Goal: Communication & Community: Share content

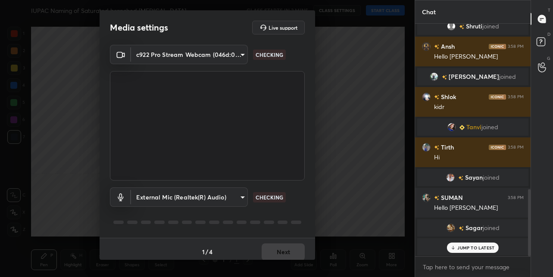
scroll to position [5, 0]
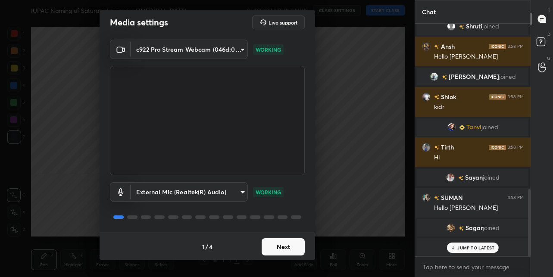
click at [274, 244] on button "Next" at bounding box center [283, 246] width 43 height 17
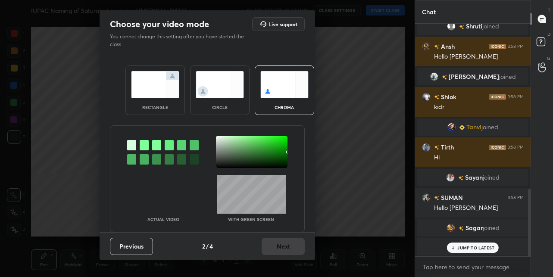
click at [167, 81] on img at bounding box center [155, 84] width 48 height 27
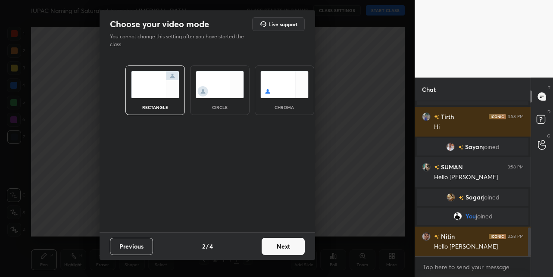
click at [283, 245] on button "Next" at bounding box center [283, 246] width 43 height 17
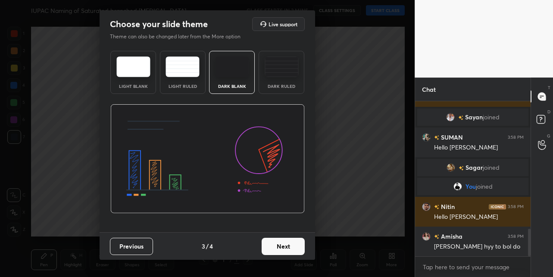
click at [230, 67] on img at bounding box center [232, 66] width 34 height 21
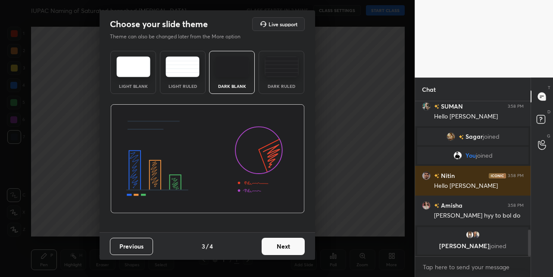
click at [285, 246] on button "Next" at bounding box center [283, 246] width 43 height 17
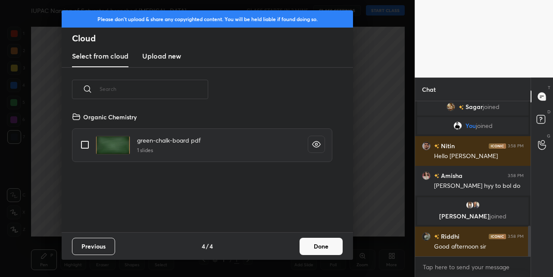
scroll to position [121, 277]
click at [171, 57] on h3 "Upload new" at bounding box center [161, 56] width 39 height 10
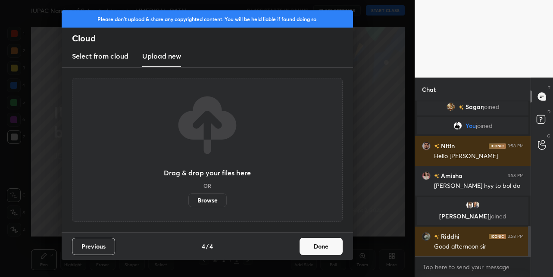
click at [209, 197] on label "Browse" at bounding box center [207, 201] width 38 height 14
click at [188, 197] on input "Browse" at bounding box center [188, 201] width 0 height 14
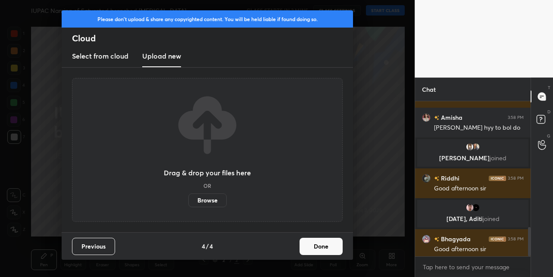
scroll to position [664, 0]
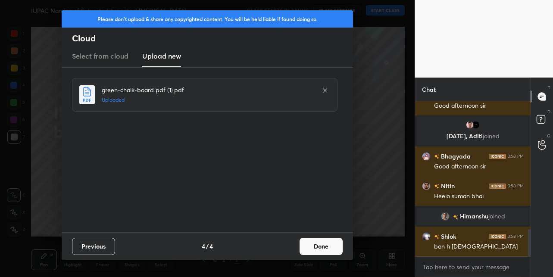
click at [322, 239] on button "Done" at bounding box center [321, 246] width 43 height 17
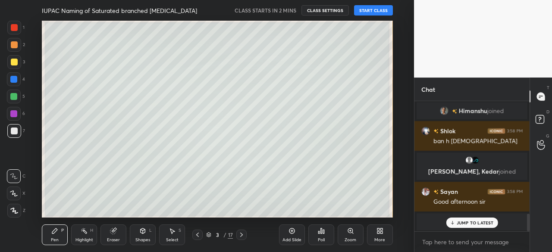
click at [369, 236] on div "More" at bounding box center [380, 235] width 26 height 21
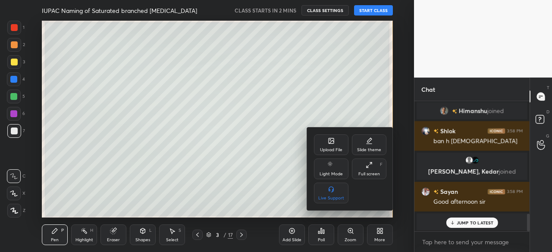
click at [370, 164] on icon at bounding box center [369, 165] width 7 height 7
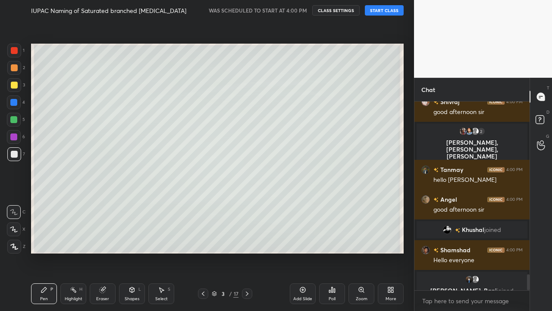
scroll to position [2049, 0]
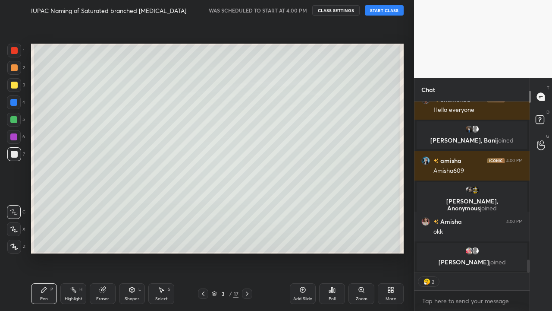
click at [386, 6] on button "START CLASS" at bounding box center [384, 10] width 39 height 10
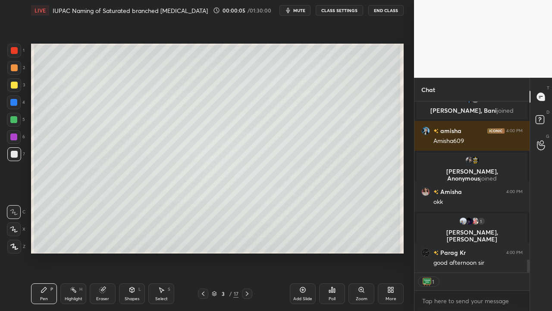
click at [343, 8] on button "CLASS SETTINGS" at bounding box center [339, 10] width 47 height 10
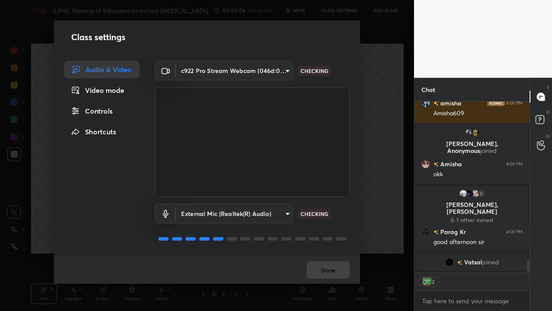
click at [97, 110] on div "Controls" at bounding box center [101, 110] width 75 height 17
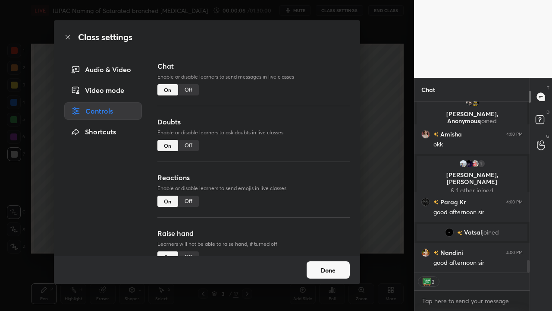
click at [186, 145] on div "Off" at bounding box center [188, 145] width 21 height 11
click at [189, 200] on div "Off" at bounding box center [188, 200] width 21 height 11
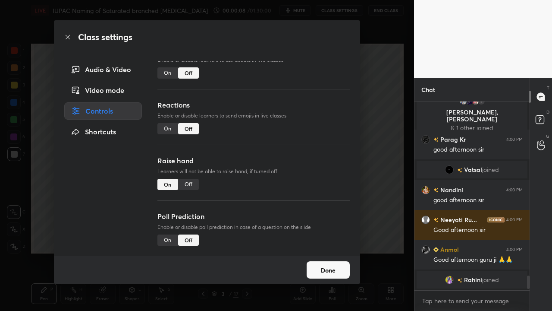
click at [191, 183] on div "Off" at bounding box center [188, 184] width 21 height 11
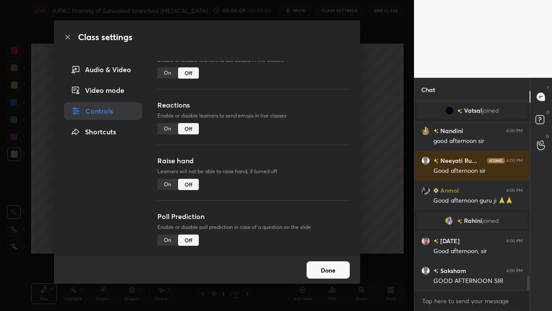
click at [328, 270] on button "Done" at bounding box center [328, 269] width 43 height 17
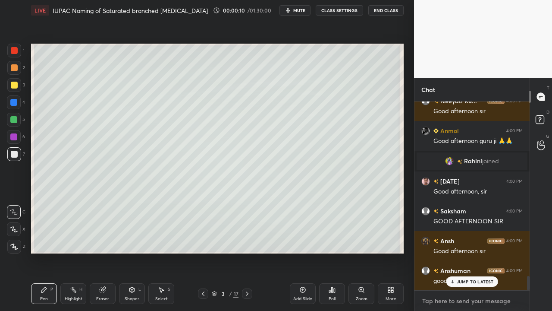
type textarea "x"
click at [452, 277] on textarea at bounding box center [471, 301] width 101 height 14
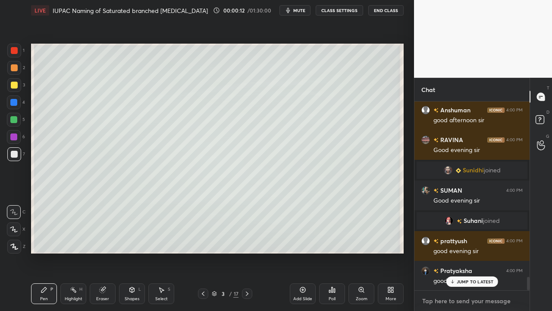
paste textarea "[URL][DOMAIN_NAME]"
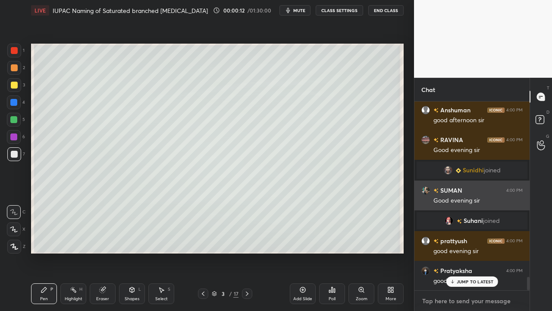
type textarea "[URL][DOMAIN_NAME]"
type textarea "x"
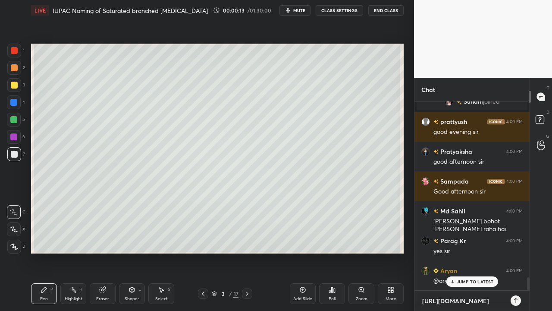
type textarea "[URL][DOMAIN_NAME]"
type textarea "x"
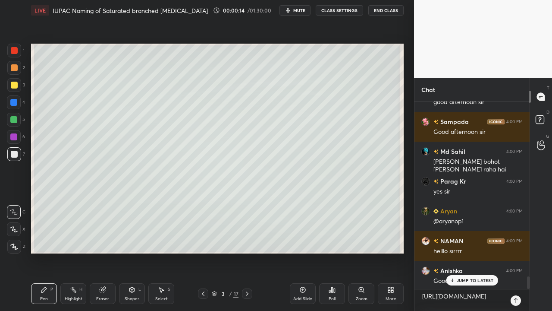
click at [516, 277] on icon at bounding box center [515, 300] width 7 height 7
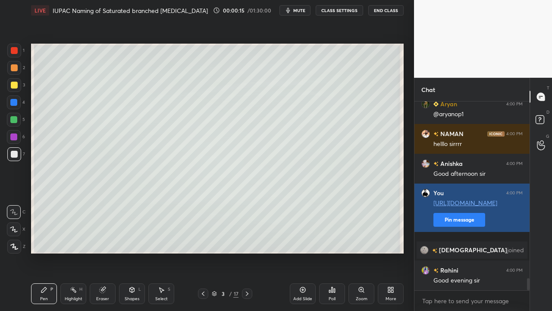
click at [458, 226] on button "Pin message" at bounding box center [459, 220] width 52 height 14
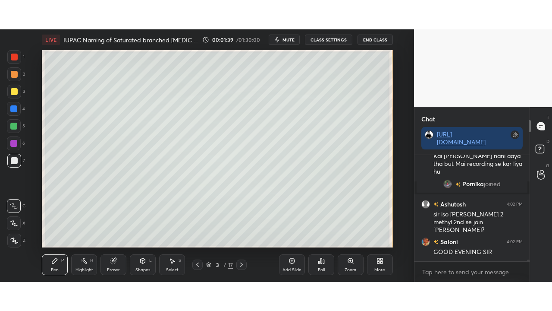
scroll to position [5837, 0]
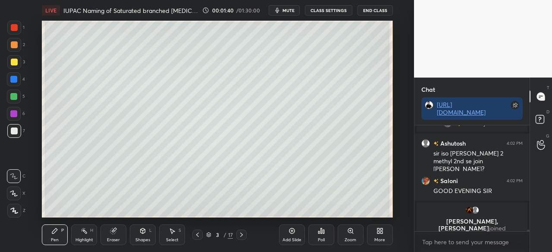
click at [383, 238] on div "More" at bounding box center [379, 240] width 11 height 4
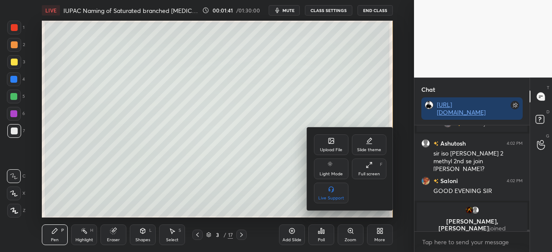
click at [377, 171] on div "Full screen F" at bounding box center [369, 169] width 35 height 21
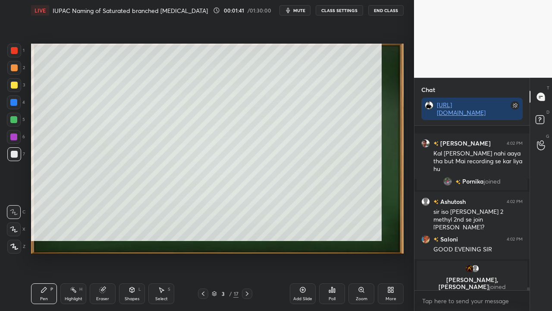
scroll to position [5779, 0]
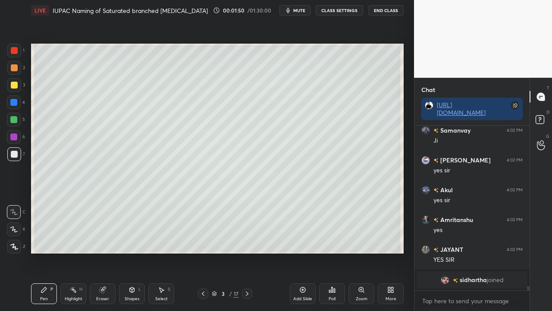
click at [13, 84] on div at bounding box center [14, 85] width 7 height 7
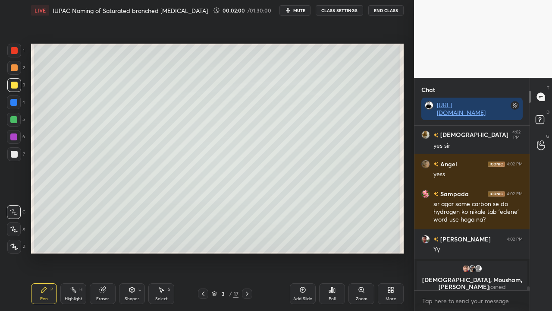
click at [544, 116] on icon at bounding box center [541, 121] width 16 height 16
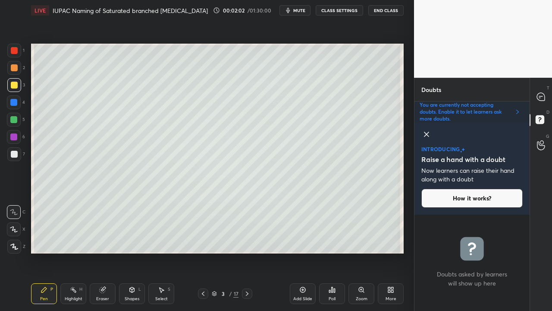
click at [427, 133] on icon at bounding box center [426, 134] width 10 height 10
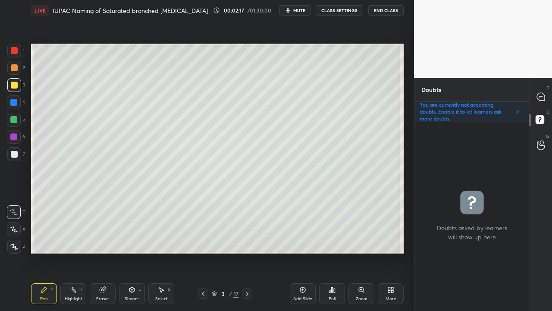
click at [542, 98] on icon at bounding box center [541, 97] width 8 height 8
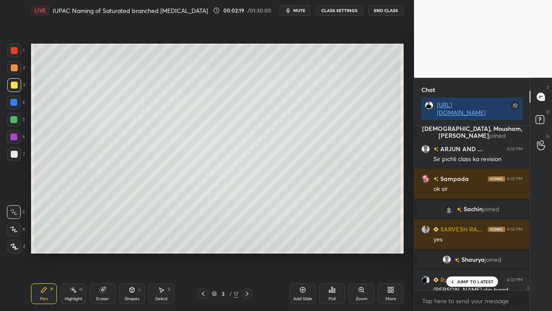
click at [471, 277] on p "JUMP TO LATEST" at bounding box center [475, 281] width 37 height 5
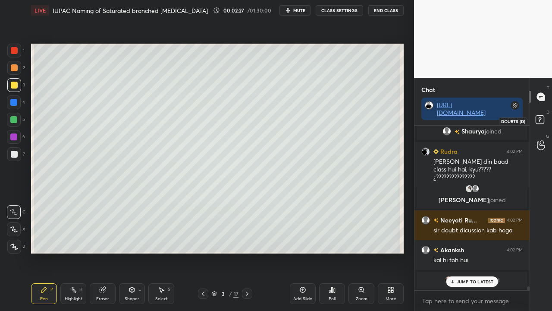
click at [541, 117] on rect at bounding box center [540, 120] width 8 height 8
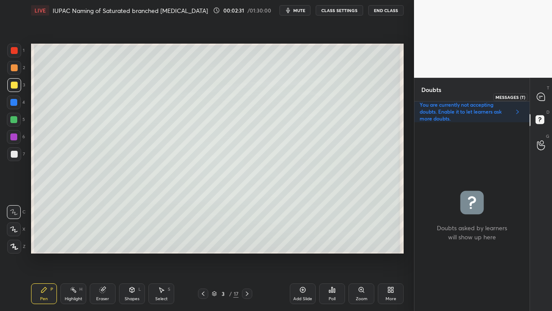
click at [545, 92] on icon at bounding box center [540, 96] width 9 height 9
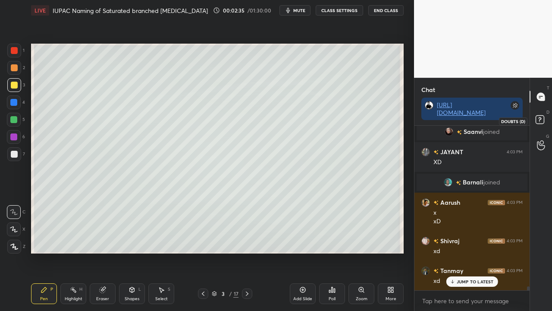
click at [543, 122] on rect at bounding box center [540, 120] width 8 height 8
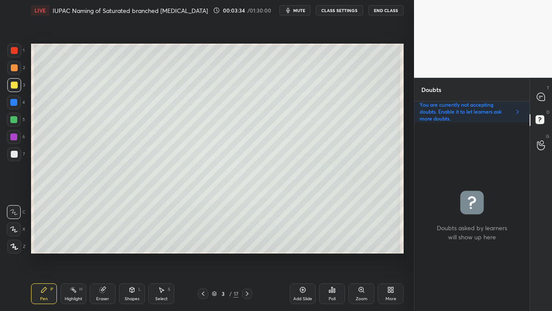
click at [543, 95] on icon at bounding box center [541, 97] width 8 height 8
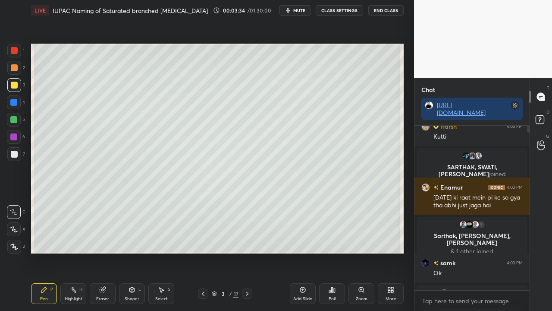
scroll to position [162, 113]
click at [467, 277] on p "JUMP TO LATEST" at bounding box center [475, 281] width 37 height 5
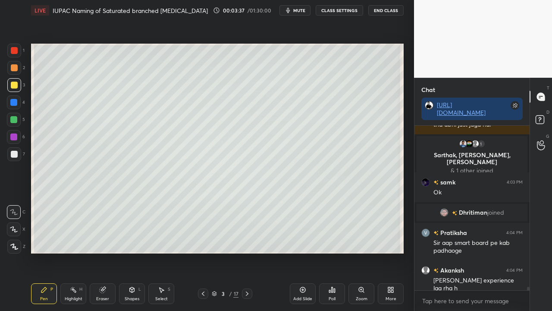
scroll to position [7674, 0]
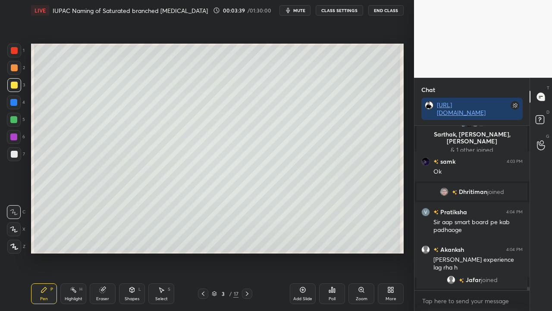
click at [14, 153] on div at bounding box center [14, 154] width 7 height 7
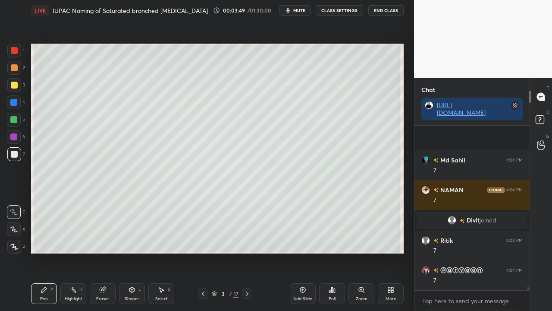
scroll to position [8008, 0]
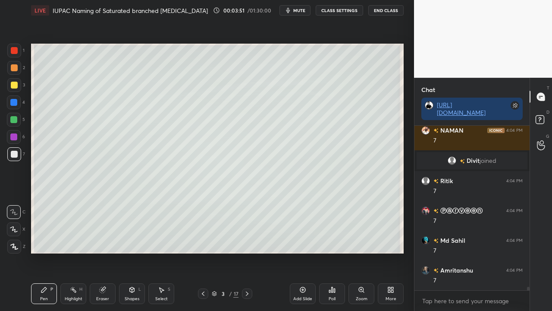
click at [14, 117] on div at bounding box center [13, 119] width 7 height 7
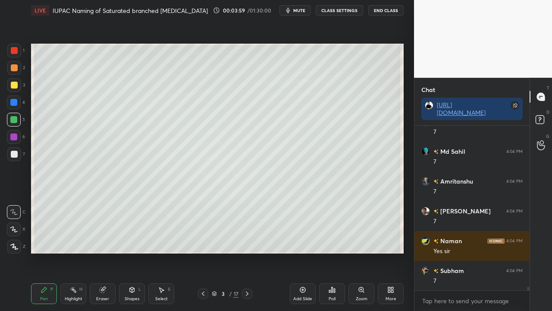
scroll to position [8127, 0]
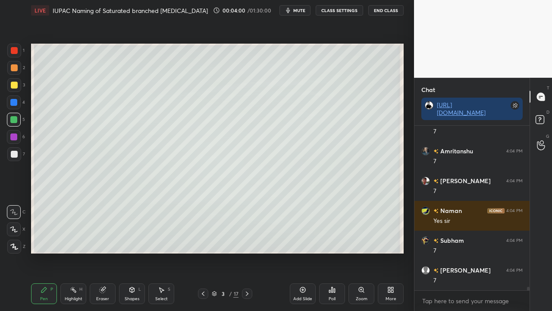
click at [13, 154] on div at bounding box center [14, 154] width 7 height 7
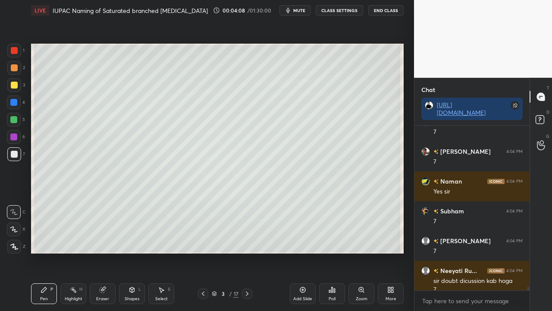
scroll to position [8165, 0]
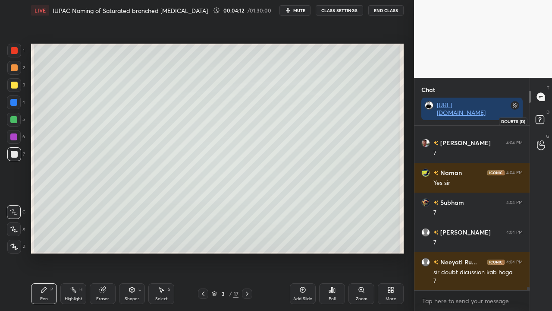
click at [549, 115] on div at bounding box center [541, 121] width 17 height 16
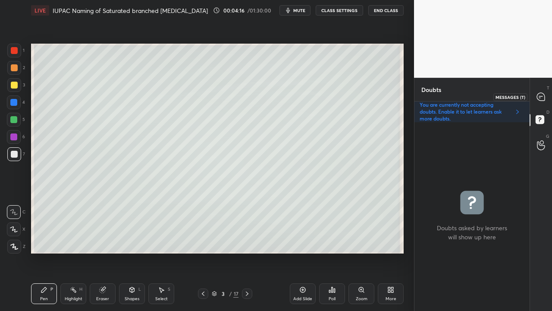
click at [546, 94] on div at bounding box center [541, 97] width 17 height 16
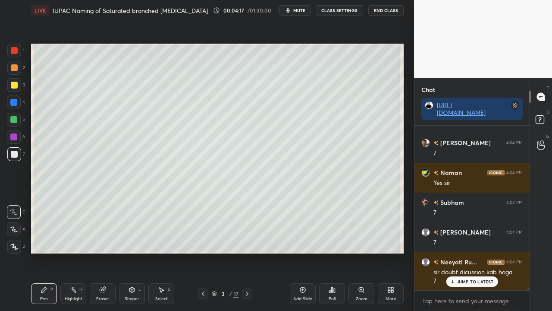
scroll to position [8364, 0]
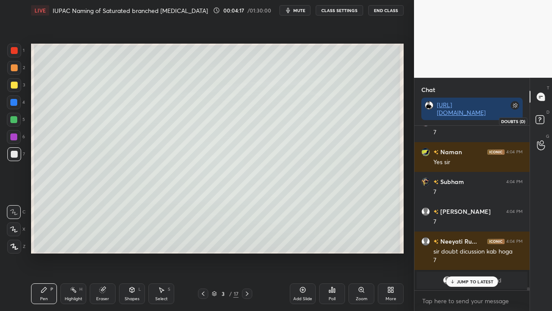
click at [545, 122] on icon at bounding box center [541, 121] width 16 height 16
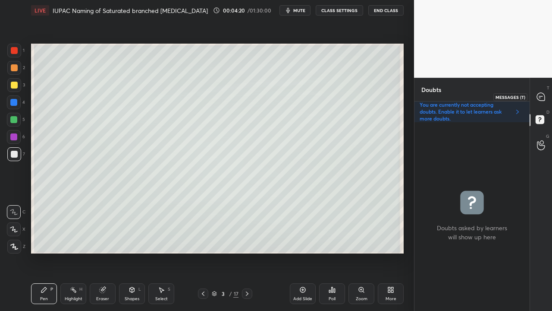
click at [540, 97] on icon at bounding box center [541, 97] width 8 height 8
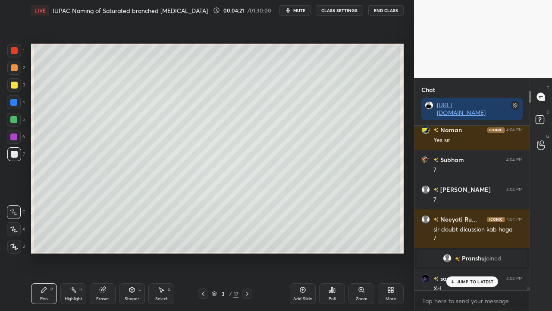
scroll to position [8474, 0]
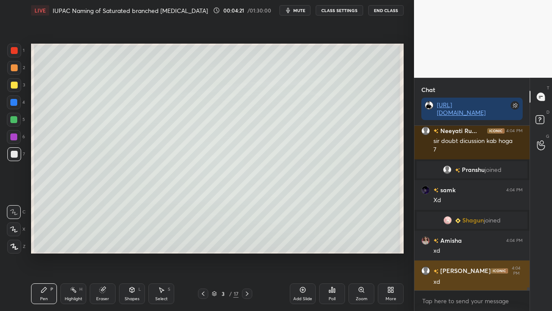
click at [473, 277] on div "xd" at bounding box center [477, 281] width 89 height 9
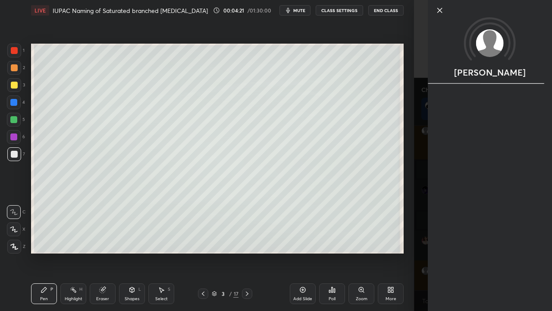
click at [412, 268] on div "1 2 3 4 5 6 7 C X Z C X Z E E Erase all H H LIVE IUPAC Naming of Saturated bran…" at bounding box center [207, 155] width 414 height 311
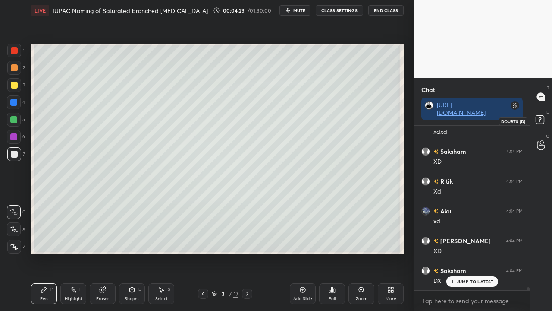
click at [545, 116] on icon at bounding box center [541, 121] width 16 height 16
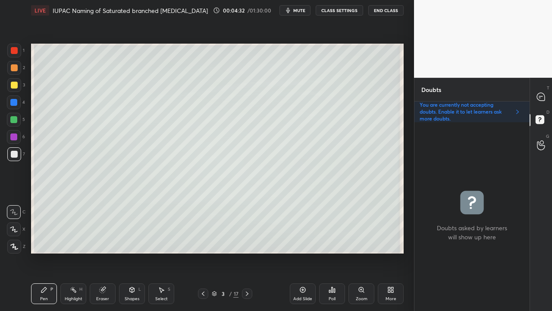
click at [538, 94] on icon at bounding box center [541, 97] width 8 height 8
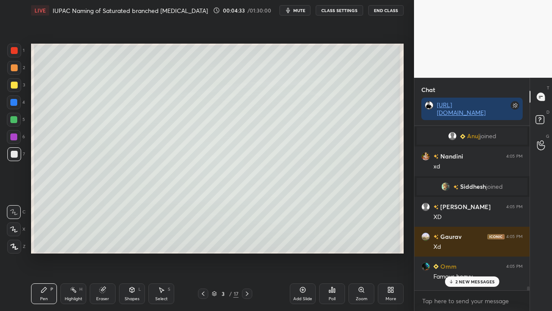
drag, startPoint x: 457, startPoint y: 281, endPoint x: 424, endPoint y: 295, distance: 36.0
click at [458, 277] on p "2 NEW MESSAGES" at bounding box center [475, 281] width 40 height 5
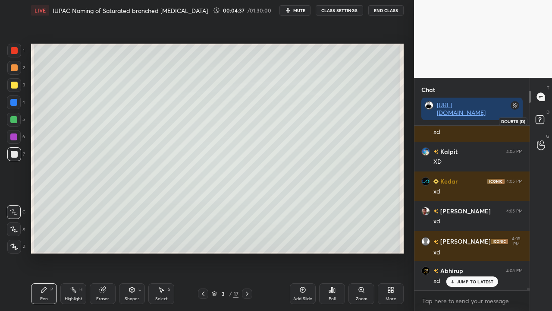
click at [543, 121] on rect at bounding box center [540, 120] width 8 height 8
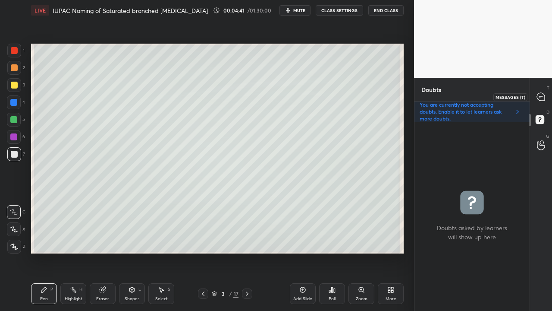
click at [542, 93] on icon at bounding box center [540, 96] width 9 height 9
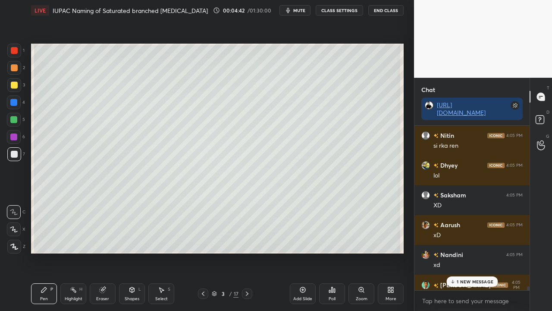
click at [469, 277] on p "1 NEW MESSAGE" at bounding box center [475, 281] width 37 height 5
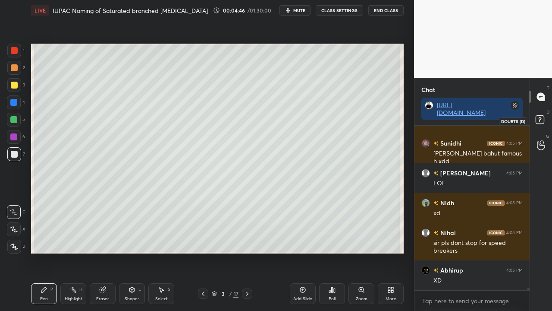
click at [541, 122] on rect at bounding box center [540, 120] width 8 height 8
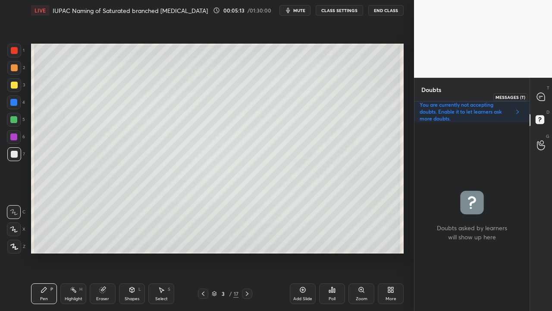
click at [544, 96] on icon at bounding box center [541, 97] width 8 height 8
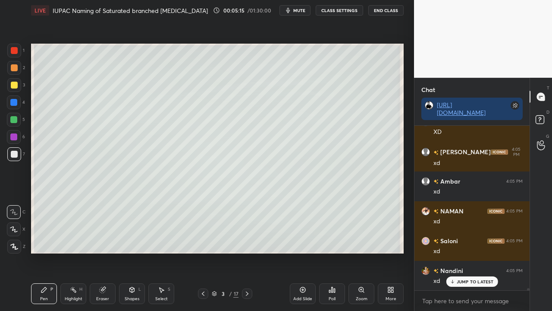
click at [467, 277] on p "JUMP TO LATEST" at bounding box center [475, 281] width 37 height 5
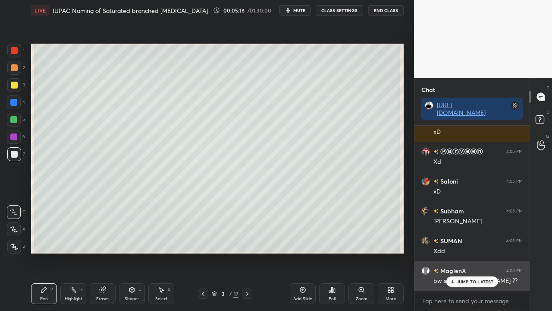
click at [471, 277] on p "JUMP TO LATEST" at bounding box center [475, 281] width 37 height 5
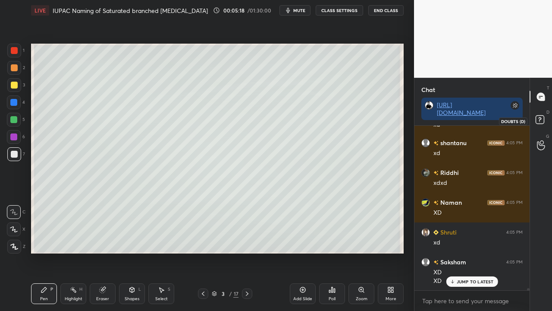
click at [540, 121] on rect at bounding box center [540, 120] width 8 height 8
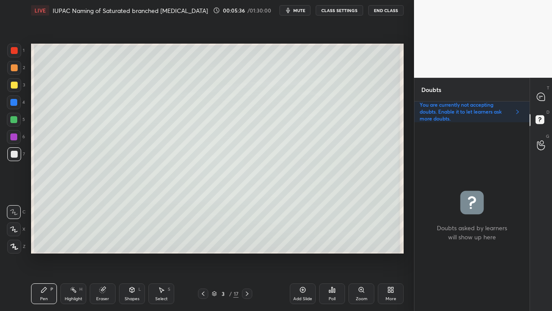
click at [9, 120] on div at bounding box center [14, 120] width 14 height 14
click at [543, 91] on div at bounding box center [541, 97] width 17 height 16
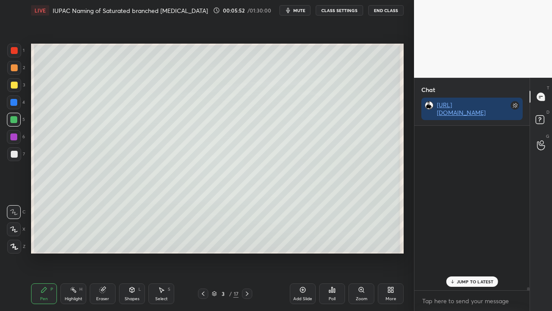
scroll to position [162, 113]
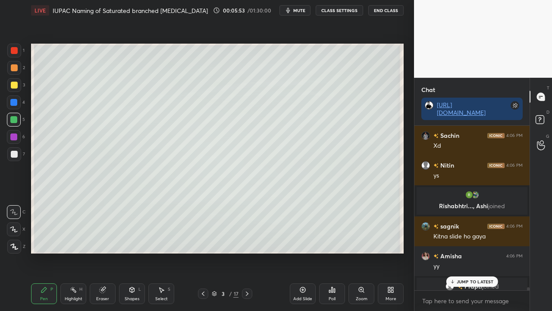
click at [464, 277] on p "JUMP TO LATEST" at bounding box center [475, 281] width 37 height 5
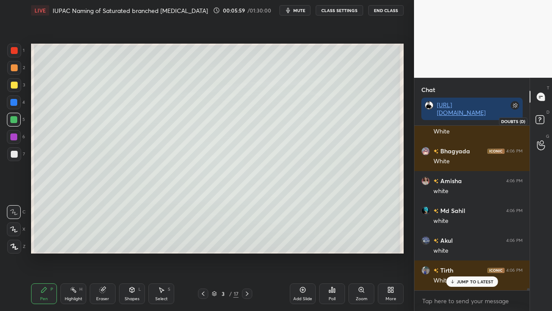
scroll to position [12568, 0]
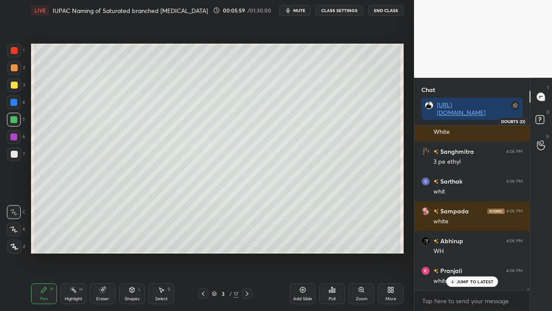
click at [544, 119] on icon at bounding box center [541, 121] width 16 height 16
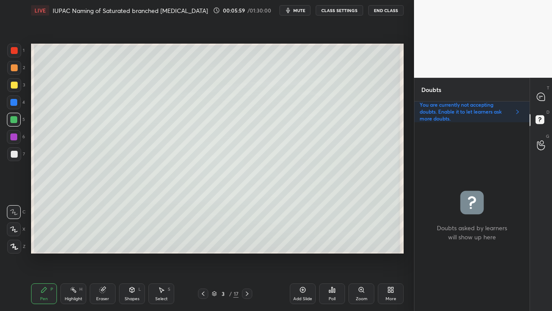
scroll to position [186, 113]
click at [15, 68] on div at bounding box center [14, 67] width 7 height 7
click at [540, 94] on icon at bounding box center [541, 97] width 8 height 8
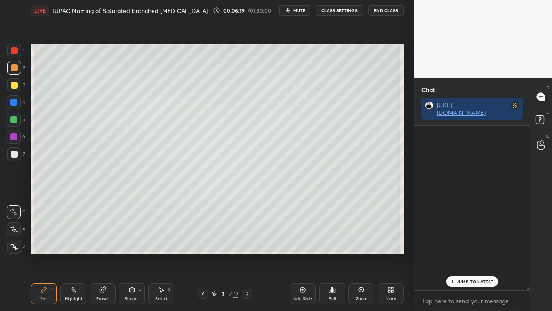
scroll to position [162, 113]
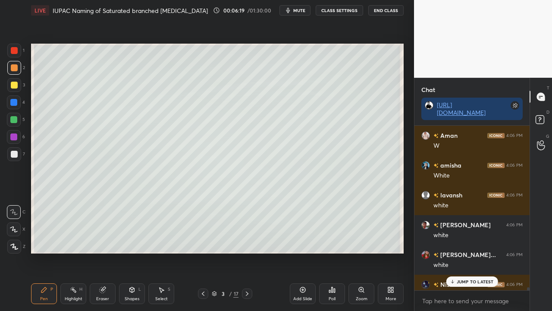
click at [469, 277] on p "JUMP TO LATEST" at bounding box center [475, 281] width 37 height 5
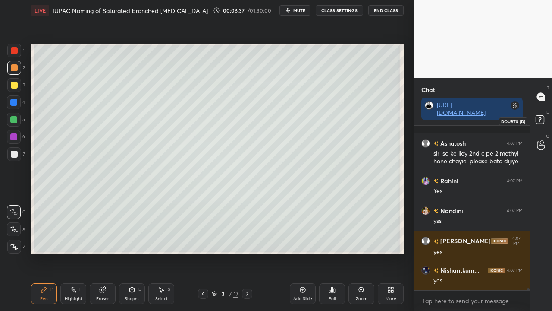
scroll to position [12112, 0]
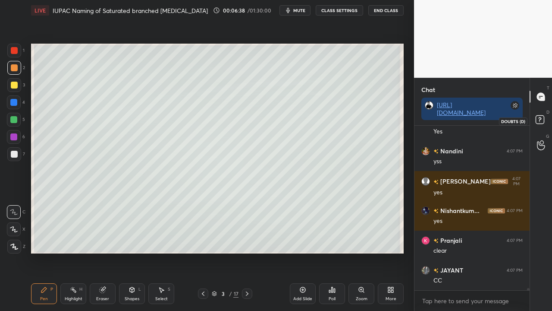
drag, startPoint x: 542, startPoint y: 117, endPoint x: 546, endPoint y: 112, distance: 7.0
click at [542, 117] on rect at bounding box center [540, 120] width 8 height 8
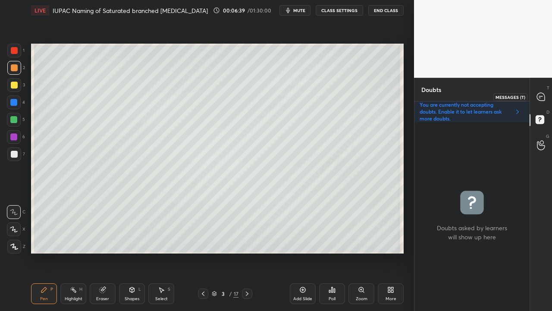
click at [544, 92] on div at bounding box center [541, 97] width 17 height 16
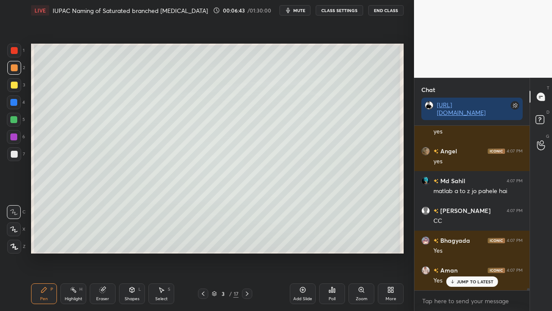
scroll to position [12573, 0]
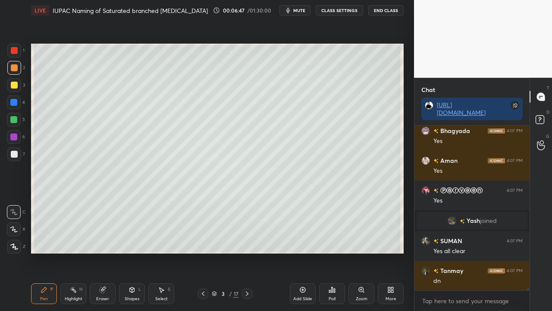
click at [541, 112] on div "D Doubts (D)" at bounding box center [541, 121] width 22 height 24
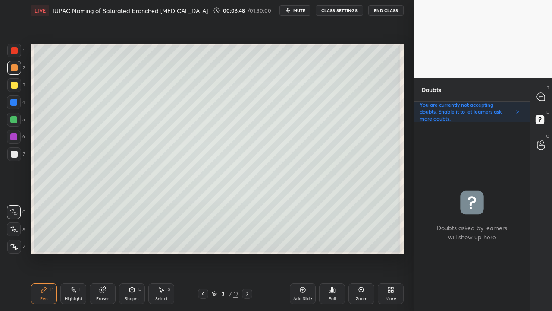
click at [14, 155] on div at bounding box center [14, 154] width 7 height 7
click at [544, 97] on icon at bounding box center [541, 97] width 8 height 8
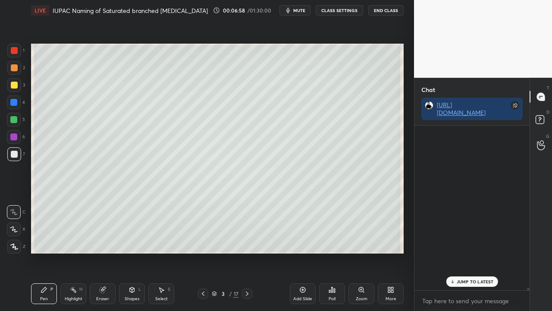
scroll to position [3, 3]
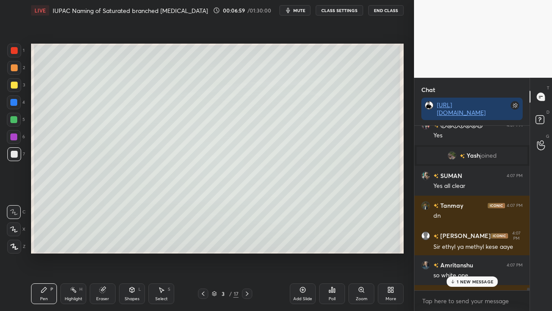
drag, startPoint x: 469, startPoint y: 277, endPoint x: 464, endPoint y: 280, distance: 6.0
click at [469, 277] on div "1 NEW MESSAGE" at bounding box center [471, 281] width 51 height 10
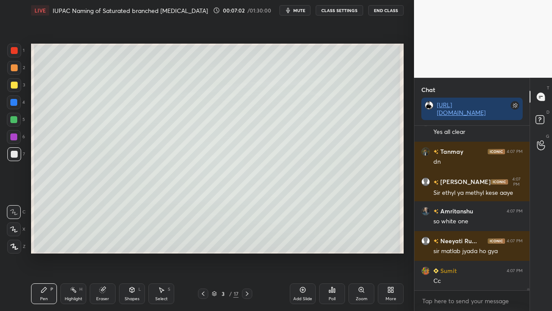
scroll to position [12803, 0]
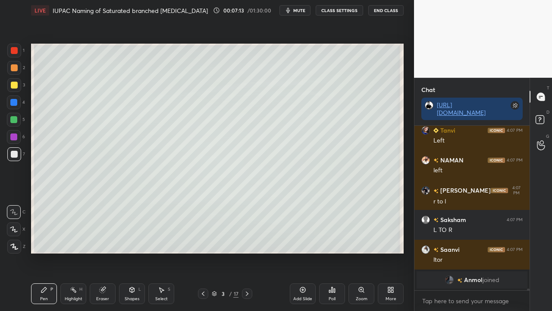
click at [15, 151] on div at bounding box center [14, 154] width 7 height 7
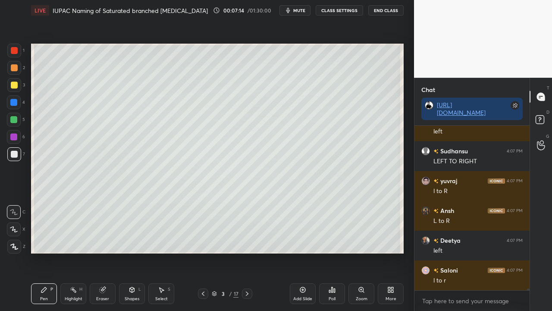
click at [13, 84] on div at bounding box center [14, 85] width 14 height 14
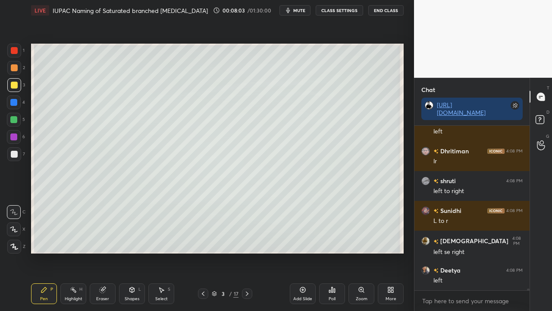
scroll to position [16770, 0]
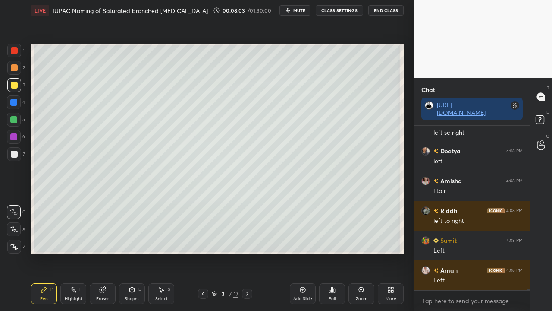
click at [18, 154] on div at bounding box center [14, 154] width 14 height 14
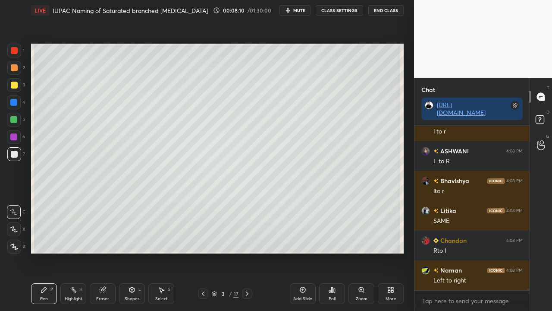
scroll to position [17267, 0]
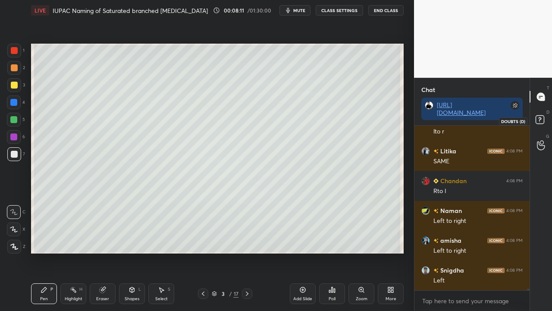
click at [545, 117] on icon at bounding box center [541, 121] width 16 height 16
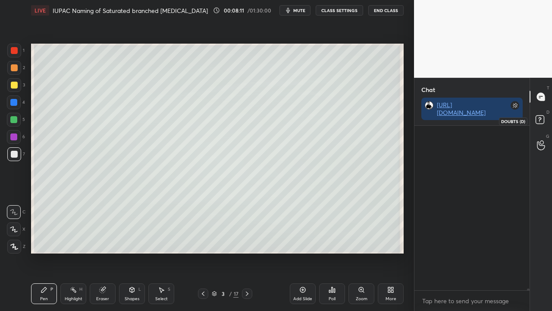
scroll to position [186, 113]
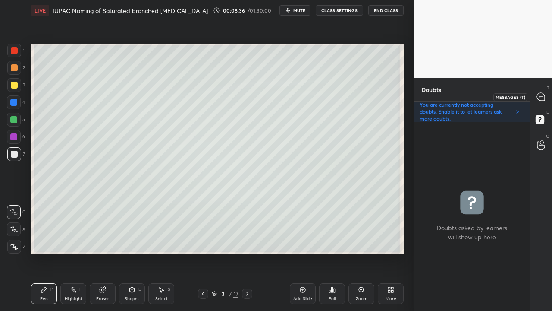
click at [543, 92] on icon at bounding box center [540, 96] width 9 height 9
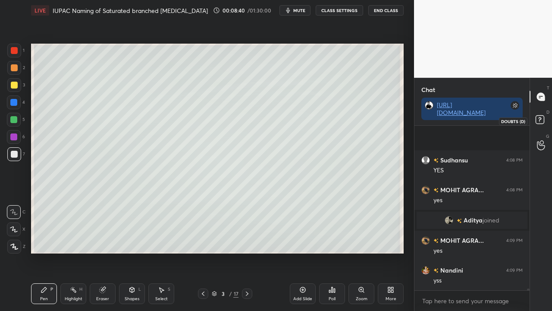
scroll to position [16750, 0]
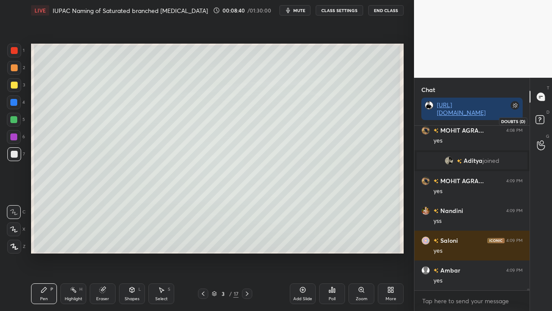
click at [539, 122] on icon at bounding box center [539, 121] width 1 height 1
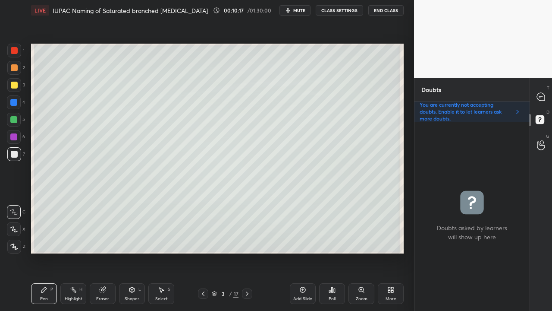
click at [14, 83] on div at bounding box center [14, 85] width 7 height 7
click at [544, 94] on icon at bounding box center [540, 96] width 9 height 9
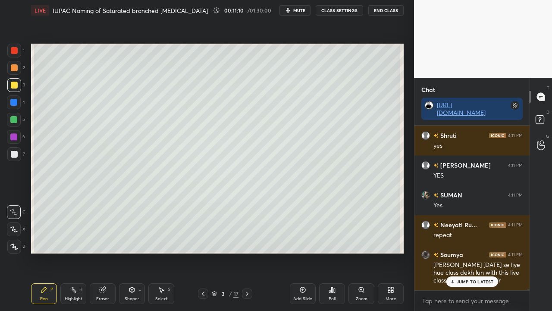
scroll to position [18888, 0]
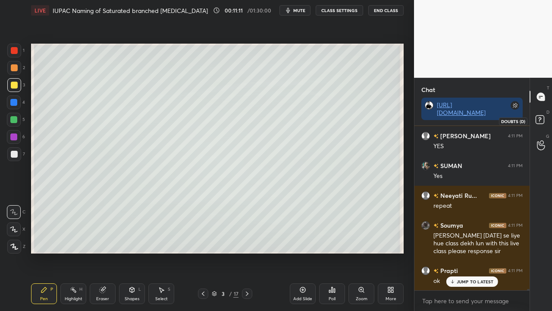
click at [539, 123] on icon at bounding box center [541, 121] width 16 height 16
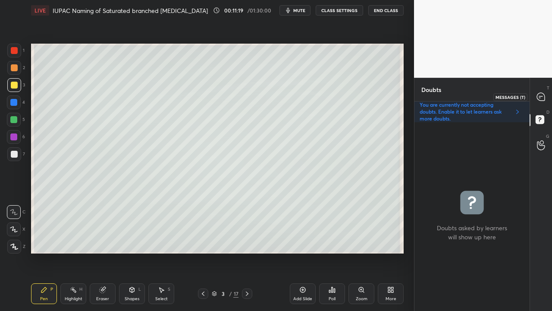
click at [546, 94] on div at bounding box center [541, 97] width 17 height 16
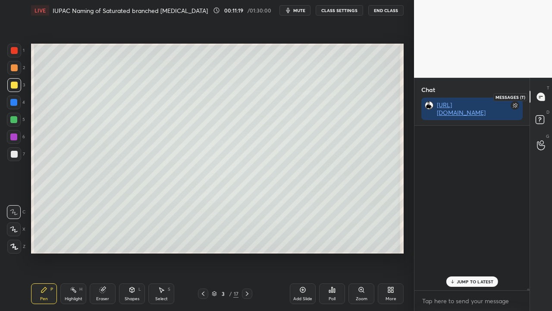
scroll to position [162, 113]
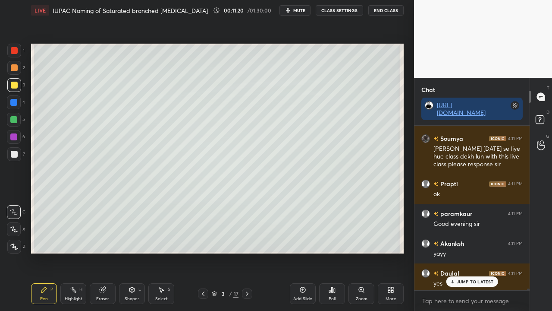
drag, startPoint x: 475, startPoint y: 277, endPoint x: 471, endPoint y: 281, distance: 5.8
click at [475, 277] on div "JUMP TO LATEST" at bounding box center [472, 281] width 52 height 10
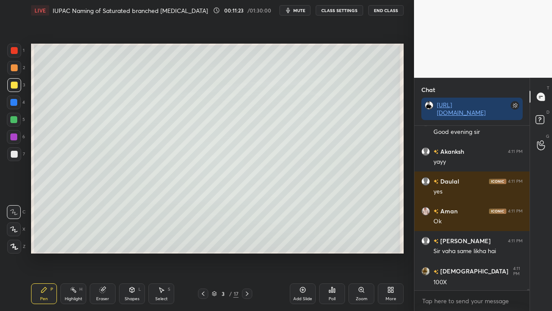
scroll to position [19096, 0]
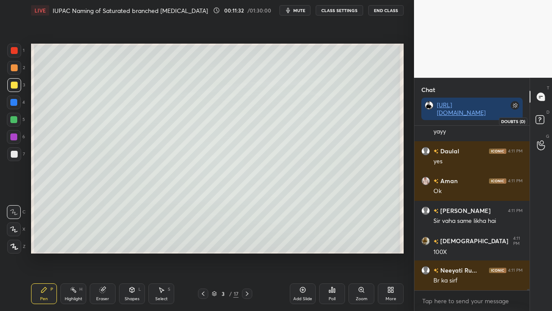
click at [542, 116] on rect at bounding box center [540, 120] width 8 height 8
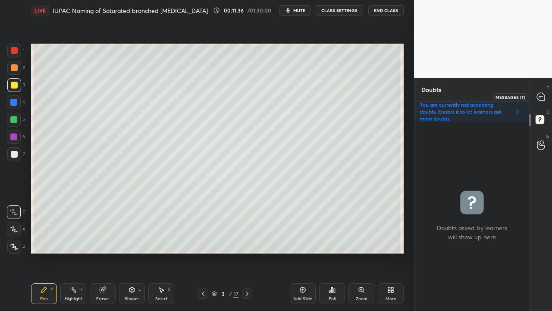
click at [543, 93] on icon at bounding box center [540, 96] width 9 height 9
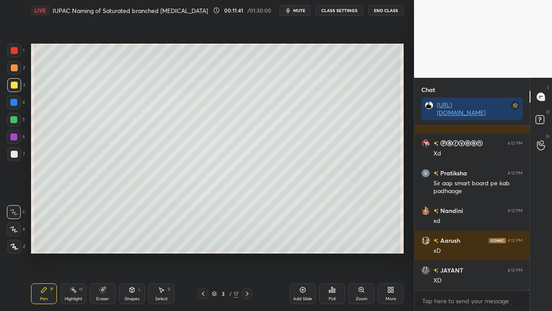
scroll to position [19312, 0]
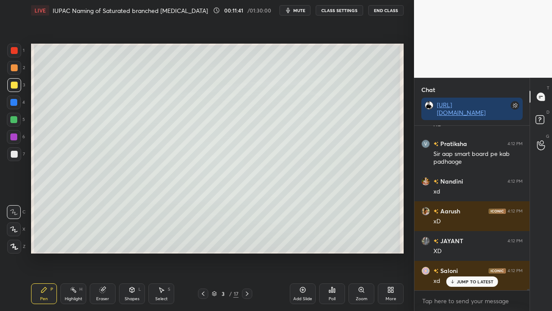
click at [540, 116] on rect at bounding box center [540, 120] width 8 height 8
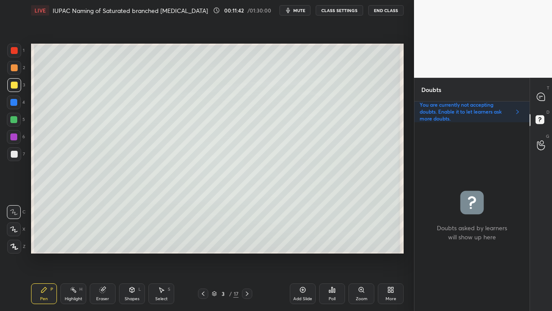
scroll to position [186, 113]
click at [248, 277] on icon at bounding box center [247, 293] width 7 height 7
click at [15, 85] on div at bounding box center [14, 85] width 7 height 7
click at [13, 154] on div at bounding box center [14, 154] width 7 height 7
click at [542, 93] on icon at bounding box center [541, 97] width 8 height 8
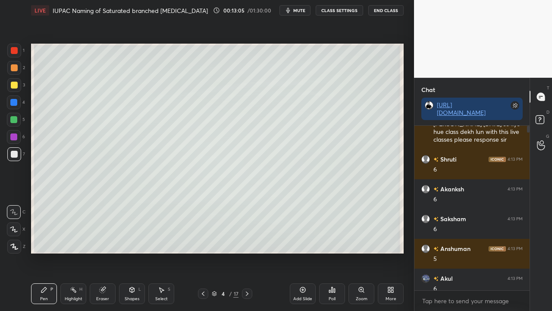
scroll to position [162, 113]
click at [461, 277] on p "JUMP TO LATEST" at bounding box center [475, 281] width 37 height 5
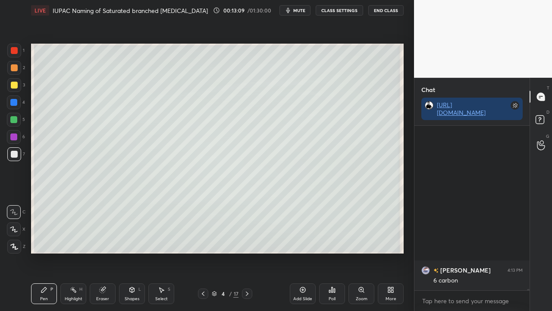
scroll to position [22390, 0]
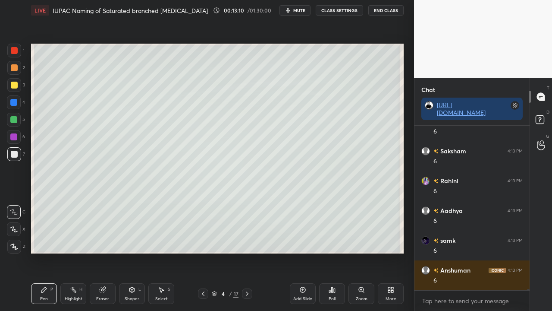
click at [543, 122] on rect at bounding box center [540, 120] width 8 height 8
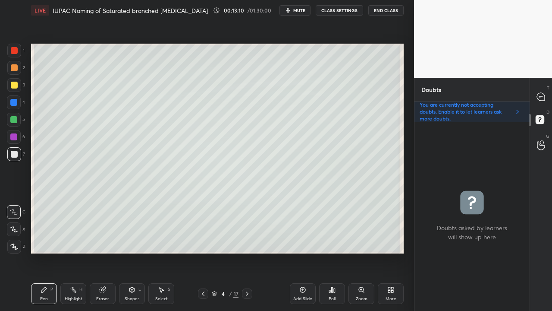
scroll to position [186, 113]
click at [542, 95] on icon at bounding box center [541, 97] width 8 height 8
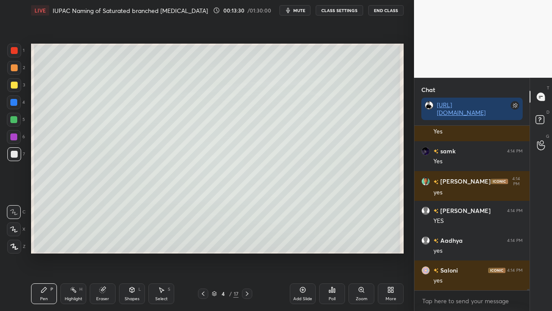
scroll to position [23657, 0]
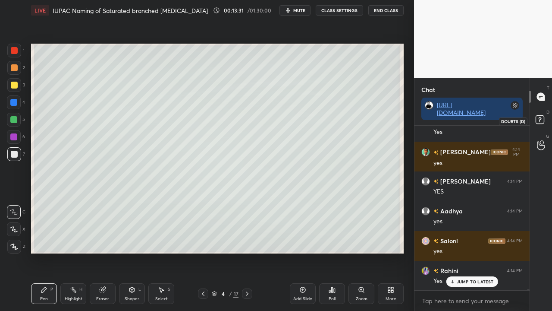
click at [545, 119] on icon at bounding box center [541, 121] width 16 height 16
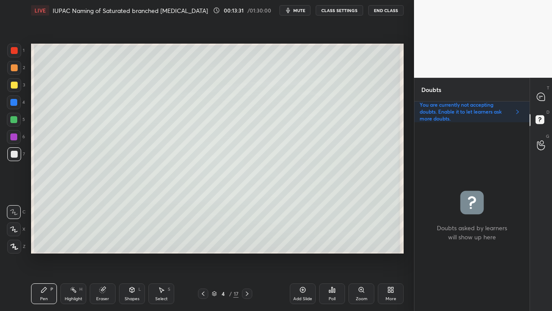
scroll to position [186, 113]
drag, startPoint x: 540, startPoint y: 92, endPoint x: 532, endPoint y: 89, distance: 7.9
click at [538, 93] on icon at bounding box center [540, 96] width 9 height 9
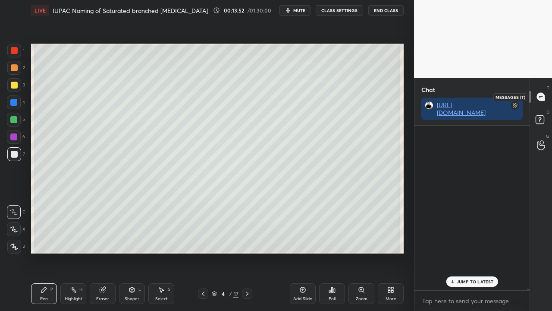
scroll to position [162, 113]
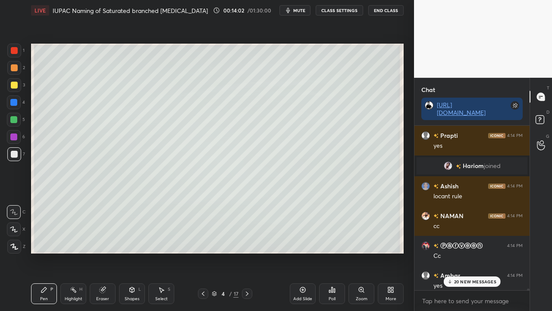
click at [16, 86] on div at bounding box center [14, 85] width 7 height 7
click at [480, 277] on p "25 NEW MESSAGES" at bounding box center [475, 281] width 42 height 5
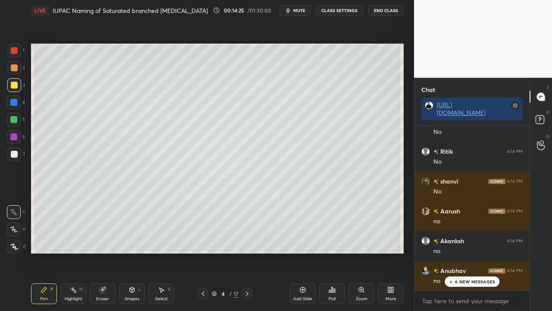
scroll to position [25306, 0]
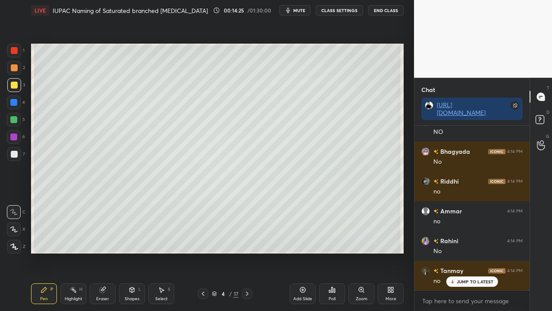
click at [14, 150] on div at bounding box center [14, 154] width 14 height 14
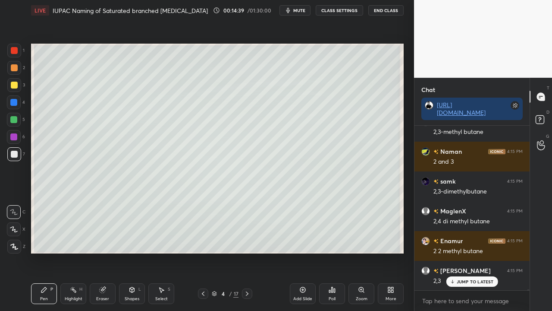
scroll to position [26199, 0]
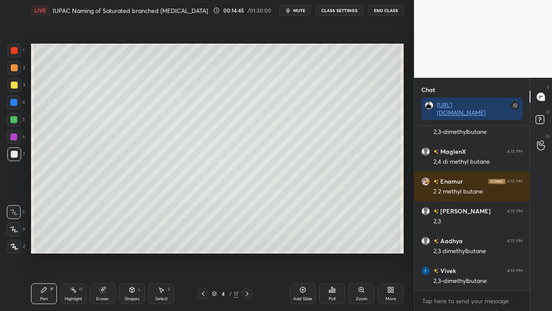
click at [13, 81] on div at bounding box center [14, 85] width 14 height 14
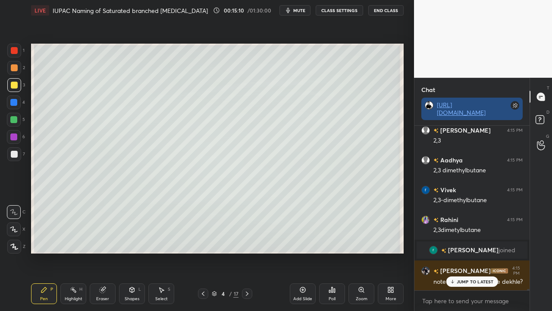
scroll to position [24348, 0]
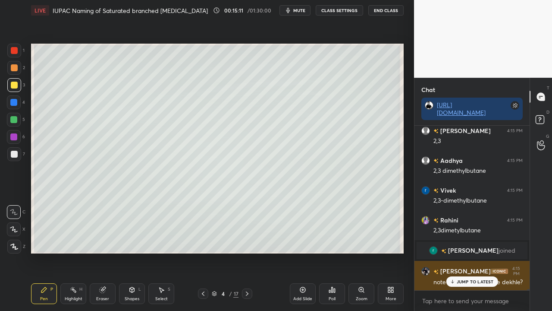
click at [471, 277] on p "JUMP TO LATEST" at bounding box center [475, 281] width 37 height 5
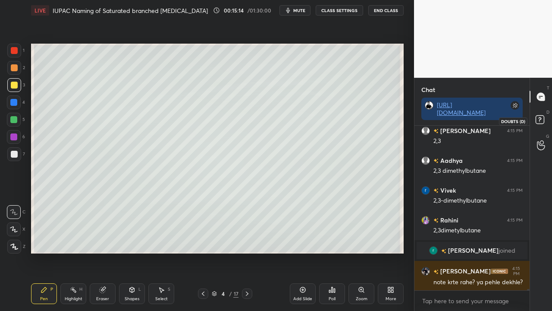
click at [543, 117] on rect at bounding box center [540, 120] width 8 height 8
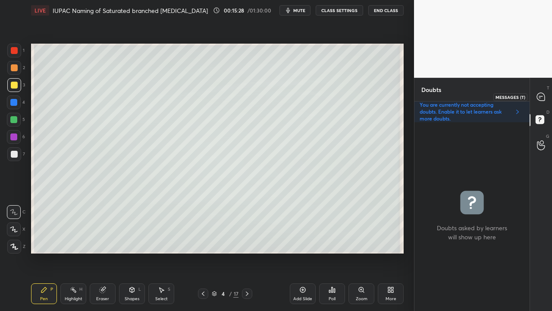
click at [547, 93] on div at bounding box center [541, 97] width 17 height 16
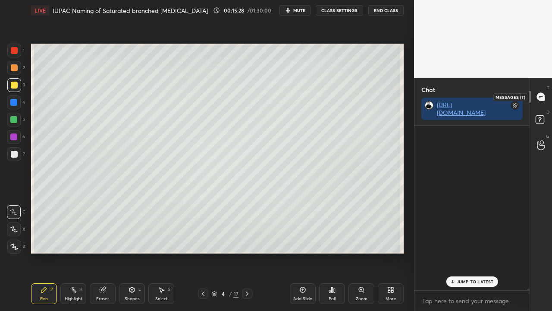
scroll to position [162, 113]
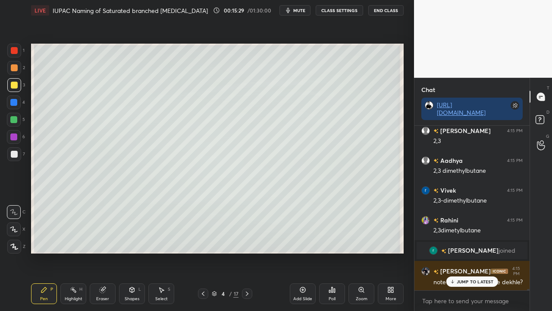
drag, startPoint x: 462, startPoint y: 279, endPoint x: 437, endPoint y: 292, distance: 28.2
click at [462, 277] on p "JUMP TO LATEST" at bounding box center [475, 281] width 37 height 5
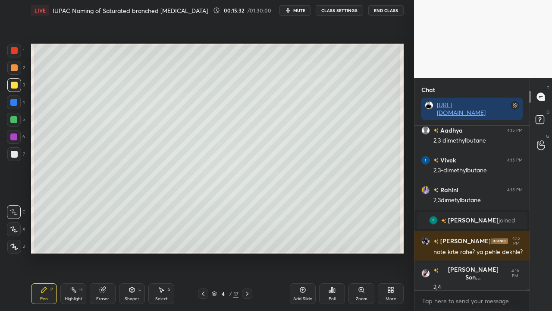
click at [299, 10] on span "mute" at bounding box center [299, 10] width 12 height 6
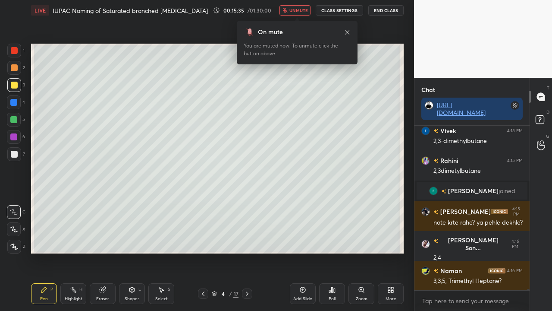
scroll to position [24617, 0]
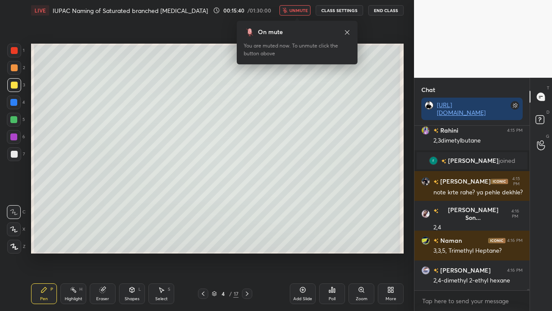
click at [348, 31] on icon at bounding box center [347, 32] width 7 height 7
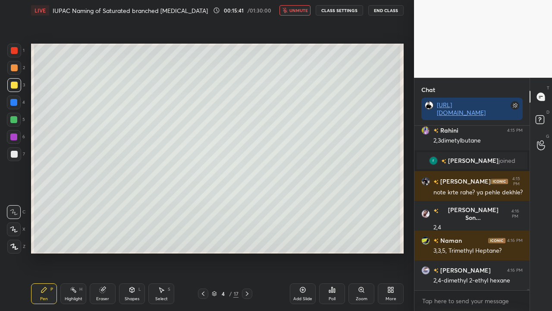
click at [288, 9] on icon "button" at bounding box center [284, 10] width 5 height 5
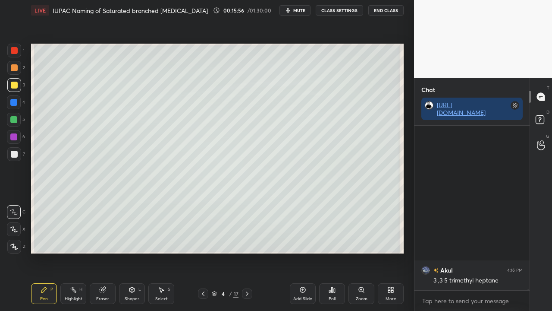
scroll to position [25212, 0]
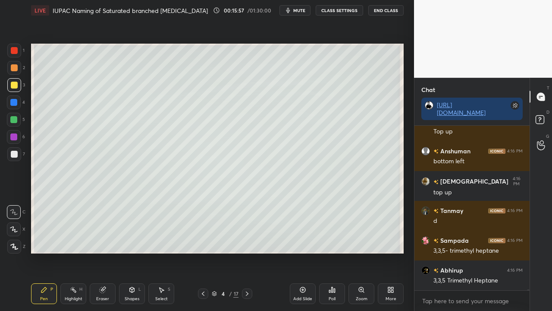
click at [12, 155] on div at bounding box center [14, 154] width 7 height 7
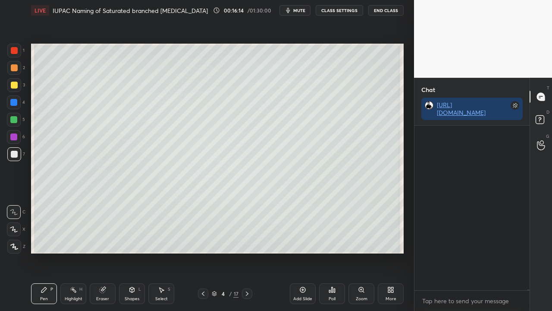
scroll to position [27592, 0]
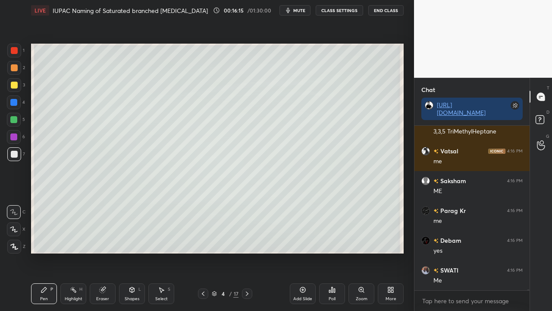
click at [548, 116] on icon at bounding box center [541, 121] width 16 height 16
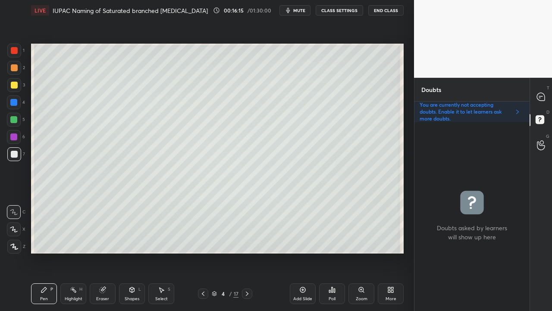
scroll to position [186, 113]
click at [546, 95] on div at bounding box center [541, 97] width 17 height 16
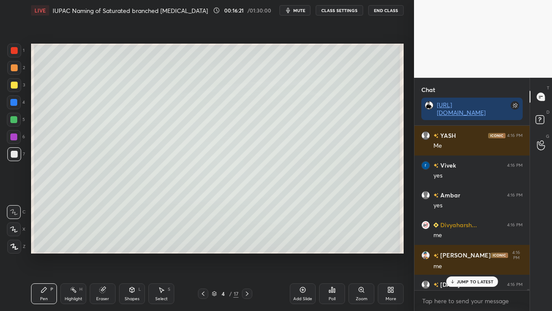
scroll to position [3, 3]
click at [474, 277] on p "JUMP TO LATEST" at bounding box center [475, 281] width 37 height 5
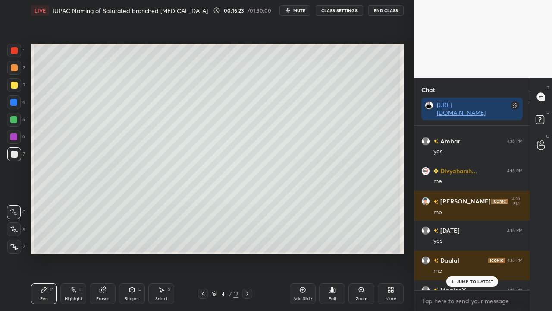
click at [468, 277] on p "JUMP TO LATEST" at bounding box center [475, 281] width 37 height 5
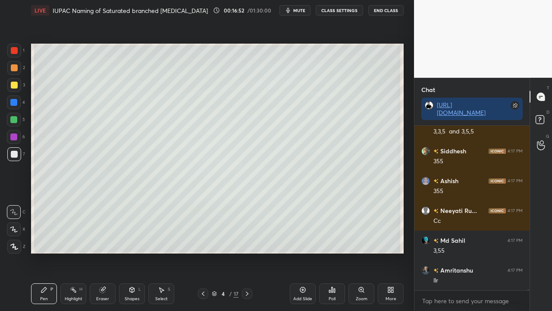
click at [12, 85] on div at bounding box center [14, 85] width 7 height 7
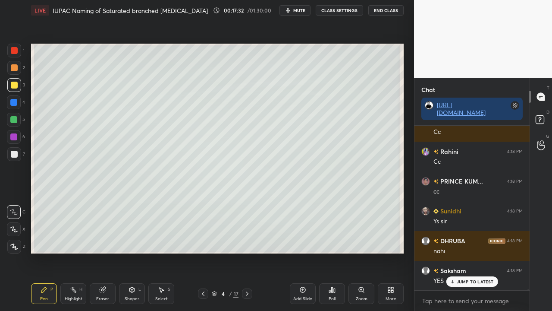
scroll to position [31223, 0]
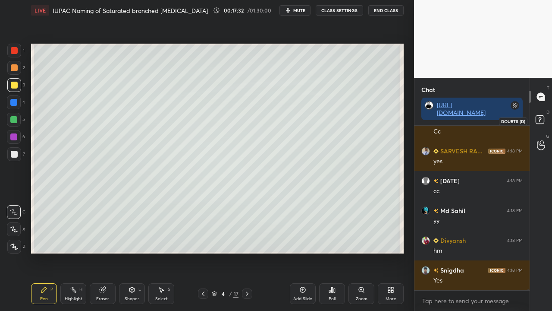
click at [542, 118] on rect at bounding box center [540, 120] width 8 height 8
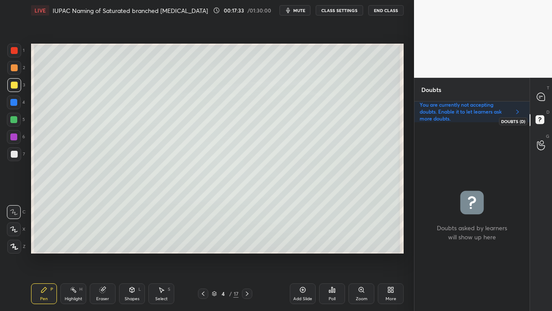
scroll to position [186, 113]
click at [543, 91] on div at bounding box center [541, 97] width 17 height 16
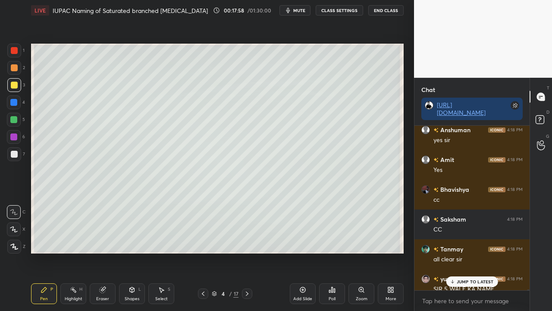
scroll to position [31608, 0]
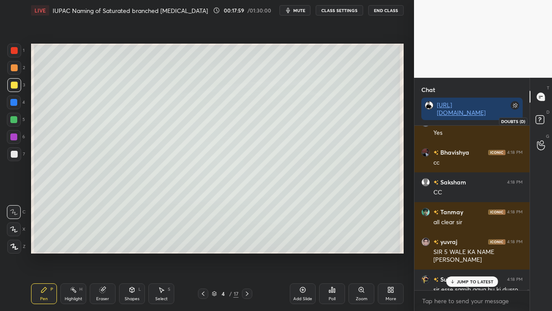
click at [542, 123] on rect at bounding box center [540, 120] width 8 height 8
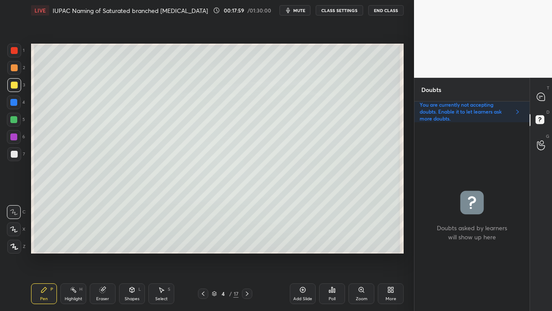
scroll to position [186, 113]
click at [546, 94] on div at bounding box center [541, 97] width 17 height 16
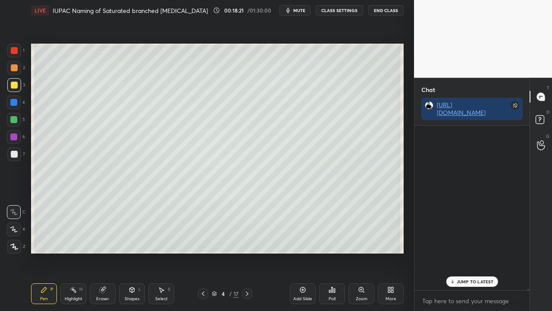
scroll to position [162, 113]
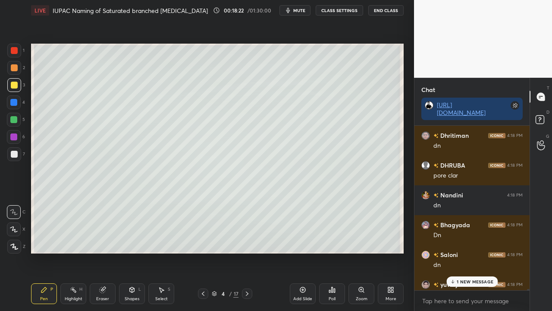
drag, startPoint x: 469, startPoint y: 283, endPoint x: 460, endPoint y: 285, distance: 9.8
click at [469, 277] on p "1 NEW MESSAGE" at bounding box center [475, 281] width 37 height 5
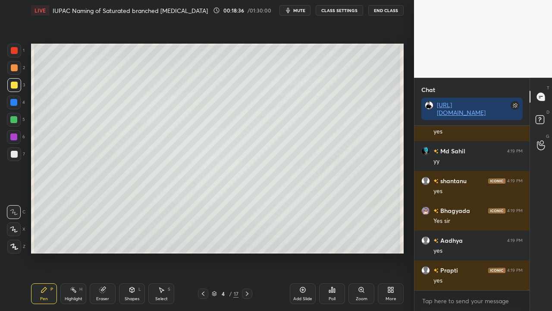
scroll to position [33648, 0]
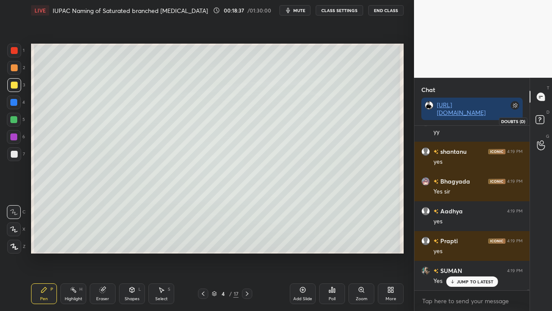
click at [544, 118] on rect at bounding box center [540, 120] width 8 height 8
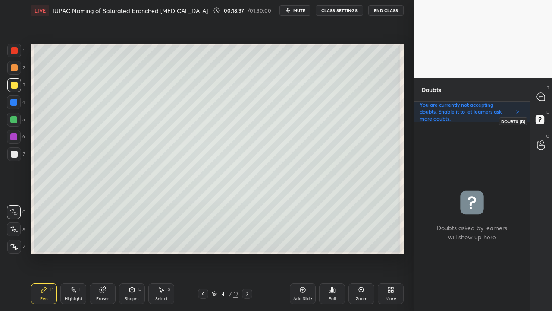
scroll to position [186, 113]
click at [246, 277] on icon at bounding box center [247, 293] width 7 height 7
click at [14, 84] on div at bounding box center [14, 85] width 7 height 7
click at [15, 154] on div at bounding box center [14, 154] width 7 height 7
click at [16, 84] on div at bounding box center [14, 85] width 7 height 7
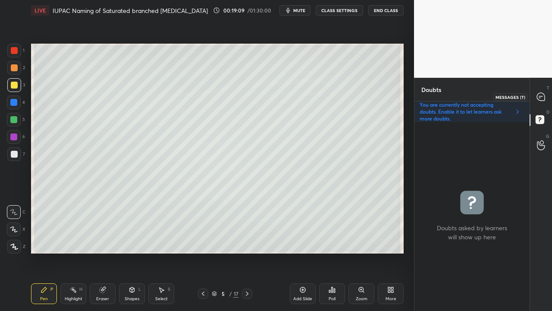
click at [549, 94] on div "T Messages (T)" at bounding box center [541, 97] width 22 height 24
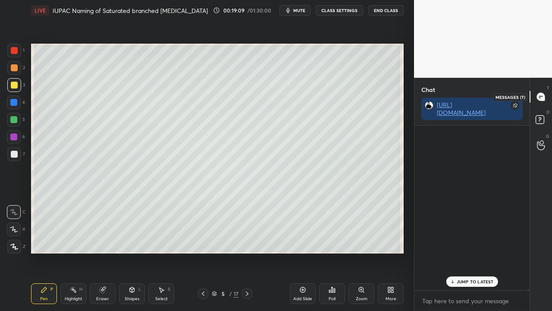
scroll to position [162, 113]
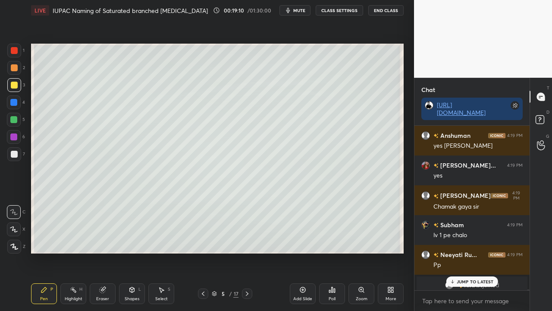
drag, startPoint x: 464, startPoint y: 279, endPoint x: 460, endPoint y: 279, distance: 4.8
click at [464, 277] on p "JUMP TO LATEST" at bounding box center [475, 281] width 37 height 5
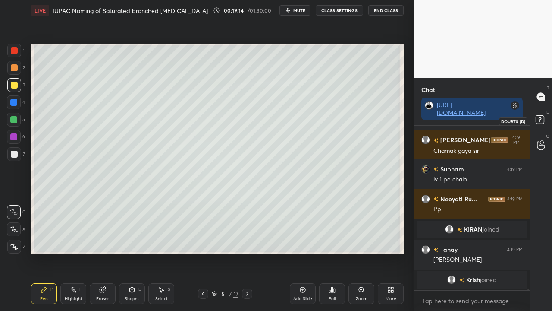
click at [543, 122] on rect at bounding box center [540, 120] width 8 height 8
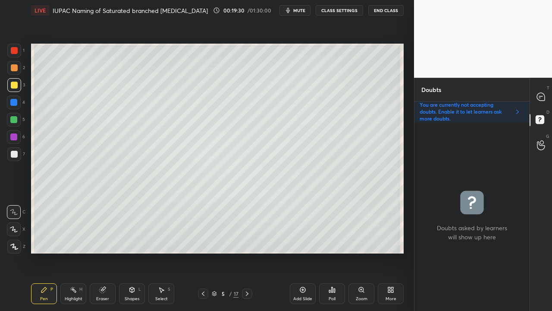
click at [309, 12] on button "mute" at bounding box center [294, 10] width 31 height 10
click at [304, 13] on span "unmute" at bounding box center [298, 10] width 19 height 6
click at [540, 97] on icon at bounding box center [539, 97] width 1 height 0
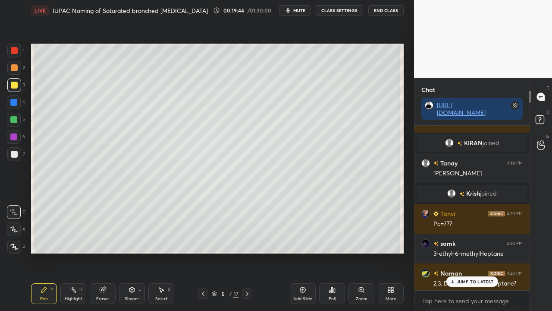
scroll to position [34047, 0]
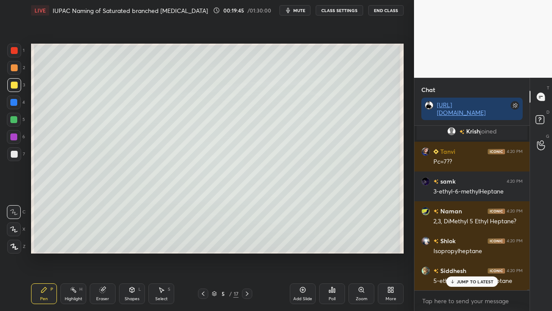
click at [473, 277] on p "JUMP TO LATEST" at bounding box center [475, 281] width 37 height 5
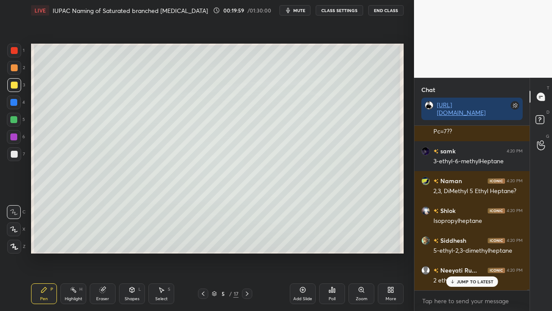
scroll to position [34106, 0]
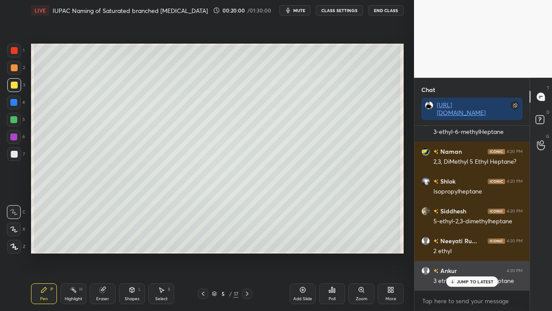
click at [456, 277] on div "JUMP TO LATEST" at bounding box center [472, 281] width 52 height 10
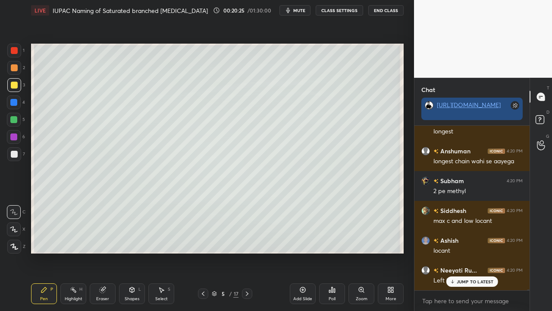
scroll to position [35951, 0]
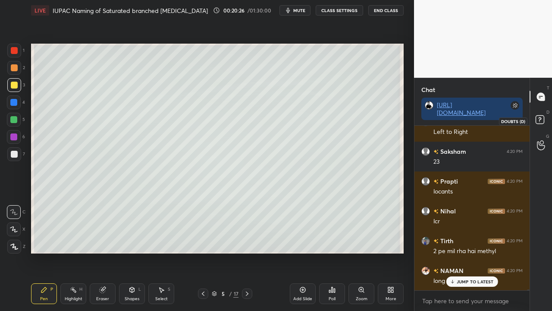
click at [547, 121] on icon at bounding box center [541, 121] width 16 height 16
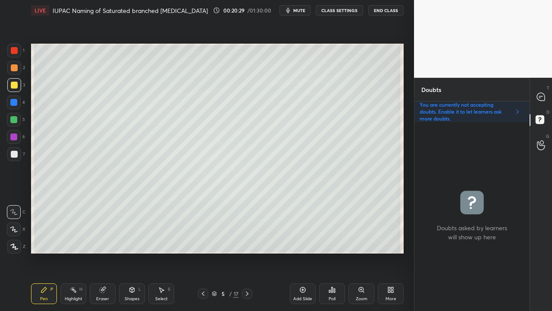
click at [10, 152] on div at bounding box center [14, 154] width 14 height 14
click at [544, 95] on icon at bounding box center [541, 97] width 8 height 8
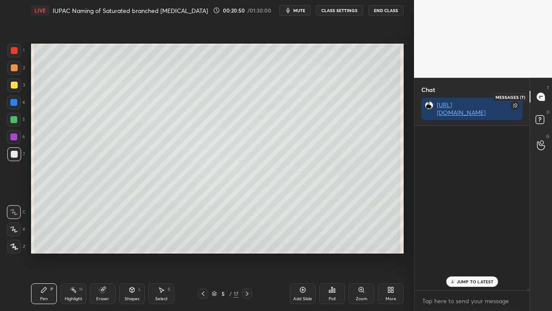
scroll to position [162, 113]
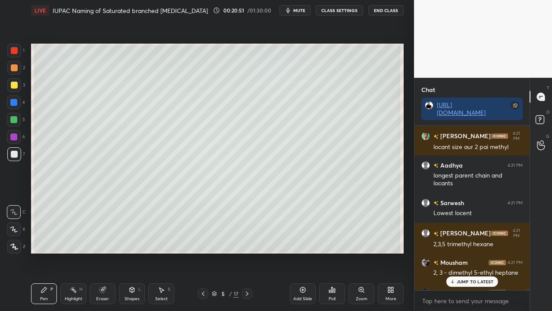
drag, startPoint x: 467, startPoint y: 277, endPoint x: 455, endPoint y: 275, distance: 12.3
click at [467, 277] on div "JUMP TO LATEST" at bounding box center [472, 281] width 52 height 10
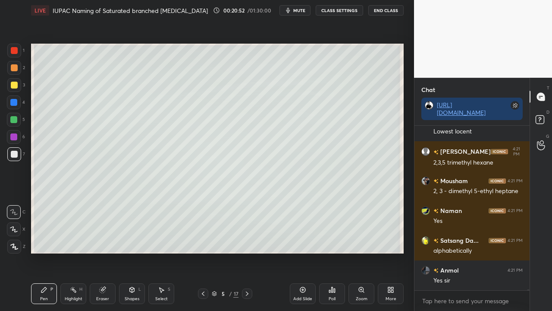
scroll to position [36532, 0]
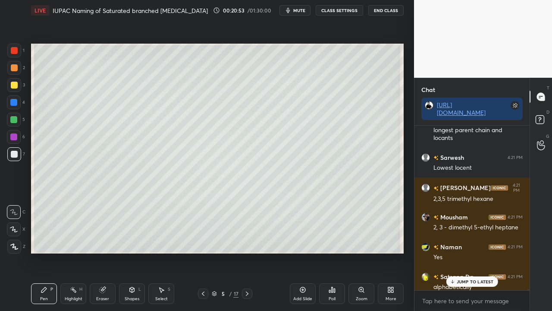
click at [16, 82] on div at bounding box center [14, 85] width 7 height 7
click at [545, 119] on icon at bounding box center [541, 121] width 16 height 16
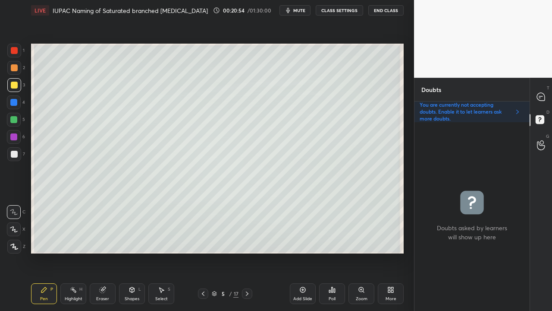
scroll to position [186, 113]
click at [15, 120] on div at bounding box center [13, 119] width 7 height 7
click at [202, 277] on icon at bounding box center [203, 293] width 3 height 4
click at [201, 277] on icon at bounding box center [203, 293] width 7 height 7
click at [547, 95] on div at bounding box center [541, 97] width 17 height 16
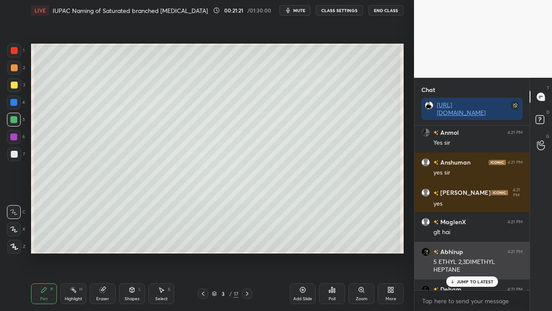
scroll to position [162, 113]
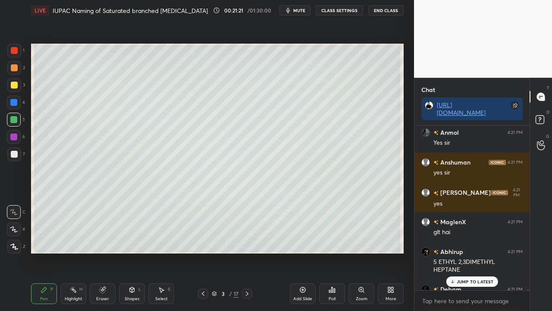
click at [466, 277] on p "JUMP TO LATEST" at bounding box center [475, 281] width 37 height 5
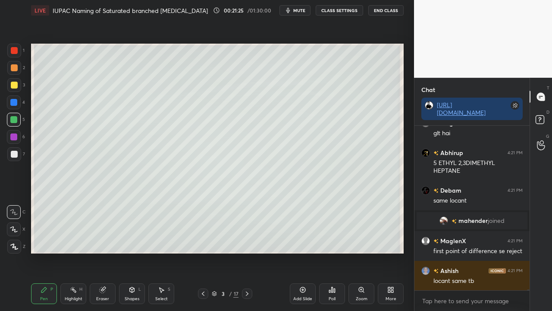
scroll to position [36834, 0]
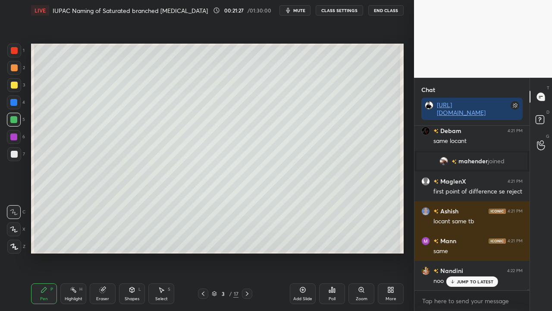
click at [246, 277] on icon at bounding box center [247, 293] width 7 height 7
click at [247, 277] on icon at bounding box center [247, 293] width 7 height 7
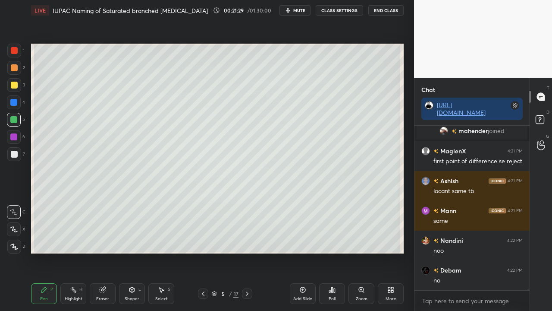
click at [546, 122] on icon at bounding box center [541, 121] width 16 height 16
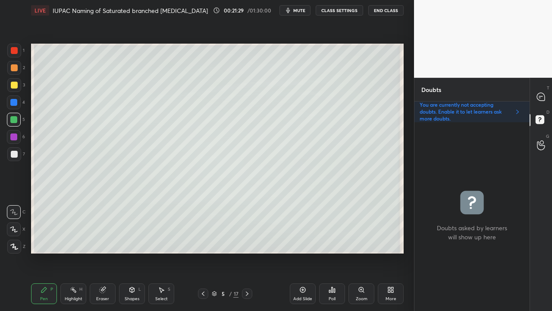
scroll to position [186, 113]
click at [546, 96] on div at bounding box center [541, 97] width 17 height 16
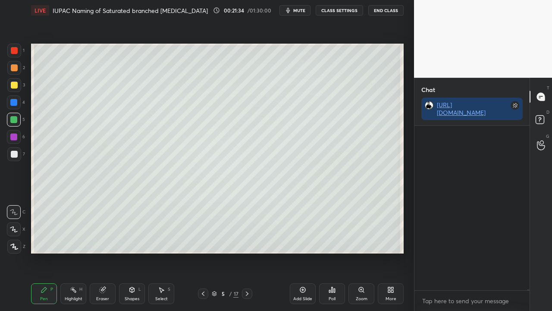
scroll to position [162, 113]
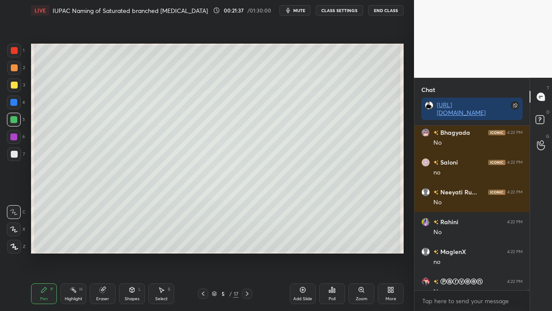
click at [15, 83] on div at bounding box center [14, 85] width 7 height 7
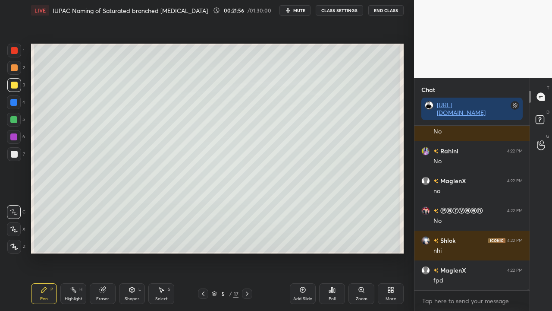
click at [14, 151] on div at bounding box center [14, 154] width 7 height 7
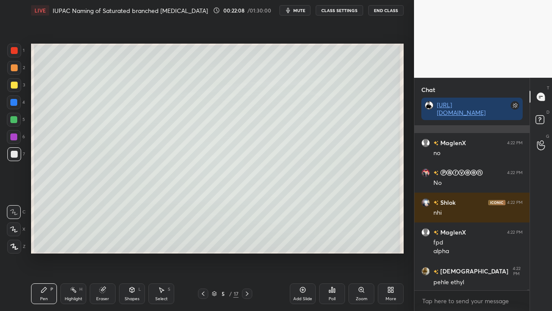
scroll to position [37319, 0]
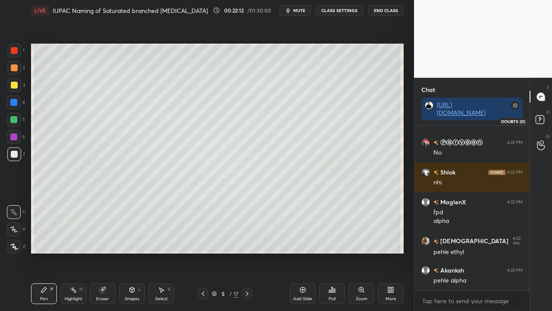
click at [540, 117] on rect at bounding box center [540, 120] width 8 height 8
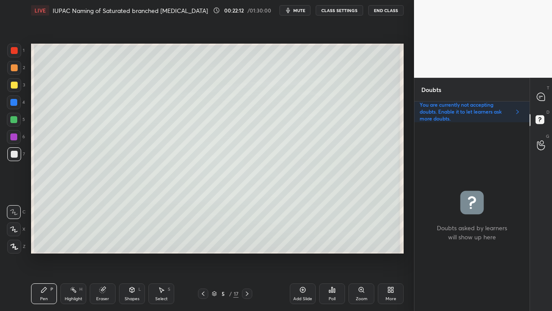
scroll to position [186, 113]
click at [13, 81] on div at bounding box center [14, 85] width 14 height 14
click at [545, 94] on icon at bounding box center [540, 96] width 9 height 9
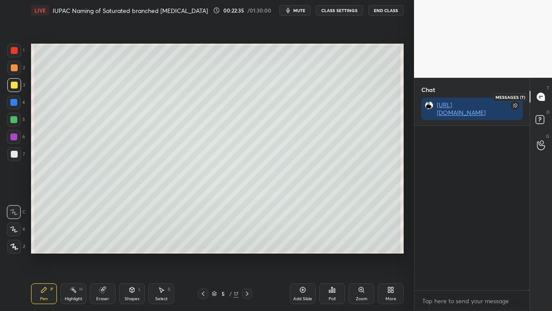
scroll to position [162, 113]
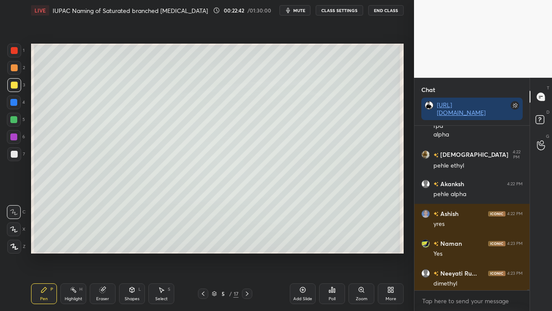
click at [542, 118] on icon at bounding box center [541, 121] width 16 height 16
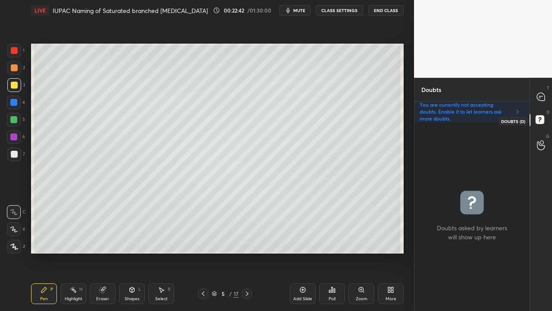
scroll to position [186, 113]
click at [543, 99] on icon at bounding box center [541, 97] width 8 height 8
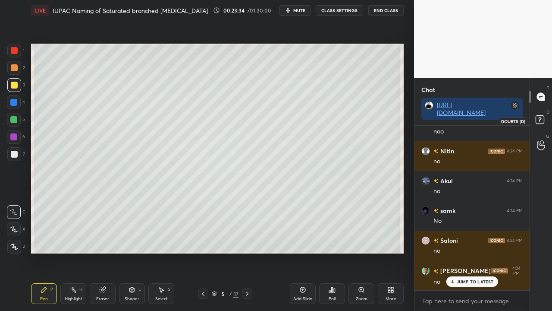
scroll to position [38138, 0]
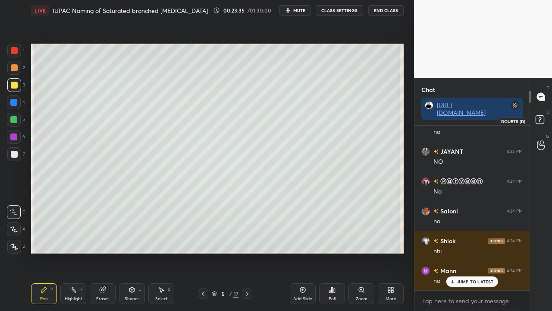
click at [536, 123] on rect at bounding box center [540, 120] width 8 height 8
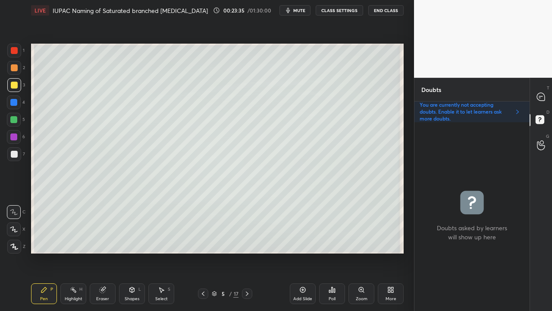
scroll to position [186, 113]
click at [541, 92] on div at bounding box center [541, 97] width 17 height 16
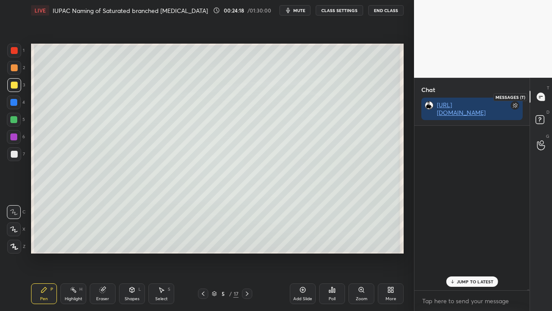
scroll to position [162, 113]
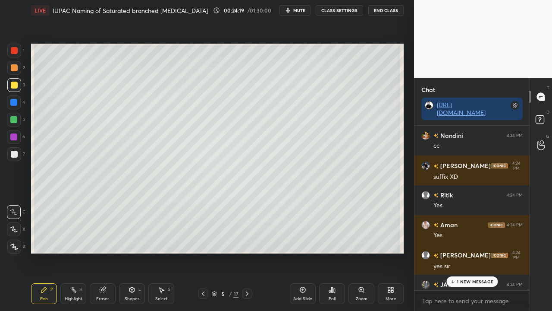
drag, startPoint x: 458, startPoint y: 283, endPoint x: 445, endPoint y: 287, distance: 14.5
click at [459, 277] on p "1 NEW MESSAGE" at bounding box center [475, 281] width 37 height 5
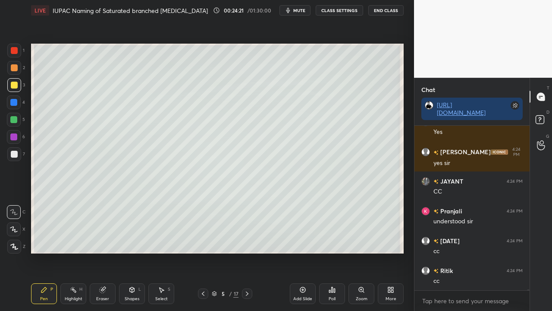
scroll to position [38819, 0]
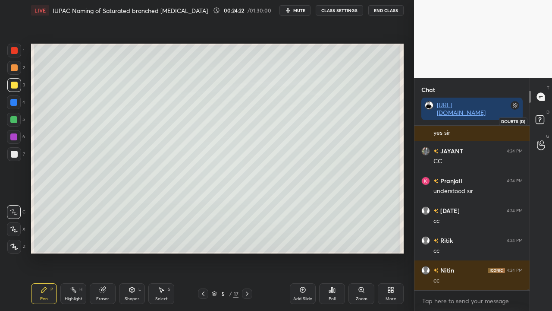
click at [542, 119] on icon at bounding box center [541, 121] width 16 height 16
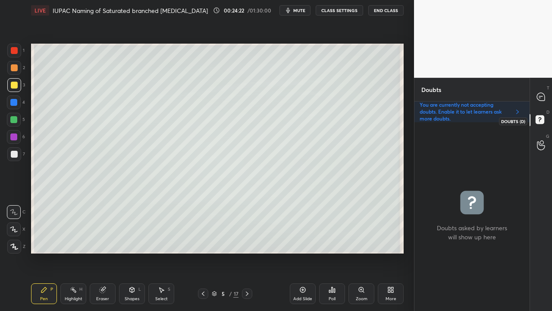
scroll to position [186, 113]
click at [540, 97] on icon at bounding box center [541, 97] width 8 height 8
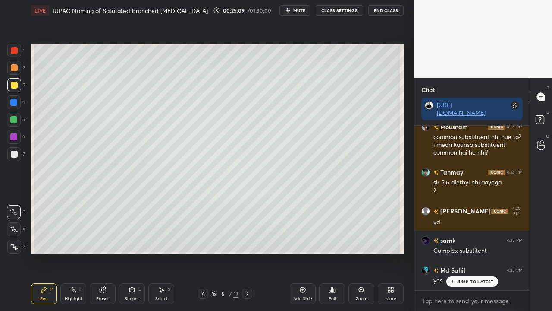
scroll to position [39380, 0]
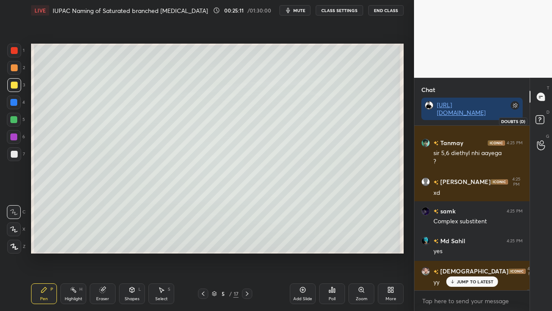
click at [543, 118] on rect at bounding box center [540, 120] width 8 height 8
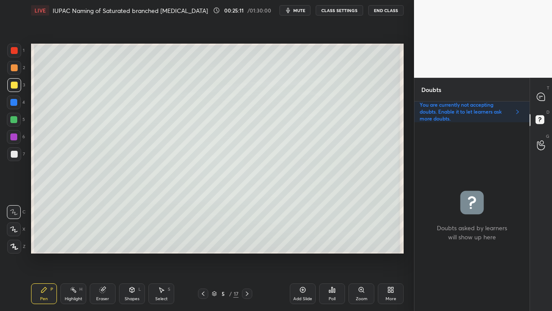
scroll to position [186, 113]
click at [541, 97] on icon at bounding box center [541, 97] width 8 height 8
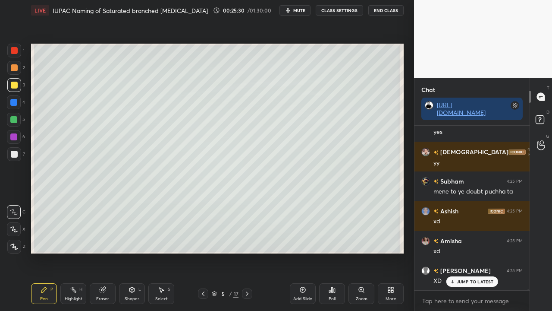
scroll to position [39529, 0]
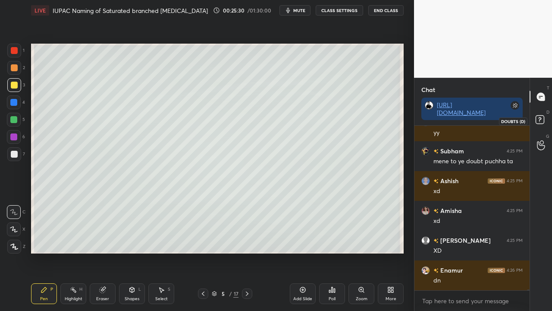
drag, startPoint x: 541, startPoint y: 117, endPoint x: 534, endPoint y: 122, distance: 8.4
click at [539, 121] on rect at bounding box center [540, 120] width 8 height 8
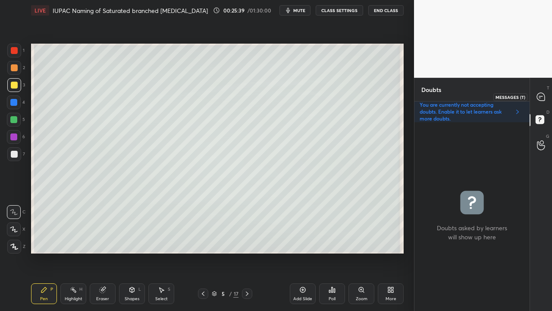
click at [547, 98] on div at bounding box center [541, 97] width 17 height 16
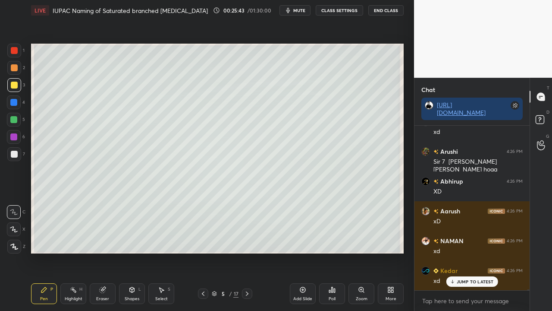
scroll to position [40212, 0]
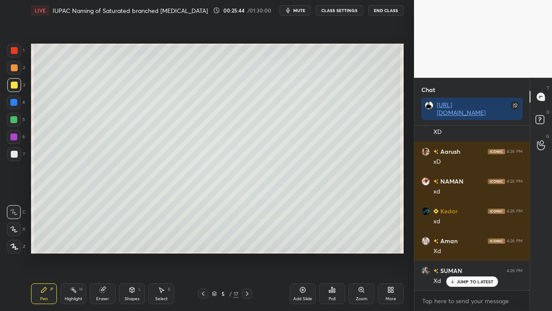
click at [471, 277] on div "JUMP TO LATEST" at bounding box center [472, 281] width 52 height 10
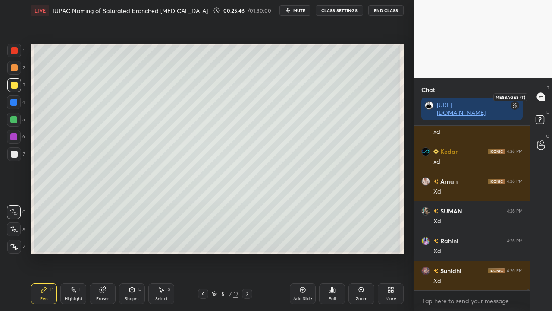
scroll to position [40369, 0]
click at [540, 115] on icon at bounding box center [541, 121] width 16 height 16
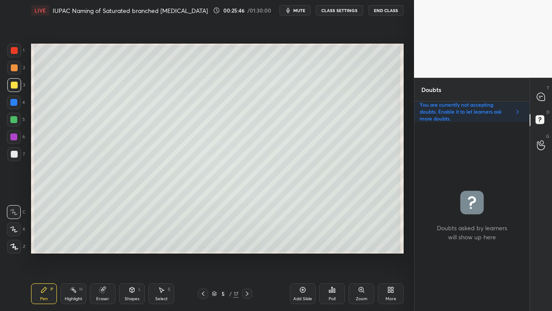
scroll to position [186, 113]
click at [301, 9] on span "mute" at bounding box center [299, 10] width 12 height 6
click at [300, 11] on span "unmute" at bounding box center [298, 10] width 19 height 6
click at [543, 97] on icon at bounding box center [541, 97] width 8 height 8
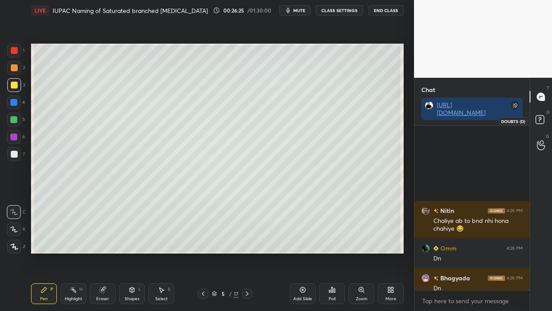
scroll to position [41313, 0]
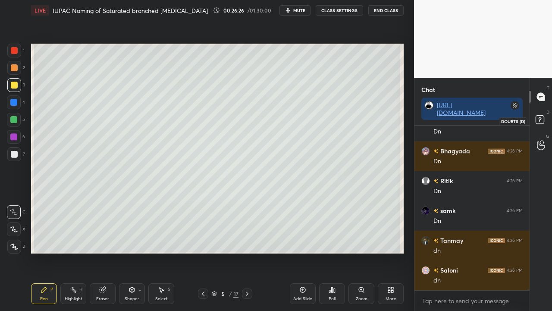
click at [543, 120] on rect at bounding box center [540, 120] width 8 height 8
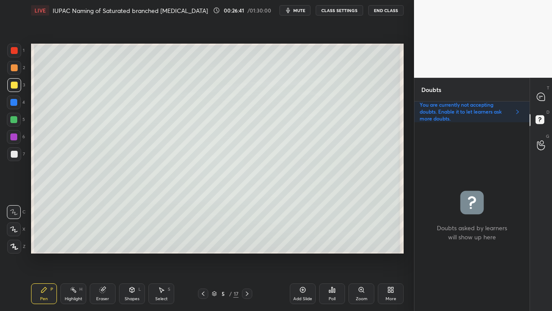
click at [245, 277] on icon at bounding box center [247, 293] width 7 height 7
click at [201, 277] on icon at bounding box center [203, 293] width 7 height 7
click at [247, 277] on icon at bounding box center [247, 293] width 7 height 7
click at [13, 85] on div at bounding box center [14, 85] width 7 height 7
click at [546, 96] on div at bounding box center [541, 97] width 17 height 16
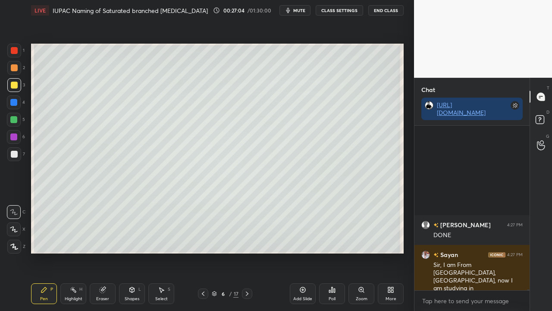
scroll to position [41826, 0]
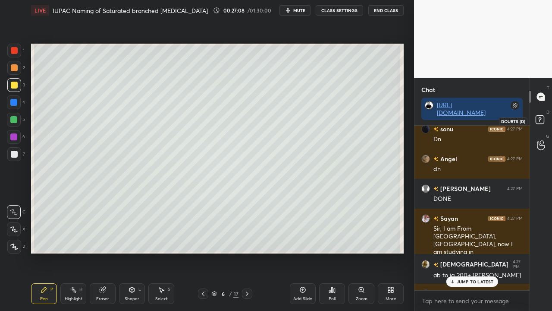
click at [546, 121] on icon at bounding box center [541, 121] width 16 height 16
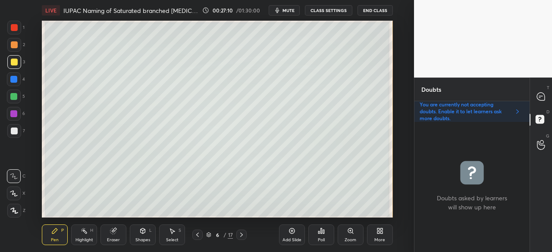
scroll to position [3, 3]
click at [541, 97] on icon at bounding box center [541, 97] width 8 height 8
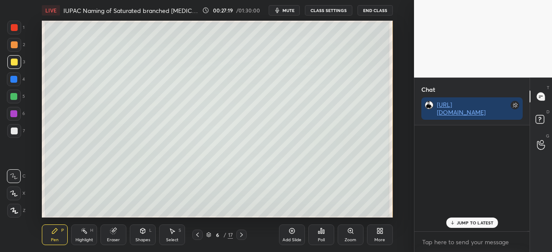
scroll to position [104, 113]
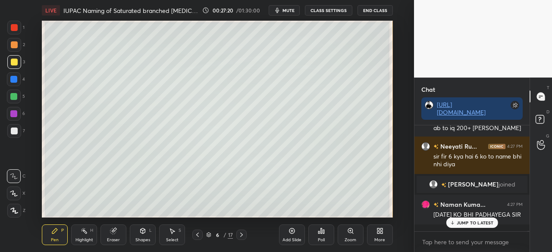
click at [480, 222] on p "JUMP TO LATEST" at bounding box center [475, 222] width 37 height 5
click at [545, 116] on icon at bounding box center [541, 121] width 16 height 16
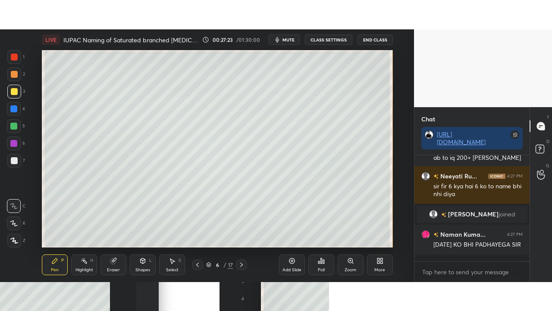
scroll to position [128, 113]
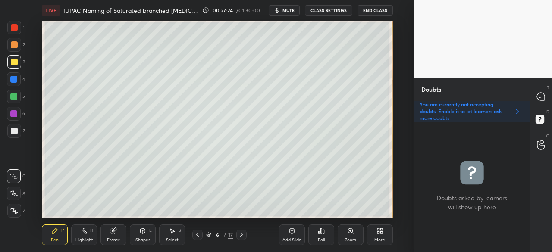
click at [380, 234] on icon at bounding box center [379, 231] width 7 height 7
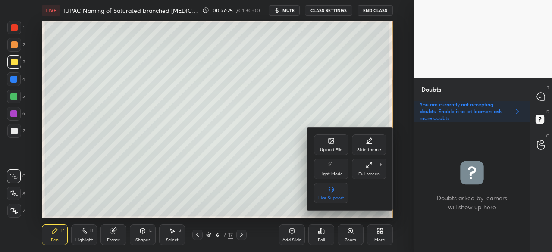
drag, startPoint x: 368, startPoint y: 172, endPoint x: 366, endPoint y: 209, distance: 37.1
click at [368, 172] on div "Full screen" at bounding box center [369, 174] width 22 height 4
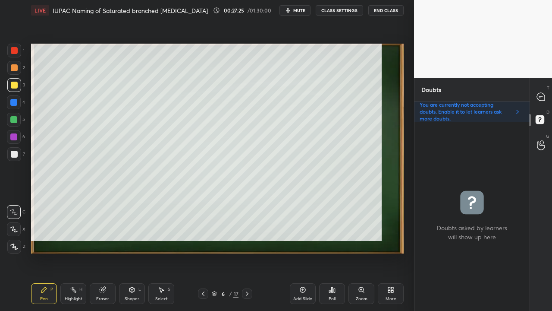
scroll to position [186, 113]
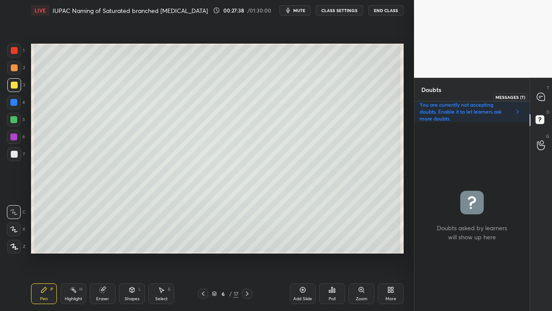
click at [539, 100] on icon at bounding box center [541, 97] width 8 height 8
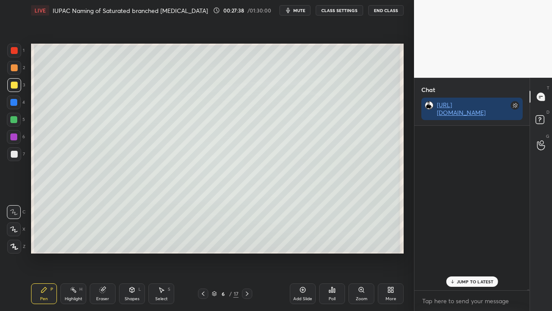
scroll to position [162, 113]
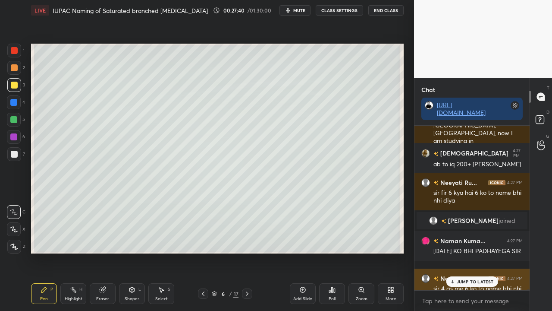
click at [466, 277] on p "JUMP TO LATEST" at bounding box center [475, 281] width 37 height 5
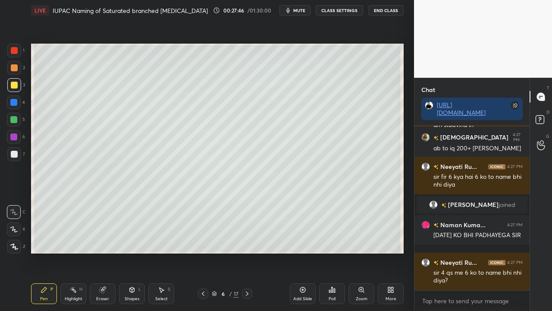
click at [204, 277] on icon at bounding box center [203, 293] width 7 height 7
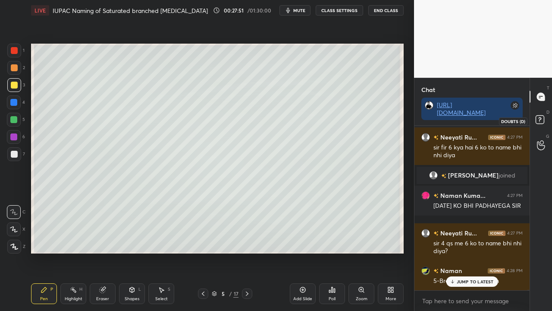
click at [544, 119] on rect at bounding box center [540, 120] width 8 height 8
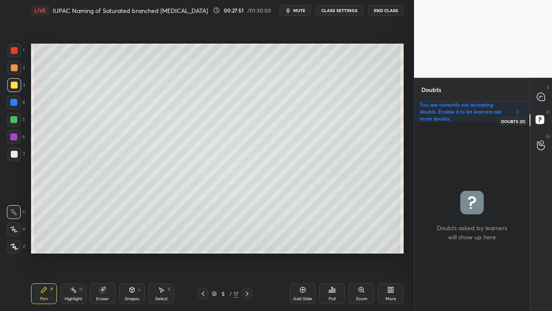
scroll to position [186, 113]
click at [248, 277] on icon at bounding box center [247, 293] width 7 height 7
click at [544, 95] on icon at bounding box center [541, 97] width 8 height 8
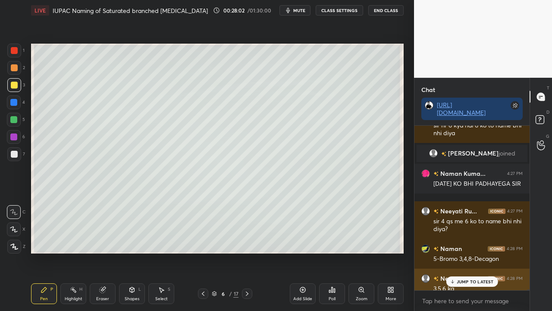
click at [467, 277] on div "JUMP TO LATEST" at bounding box center [472, 281] width 52 height 10
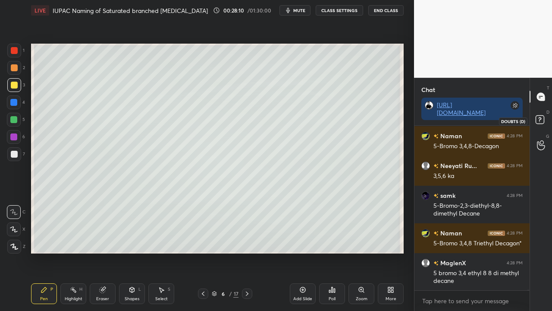
scroll to position [42147, 0]
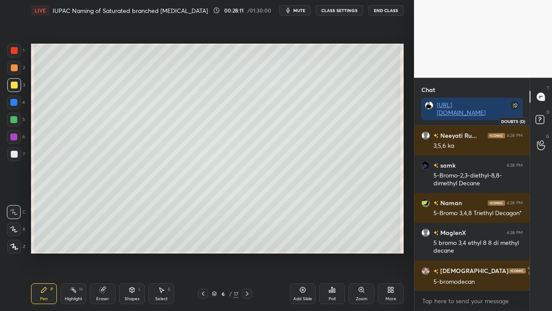
click at [543, 119] on rect at bounding box center [540, 120] width 8 height 8
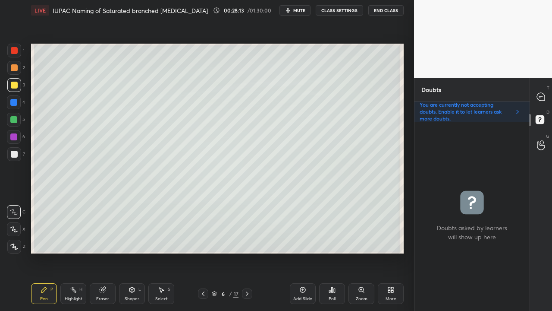
click at [304, 8] on span "mute" at bounding box center [299, 10] width 12 height 6
click at [297, 13] on button "unmute" at bounding box center [294, 10] width 31 height 10
click at [549, 95] on div at bounding box center [541, 97] width 17 height 16
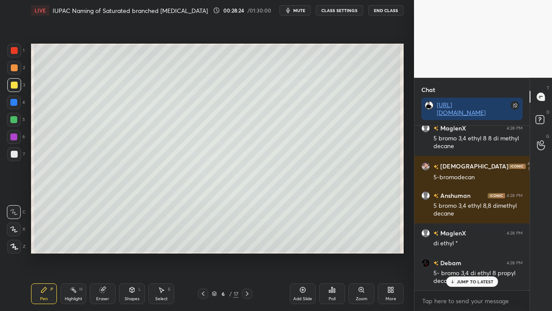
scroll to position [42318, 0]
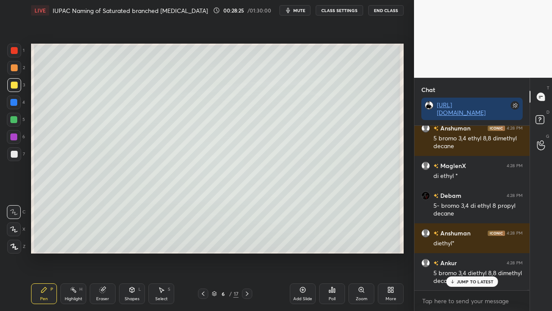
click at [454, 277] on icon at bounding box center [452, 281] width 6 height 5
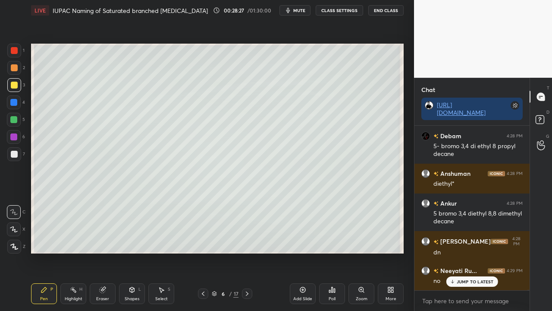
scroll to position [42408, 0]
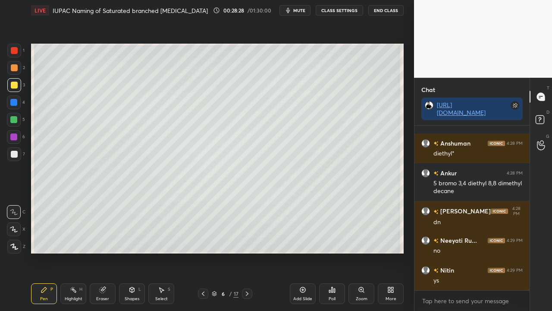
click at [14, 154] on div at bounding box center [14, 154] width 7 height 7
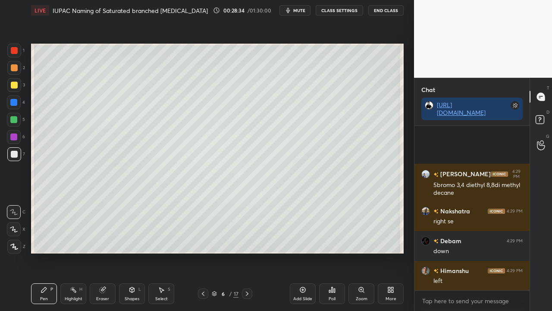
scroll to position [42662, 0]
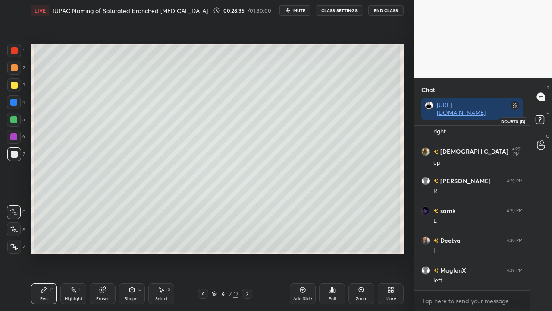
click at [547, 121] on icon at bounding box center [541, 121] width 16 height 16
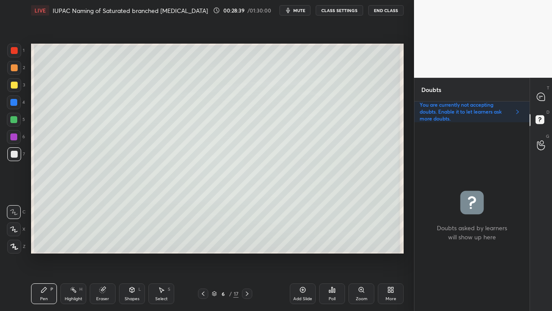
click at [335, 277] on div "Poll" at bounding box center [332, 293] width 26 height 21
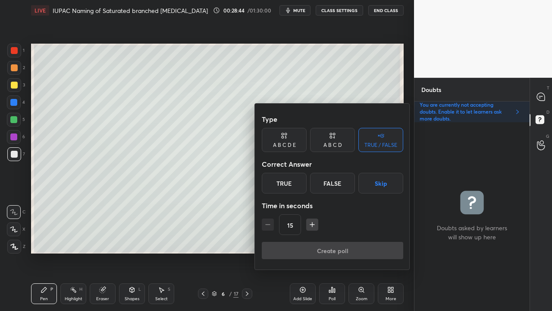
click at [192, 153] on div at bounding box center [276, 155] width 552 height 311
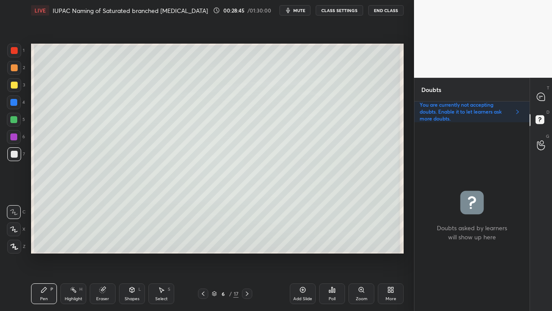
click at [95, 277] on div "Eraser" at bounding box center [103, 293] width 26 height 21
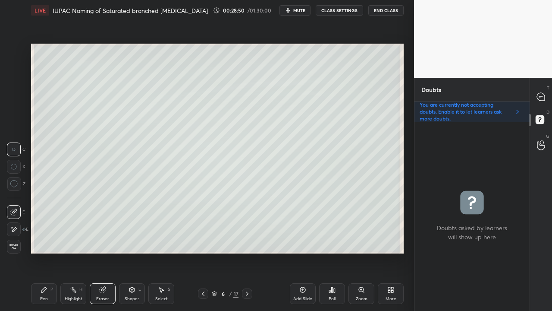
click at [38, 277] on div "Pen P" at bounding box center [44, 293] width 26 height 21
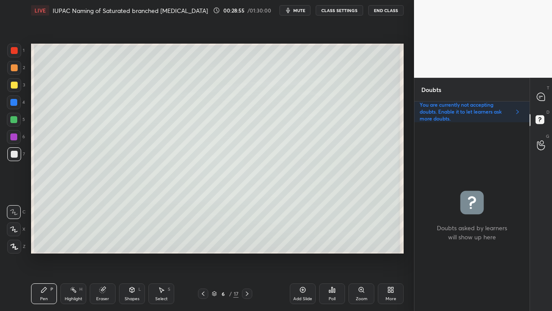
click at [335, 277] on div "Poll" at bounding box center [332, 293] width 26 height 21
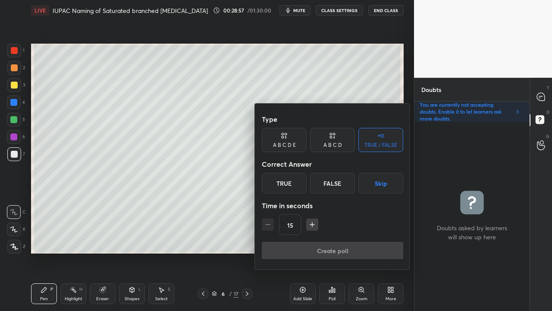
click at [327, 147] on div "A B C D" at bounding box center [332, 144] width 19 height 5
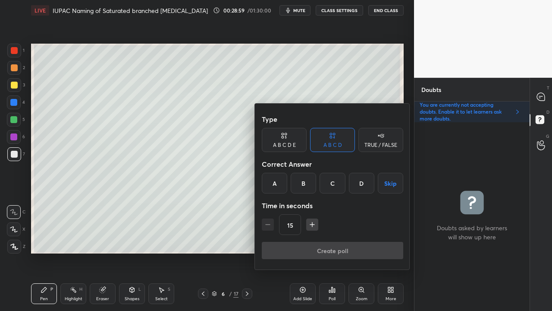
click at [303, 183] on div "B" at bounding box center [303, 183] width 25 height 21
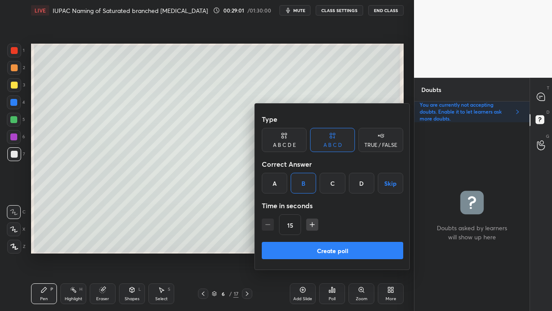
click at [295, 254] on button "Create poll" at bounding box center [332, 250] width 141 height 17
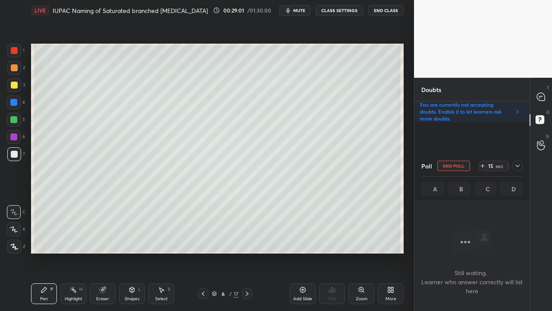
scroll to position [3, 3]
click at [544, 101] on div at bounding box center [541, 97] width 17 height 16
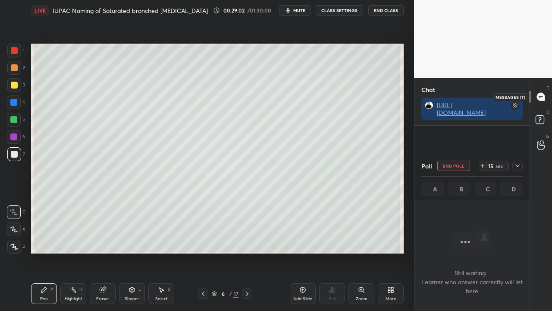
scroll to position [117, 113]
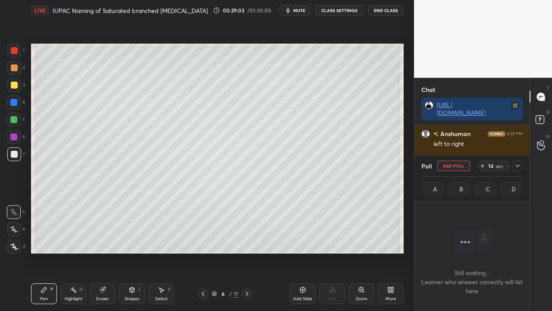
click at [520, 167] on icon at bounding box center [517, 165] width 7 height 7
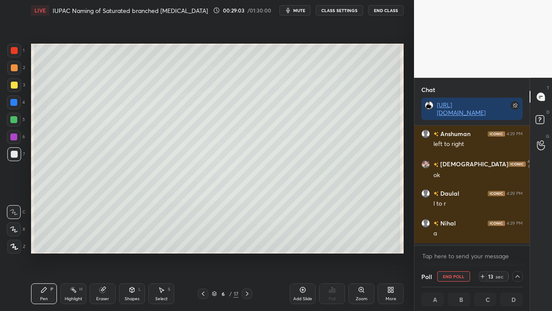
scroll to position [0, 3]
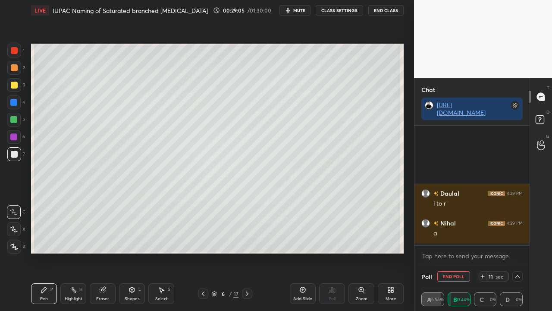
drag, startPoint x: 518, startPoint y: 275, endPoint x: 497, endPoint y: 280, distance: 21.7
click at [518, 276] on icon at bounding box center [517, 276] width 7 height 7
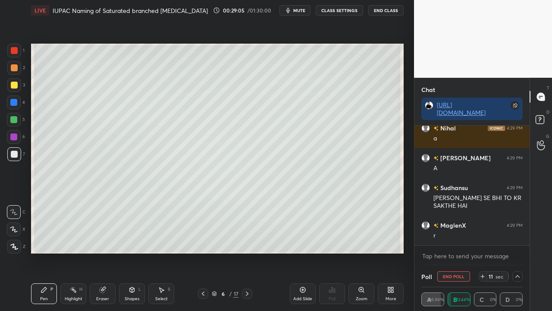
scroll to position [0, 0]
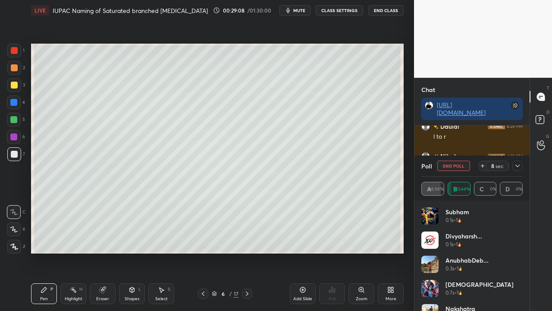
click at [519, 166] on icon at bounding box center [517, 165] width 7 height 7
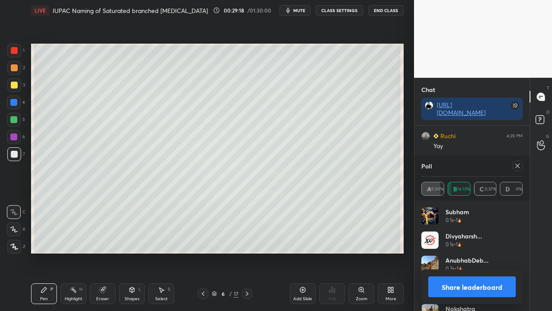
click at [517, 166] on icon at bounding box center [517, 165] width 4 height 4
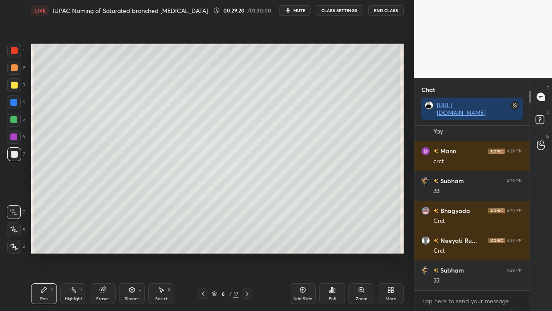
click at [104, 277] on div "Eraser" at bounding box center [102, 298] width 13 height 4
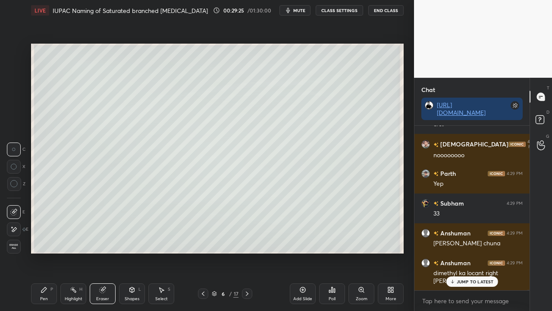
click at [49, 277] on div "Pen P" at bounding box center [44, 293] width 26 height 21
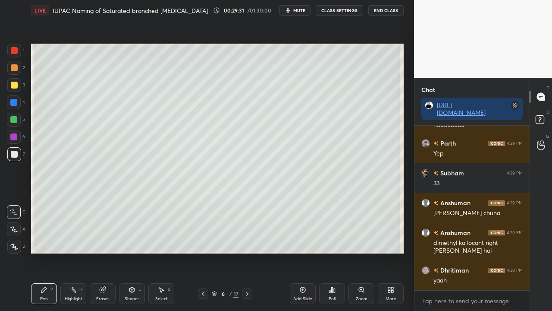
click at [11, 137] on div at bounding box center [13, 136] width 7 height 7
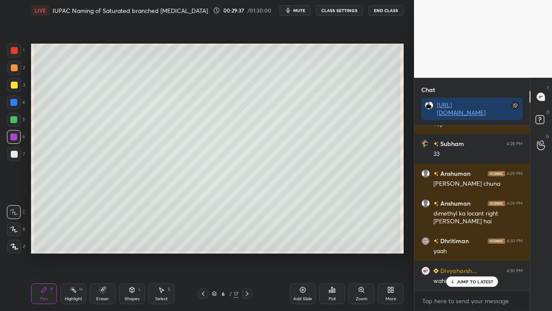
click at [16, 152] on div at bounding box center [14, 154] width 7 height 7
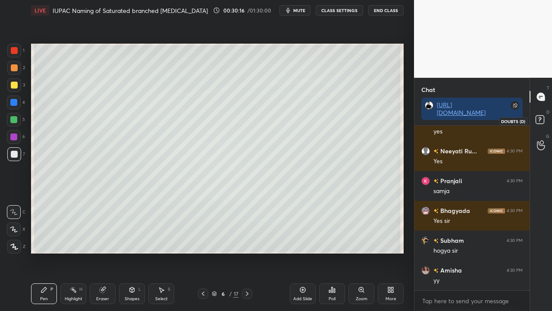
drag, startPoint x: 543, startPoint y: 117, endPoint x: 531, endPoint y: 114, distance: 13.0
click at [543, 118] on rect at bounding box center [540, 120] width 8 height 8
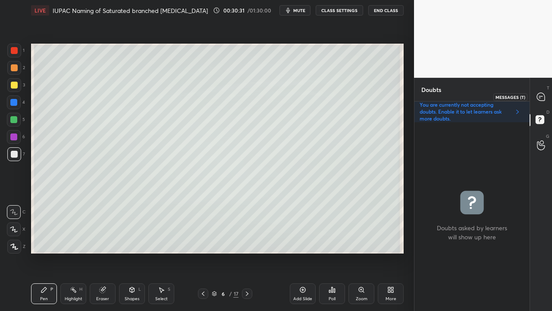
click at [545, 96] on icon at bounding box center [540, 96] width 9 height 9
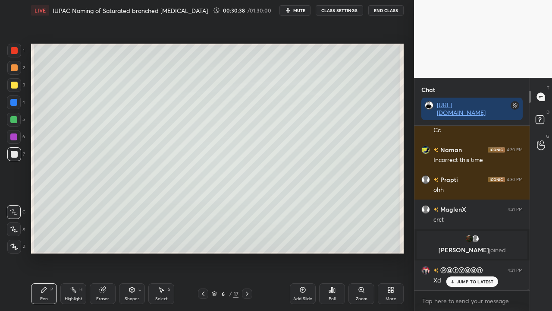
scroll to position [39863, 0]
click at [543, 122] on rect at bounding box center [540, 120] width 8 height 8
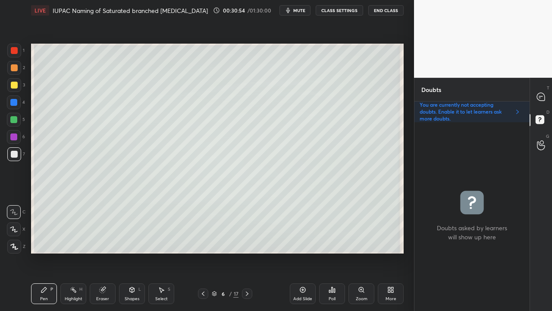
click at [13, 85] on div at bounding box center [14, 85] width 7 height 7
click at [12, 156] on div at bounding box center [14, 154] width 7 height 7
click at [548, 93] on div at bounding box center [541, 97] width 17 height 16
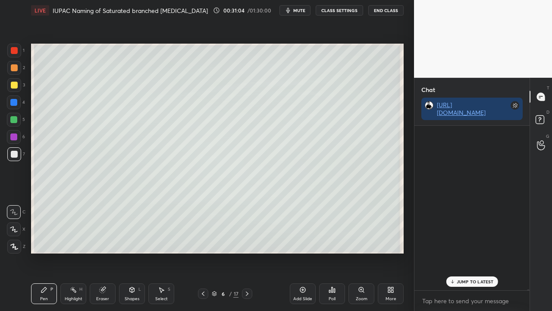
scroll to position [162, 113]
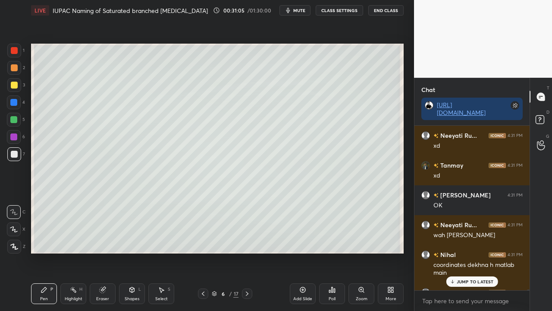
click at [467, 277] on p "JUMP TO LATEST" at bounding box center [475, 281] width 37 height 5
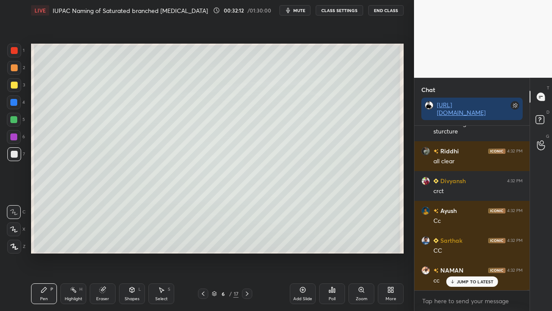
scroll to position [43071, 0]
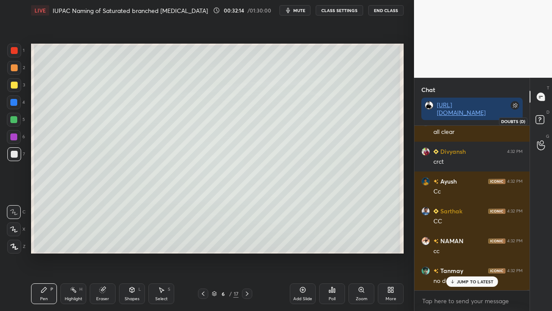
drag, startPoint x: 543, startPoint y: 118, endPoint x: 530, endPoint y: 120, distance: 12.2
click at [543, 119] on rect at bounding box center [540, 120] width 8 height 8
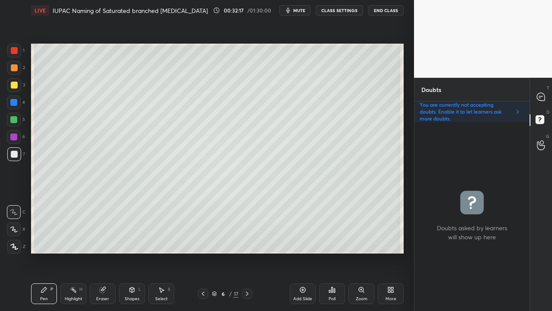
click at [15, 83] on div at bounding box center [14, 85] width 7 height 7
drag, startPoint x: 545, startPoint y: 85, endPoint x: 536, endPoint y: 90, distance: 9.5
click at [543, 89] on div "T Messages (T)" at bounding box center [541, 97] width 22 height 24
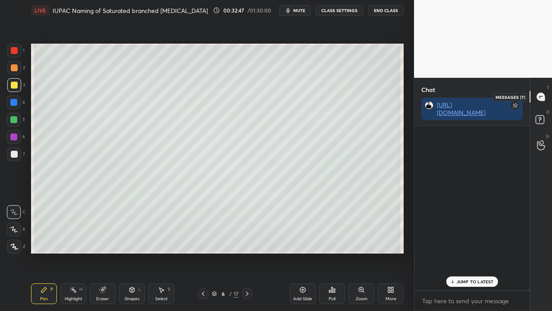
scroll to position [162, 113]
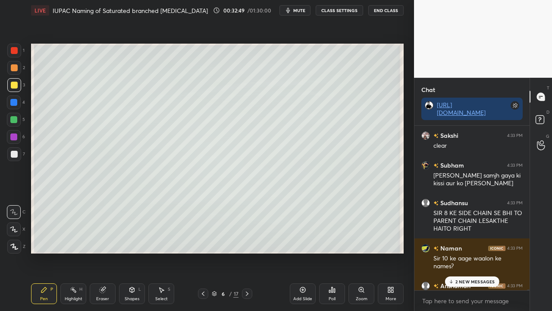
click at [472, 277] on p "2 NEW MESSAGES" at bounding box center [475, 281] width 40 height 5
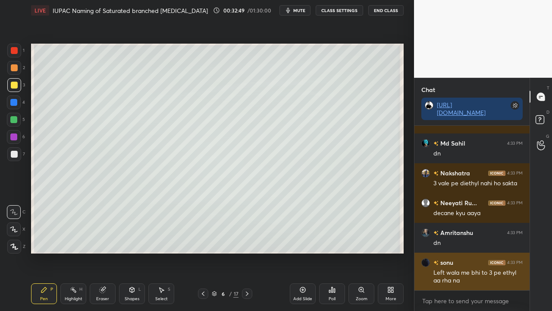
scroll to position [43626, 0]
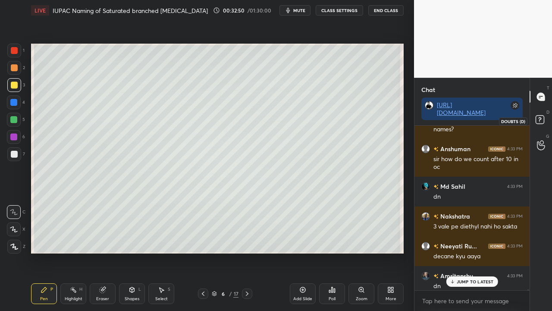
click at [543, 115] on icon at bounding box center [541, 121] width 16 height 16
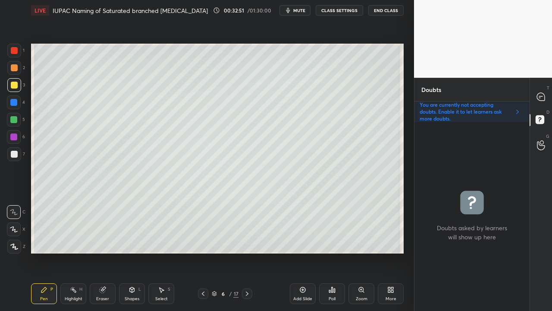
scroll to position [186, 113]
click at [245, 277] on icon at bounding box center [247, 293] width 7 height 7
click at [14, 82] on div at bounding box center [14, 85] width 7 height 7
click at [540, 94] on icon at bounding box center [541, 97] width 8 height 8
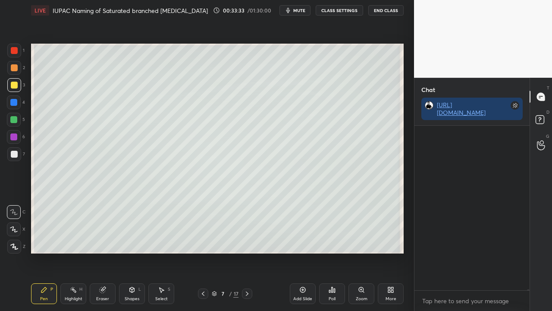
scroll to position [162, 113]
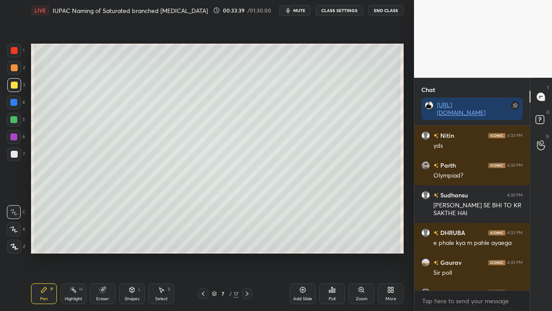
click at [201, 277] on icon at bounding box center [203, 293] width 7 height 7
click at [545, 115] on icon at bounding box center [541, 121] width 16 height 16
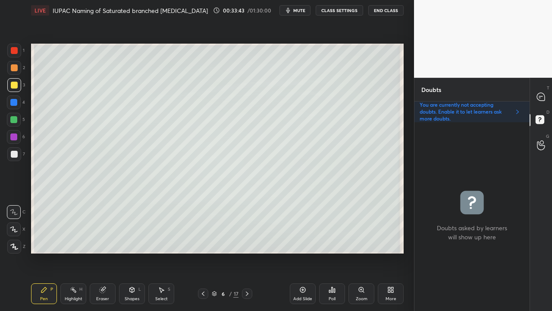
scroll to position [186, 113]
click at [247, 277] on icon at bounding box center [247, 293] width 3 height 4
click at [545, 91] on div at bounding box center [541, 97] width 17 height 16
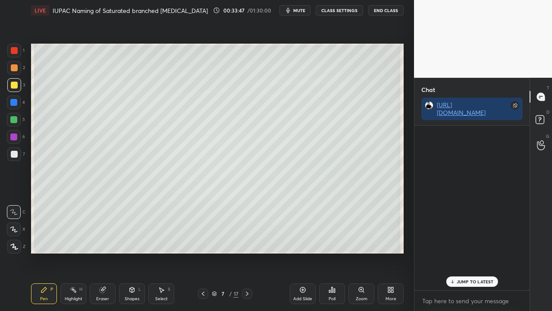
scroll to position [162, 113]
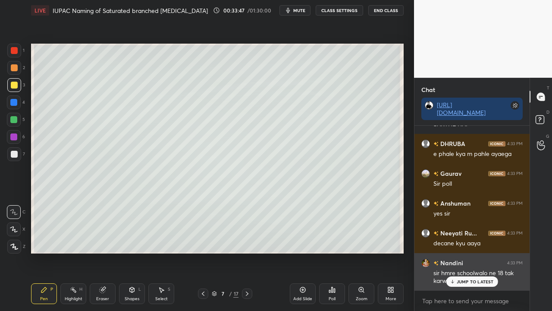
click at [466, 277] on p "JUMP TO LATEST" at bounding box center [475, 281] width 37 height 5
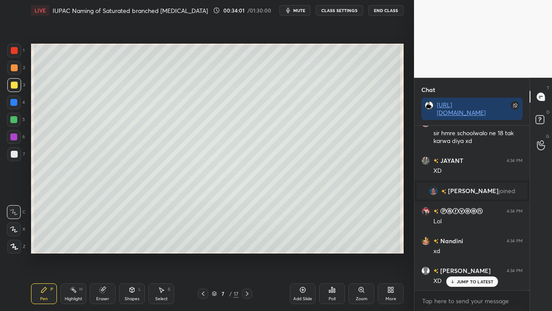
scroll to position [44262, 0]
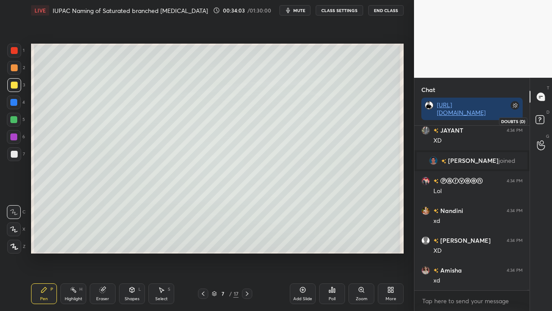
click at [542, 118] on rect at bounding box center [540, 120] width 8 height 8
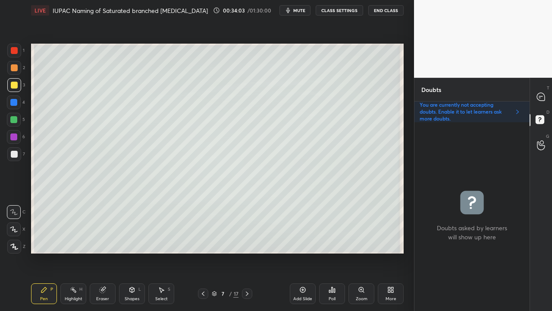
scroll to position [186, 113]
click at [548, 88] on p "T" at bounding box center [548, 88] width 3 height 6
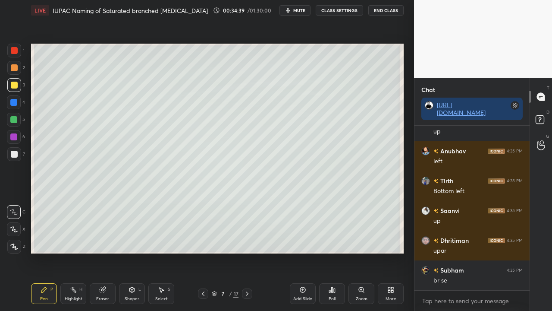
scroll to position [45859, 0]
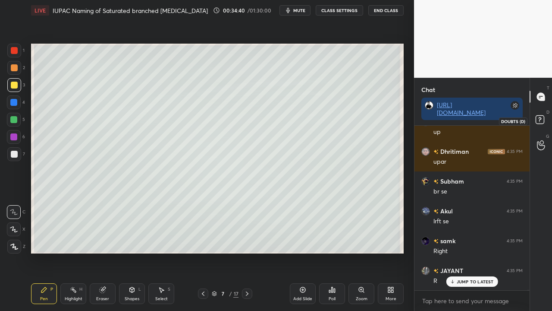
drag, startPoint x: 544, startPoint y: 116, endPoint x: 534, endPoint y: 120, distance: 10.7
click at [544, 116] on icon at bounding box center [541, 121] width 16 height 16
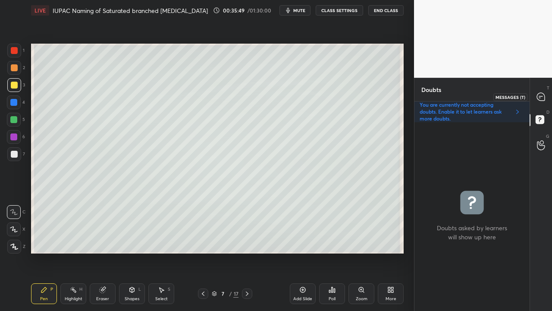
click at [544, 93] on icon at bounding box center [540, 96] width 9 height 9
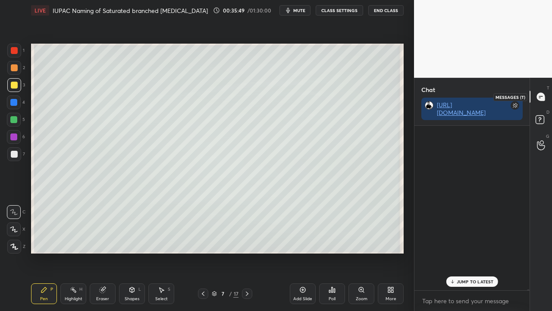
scroll to position [162, 113]
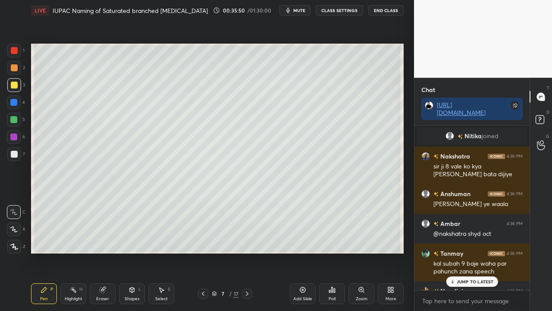
click at [474, 277] on div "JUMP TO LATEST" at bounding box center [472, 281] width 52 height 10
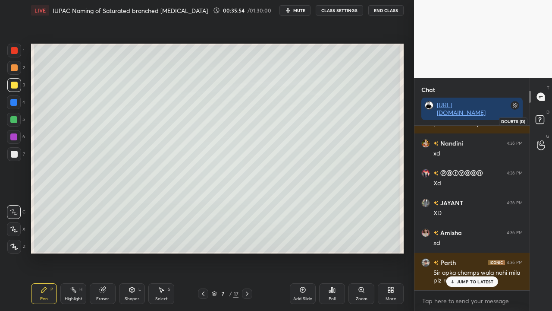
scroll to position [47166, 0]
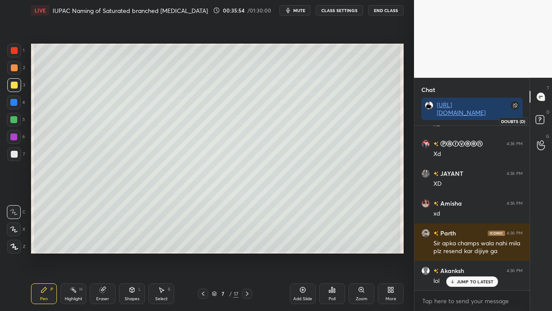
click at [538, 120] on rect at bounding box center [540, 120] width 8 height 8
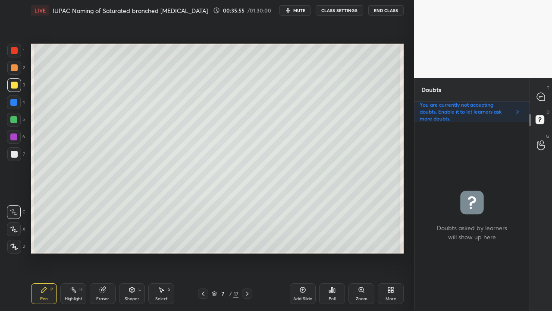
scroll to position [186, 113]
click at [10, 149] on div at bounding box center [14, 154] width 14 height 14
click at [14, 154] on div at bounding box center [14, 154] width 7 height 7
click at [12, 158] on div at bounding box center [14, 154] width 14 height 14
click at [103, 277] on div "Eraser" at bounding box center [102, 298] width 13 height 4
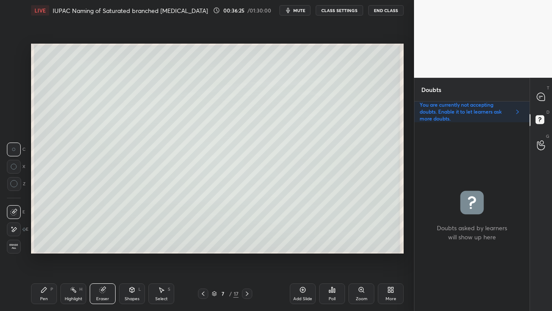
drag, startPoint x: 46, startPoint y: 297, endPoint x: 51, endPoint y: 276, distance: 21.3
click at [47, 277] on div "Pen" at bounding box center [44, 298] width 8 height 4
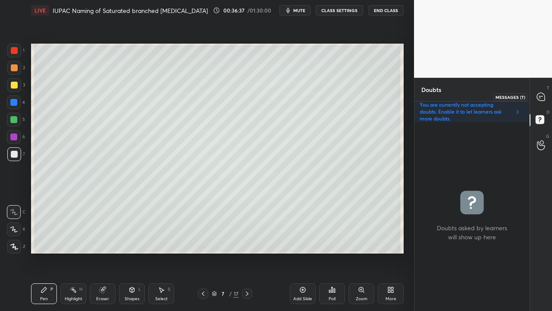
click at [545, 95] on icon at bounding box center [540, 96] width 9 height 9
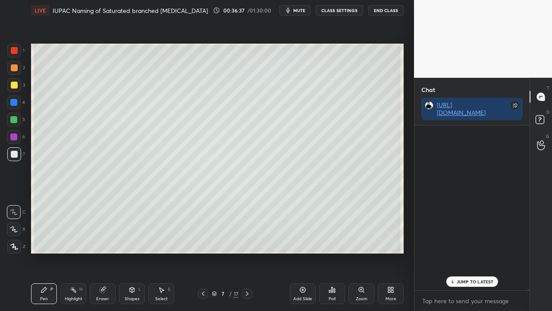
scroll to position [162, 113]
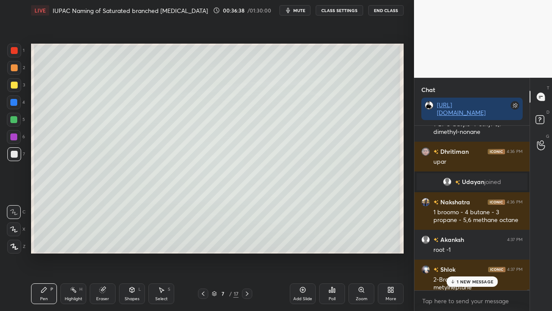
click at [461, 277] on p "1 NEW MESSAGE" at bounding box center [475, 281] width 37 height 5
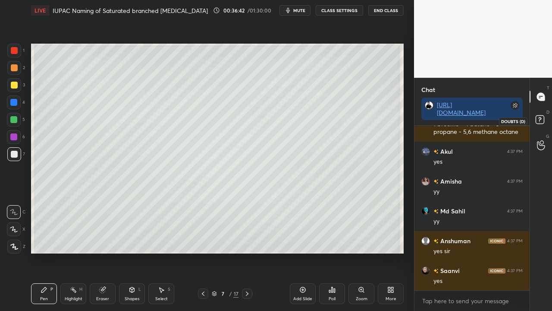
scroll to position [47932, 0]
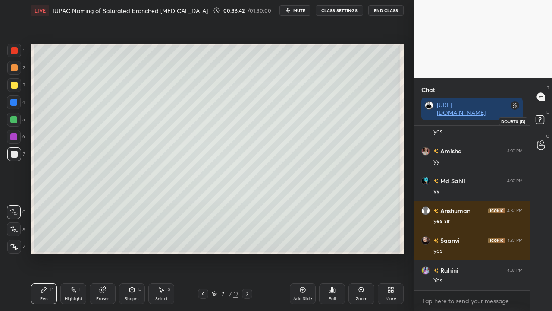
click at [541, 123] on rect at bounding box center [540, 120] width 8 height 8
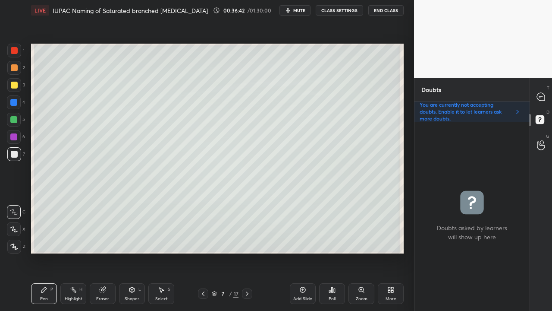
scroll to position [186, 113]
click at [13, 83] on div at bounding box center [14, 85] width 7 height 7
click at [14, 86] on div at bounding box center [14, 85] width 7 height 7
click at [13, 154] on div at bounding box center [14, 154] width 7 height 7
click at [536, 94] on icon at bounding box center [540, 96] width 9 height 9
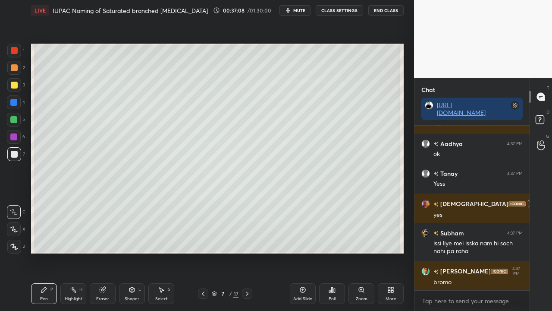
scroll to position [48237, 0]
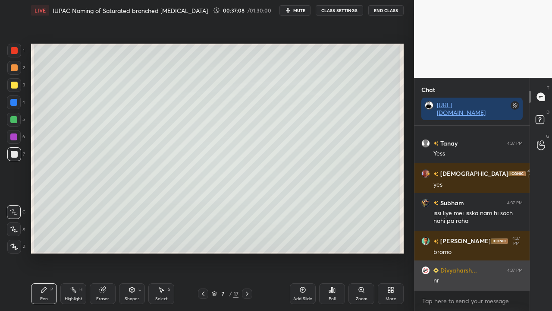
click at [473, 277] on div "nr" at bounding box center [477, 280] width 89 height 9
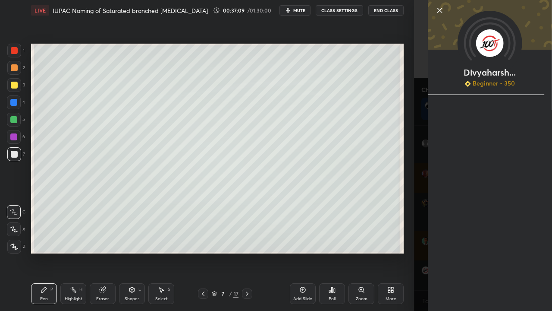
click at [417, 240] on div "Divyaharsh... Beginner • 350" at bounding box center [483, 155] width 138 height 311
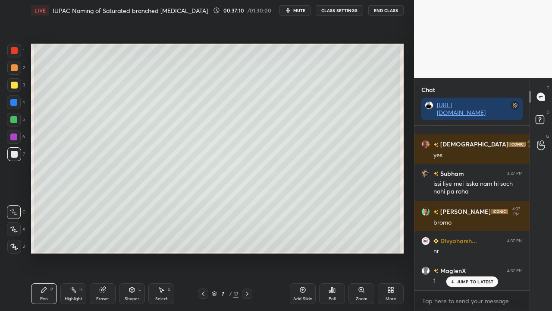
scroll to position [48445, 0]
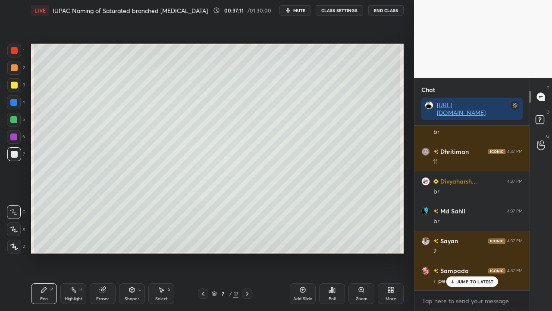
click at [543, 121] on rect at bounding box center [540, 120] width 8 height 8
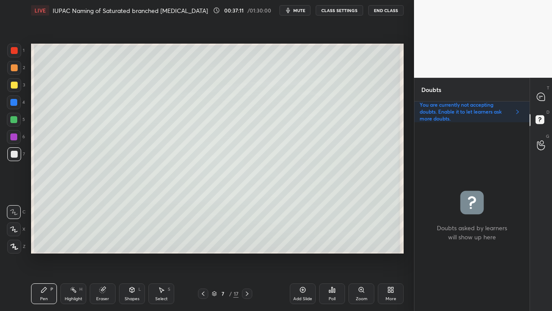
scroll to position [186, 113]
click at [541, 96] on icon at bounding box center [540, 96] width 9 height 9
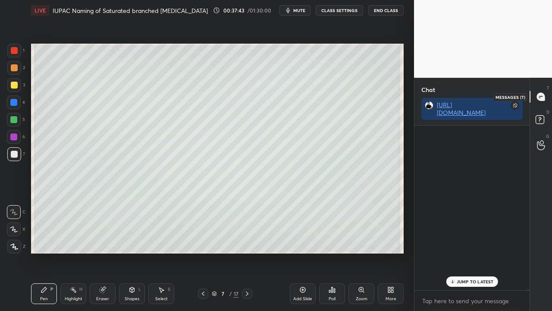
scroll to position [162, 113]
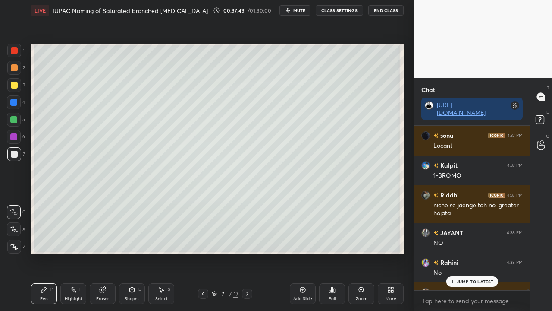
click at [461, 277] on div "JUMP TO LATEST" at bounding box center [472, 281] width 52 height 10
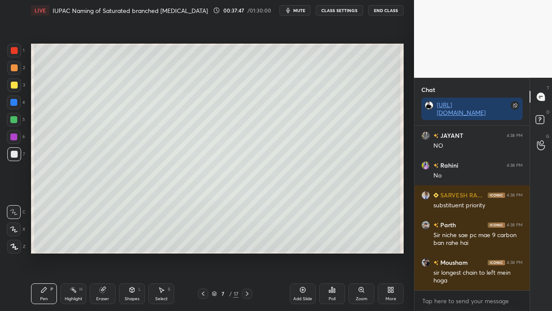
click at [540, 117] on icon at bounding box center [539, 118] width 3 height 3
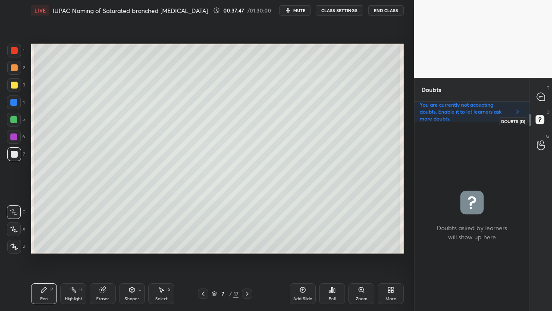
scroll to position [186, 113]
click at [546, 100] on div at bounding box center [541, 97] width 17 height 16
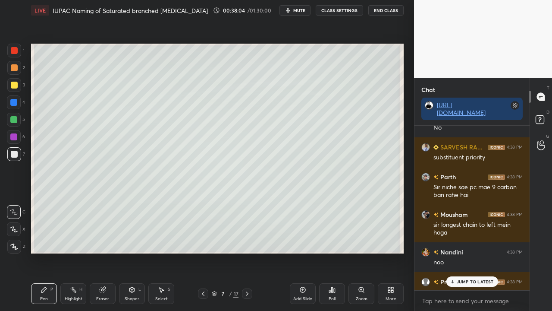
scroll to position [49349, 0]
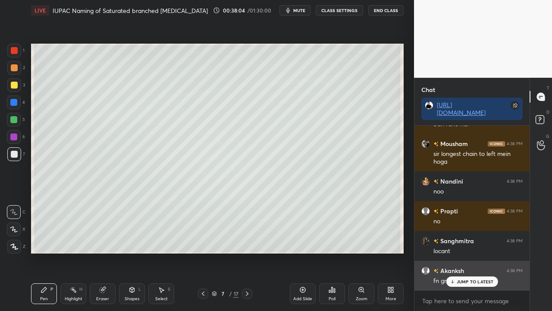
drag, startPoint x: 464, startPoint y: 281, endPoint x: 457, endPoint y: 283, distance: 7.2
click at [464, 277] on p "JUMP TO LATEST" at bounding box center [475, 281] width 37 height 5
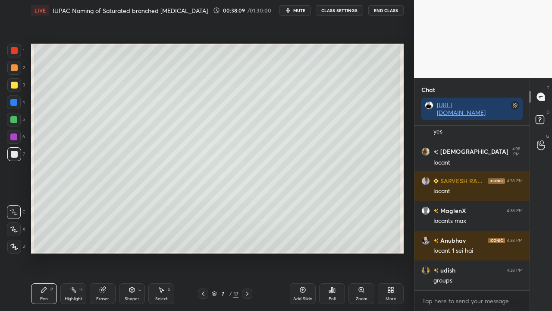
scroll to position [49677, 0]
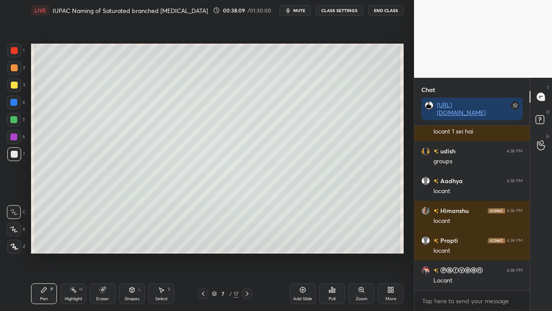
click at [543, 124] on icon at bounding box center [541, 121] width 16 height 16
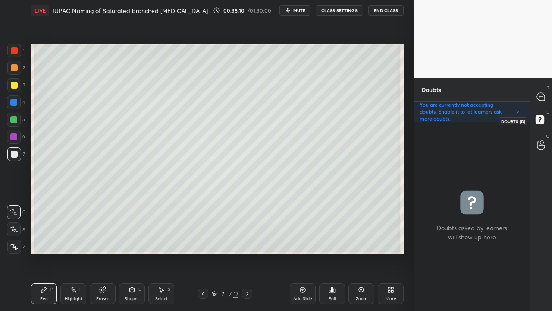
scroll to position [186, 113]
drag, startPoint x: 544, startPoint y: 88, endPoint x: 545, endPoint y: 92, distance: 4.4
click at [545, 91] on div at bounding box center [541, 97] width 17 height 16
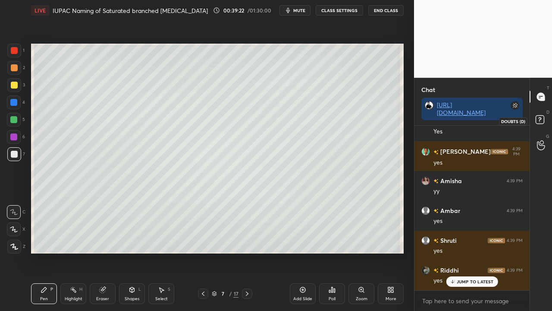
scroll to position [50726, 0]
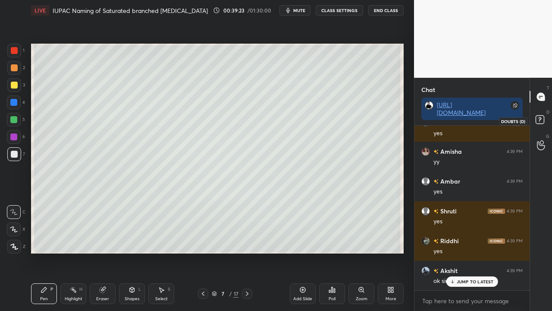
click at [541, 118] on icon at bounding box center [539, 118] width 3 height 3
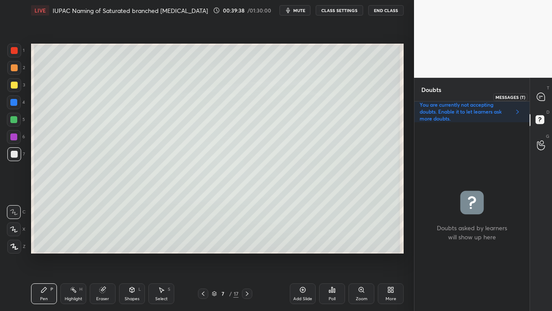
click at [546, 95] on div at bounding box center [541, 97] width 17 height 16
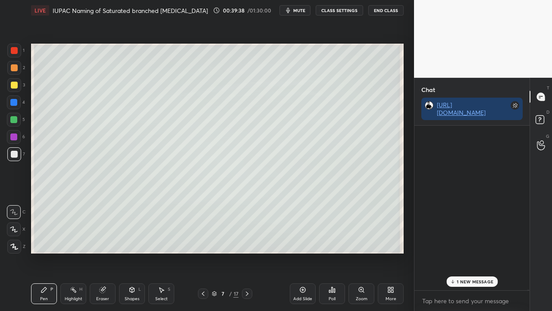
scroll to position [162, 113]
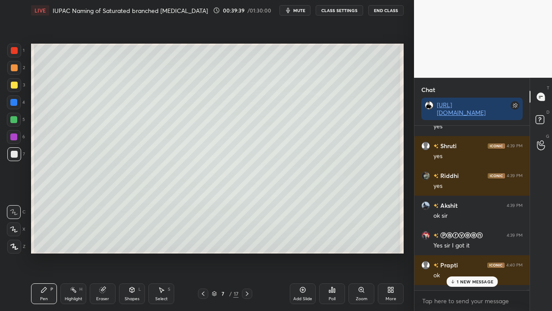
click at [461, 277] on p "1 NEW MESSAGE" at bounding box center [475, 281] width 37 height 5
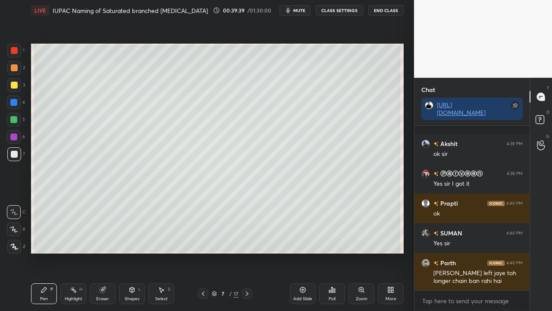
scroll to position [50891, 0]
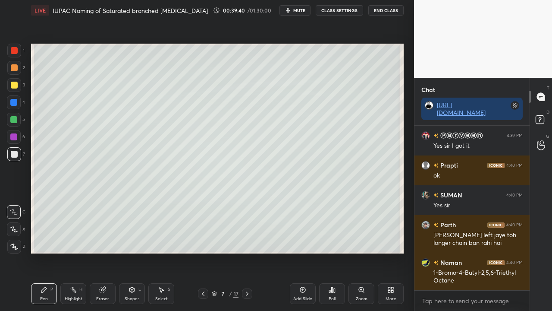
click at [98, 277] on div "Eraser" at bounding box center [103, 293] width 26 height 21
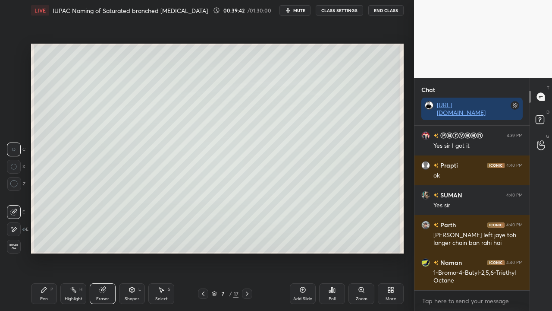
scroll to position [50920, 0]
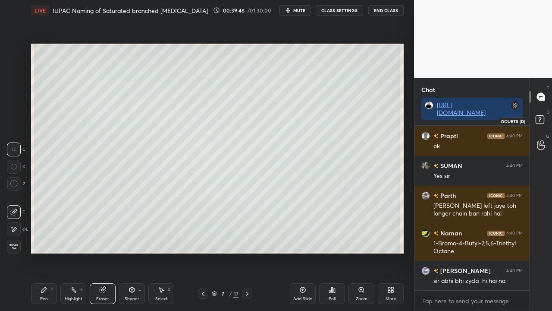
click at [542, 120] on rect at bounding box center [540, 120] width 8 height 8
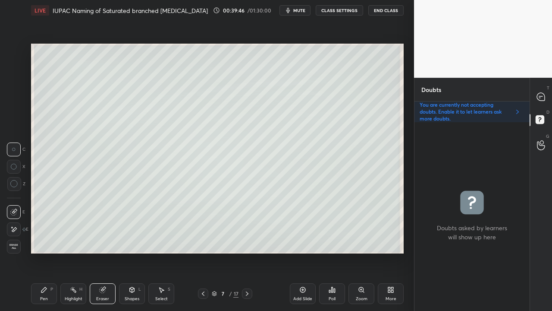
scroll to position [186, 113]
click at [47, 277] on div "Pen P" at bounding box center [44, 293] width 26 height 21
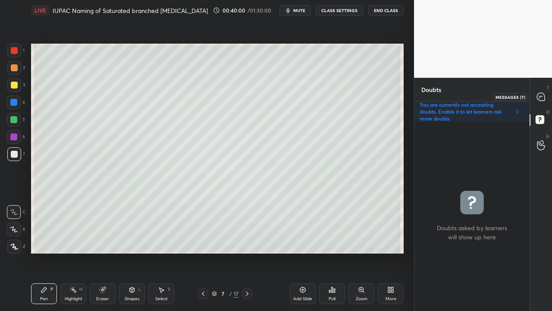
click at [543, 94] on icon at bounding box center [541, 97] width 8 height 8
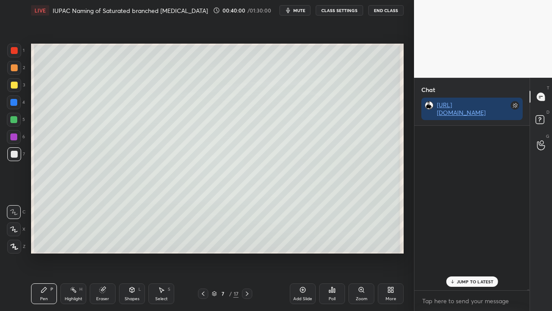
scroll to position [162, 113]
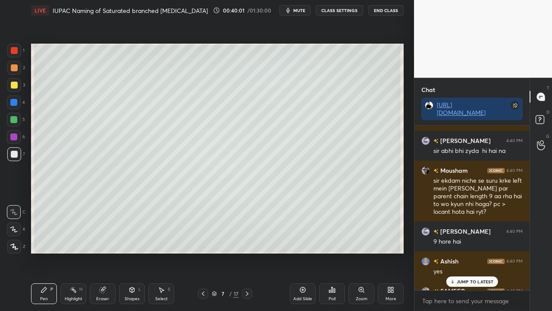
drag, startPoint x: 461, startPoint y: 283, endPoint x: 451, endPoint y: 285, distance: 9.7
click at [461, 277] on p "JUMP TO LATEST" at bounding box center [475, 281] width 37 height 5
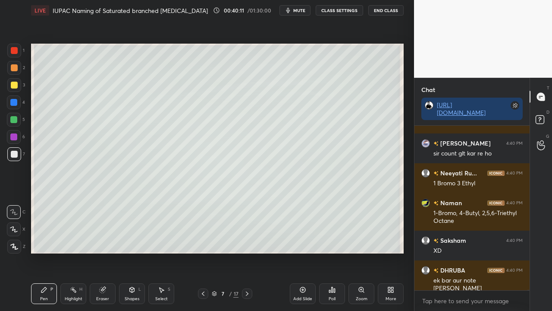
scroll to position [51324, 0]
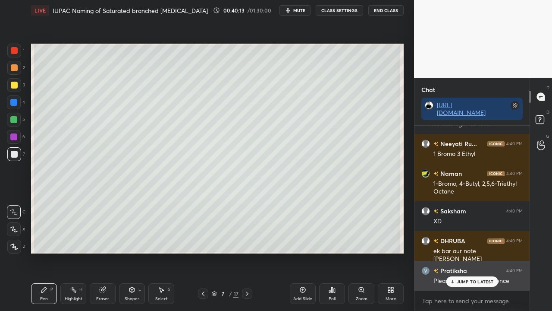
click at [464, 277] on div "JUMP TO LATEST" at bounding box center [472, 281] width 52 height 10
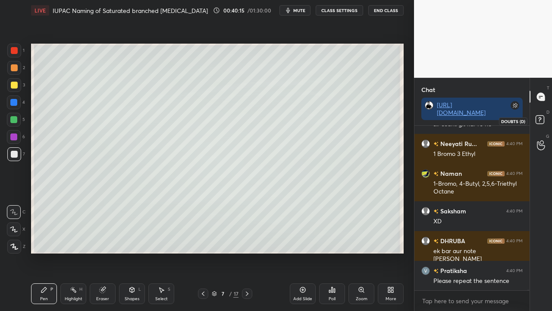
scroll to position [51362, 0]
click at [540, 121] on rect at bounding box center [540, 120] width 8 height 8
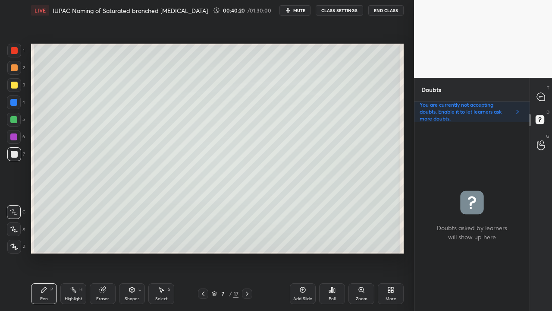
click at [543, 91] on div at bounding box center [541, 97] width 17 height 16
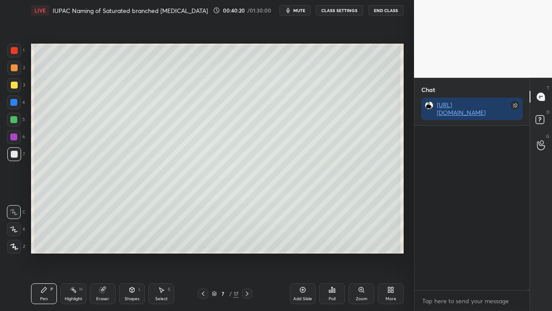
scroll to position [162, 113]
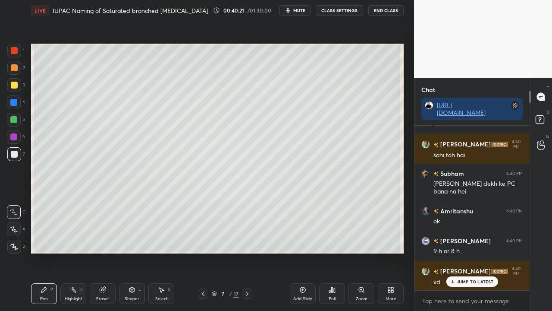
click at [467, 277] on p "JUMP TO LATEST" at bounding box center [475, 281] width 37 height 5
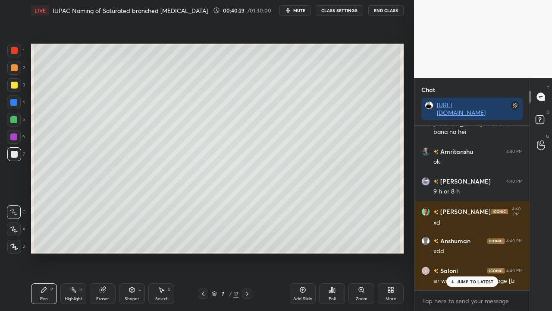
click at [470, 277] on p "JUMP TO LATEST" at bounding box center [475, 281] width 37 height 5
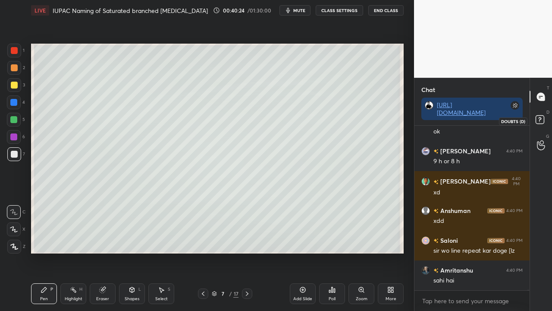
click at [548, 117] on icon at bounding box center [541, 121] width 16 height 16
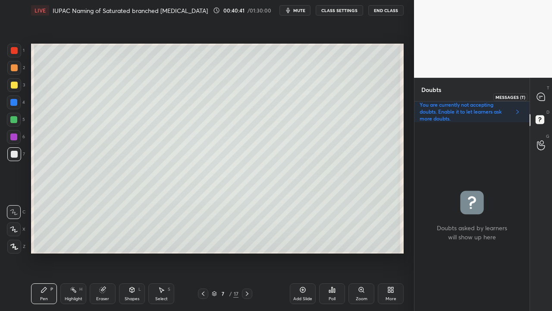
click at [549, 95] on div at bounding box center [541, 97] width 17 height 16
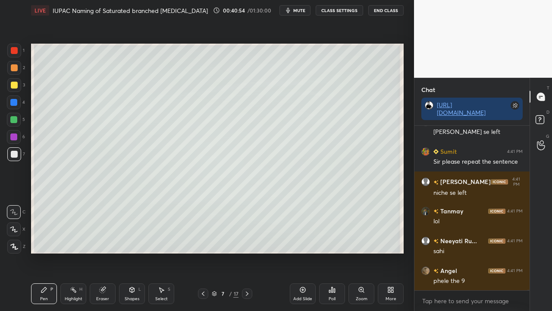
scroll to position [52640, 0]
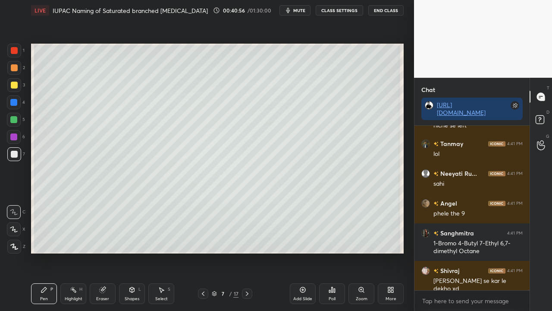
click at [543, 116] on rect at bounding box center [540, 120] width 8 height 8
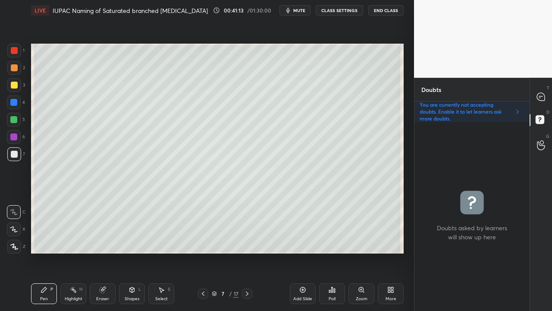
click at [546, 95] on div at bounding box center [541, 97] width 17 height 16
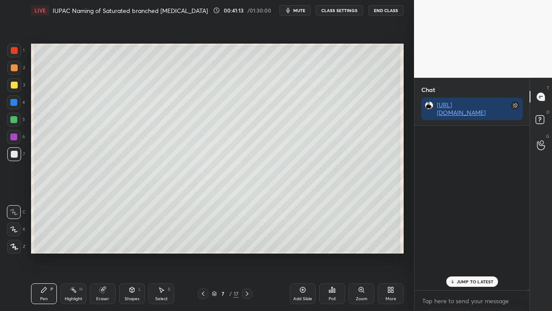
scroll to position [162, 113]
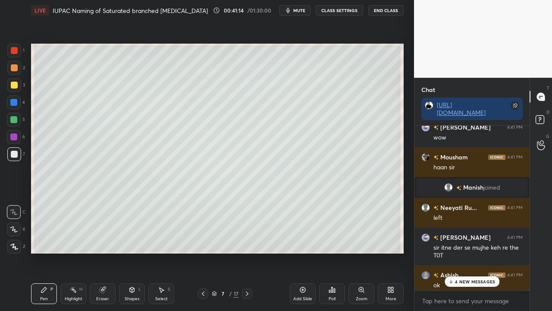
click at [459, 277] on div "[PERSON_NAME] 4:41 PM [PERSON_NAME] se kar le dekho xd [PERSON_NAME] 4:41 PM wo…" at bounding box center [471, 207] width 115 height 164
click at [475, 277] on p "4 NEW MESSAGES" at bounding box center [475, 281] width 40 height 5
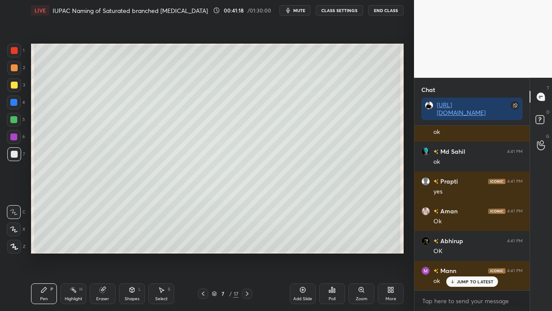
scroll to position [53420, 0]
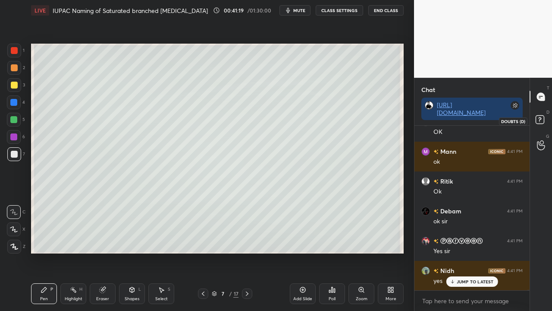
click at [547, 120] on icon at bounding box center [541, 121] width 16 height 16
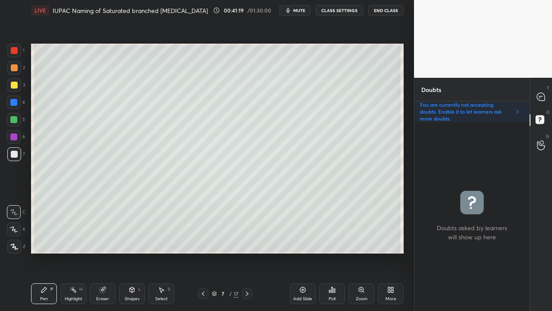
scroll to position [186, 113]
click at [242, 277] on div at bounding box center [247, 293] width 10 height 10
click at [14, 87] on div at bounding box center [14, 85] width 7 height 7
click at [545, 91] on div at bounding box center [541, 97] width 17 height 16
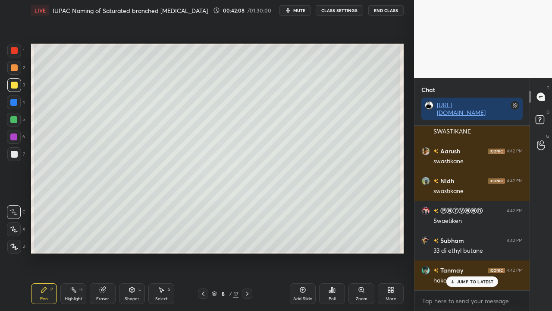
scroll to position [54631, 0]
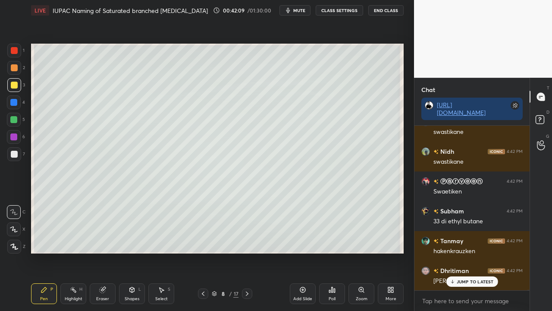
click at [16, 155] on div at bounding box center [14, 154] width 7 height 7
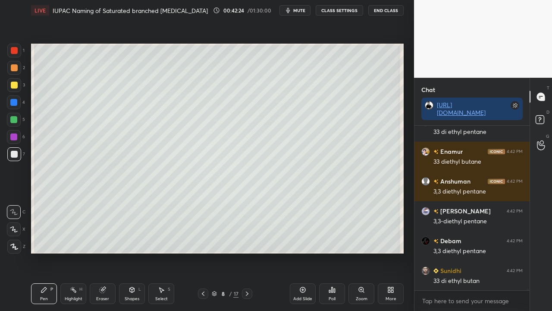
scroll to position [54959, 0]
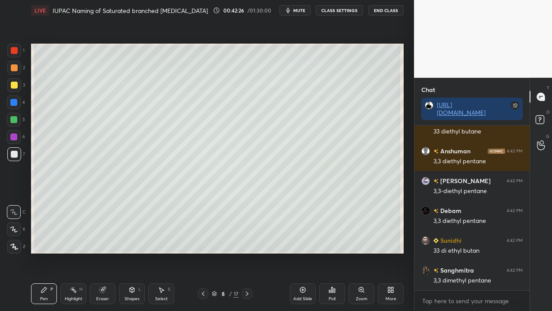
click at [17, 85] on div at bounding box center [14, 85] width 14 height 14
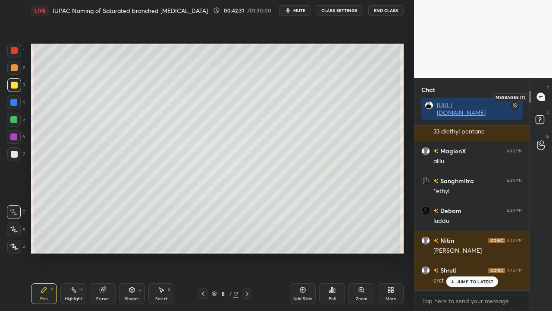
scroll to position [51077, 0]
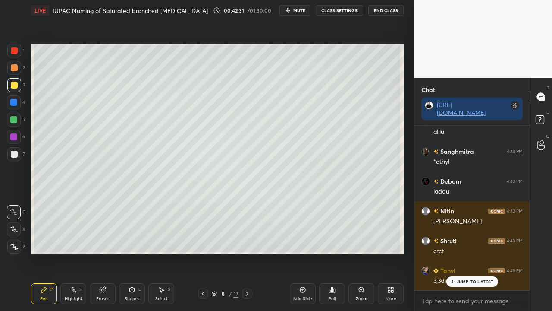
click at [547, 116] on icon at bounding box center [541, 121] width 16 height 16
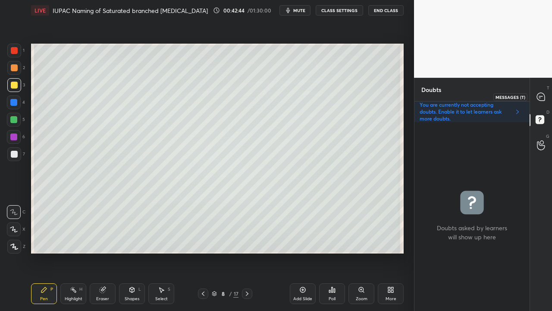
click at [541, 92] on div at bounding box center [541, 97] width 17 height 16
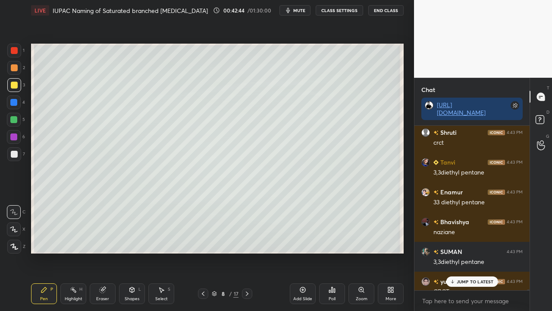
drag, startPoint x: 468, startPoint y: 284, endPoint x: 466, endPoint y: 280, distance: 4.4
click at [469, 277] on div "JUMP TO LATEST" at bounding box center [472, 281] width 52 height 10
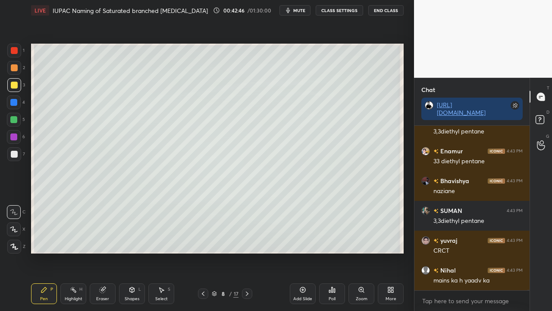
click at [203, 277] on icon at bounding box center [203, 293] width 3 height 4
click at [251, 277] on div at bounding box center [247, 293] width 10 height 10
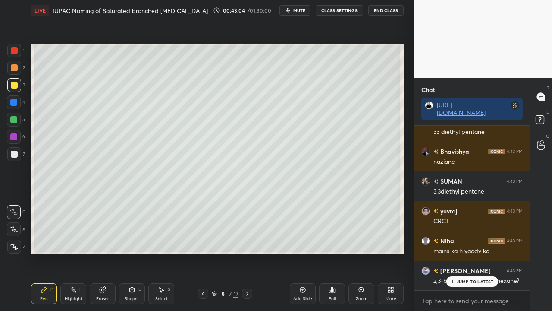
click at [482, 277] on p "JUMP TO LATEST" at bounding box center [475, 281] width 37 height 5
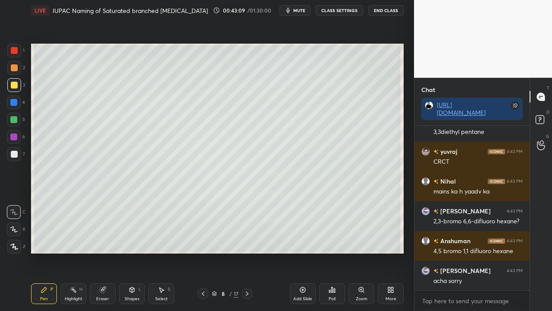
scroll to position [51523, 0]
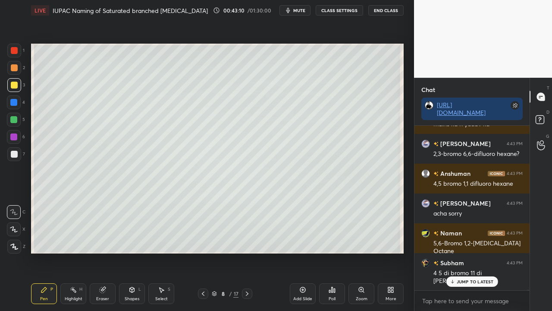
click at [468, 277] on p "JUMP TO LATEST" at bounding box center [475, 281] width 37 height 5
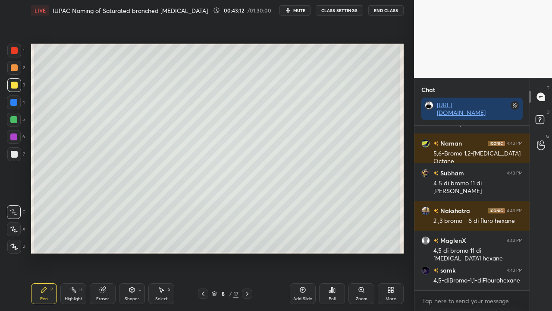
scroll to position [51679, 0]
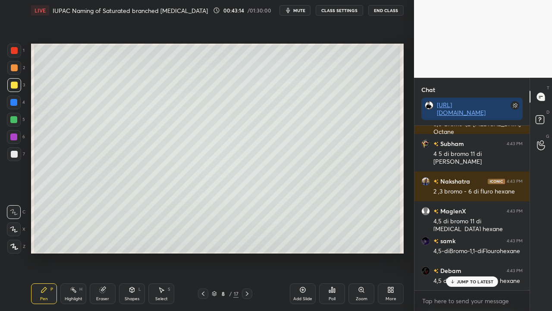
drag, startPoint x: 465, startPoint y: 281, endPoint x: 435, endPoint y: 285, distance: 30.5
click at [464, 277] on p "JUMP TO LATEST" at bounding box center [475, 281] width 37 height 5
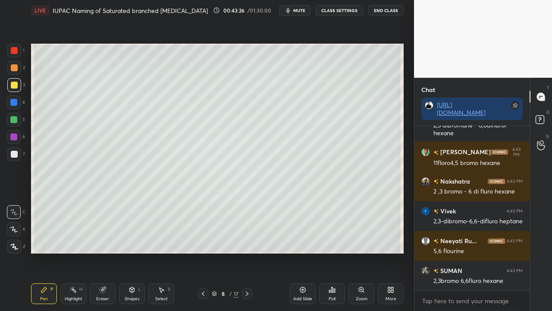
scroll to position [51896, 0]
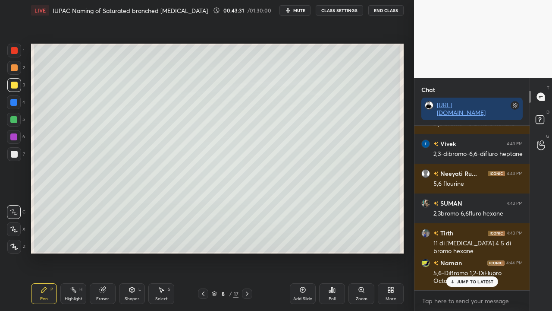
click at [15, 154] on div at bounding box center [14, 154] width 7 height 7
click at [16, 154] on div at bounding box center [14, 154] width 7 height 7
click at [15, 154] on div at bounding box center [14, 154] width 7 height 7
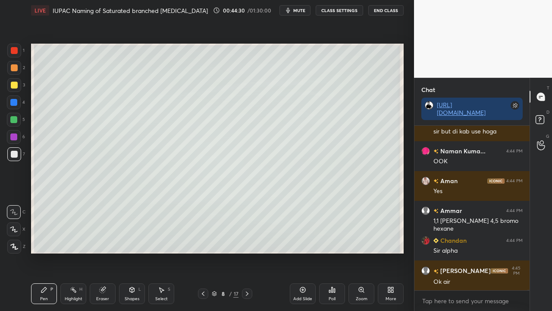
scroll to position [53869, 0]
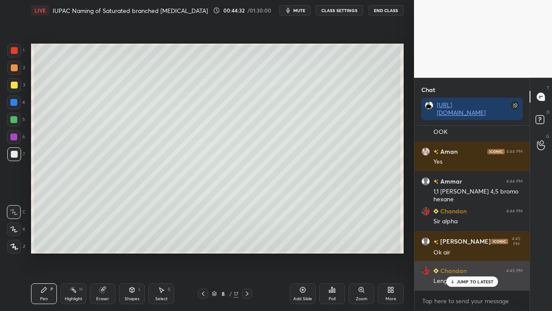
click at [463, 277] on p "JUMP TO LATEST" at bounding box center [475, 281] width 37 height 5
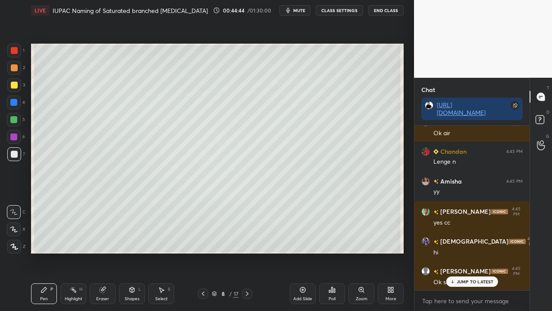
scroll to position [54107, 0]
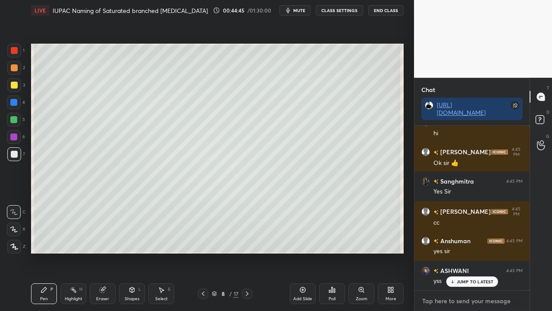
type textarea "x"
click at [458, 277] on textarea at bounding box center [471, 301] width 101 height 14
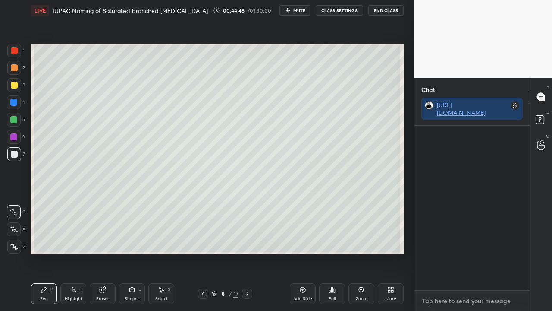
scroll to position [54732, 0]
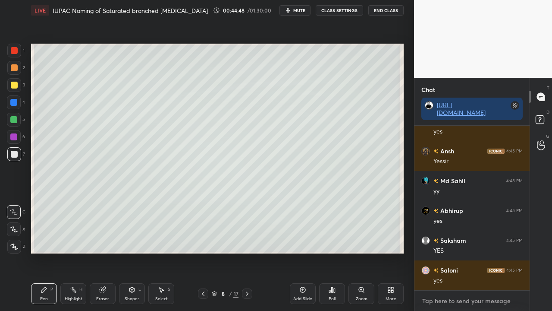
paste textarea "[URL][DOMAIN_NAME]"
type textarea "[URL][DOMAIN_NAME]"
type textarea "x"
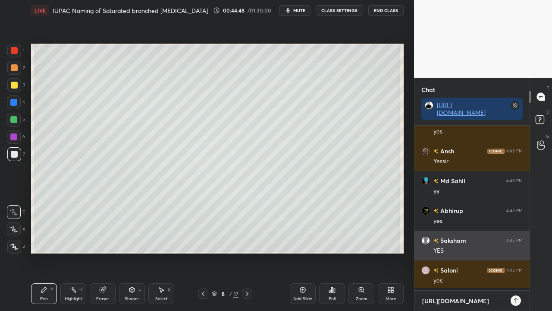
scroll to position [162, 113]
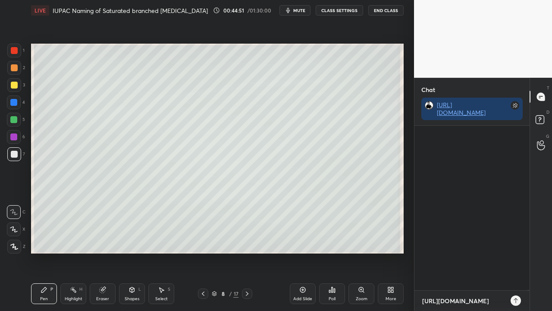
type textarea "[URL][DOMAIN_NAME]"
type textarea "x"
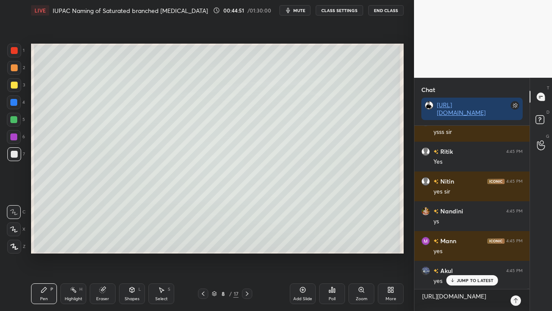
click at [514, 277] on icon at bounding box center [515, 300] width 7 height 7
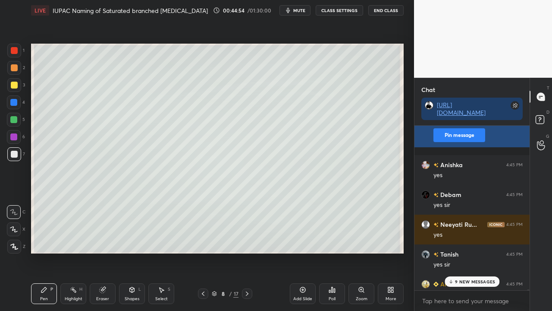
click at [453, 142] on button "Pin message" at bounding box center [459, 135] width 52 height 14
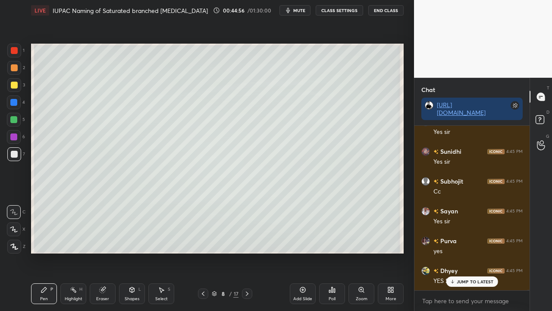
click at [245, 277] on div at bounding box center [247, 293] width 10 height 10
click at [12, 88] on div at bounding box center [14, 85] width 7 height 7
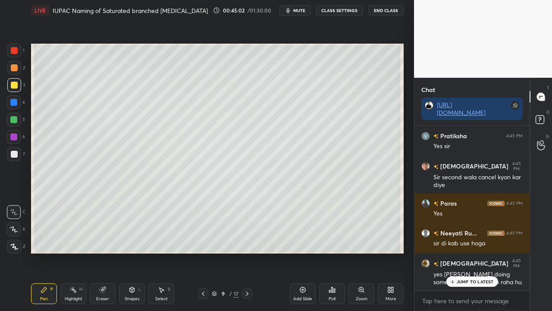
click at [209, 277] on div "9 / 17" at bounding box center [225, 293] width 54 height 10
click at [208, 277] on div "9 / 17" at bounding box center [225, 293] width 54 height 10
click at [204, 277] on icon at bounding box center [203, 293] width 7 height 7
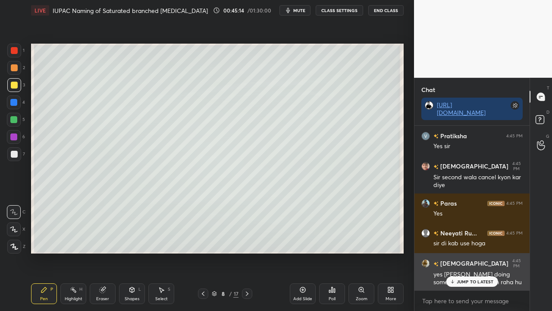
drag, startPoint x: 469, startPoint y: 280, endPoint x: 462, endPoint y: 281, distance: 7.0
click at [470, 277] on p "JUMP TO LATEST" at bounding box center [475, 281] width 37 height 5
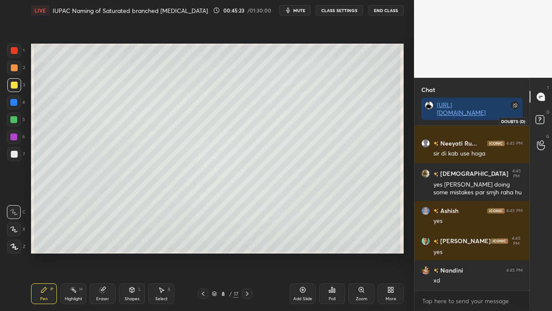
scroll to position [56440, 0]
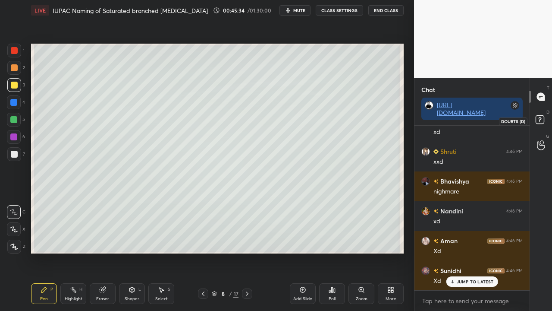
click at [544, 119] on rect at bounding box center [540, 120] width 8 height 8
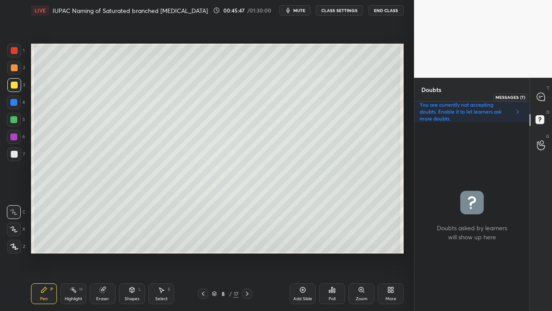
click at [538, 93] on icon at bounding box center [541, 97] width 8 height 8
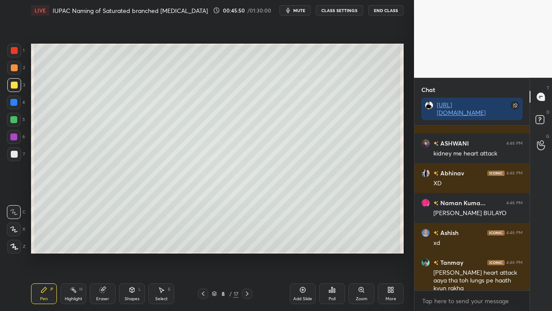
scroll to position [58173, 0]
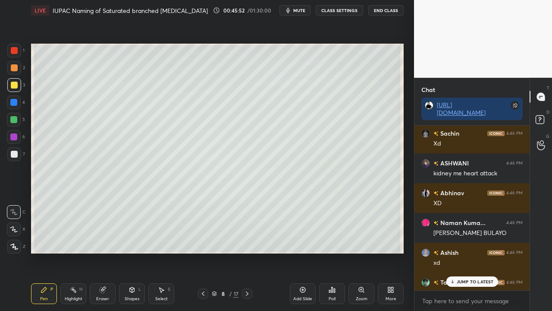
click at [247, 277] on icon at bounding box center [247, 293] width 7 height 7
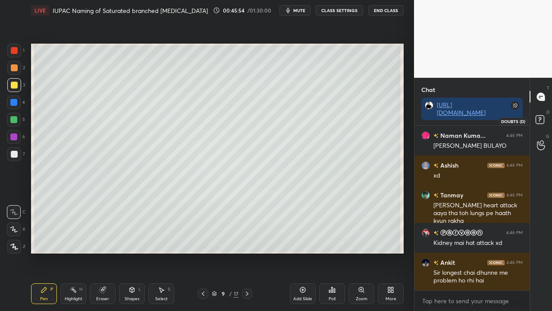
click at [543, 119] on rect at bounding box center [540, 120] width 8 height 8
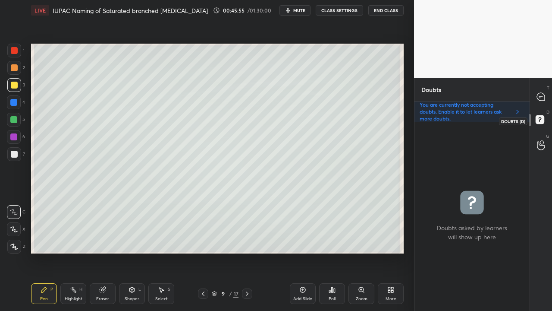
scroll to position [186, 113]
click at [102, 277] on icon at bounding box center [103, 290] width 6 height 6
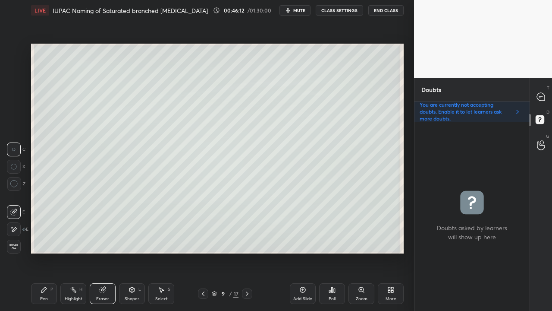
click at [75, 277] on div "Highlight" at bounding box center [74, 298] width 18 height 4
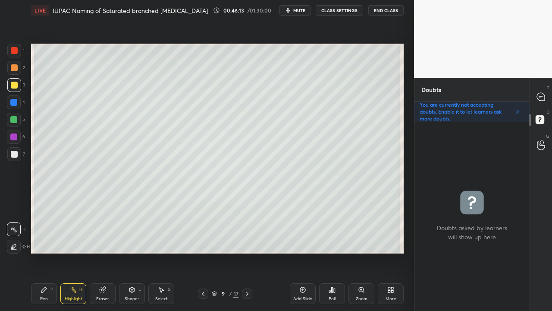
click at [46, 277] on div "Pen" at bounding box center [44, 298] width 8 height 4
click at [547, 97] on div at bounding box center [541, 97] width 17 height 16
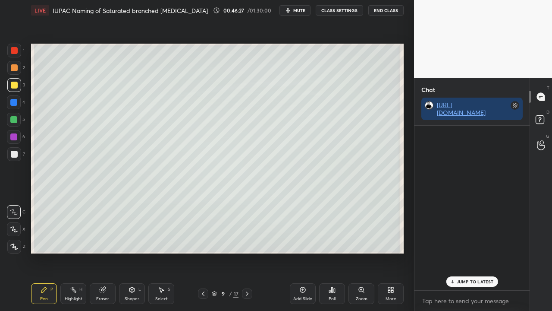
scroll to position [162, 113]
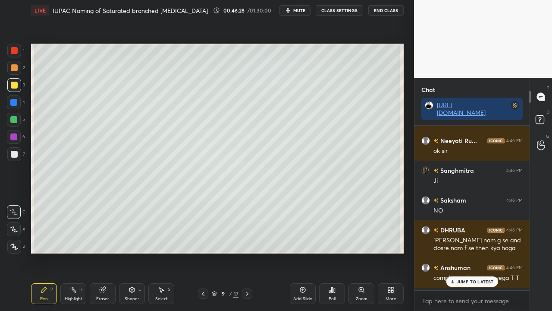
click at [463, 277] on p "JUMP TO LATEST" at bounding box center [475, 281] width 37 height 5
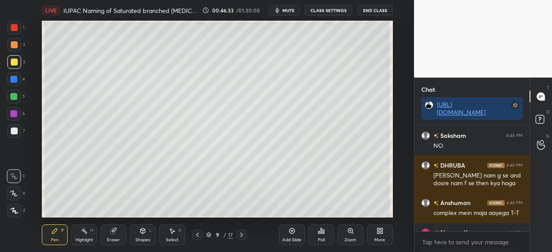
scroll to position [58484, 0]
click at [289, 12] on span "mute" at bounding box center [288, 10] width 12 height 6
click at [468, 224] on p "2 NEW MESSAGES" at bounding box center [475, 222] width 40 height 5
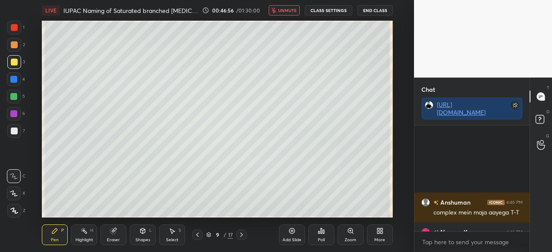
scroll to position [58600, 0]
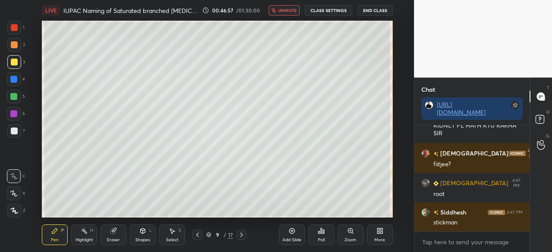
click at [292, 7] on span "unmute" at bounding box center [287, 10] width 19 height 6
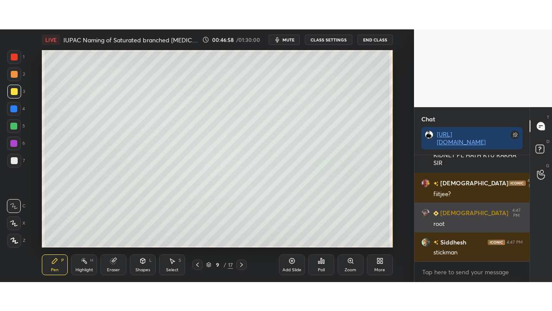
scroll to position [58514, 0]
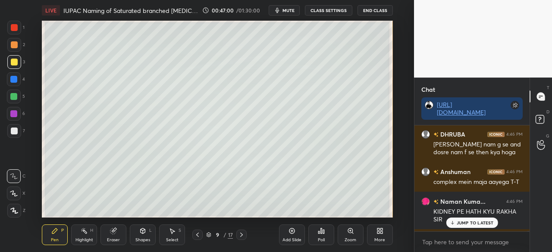
click at [384, 235] on div "More" at bounding box center [380, 235] width 26 height 21
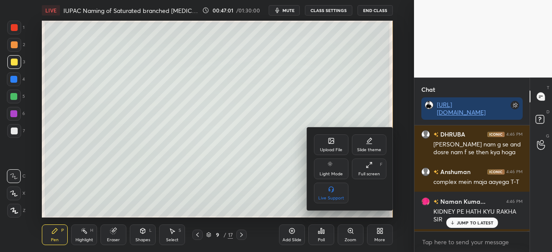
click at [366, 176] on div "Full screen" at bounding box center [369, 174] width 22 height 4
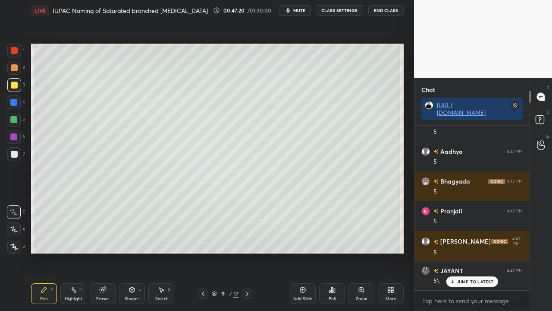
scroll to position [59302, 0]
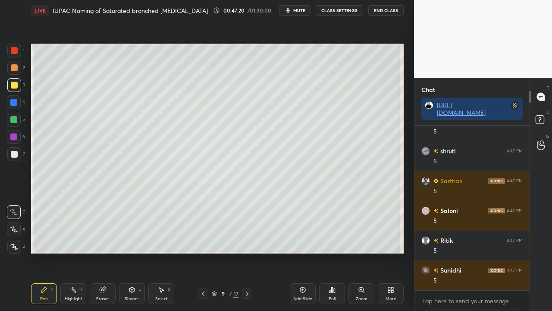
click at [14, 154] on div at bounding box center [14, 154] width 7 height 7
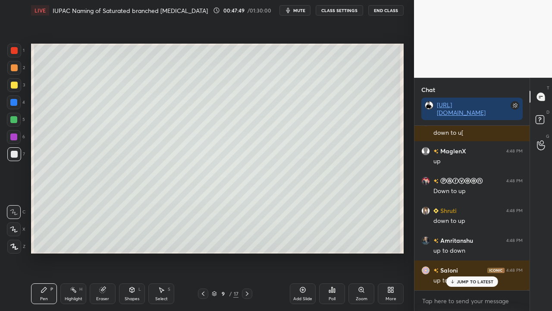
scroll to position [61327, 0]
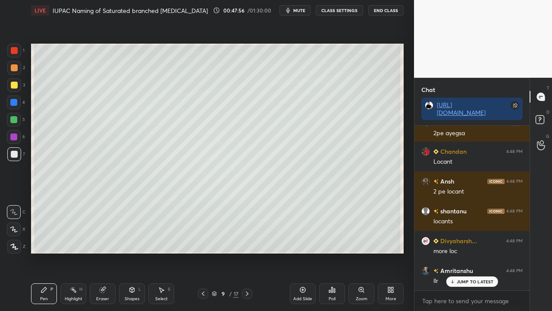
click at [11, 85] on div at bounding box center [14, 85] width 7 height 7
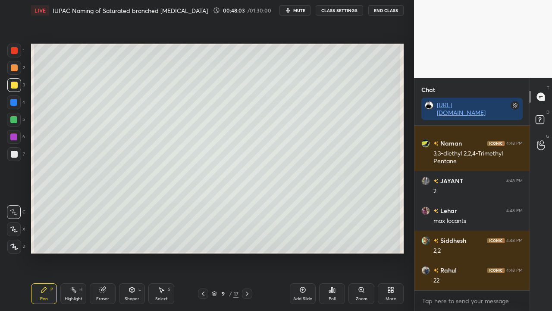
click at [13, 154] on div at bounding box center [14, 154] width 7 height 7
click at [15, 154] on div at bounding box center [14, 154] width 7 height 7
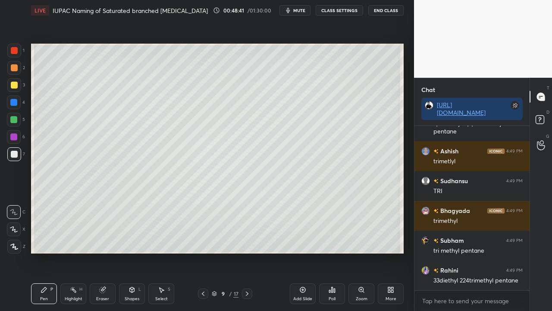
scroll to position [63493, 0]
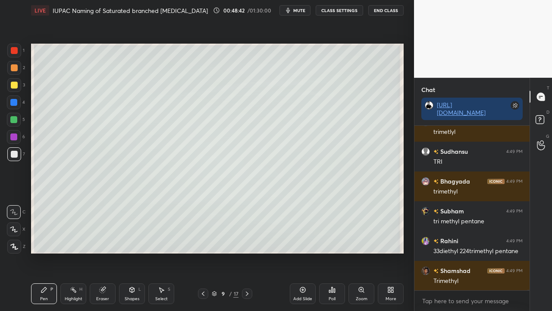
click at [15, 83] on div at bounding box center [14, 85] width 7 height 7
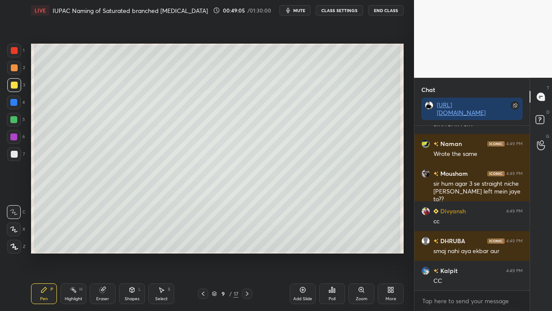
scroll to position [63709, 0]
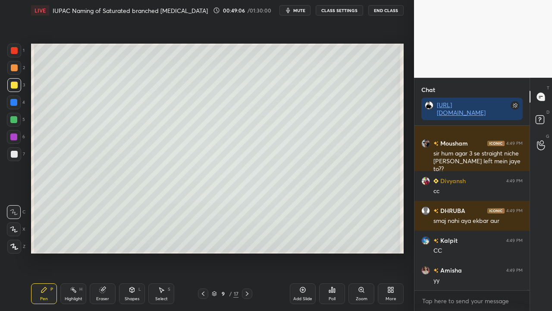
click at [546, 120] on icon at bounding box center [541, 121] width 16 height 16
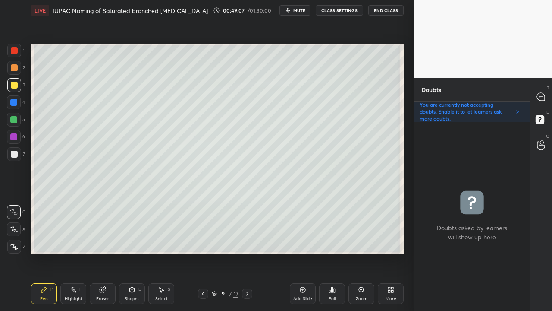
scroll to position [186, 113]
click at [543, 90] on div at bounding box center [541, 97] width 17 height 16
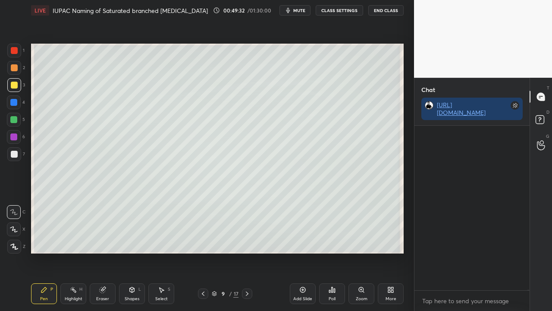
scroll to position [162, 113]
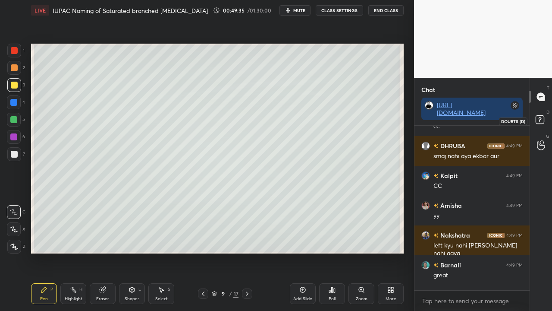
click at [542, 120] on rect at bounding box center [540, 120] width 8 height 8
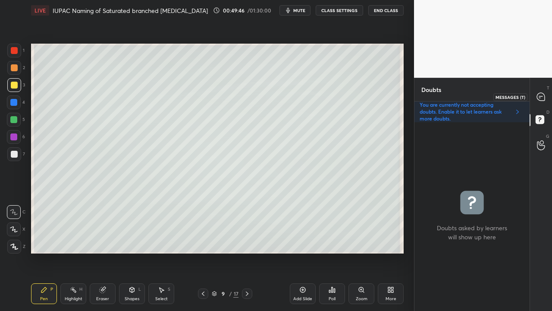
click at [548, 94] on div at bounding box center [541, 97] width 17 height 16
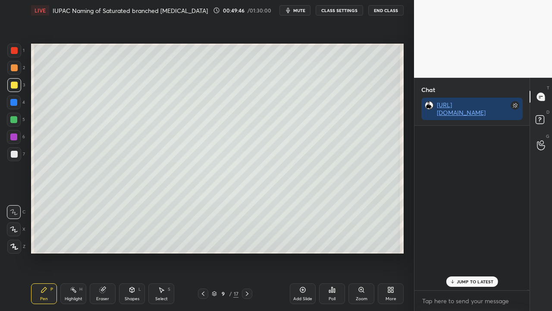
scroll to position [162, 113]
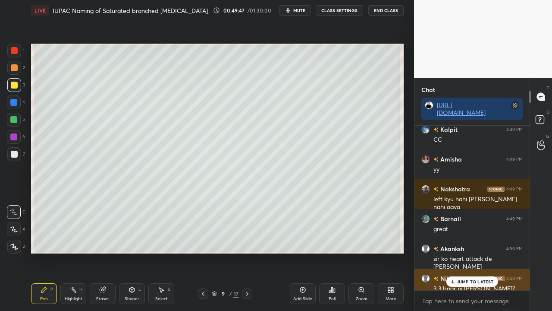
click at [473, 277] on p "JUMP TO LATEST" at bounding box center [475, 281] width 37 height 5
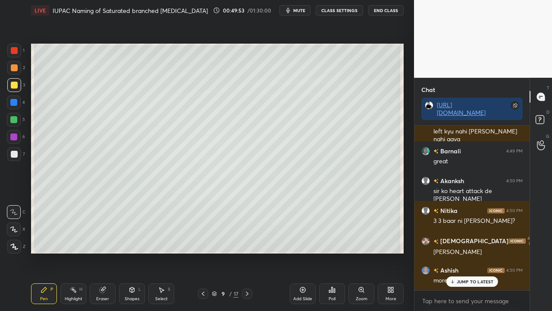
scroll to position [63917, 0]
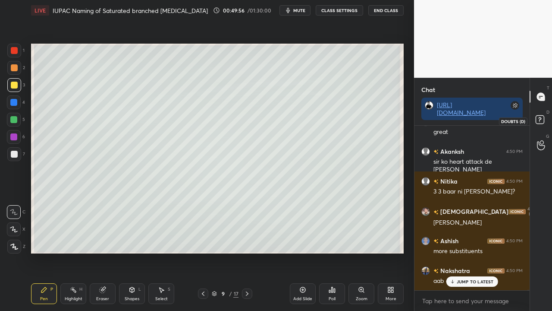
click at [539, 121] on icon at bounding box center [541, 121] width 16 height 16
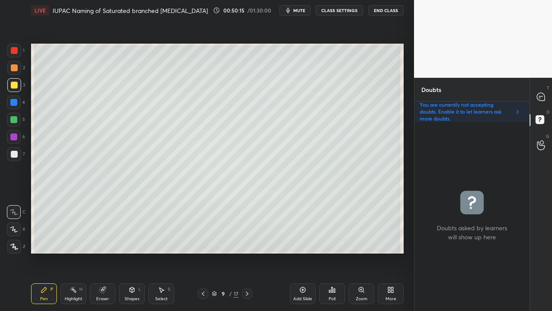
click at [550, 92] on div "T Messages (T)" at bounding box center [541, 97] width 22 height 24
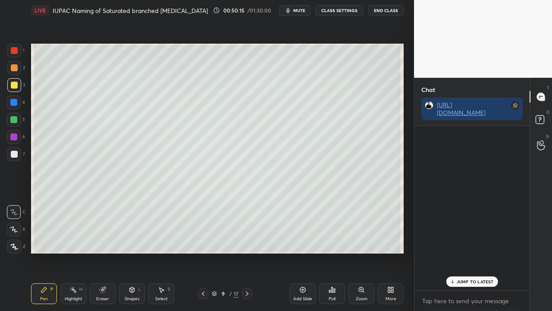
scroll to position [162, 113]
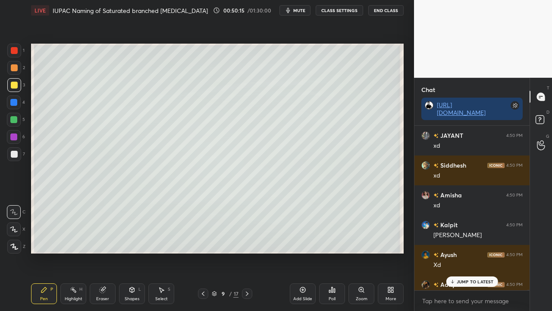
click at [469, 277] on p "JUMP TO LATEST" at bounding box center [475, 281] width 37 height 5
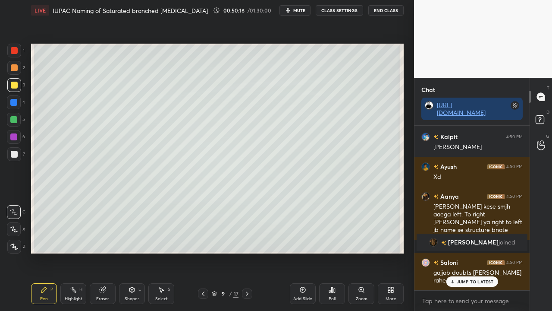
scroll to position [64259, 0]
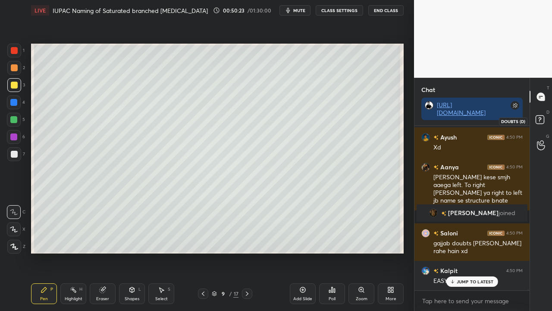
click at [544, 117] on rect at bounding box center [540, 120] width 8 height 8
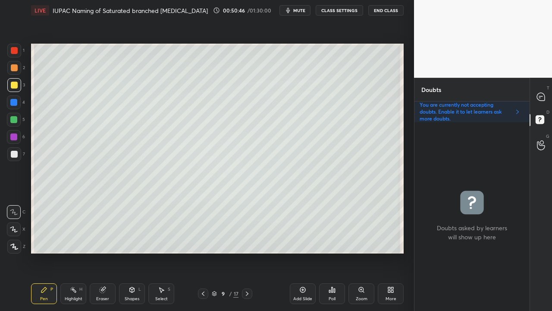
click at [204, 277] on icon at bounding box center [203, 293] width 7 height 7
click at [246, 277] on icon at bounding box center [247, 293] width 7 height 7
click at [206, 277] on icon at bounding box center [203, 293] width 7 height 7
click at [204, 277] on icon at bounding box center [203, 293] width 7 height 7
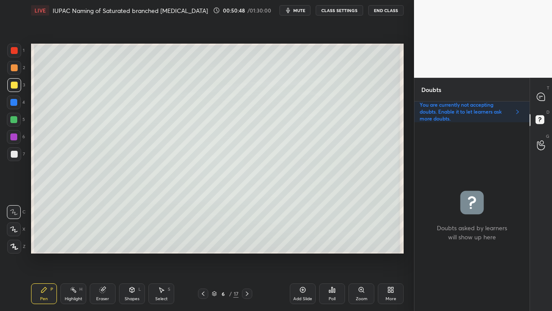
click at [204, 277] on icon at bounding box center [203, 293] width 7 height 7
click at [205, 277] on icon at bounding box center [203, 293] width 7 height 7
click at [248, 277] on icon at bounding box center [247, 293] width 7 height 7
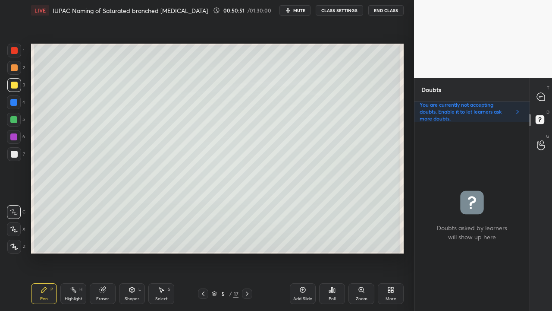
click at [248, 277] on icon at bounding box center [247, 293] width 7 height 7
click at [249, 277] on icon at bounding box center [247, 293] width 7 height 7
click at [546, 92] on div at bounding box center [541, 97] width 17 height 16
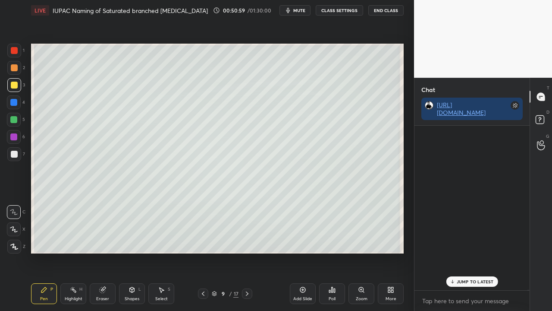
scroll to position [162, 113]
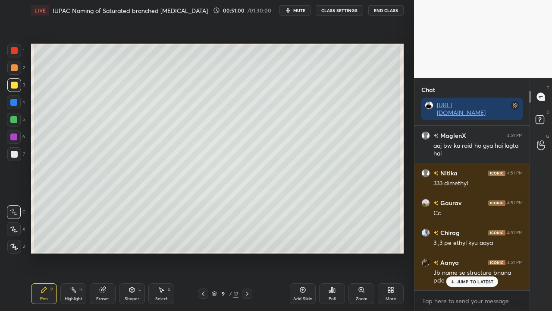
click at [467, 277] on p "JUMP TO LATEST" at bounding box center [475, 281] width 37 height 5
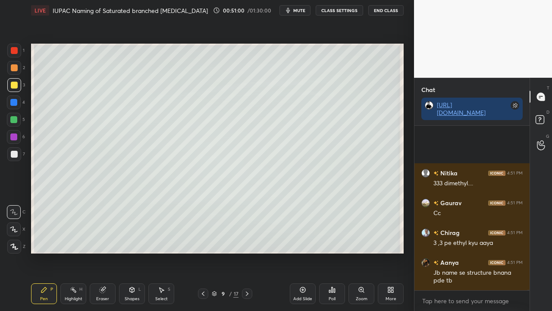
scroll to position [64607, 0]
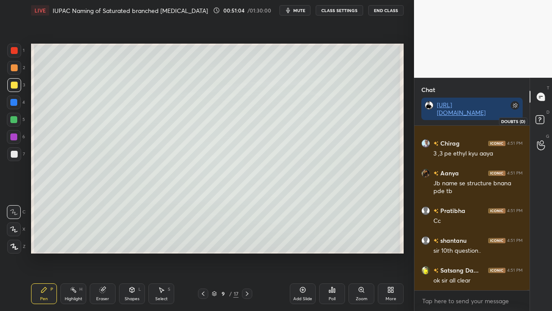
click at [542, 118] on rect at bounding box center [540, 120] width 8 height 8
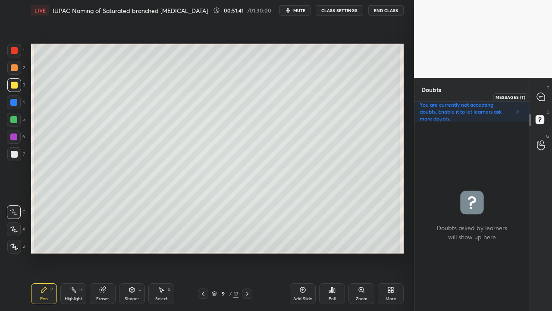
click at [544, 96] on icon at bounding box center [540, 96] width 9 height 9
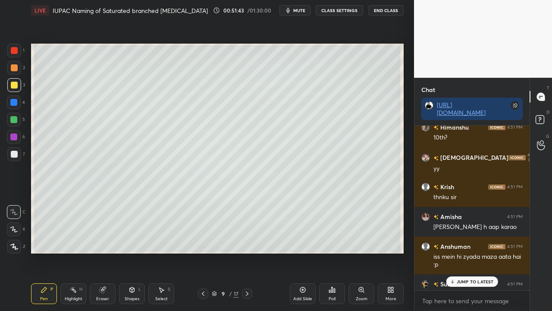
scroll to position [64921, 0]
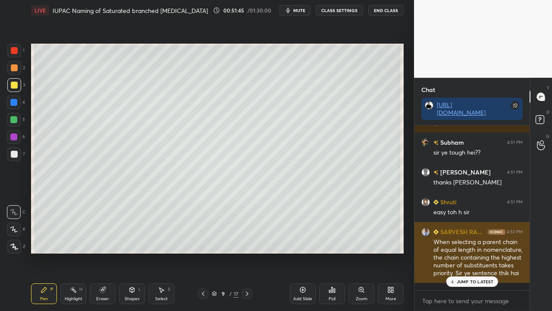
click at [474, 275] on div "When selecting a parent chain of equal length in nomenclature, the chain contai…" at bounding box center [477, 258] width 89 height 40
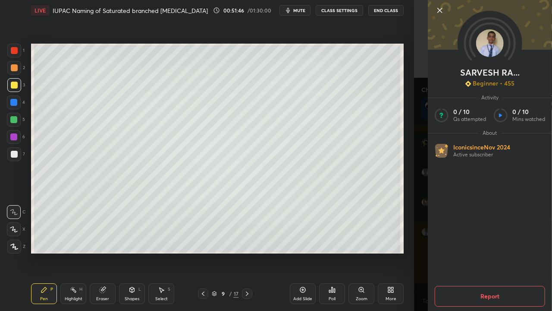
drag, startPoint x: 407, startPoint y: 277, endPoint x: 420, endPoint y: 280, distance: 13.7
click at [410, 277] on div "1 2 3 4 5 6 7 C X Z C X Z E E Erase all H H LIVE IUPAC Naming of Saturated bran…" at bounding box center [207, 155] width 414 height 311
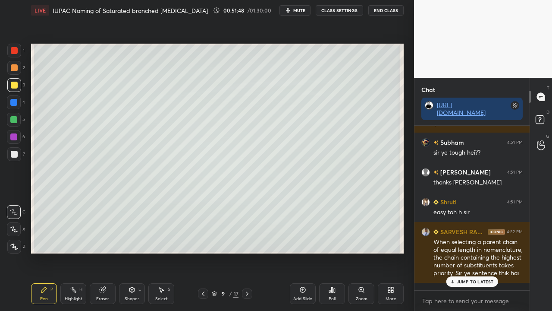
click at [477, 277] on p "JUMP TO LATEST" at bounding box center [475, 281] width 37 height 5
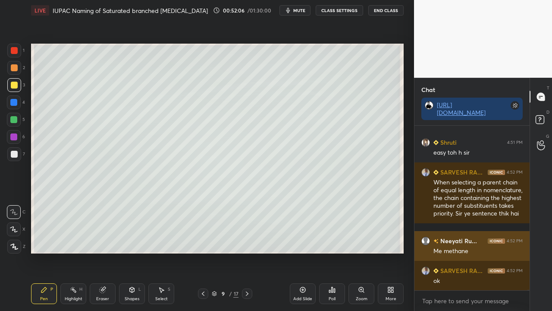
scroll to position [65011, 0]
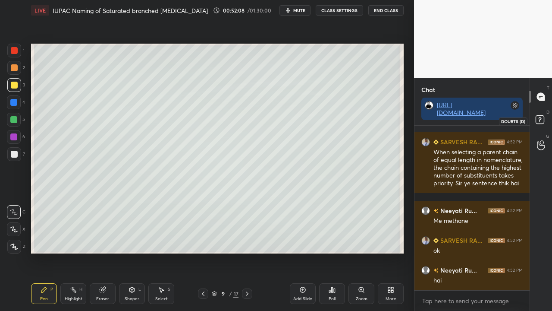
drag, startPoint x: 543, startPoint y: 122, endPoint x: 532, endPoint y: 127, distance: 11.4
click at [543, 123] on rect at bounding box center [540, 120] width 8 height 8
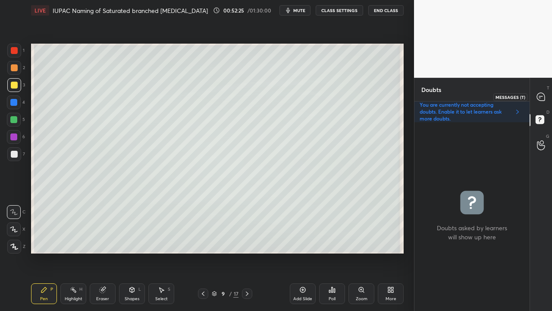
click at [543, 96] on icon at bounding box center [541, 97] width 8 height 8
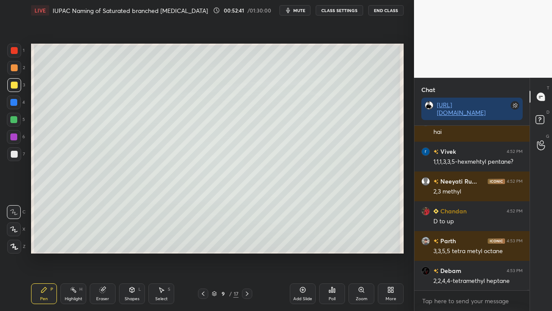
scroll to position [65189, 0]
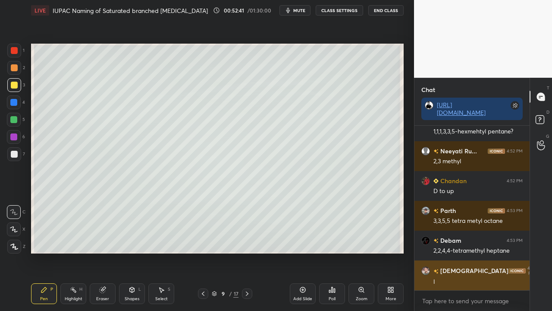
click at [467, 277] on div "l" at bounding box center [477, 281] width 89 height 9
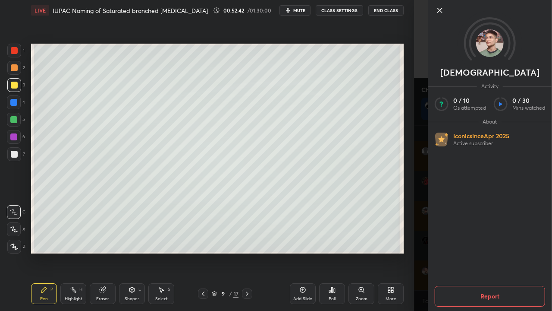
click at [419, 205] on div "[DEMOGRAPHIC_DATA] Activity 0 / 10 Qs attempted 0 / 30 Mins watched About Iconi…" at bounding box center [483, 155] width 138 height 311
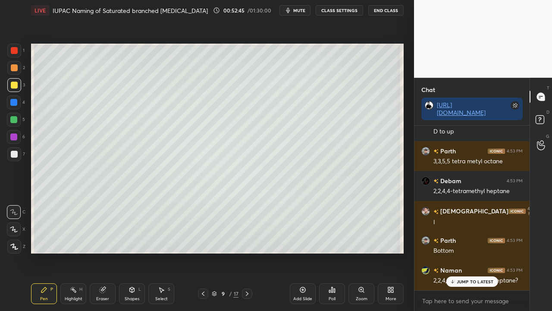
scroll to position [65278, 0]
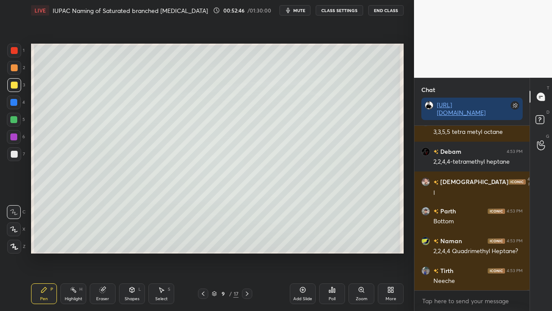
click at [10, 148] on div at bounding box center [14, 154] width 14 height 14
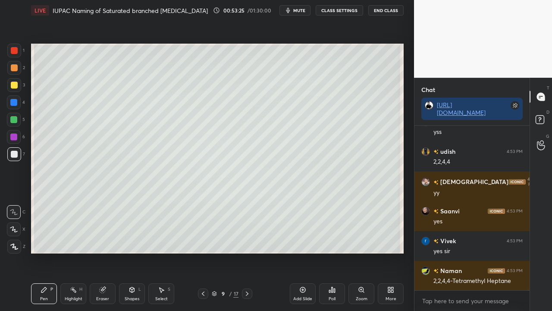
scroll to position [68062, 0]
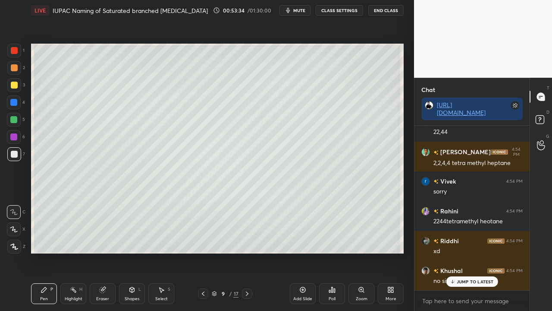
click at [14, 84] on div at bounding box center [14, 85] width 7 height 7
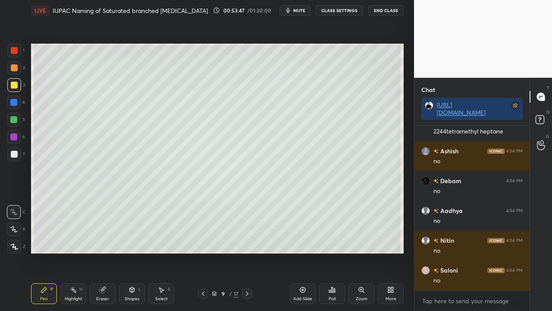
click at [12, 154] on div at bounding box center [14, 154] width 7 height 7
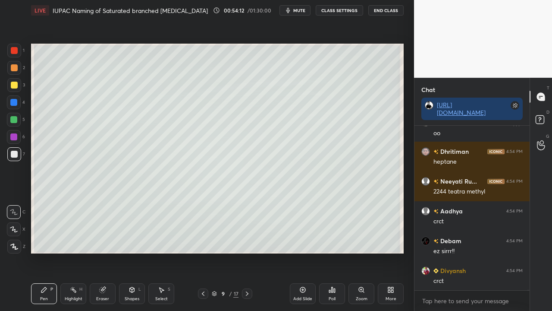
scroll to position [69074, 0]
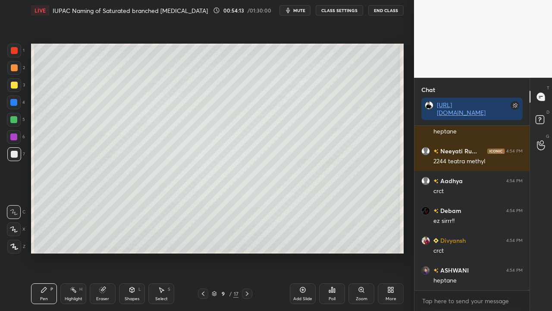
click at [103, 277] on icon at bounding box center [103, 290] width 6 height 6
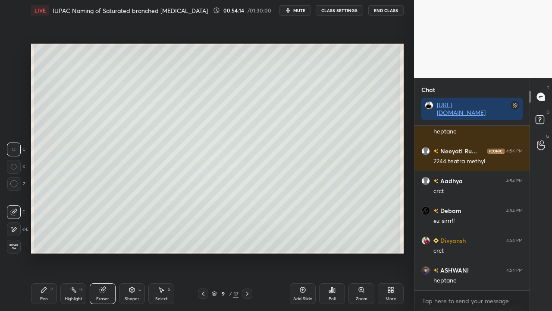
drag, startPoint x: 14, startPoint y: 228, endPoint x: 25, endPoint y: 224, distance: 11.5
click at [15, 228] on icon at bounding box center [13, 229] width 7 height 7
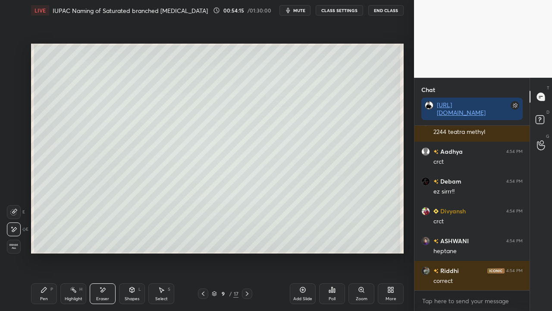
click at [43, 277] on div "Pen P" at bounding box center [44, 293] width 26 height 21
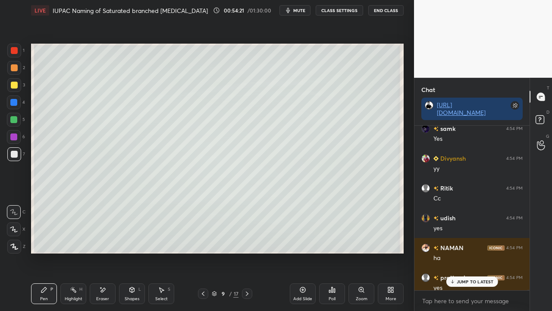
scroll to position [69628, 0]
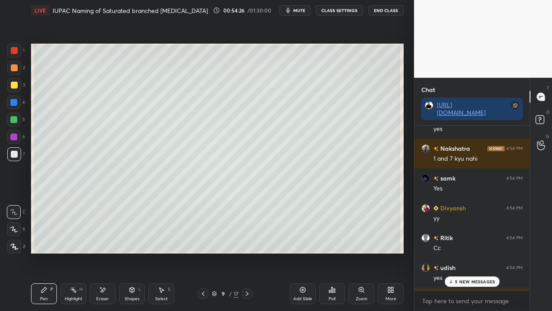
click at [111, 277] on div "Eraser" at bounding box center [103, 293] width 26 height 21
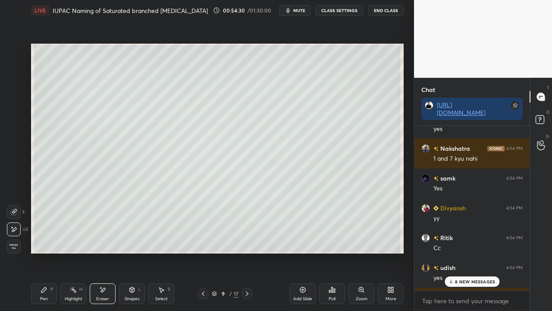
click at [39, 277] on div "Pen P" at bounding box center [44, 293] width 26 height 21
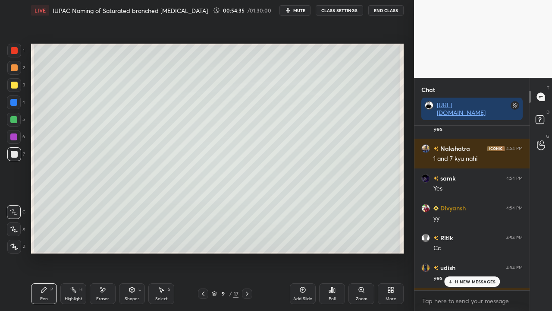
drag, startPoint x: 100, startPoint y: 295, endPoint x: 133, endPoint y: 264, distance: 44.5
click at [105, 277] on div "Eraser" at bounding box center [103, 293] width 26 height 21
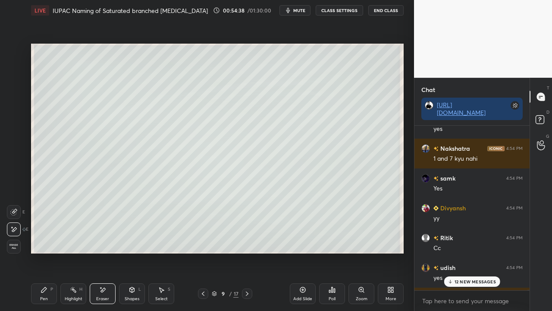
click at [43, 277] on div "Pen" at bounding box center [44, 298] width 8 height 4
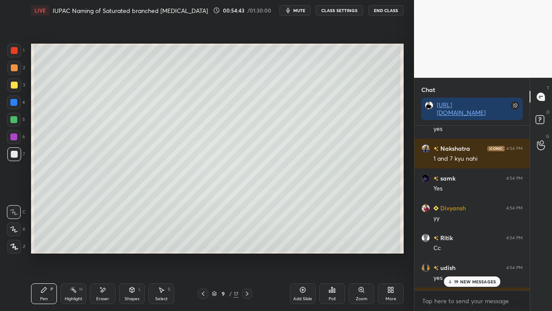
click at [468, 277] on p "19 NEW MESSAGES" at bounding box center [475, 281] width 42 height 5
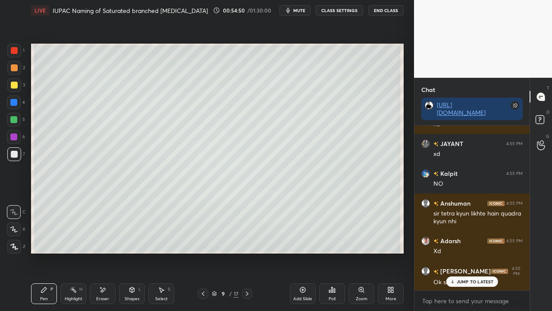
scroll to position [70532, 0]
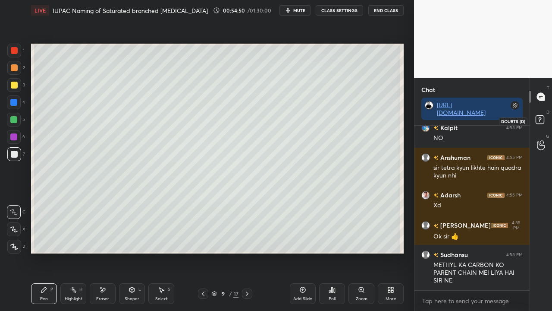
click at [543, 116] on rect at bounding box center [540, 120] width 8 height 8
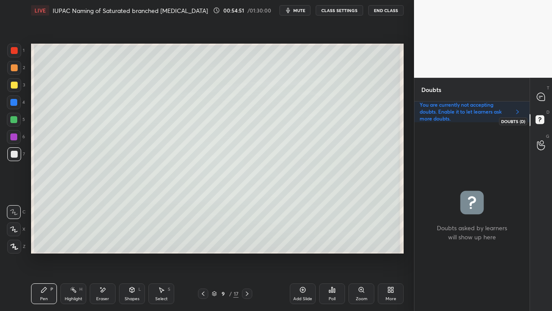
scroll to position [186, 113]
click at [549, 96] on div "T Messages (T)" at bounding box center [541, 97] width 22 height 24
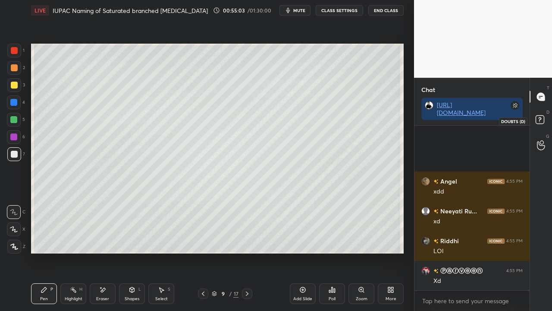
scroll to position [71105, 0]
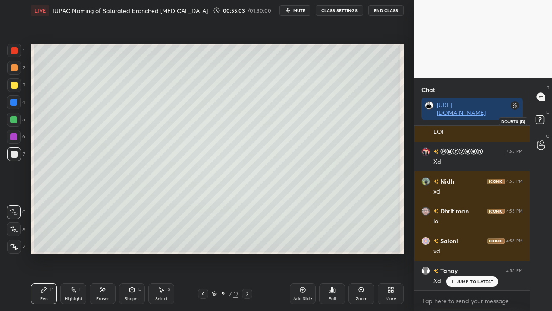
click at [544, 118] on rect at bounding box center [540, 120] width 8 height 8
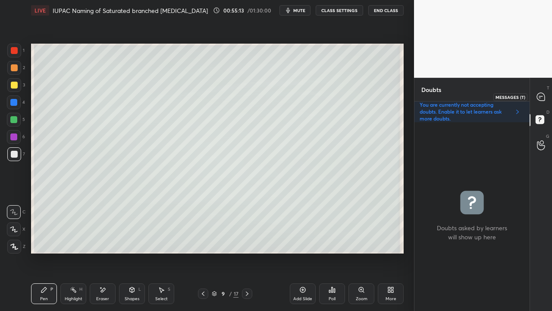
click at [547, 94] on div at bounding box center [541, 97] width 17 height 16
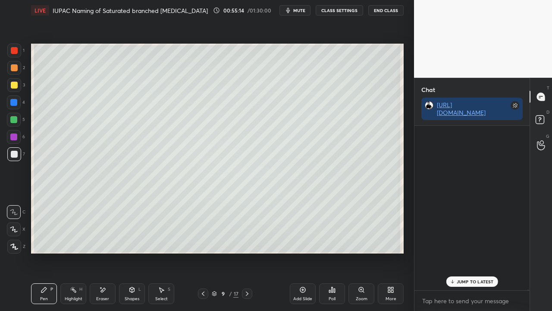
scroll to position [162, 113]
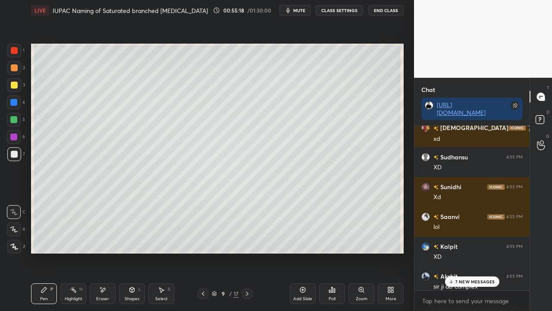
click at [465, 277] on p "7 NEW MESSAGES" at bounding box center [475, 281] width 40 height 5
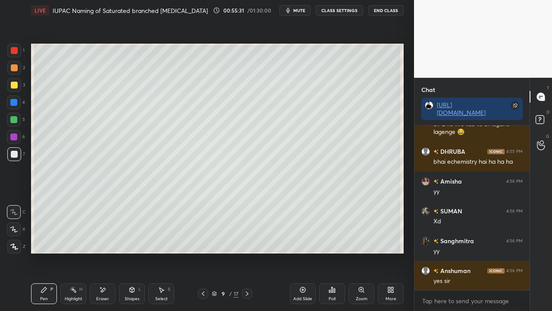
scroll to position [71991, 0]
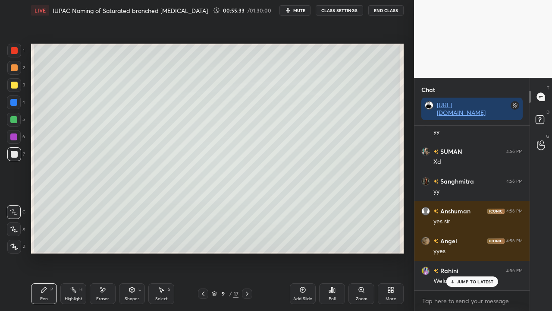
click at [472, 277] on p "JUMP TO LATEST" at bounding box center [475, 281] width 37 height 5
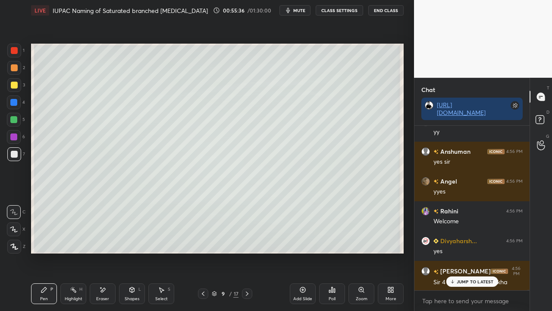
click at [462, 277] on p "JUMP TO LATEST" at bounding box center [475, 281] width 37 height 5
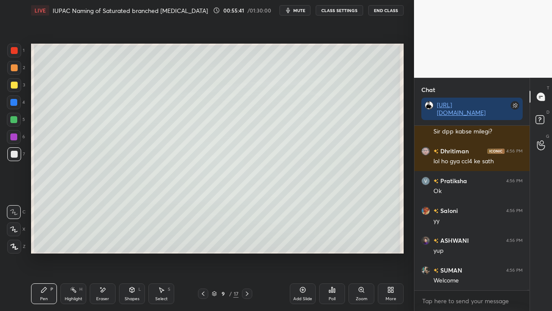
click at [543, 117] on rect at bounding box center [540, 120] width 8 height 8
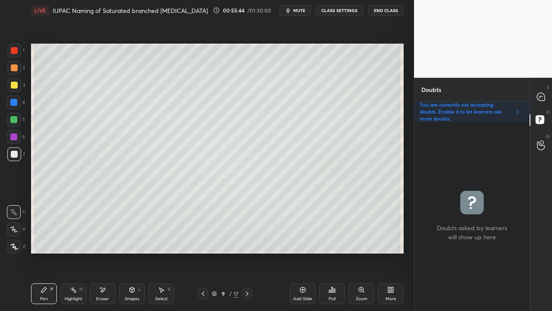
click at [15, 85] on div at bounding box center [14, 85] width 7 height 7
click at [547, 88] on p "T" at bounding box center [548, 88] width 3 height 6
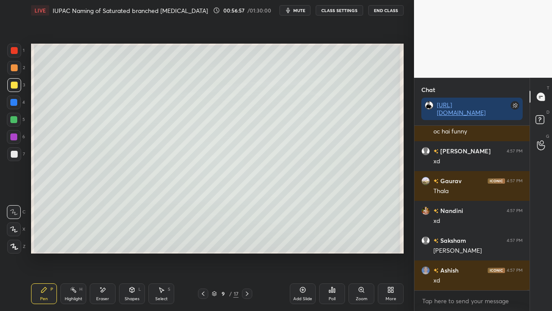
scroll to position [73525, 0]
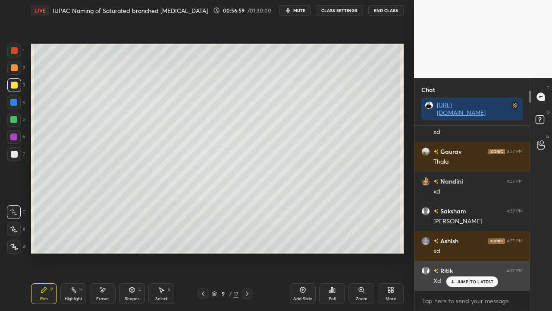
drag, startPoint x: 469, startPoint y: 282, endPoint x: 461, endPoint y: 283, distance: 7.8
click at [470, 277] on p "JUMP TO LATEST" at bounding box center [475, 281] width 37 height 5
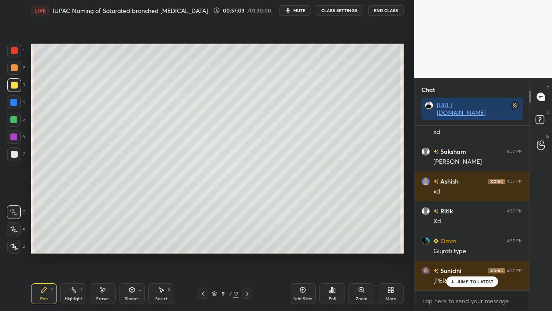
click at [471, 277] on p "JUMP TO LATEST" at bounding box center [475, 281] width 37 height 5
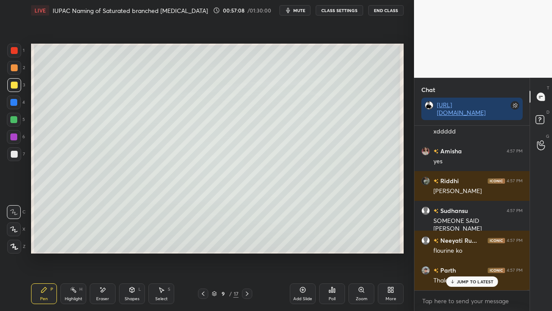
scroll to position [73822, 0]
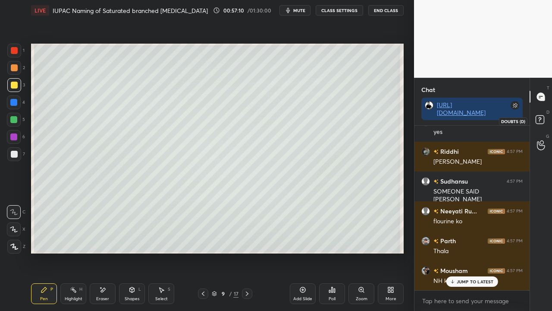
click at [544, 120] on icon at bounding box center [541, 121] width 16 height 16
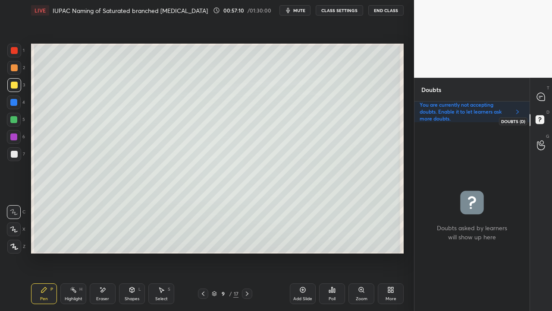
scroll to position [186, 113]
click at [540, 95] on icon at bounding box center [541, 97] width 8 height 8
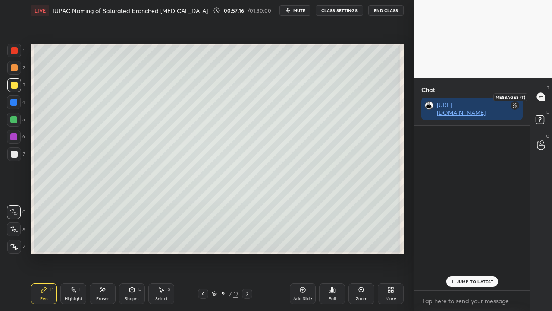
scroll to position [162, 113]
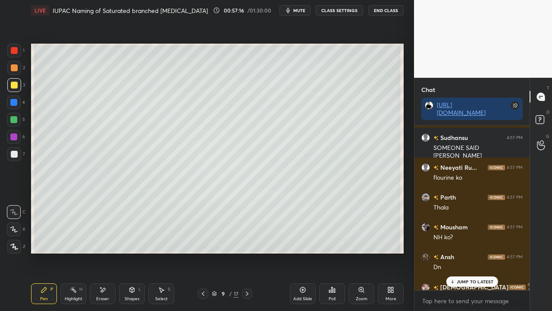
click at [462, 277] on p "JUMP TO LATEST" at bounding box center [475, 281] width 37 height 5
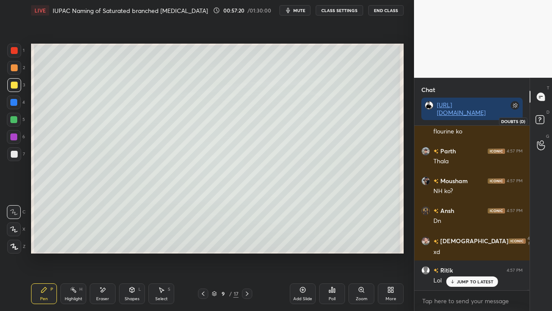
scroll to position [73941, 0]
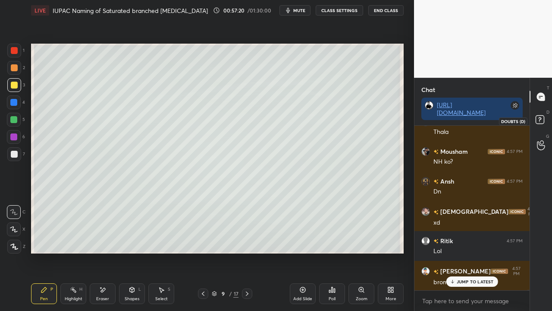
click at [538, 117] on rect at bounding box center [540, 120] width 8 height 8
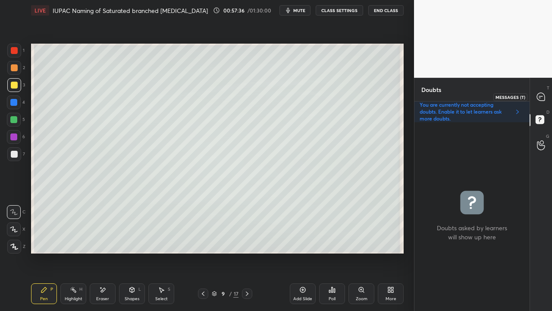
click at [544, 94] on icon at bounding box center [540, 96] width 9 height 9
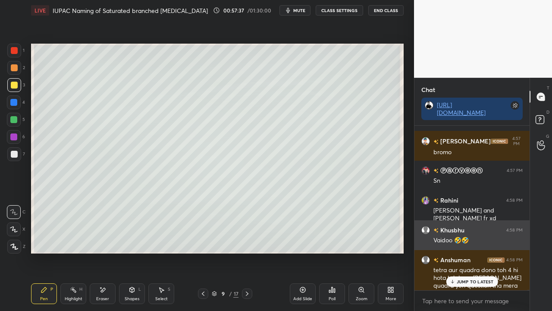
scroll to position [162, 113]
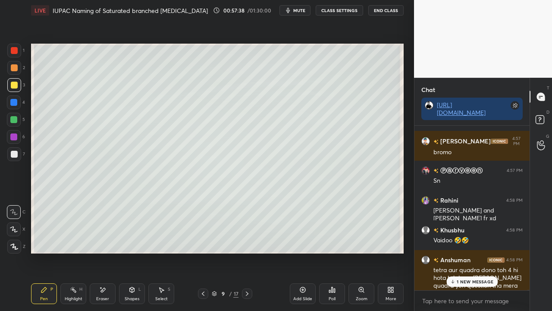
drag, startPoint x: 461, startPoint y: 282, endPoint x: 425, endPoint y: 292, distance: 36.6
click at [461, 277] on p "1 NEW MESSAGE" at bounding box center [475, 281] width 37 height 5
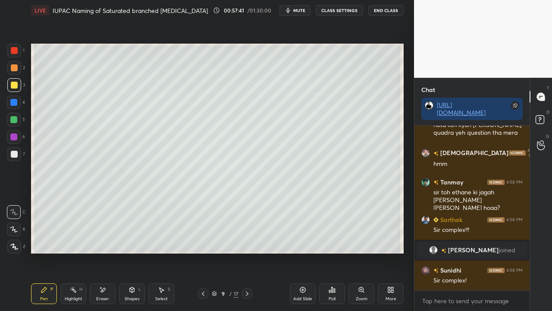
scroll to position [67641, 0]
click at [541, 119] on rect at bounding box center [540, 120] width 8 height 8
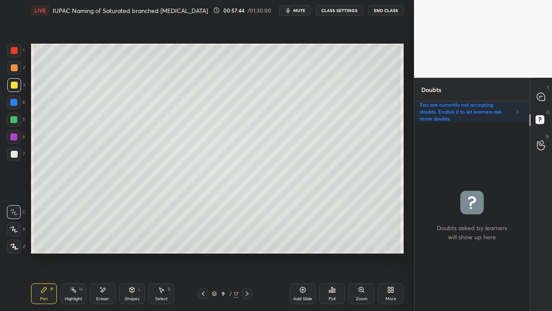
click at [248, 277] on icon at bounding box center [247, 293] width 7 height 7
click at [18, 85] on div at bounding box center [14, 85] width 14 height 14
click at [542, 96] on icon at bounding box center [540, 96] width 9 height 9
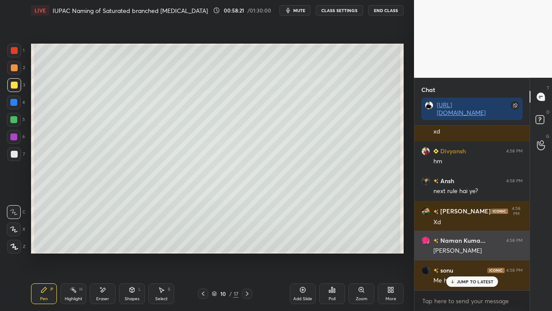
scroll to position [69992, 0]
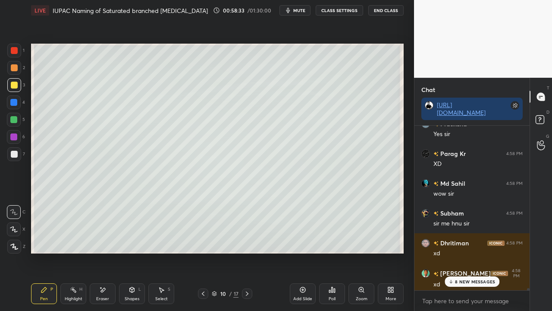
click at [466, 277] on p "8 NEW MESSAGES" at bounding box center [475, 281] width 40 height 5
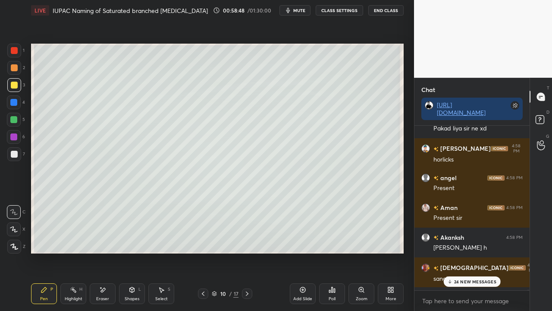
click at [470, 277] on p "24 NEW MESSAGES" at bounding box center [475, 281] width 42 height 5
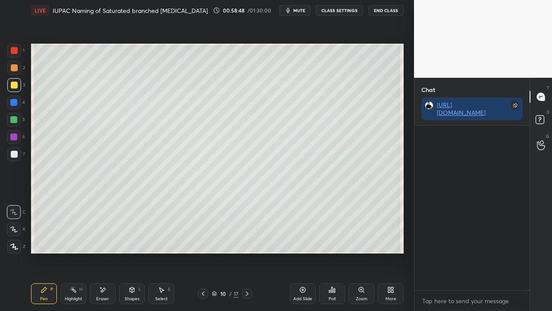
scroll to position [71244, 0]
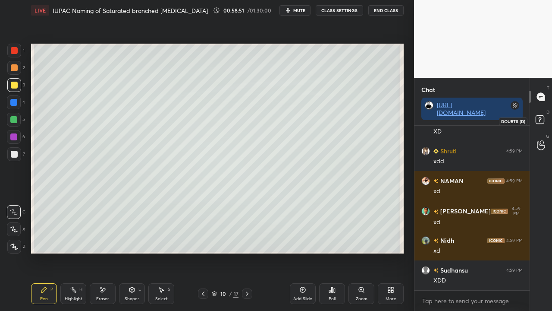
click at [543, 121] on rect at bounding box center [540, 120] width 8 height 8
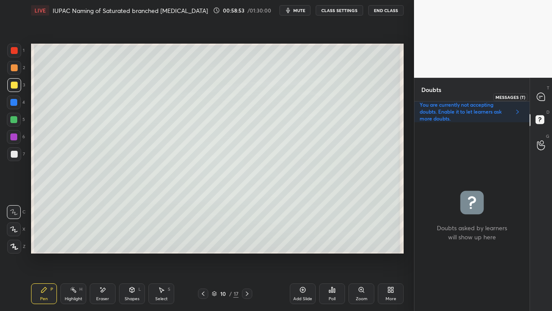
click at [542, 96] on icon at bounding box center [540, 96] width 9 height 9
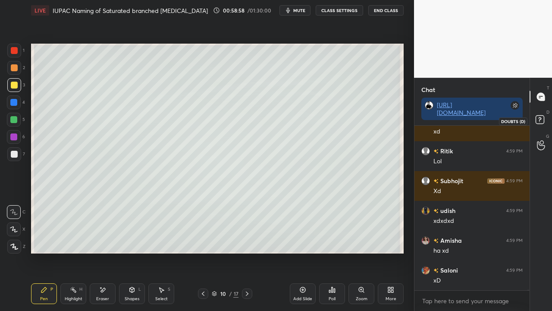
click at [542, 119] on rect at bounding box center [540, 120] width 8 height 8
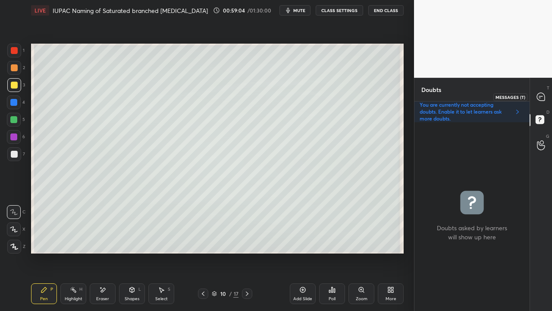
click at [543, 96] on icon at bounding box center [541, 97] width 8 height 8
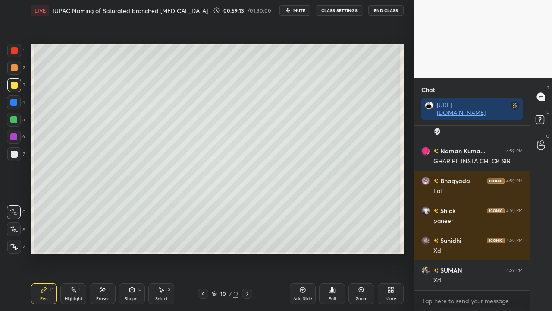
click at [543, 119] on rect at bounding box center [540, 120] width 8 height 8
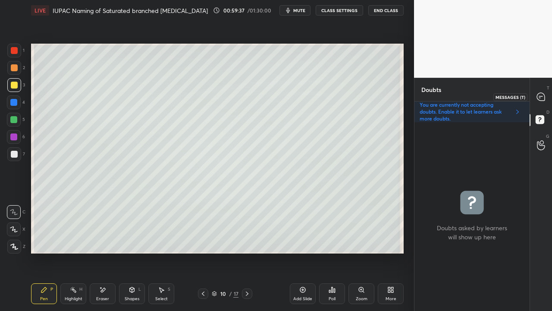
click at [546, 94] on div at bounding box center [541, 97] width 17 height 16
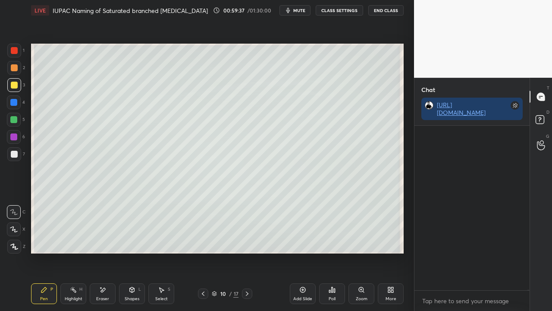
scroll to position [74602, 0]
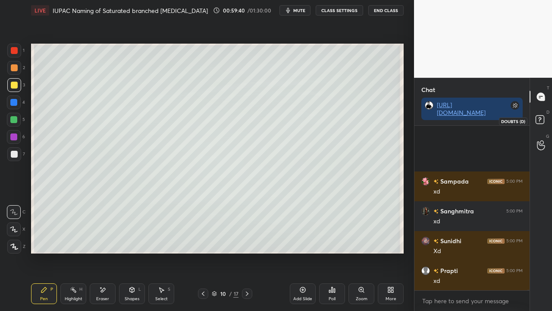
click at [539, 122] on rect at bounding box center [540, 120] width 8 height 8
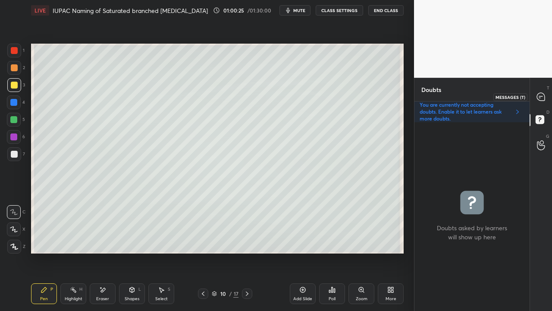
click at [542, 95] on icon at bounding box center [541, 97] width 8 height 8
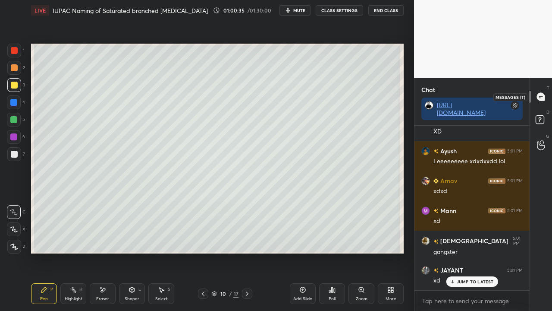
scroll to position [77791, 0]
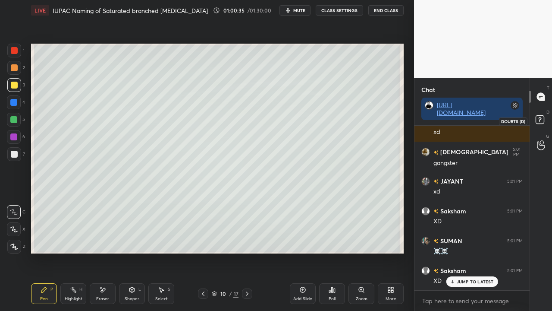
click at [546, 119] on icon at bounding box center [541, 121] width 16 height 16
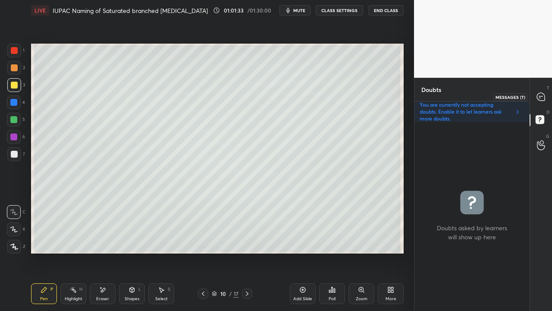
click at [545, 92] on div at bounding box center [541, 97] width 17 height 16
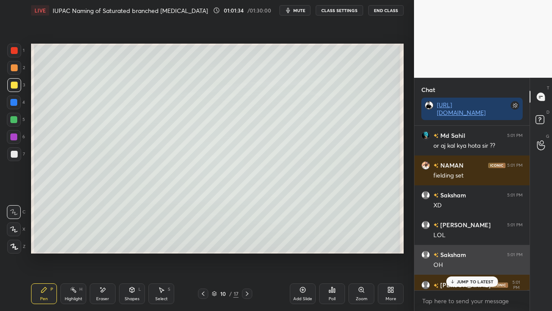
scroll to position [162, 113]
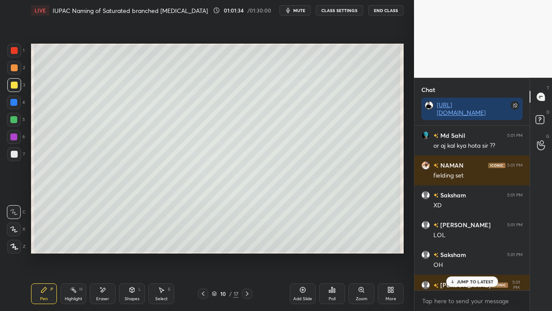
click at [467, 277] on p "JUMP TO LATEST" at bounding box center [475, 281] width 37 height 5
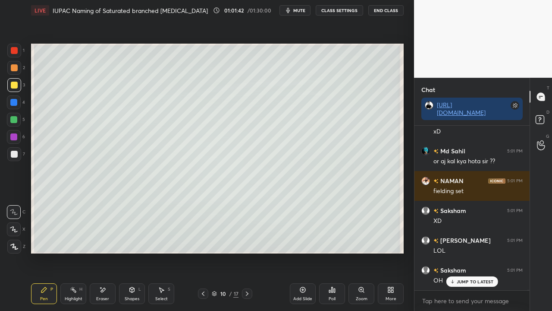
scroll to position [78916, 0]
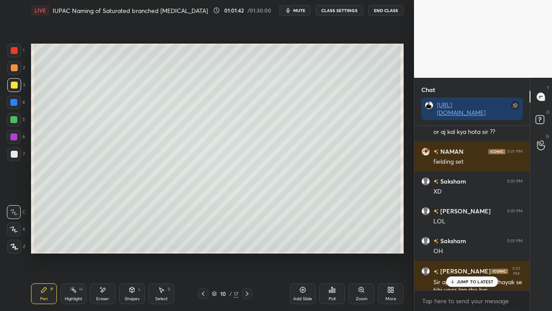
click at [14, 157] on div at bounding box center [14, 154] width 7 height 7
click at [469, 277] on p "JUMP TO LATEST" at bounding box center [475, 281] width 37 height 5
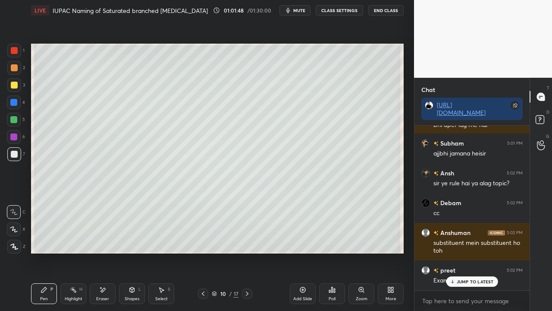
scroll to position [79110, 0]
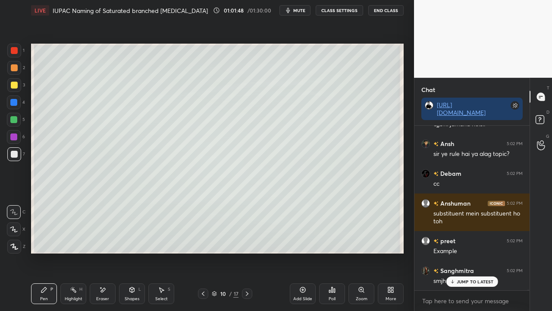
click at [203, 277] on icon at bounding box center [203, 293] width 7 height 7
click at [204, 277] on icon at bounding box center [203, 293] width 7 height 7
click at [247, 277] on icon at bounding box center [247, 293] width 7 height 7
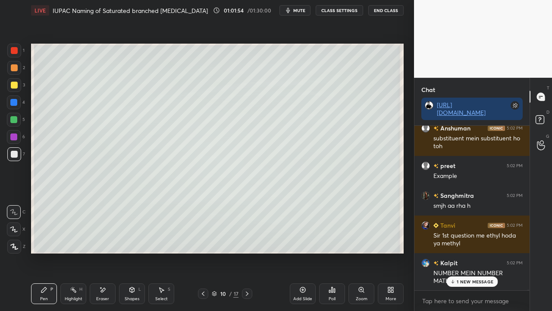
scroll to position [79205, 0]
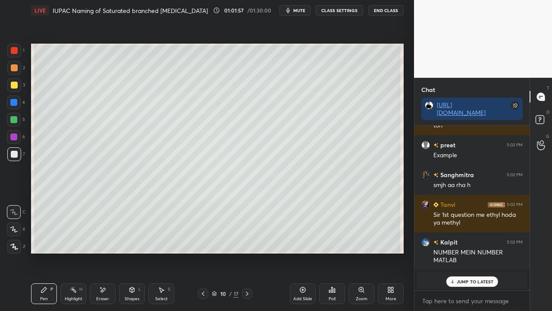
click at [204, 277] on icon at bounding box center [203, 293] width 7 height 7
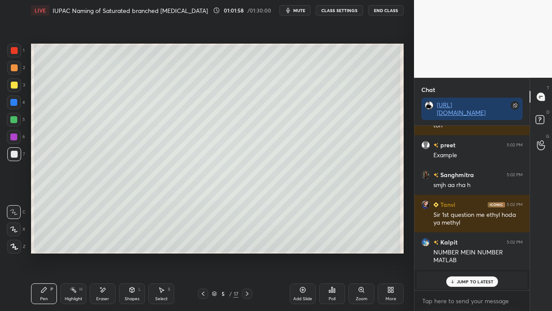
click at [204, 277] on icon at bounding box center [203, 293] width 3 height 4
click at [248, 277] on icon at bounding box center [247, 293] width 7 height 7
click at [250, 277] on icon at bounding box center [247, 293] width 7 height 7
click at [248, 277] on icon at bounding box center [247, 293] width 7 height 7
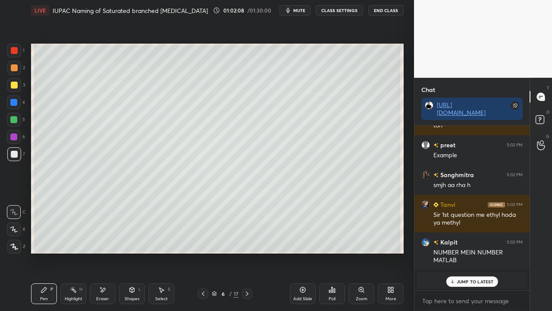
click at [248, 277] on icon at bounding box center [247, 293] width 7 height 7
click at [249, 277] on icon at bounding box center [247, 293] width 7 height 7
click at [250, 277] on icon at bounding box center [247, 293] width 7 height 7
click at [543, 124] on icon at bounding box center [541, 121] width 16 height 16
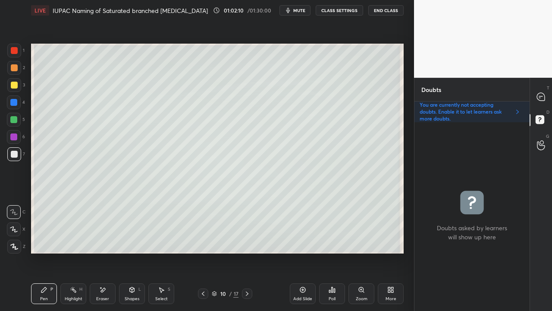
scroll to position [186, 113]
drag, startPoint x: 104, startPoint y: 291, endPoint x: 108, endPoint y: 263, distance: 28.4
click at [105, 277] on icon at bounding box center [102, 289] width 7 height 7
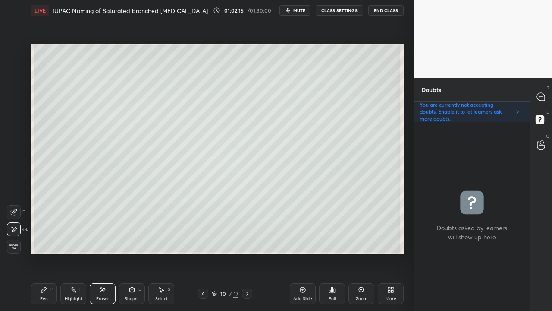
click at [50, 277] on div "Pen P" at bounding box center [44, 293] width 26 height 21
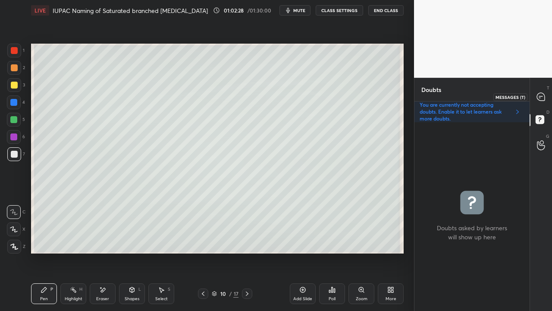
click at [540, 94] on icon at bounding box center [541, 97] width 8 height 8
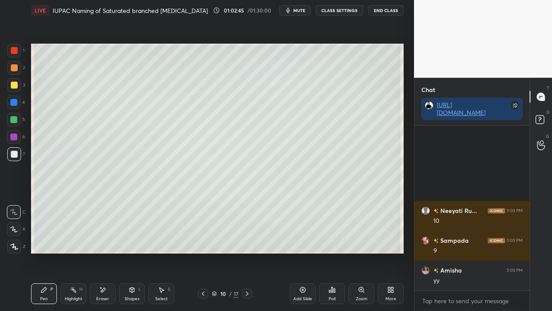
scroll to position [80356, 0]
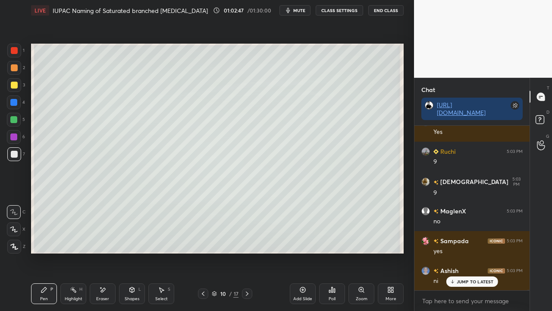
click at [13, 152] on div at bounding box center [14, 154] width 7 height 7
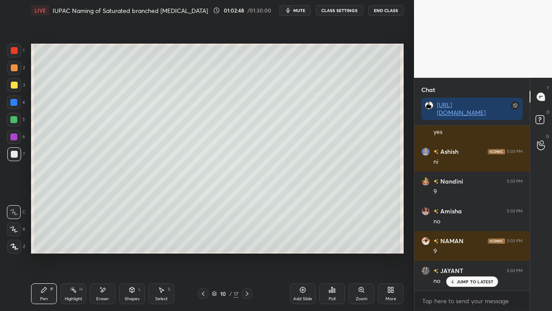
click at [13, 77] on div "2" at bounding box center [16, 69] width 18 height 17
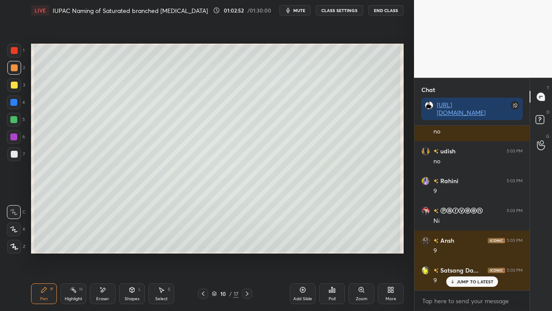
scroll to position [81100, 0]
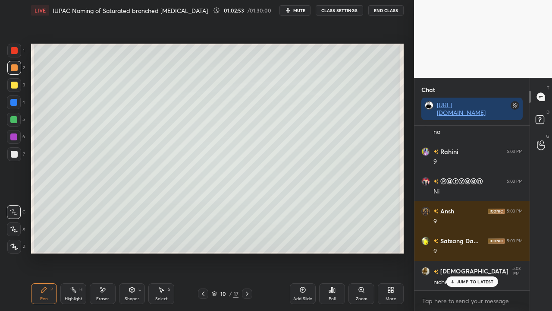
click at [15, 85] on div at bounding box center [14, 85] width 7 height 7
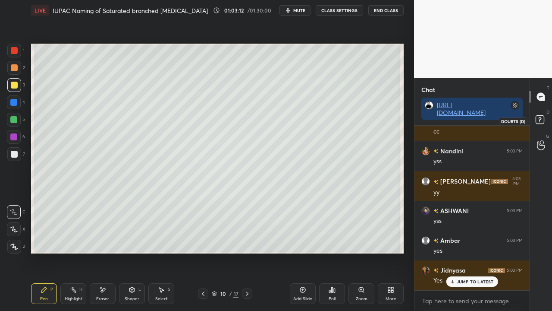
scroll to position [81576, 0]
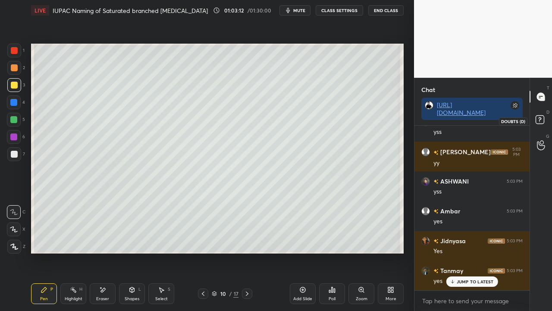
click at [545, 117] on icon at bounding box center [541, 121] width 16 height 16
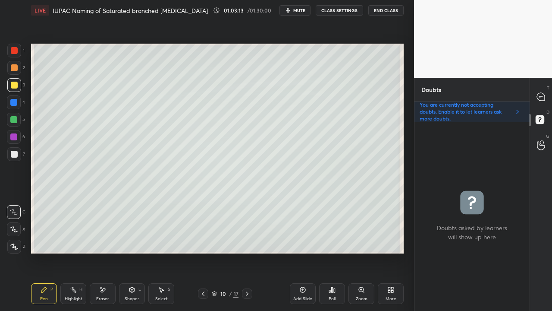
scroll to position [186, 113]
drag, startPoint x: 106, startPoint y: 292, endPoint x: 103, endPoint y: 282, distance: 10.1
click at [107, 277] on div "Eraser" at bounding box center [103, 293] width 26 height 21
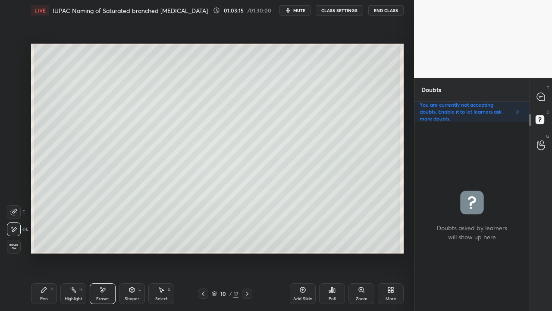
drag, startPoint x: 14, startPoint y: 209, endPoint x: 25, endPoint y: 209, distance: 11.2
click at [14, 209] on icon at bounding box center [13, 211] width 7 height 7
click at [538, 97] on icon at bounding box center [541, 97] width 8 height 8
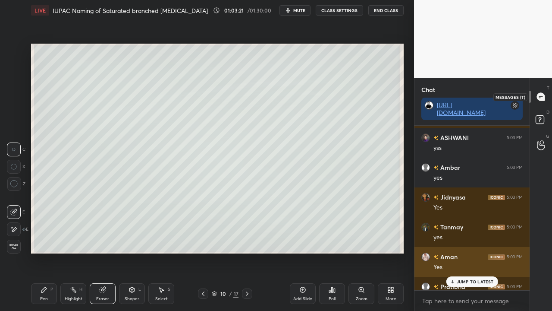
scroll to position [162, 113]
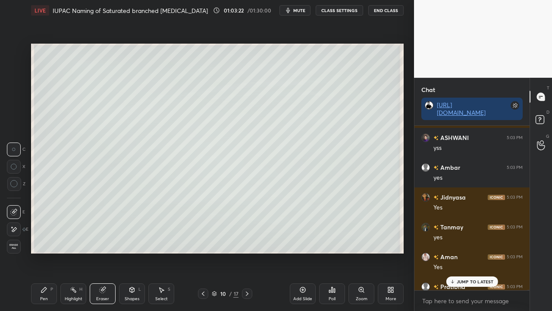
click at [464, 277] on p "JUMP TO LATEST" at bounding box center [475, 281] width 37 height 5
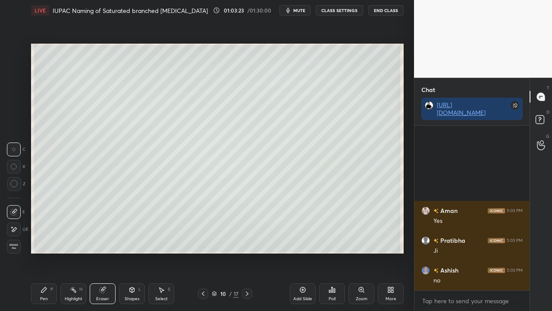
scroll to position [81784, 0]
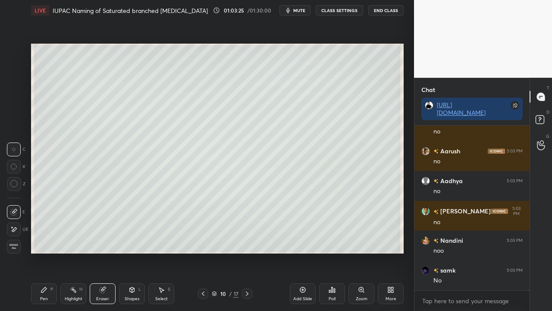
click at [43, 277] on div "Pen P" at bounding box center [44, 293] width 26 height 21
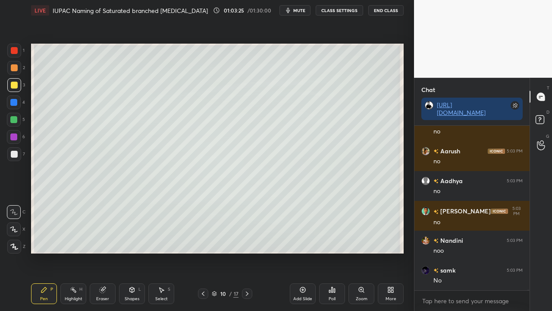
click at [15, 146] on div "6" at bounding box center [16, 138] width 18 height 17
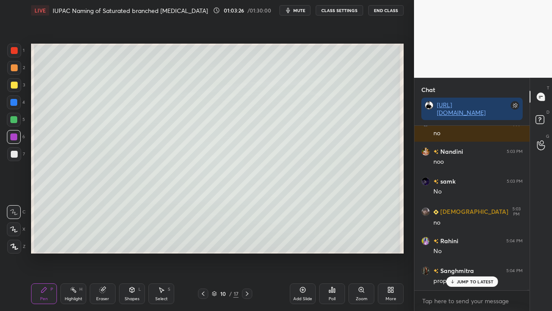
click at [15, 150] on div at bounding box center [14, 154] width 14 height 14
click at [541, 117] on rect at bounding box center [540, 120] width 8 height 8
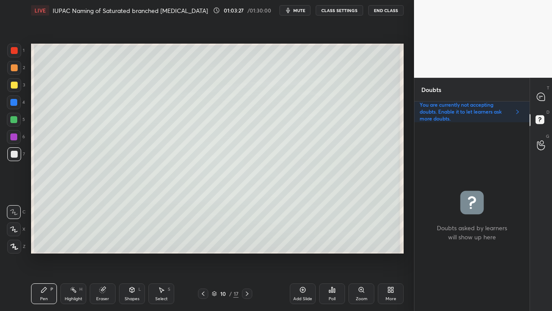
scroll to position [186, 113]
click at [543, 94] on icon at bounding box center [541, 97] width 8 height 8
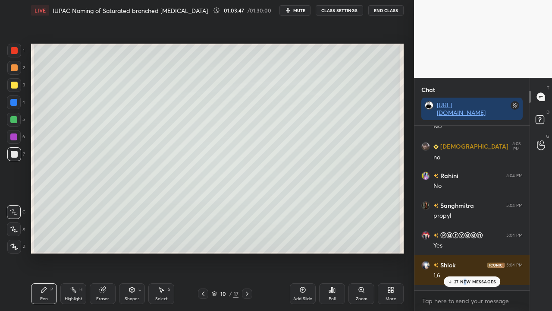
drag, startPoint x: 465, startPoint y: 281, endPoint x: 461, endPoint y: 273, distance: 9.3
click at [464, 277] on p "27 NEW MESSAGES" at bounding box center [475, 281] width 42 height 5
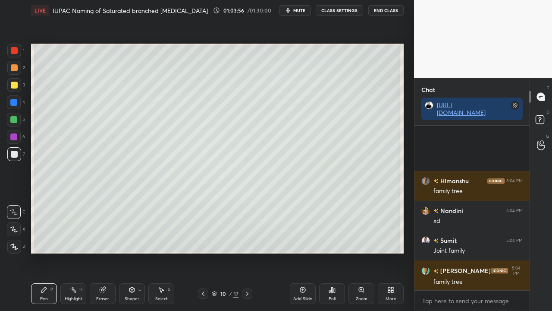
scroll to position [83421, 0]
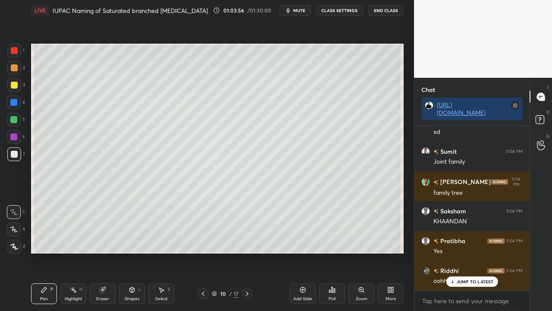
click at [16, 82] on div at bounding box center [14, 85] width 14 height 14
click at [547, 117] on icon at bounding box center [541, 121] width 16 height 16
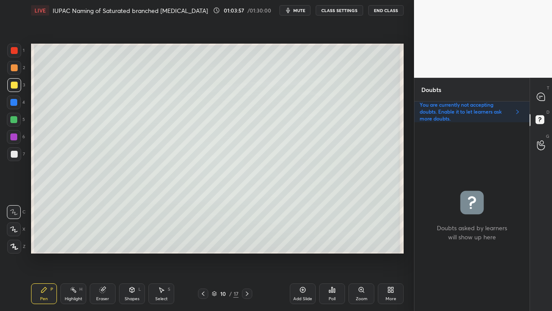
scroll to position [186, 113]
click at [14, 115] on div at bounding box center [14, 120] width 14 height 14
click at [12, 153] on div at bounding box center [14, 154] width 7 height 7
click at [13, 83] on div at bounding box center [14, 85] width 7 height 7
click at [546, 93] on div at bounding box center [541, 97] width 17 height 16
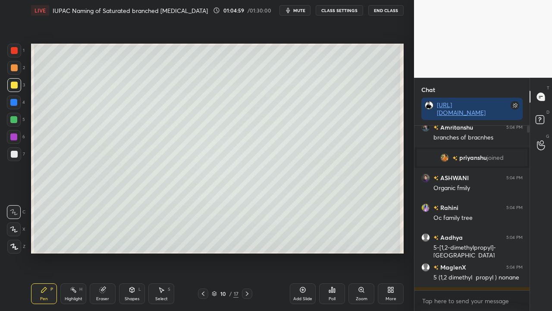
scroll to position [162, 113]
drag, startPoint x: 465, startPoint y: 280, endPoint x: 436, endPoint y: 272, distance: 31.0
click at [465, 277] on p "JUMP TO LATEST" at bounding box center [475, 281] width 37 height 5
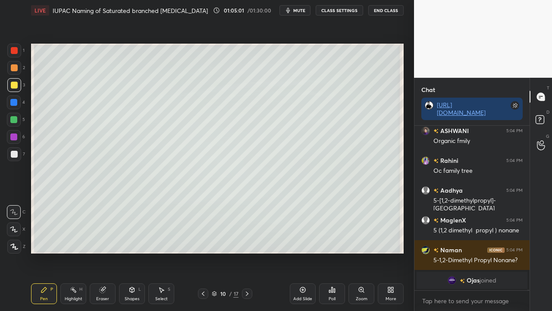
click at [15, 152] on div at bounding box center [14, 154] width 7 height 7
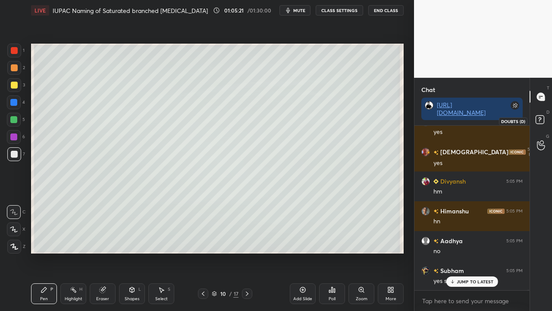
scroll to position [83998, 0]
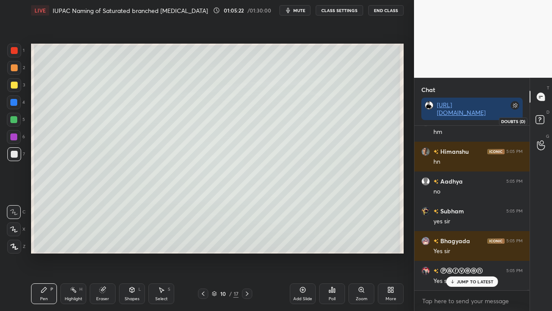
click at [545, 119] on icon at bounding box center [541, 121] width 16 height 16
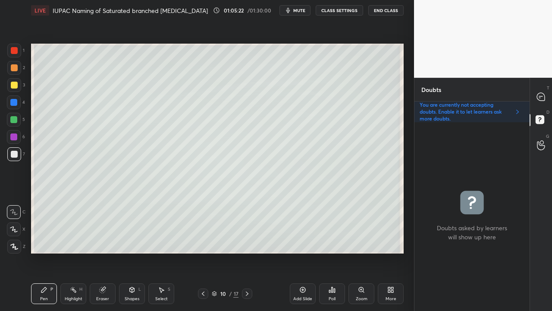
scroll to position [186, 113]
click at [6, 83] on div "1 2 3 4 5 6 7 C X Z C X Z E E Erase all H H" at bounding box center [14, 149] width 28 height 210
click at [550, 91] on div "T Messages (T)" at bounding box center [541, 97] width 22 height 24
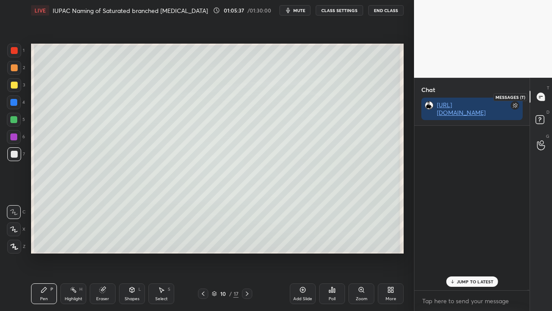
scroll to position [162, 113]
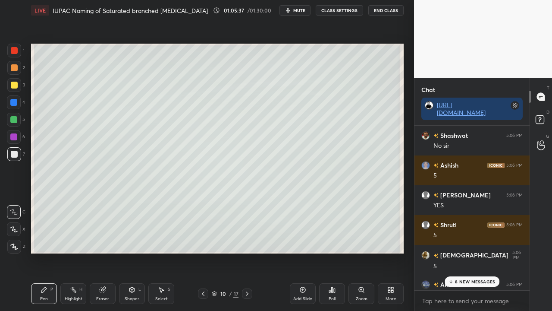
click at [458, 277] on div "8 NEW MESSAGES" at bounding box center [472, 281] width 55 height 10
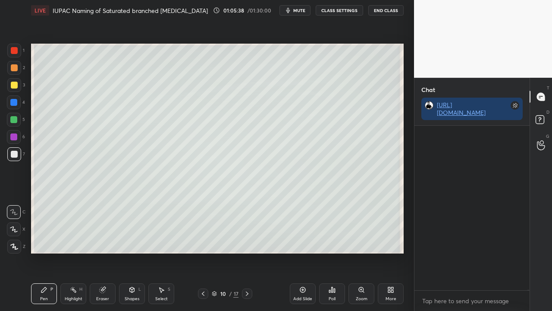
scroll to position [85181, 0]
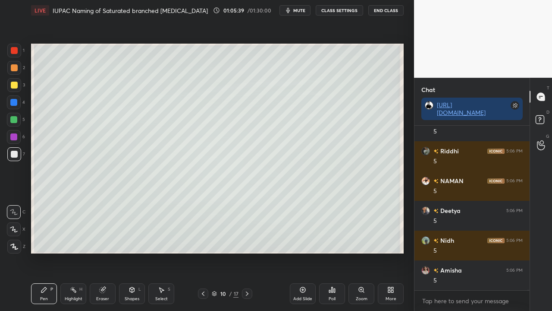
click at [12, 84] on div at bounding box center [14, 85] width 7 height 7
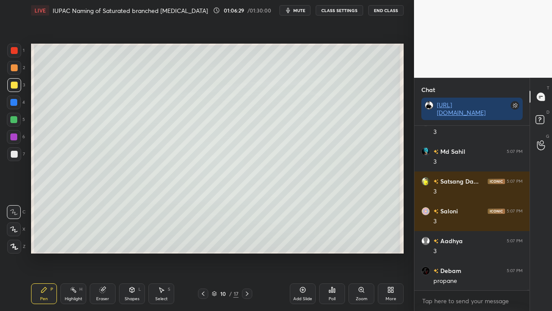
scroll to position [86521, 0]
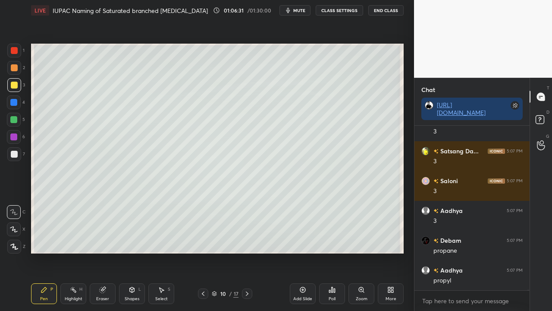
click at [541, 114] on div "D Doubts (D)" at bounding box center [541, 121] width 22 height 24
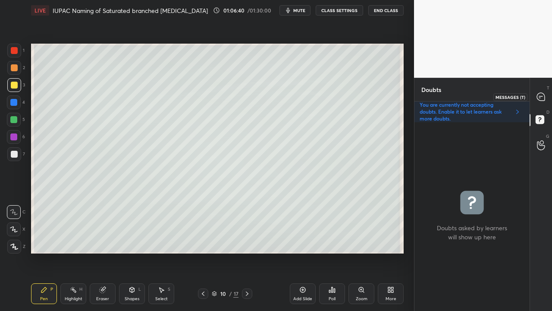
click at [546, 96] on div at bounding box center [541, 97] width 17 height 16
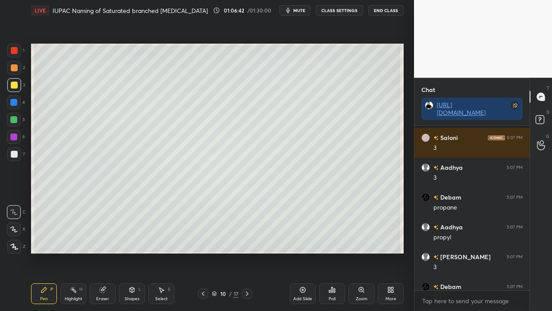
scroll to position [86609, 0]
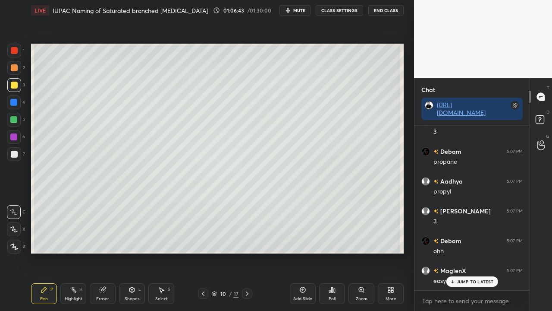
click at [543, 118] on rect at bounding box center [540, 120] width 8 height 8
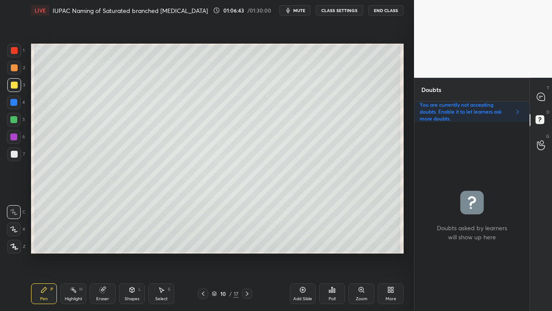
scroll to position [186, 113]
click at [547, 97] on div at bounding box center [541, 97] width 17 height 16
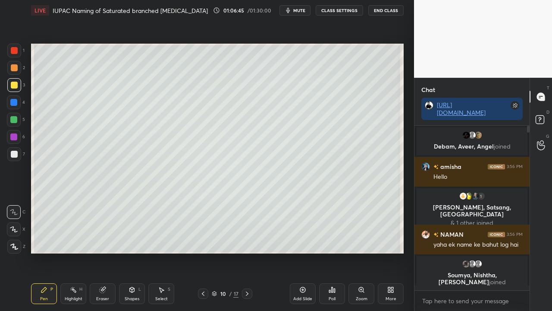
scroll to position [86653, 0]
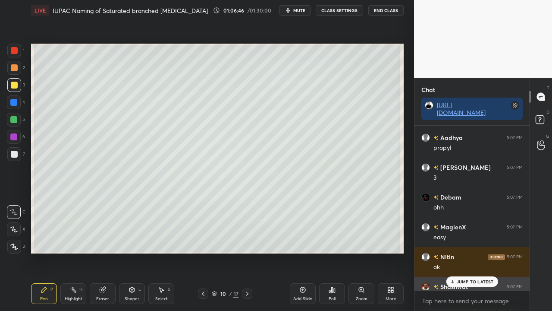
click at [461, 277] on p "JUMP TO LATEST" at bounding box center [475, 281] width 37 height 5
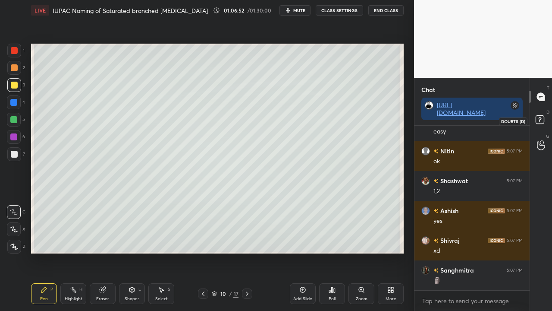
click at [546, 119] on icon at bounding box center [541, 121] width 16 height 16
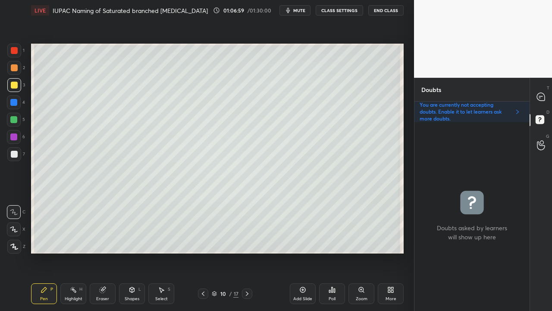
click at [545, 94] on icon at bounding box center [540, 96] width 9 height 9
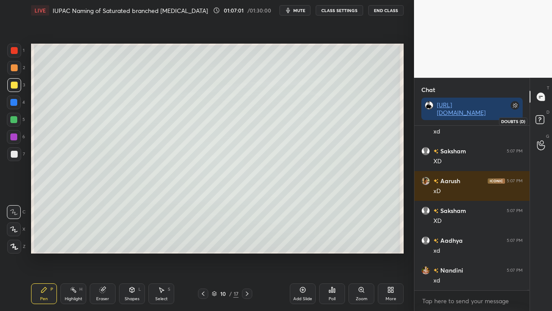
click at [543, 121] on rect at bounding box center [540, 120] width 8 height 8
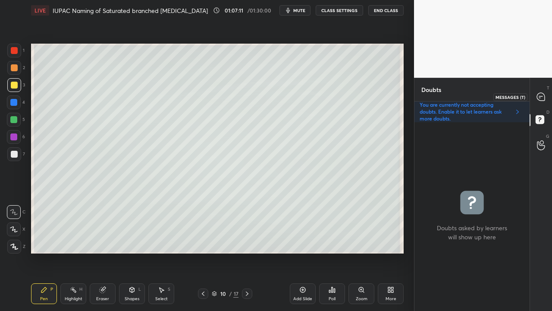
click at [544, 96] on icon at bounding box center [541, 97] width 8 height 8
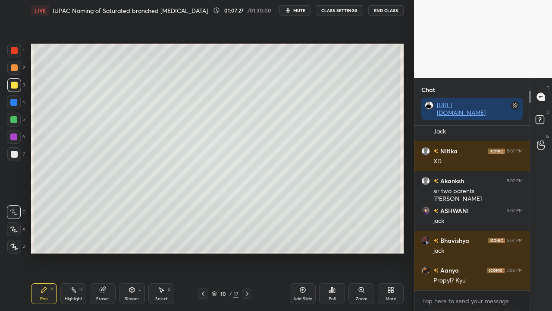
click at [538, 116] on rect at bounding box center [540, 120] width 8 height 8
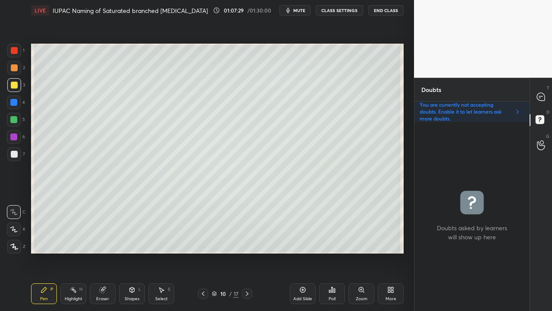
drag, startPoint x: 542, startPoint y: 92, endPoint x: 537, endPoint y: 91, distance: 4.4
click at [542, 93] on icon at bounding box center [541, 97] width 8 height 8
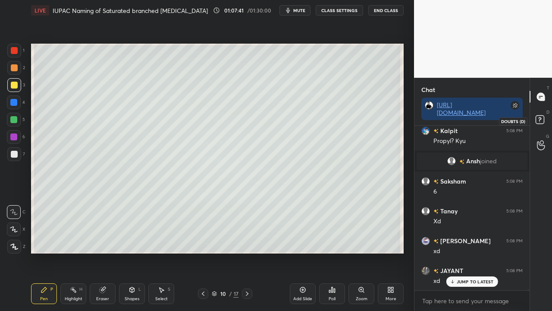
click at [540, 126] on icon at bounding box center [541, 121] width 16 height 16
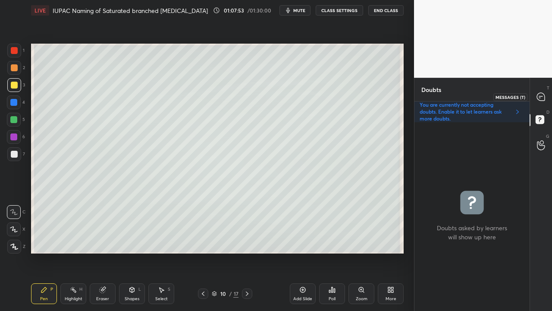
click at [545, 93] on div at bounding box center [541, 97] width 17 height 16
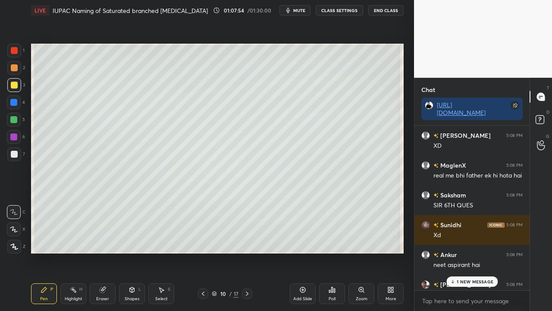
drag, startPoint x: 467, startPoint y: 281, endPoint x: 456, endPoint y: 283, distance: 10.6
click at [467, 277] on p "1 NEW MESSAGE" at bounding box center [475, 281] width 37 height 5
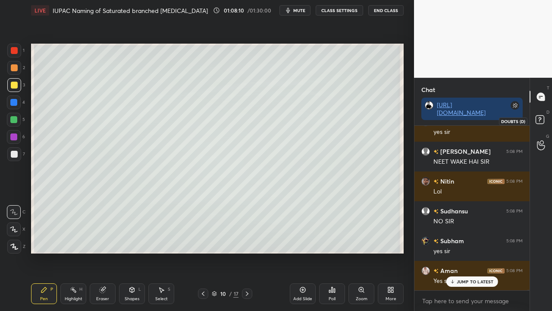
click at [541, 119] on rect at bounding box center [540, 120] width 8 height 8
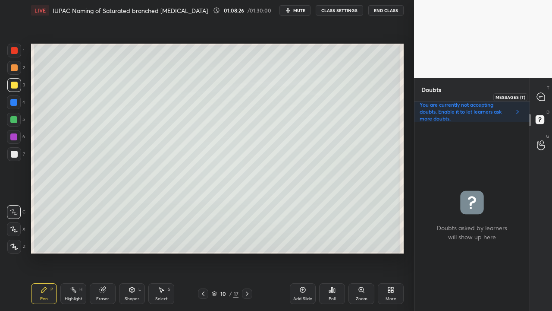
click at [536, 98] on div at bounding box center [541, 97] width 17 height 16
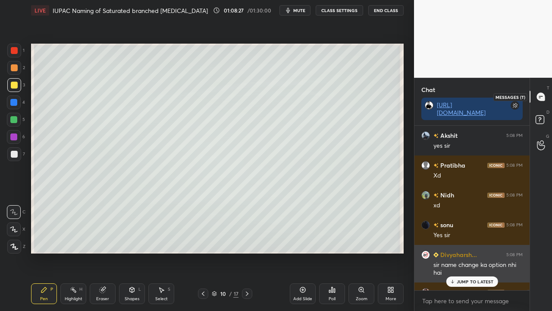
scroll to position [162, 113]
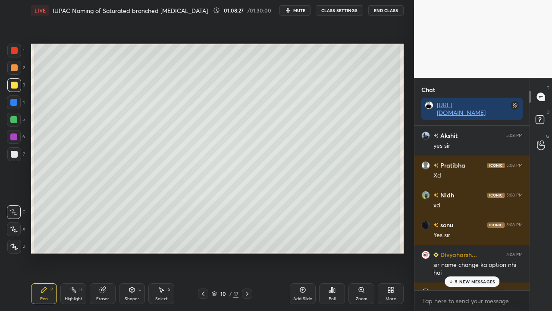
click at [458, 277] on p "5 NEW MESSAGES" at bounding box center [475, 281] width 40 height 5
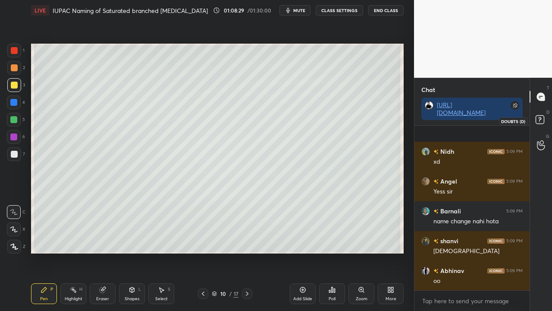
scroll to position [91190, 0]
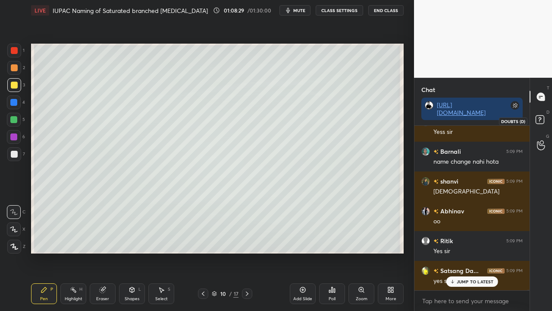
click at [539, 118] on rect at bounding box center [540, 120] width 8 height 8
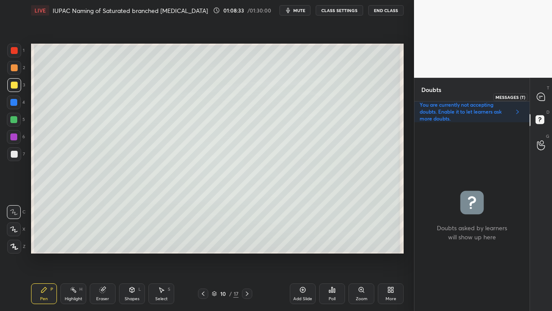
click at [543, 94] on icon at bounding box center [540, 96] width 9 height 9
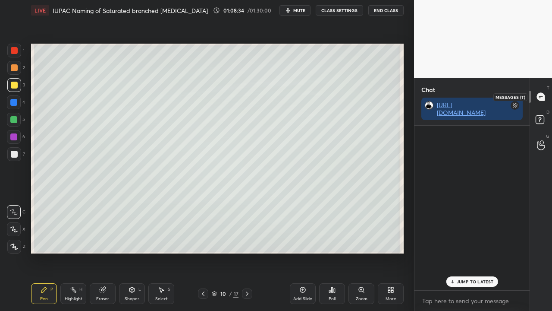
scroll to position [3, 3]
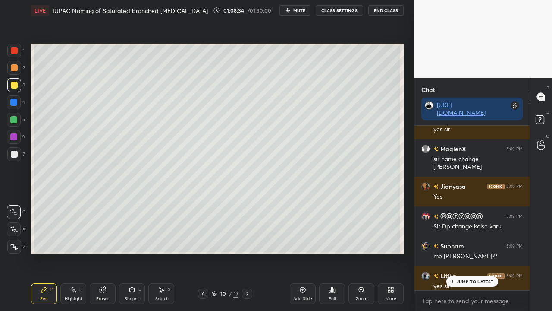
click at [472, 277] on p "JUMP TO LATEST" at bounding box center [475, 281] width 37 height 5
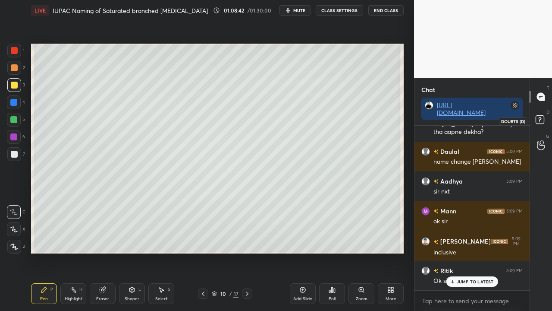
click at [543, 116] on rect at bounding box center [540, 120] width 8 height 8
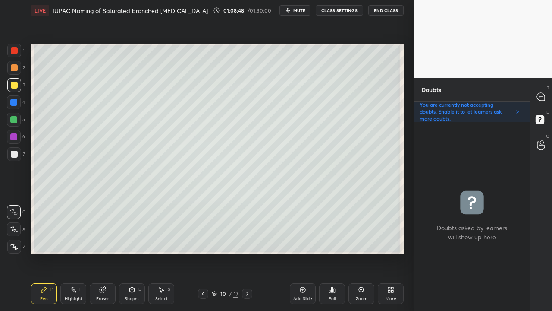
click at [245, 277] on icon at bounding box center [247, 293] width 7 height 7
click at [16, 84] on div at bounding box center [14, 85] width 7 height 7
click at [104, 277] on div "Eraser" at bounding box center [103, 293] width 26 height 21
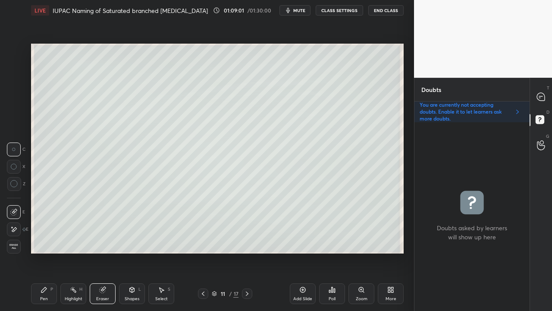
click at [15, 244] on span "Erase all" at bounding box center [13, 246] width 13 height 6
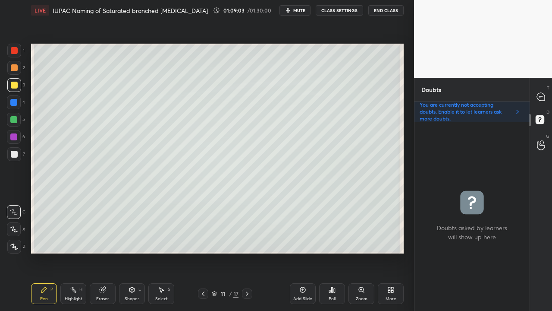
click at [48, 277] on div "Pen P" at bounding box center [44, 293] width 26 height 21
click at [203, 277] on icon at bounding box center [203, 293] width 7 height 7
click at [541, 96] on icon at bounding box center [541, 97] width 8 height 8
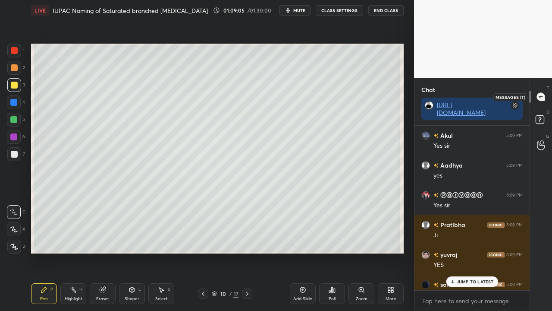
scroll to position [162, 113]
click at [461, 277] on p "JUMP TO LATEST" at bounding box center [475, 281] width 37 height 5
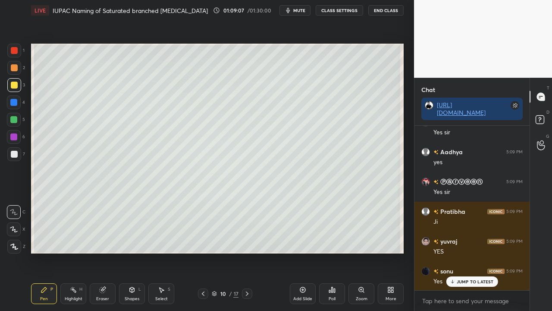
scroll to position [92412, 0]
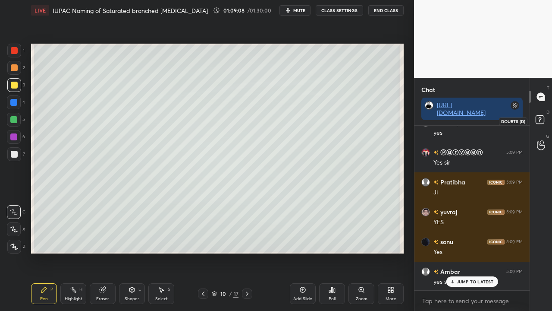
click at [540, 119] on icon at bounding box center [539, 118] width 3 height 3
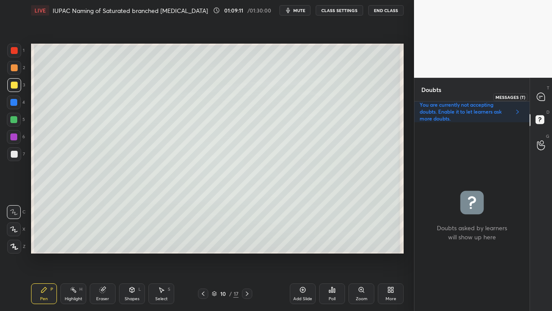
click at [544, 97] on icon at bounding box center [541, 97] width 8 height 8
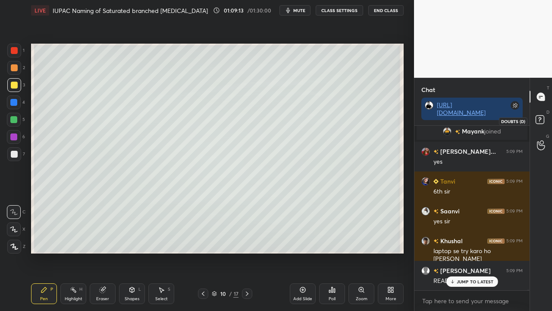
click at [543, 120] on rect at bounding box center [540, 120] width 8 height 8
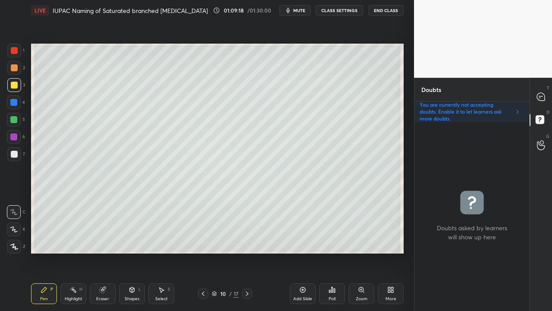
click at [13, 155] on div at bounding box center [14, 154] width 7 height 7
click at [251, 277] on div at bounding box center [247, 293] width 10 height 10
click at [204, 277] on icon at bounding box center [203, 293] width 7 height 7
click at [545, 98] on icon at bounding box center [540, 96] width 9 height 9
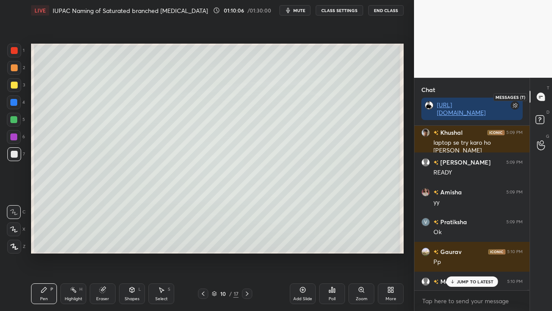
scroll to position [162, 113]
drag, startPoint x: 461, startPoint y: 282, endPoint x: 445, endPoint y: 274, distance: 18.1
click at [461, 277] on p "JUMP TO LATEST" at bounding box center [475, 281] width 37 height 5
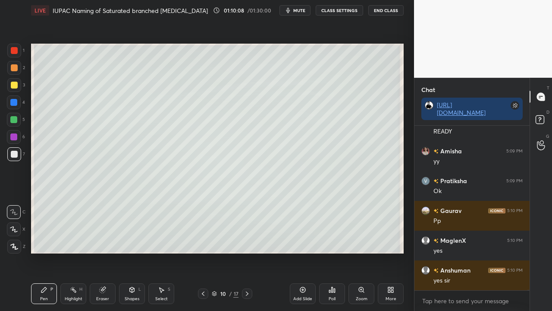
scroll to position [92791, 0]
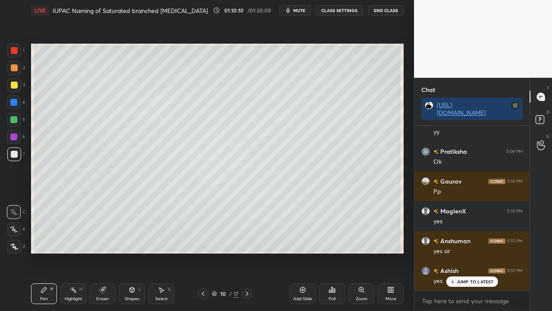
click at [544, 112] on div "D Doubts (D)" at bounding box center [541, 121] width 22 height 24
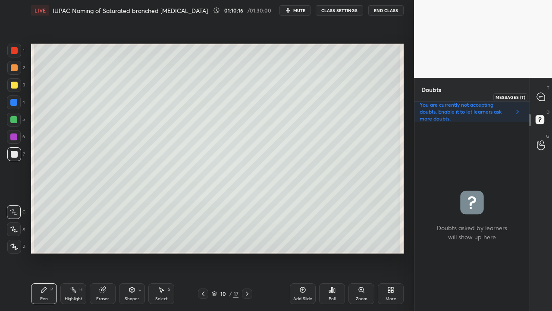
click at [546, 93] on div at bounding box center [541, 97] width 17 height 16
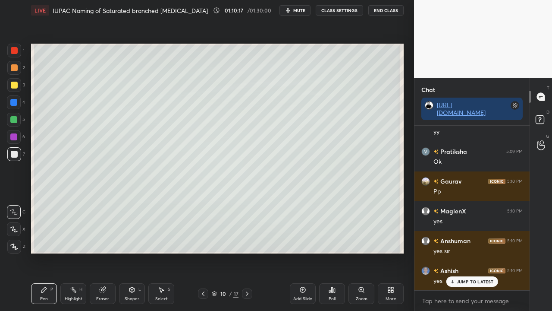
scroll to position [92821, 0]
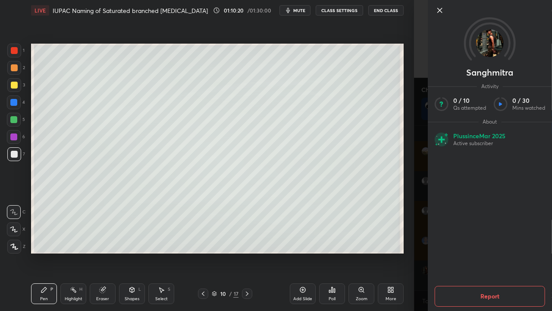
click at [419, 266] on div "[PERSON_NAME] Activity 0 / 10 Qs attempted 0 / 30 Mins watched About Plus since…" at bounding box center [483, 155] width 138 height 311
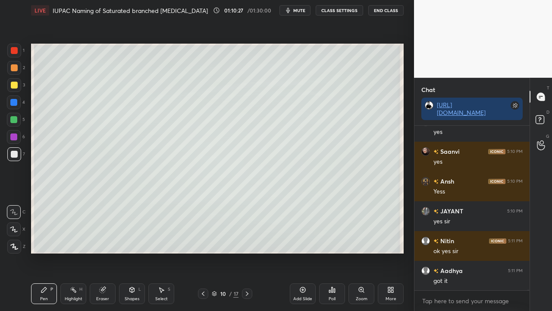
scroll to position [93178, 0]
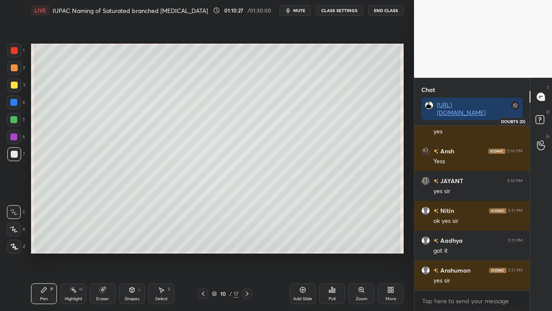
click at [541, 119] on icon at bounding box center [539, 118] width 3 height 3
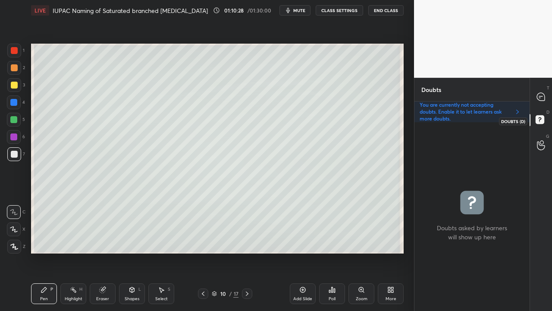
scroll to position [186, 113]
click at [545, 91] on div at bounding box center [541, 97] width 17 height 16
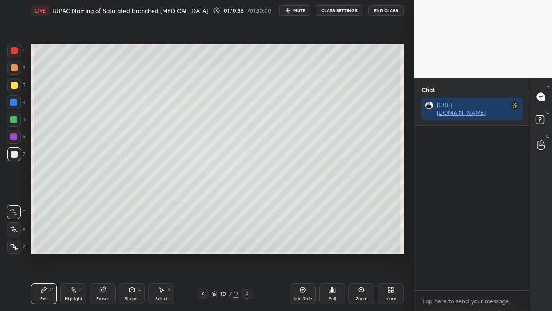
scroll to position [162, 113]
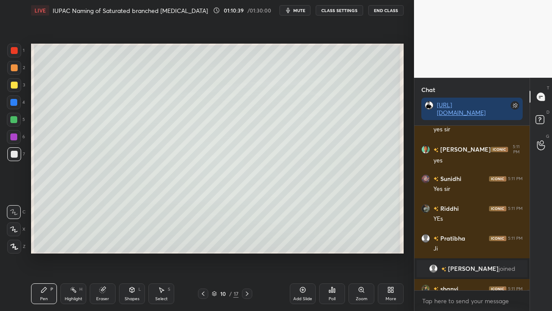
click at [247, 277] on icon at bounding box center [247, 293] width 7 height 7
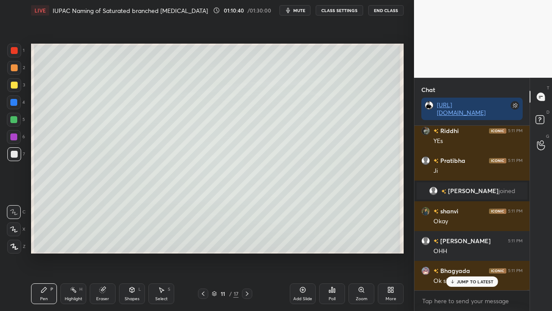
scroll to position [93437, 0]
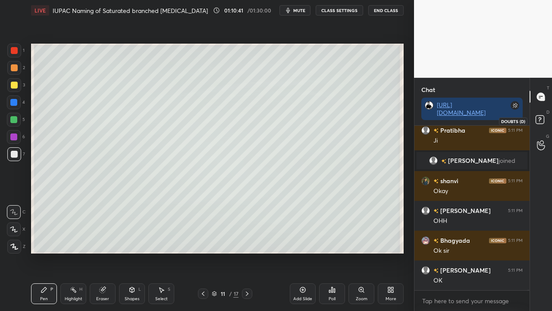
click at [541, 120] on rect at bounding box center [540, 120] width 8 height 8
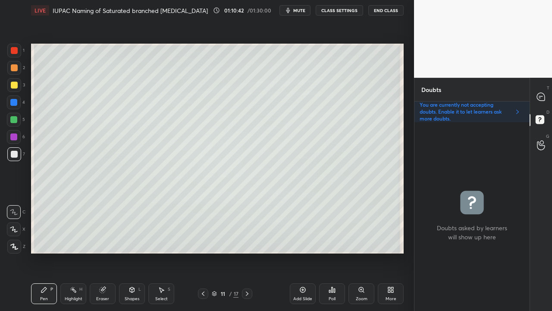
scroll to position [186, 113]
click at [207, 277] on div at bounding box center [203, 293] width 10 height 10
click at [246, 277] on icon at bounding box center [247, 293] width 7 height 7
click at [16, 86] on div at bounding box center [14, 85] width 7 height 7
click at [548, 91] on div at bounding box center [541, 97] width 17 height 16
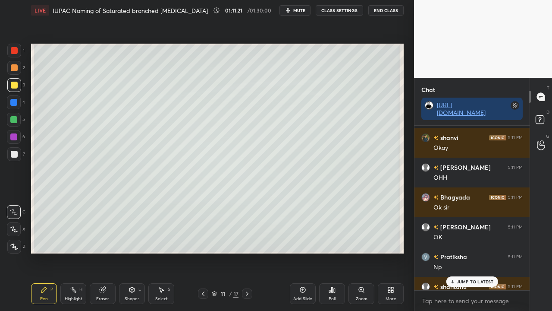
scroll to position [93526, 0]
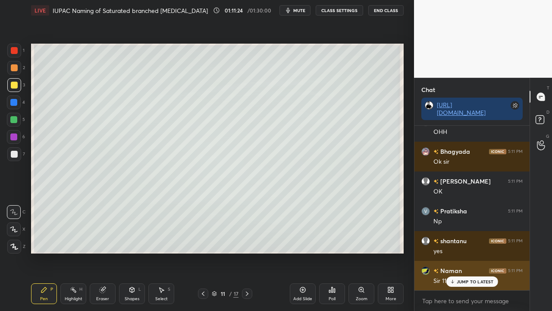
drag, startPoint x: 474, startPoint y: 278, endPoint x: 467, endPoint y: 282, distance: 7.9
click at [474, 277] on div "JUMP TO LATEST" at bounding box center [472, 281] width 52 height 10
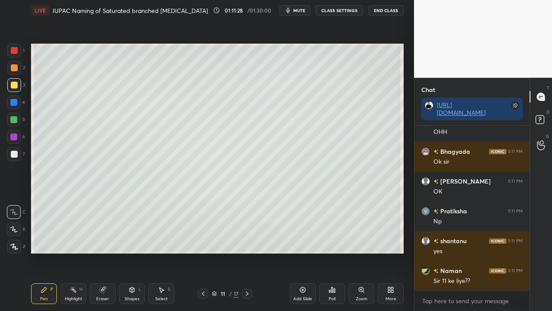
click at [16, 153] on div at bounding box center [14, 154] width 7 height 7
drag, startPoint x: 543, startPoint y: 117, endPoint x: 530, endPoint y: 124, distance: 15.0
click at [543, 119] on rect at bounding box center [540, 120] width 8 height 8
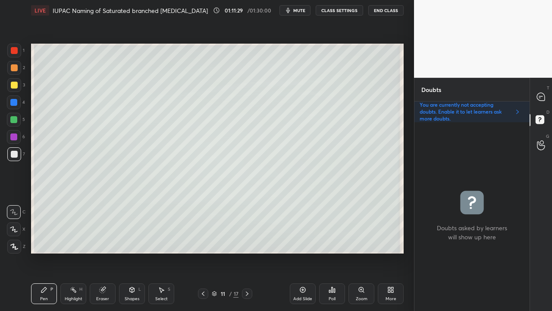
scroll to position [186, 113]
click at [541, 94] on icon at bounding box center [541, 97] width 8 height 8
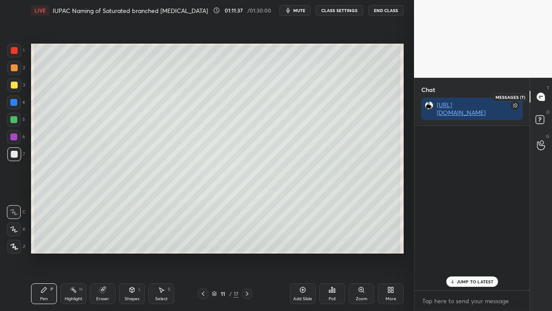
scroll to position [162, 113]
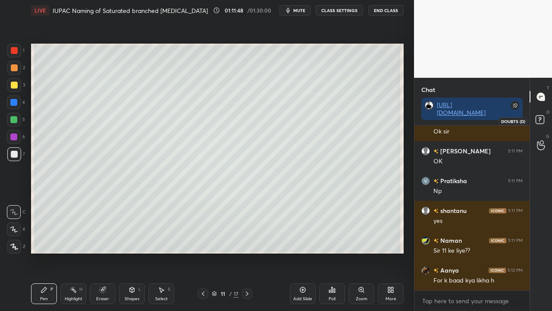
click at [540, 118] on rect at bounding box center [540, 120] width 8 height 8
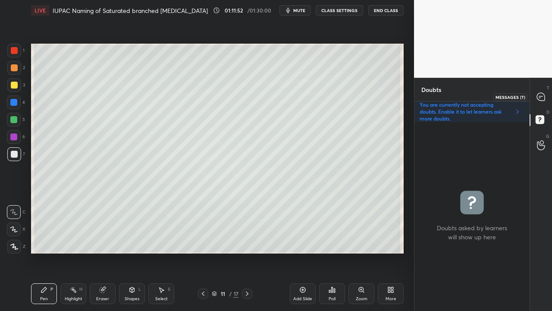
click at [548, 100] on div at bounding box center [541, 97] width 17 height 16
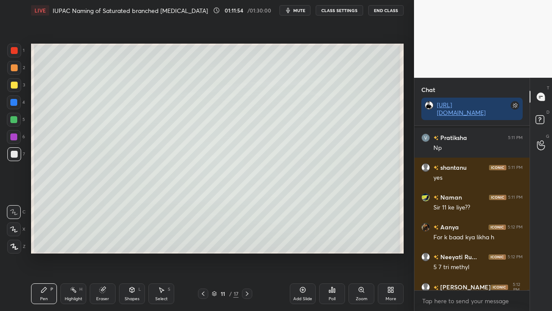
scroll to position [93645, 0]
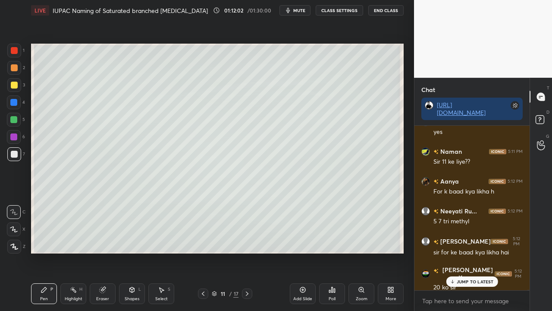
click at [468, 277] on p "JUMP TO LATEST" at bounding box center [475, 281] width 37 height 5
click at [539, 117] on rect at bounding box center [540, 120] width 8 height 8
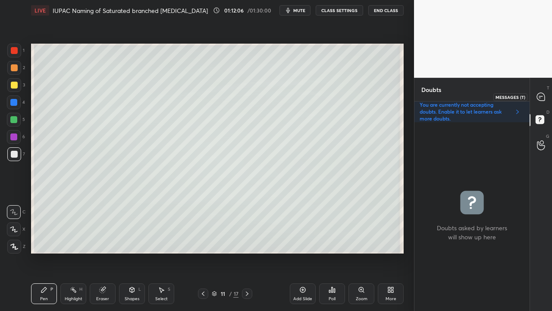
click at [545, 91] on div at bounding box center [541, 97] width 17 height 16
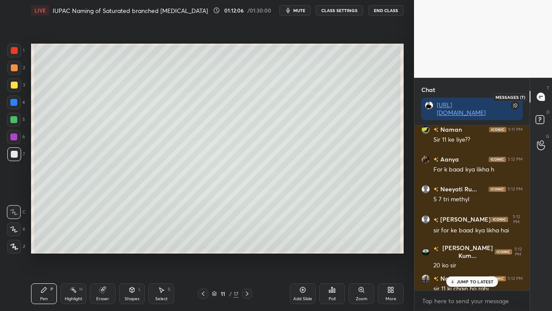
scroll to position [162, 113]
click at [542, 119] on rect at bounding box center [540, 120] width 8 height 8
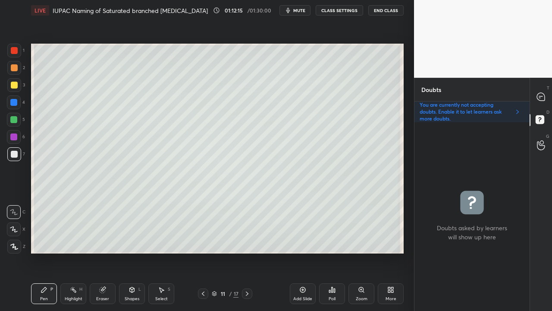
click at [540, 94] on icon at bounding box center [541, 97] width 8 height 8
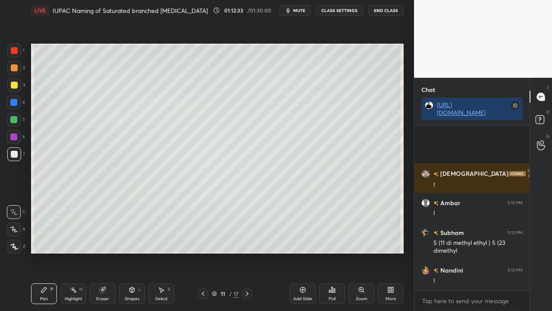
scroll to position [94205, 0]
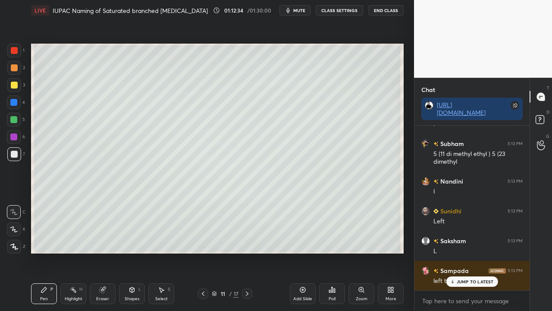
click at [204, 277] on icon at bounding box center [203, 293] width 7 height 7
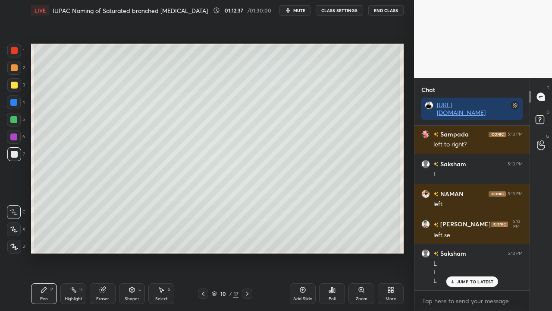
click at [246, 277] on icon at bounding box center [247, 293] width 7 height 7
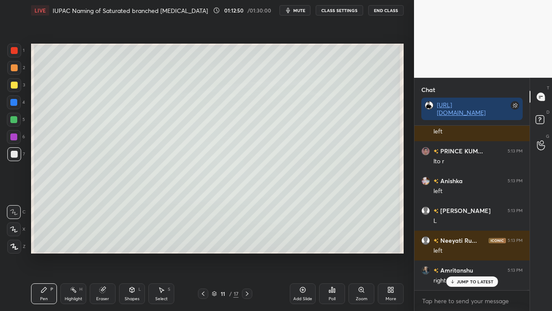
scroll to position [94765, 0]
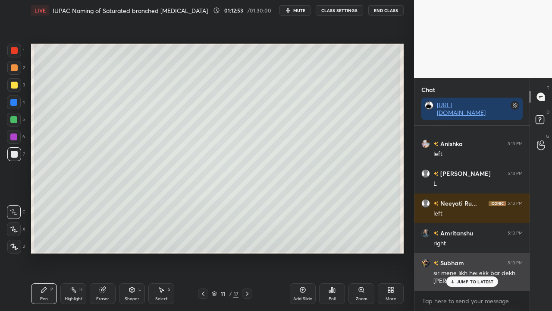
click at [464, 277] on p "JUMP TO LATEST" at bounding box center [475, 281] width 37 height 5
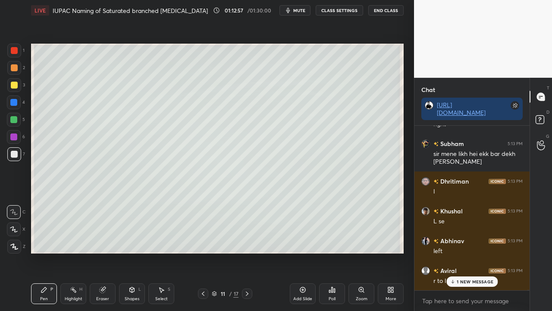
scroll to position [94915, 0]
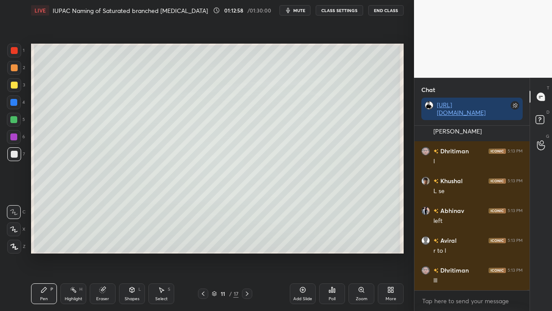
click at [14, 84] on div at bounding box center [14, 85] width 7 height 7
click at [540, 120] on icon at bounding box center [541, 121] width 16 height 16
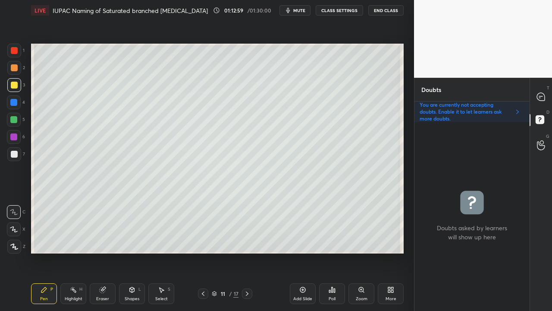
scroll to position [3, 3]
click at [547, 91] on div at bounding box center [541, 97] width 17 height 16
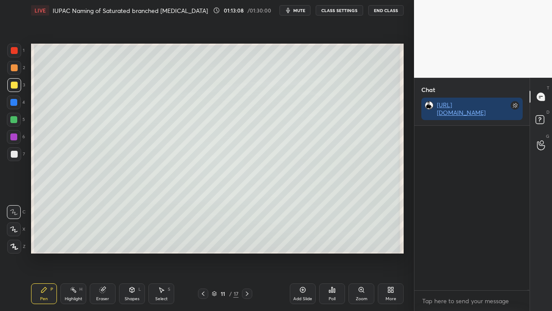
scroll to position [162, 113]
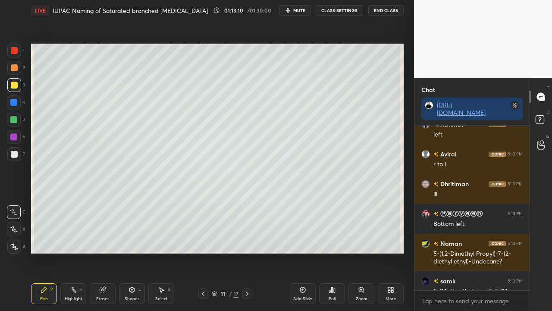
click at [14, 150] on div at bounding box center [14, 154] width 14 height 14
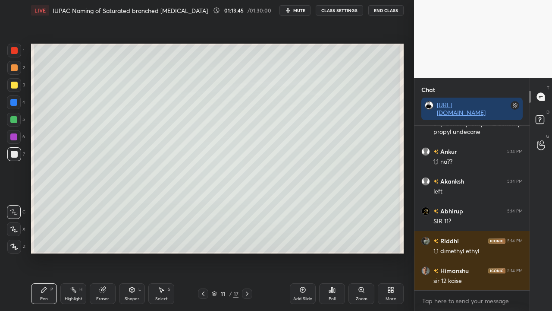
scroll to position [95616, 0]
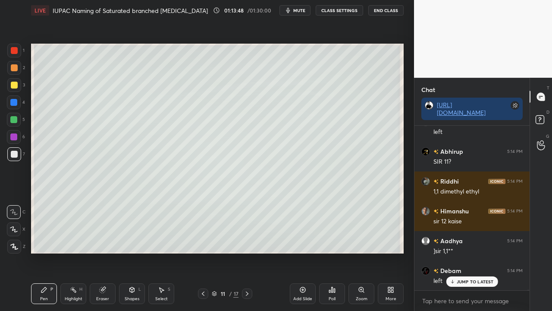
click at [98, 277] on div "Eraser" at bounding box center [103, 293] width 26 height 21
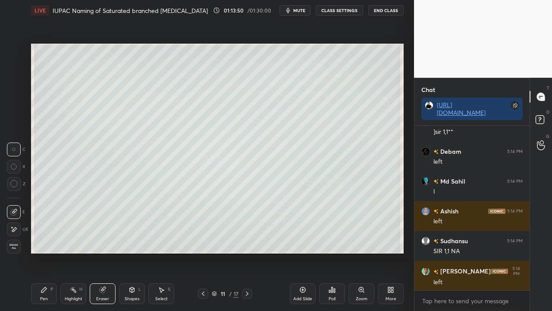
scroll to position [95794, 0]
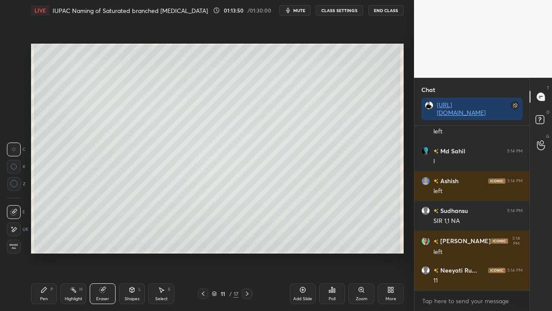
click at [47, 277] on icon at bounding box center [44, 289] width 7 height 7
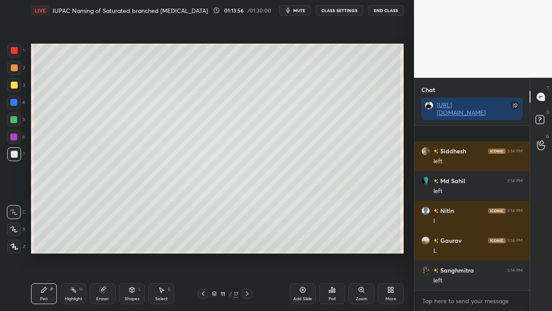
scroll to position [96033, 0]
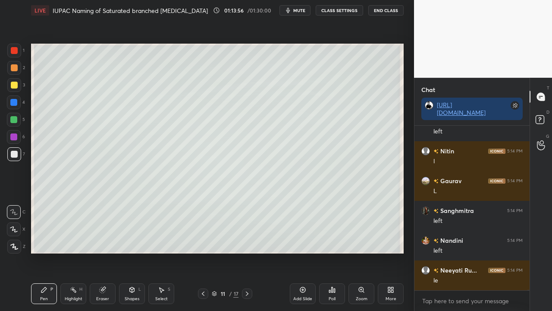
click at [15, 82] on div at bounding box center [14, 85] width 7 height 7
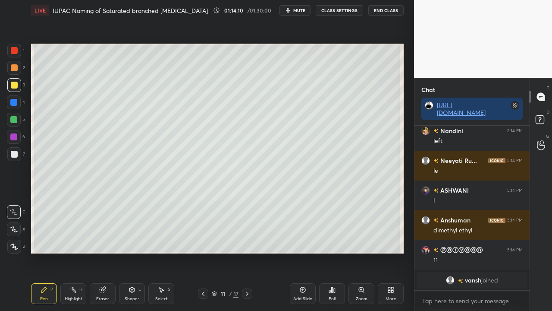
scroll to position [96180, 0]
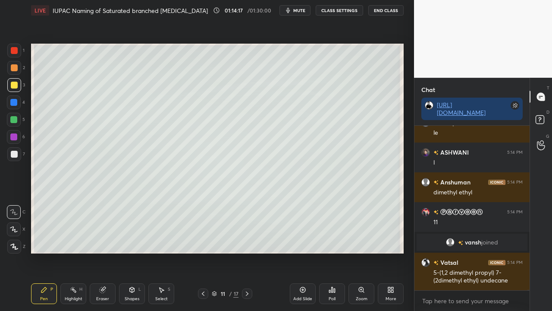
click at [10, 151] on div at bounding box center [14, 154] width 14 height 14
click at [12, 151] on div at bounding box center [14, 154] width 7 height 7
click at [15, 149] on div at bounding box center [14, 154] width 14 height 14
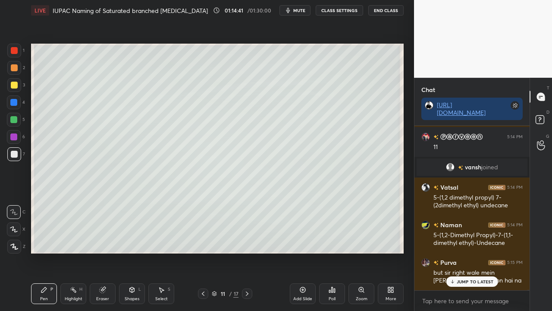
scroll to position [96284, 0]
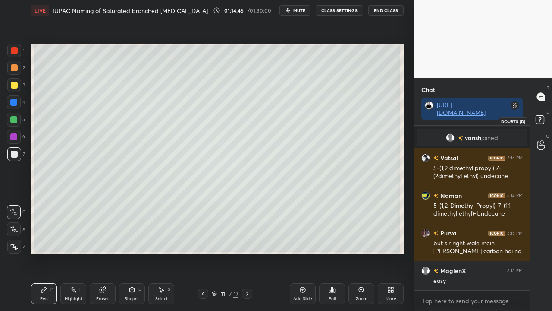
click at [546, 119] on icon at bounding box center [541, 121] width 16 height 16
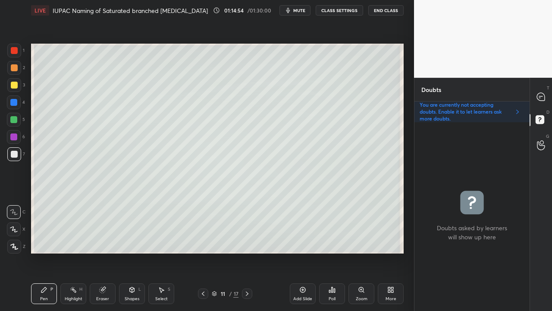
click at [549, 93] on div at bounding box center [541, 97] width 17 height 16
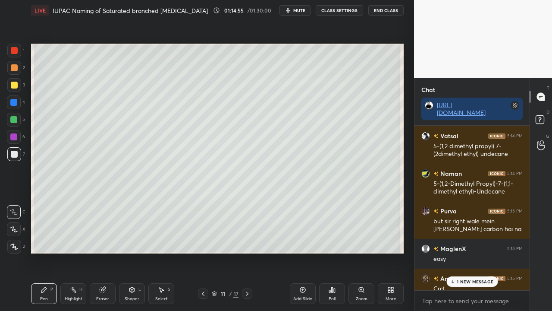
scroll to position [96344, 0]
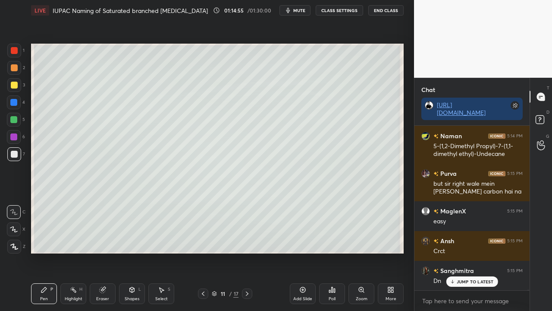
click at [462, 277] on p "JUMP TO LATEST" at bounding box center [475, 281] width 37 height 5
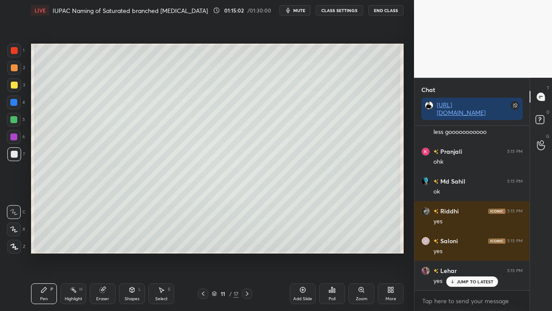
scroll to position [96672, 0]
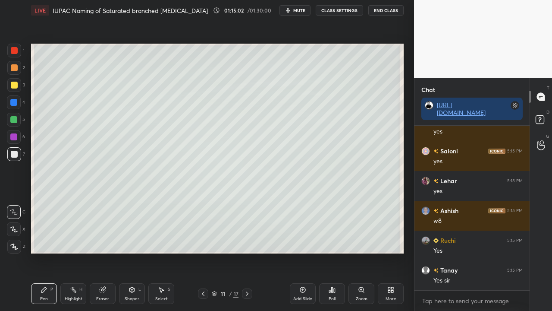
click at [16, 86] on div at bounding box center [14, 85] width 7 height 7
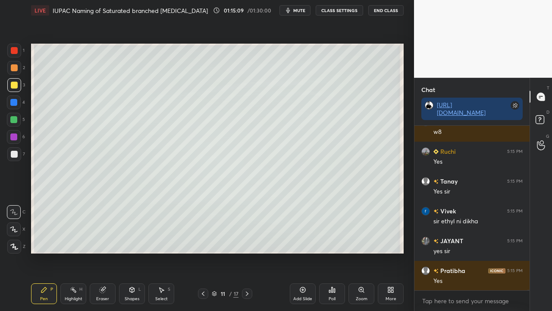
scroll to position [96791, 0]
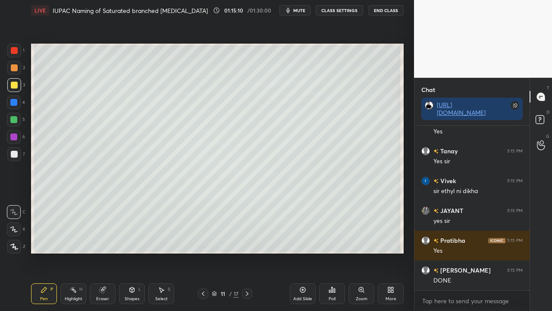
drag, startPoint x: 545, startPoint y: 115, endPoint x: 549, endPoint y: 111, distance: 4.9
click at [545, 116] on icon at bounding box center [541, 121] width 16 height 16
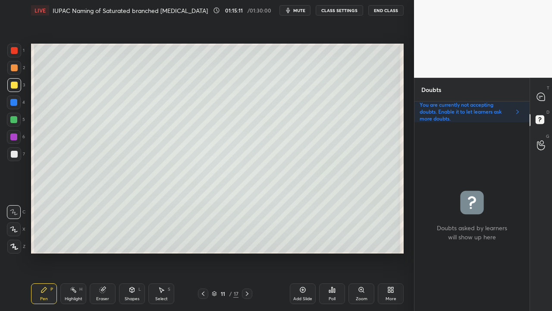
scroll to position [186, 113]
click at [542, 97] on icon at bounding box center [541, 97] width 8 height 8
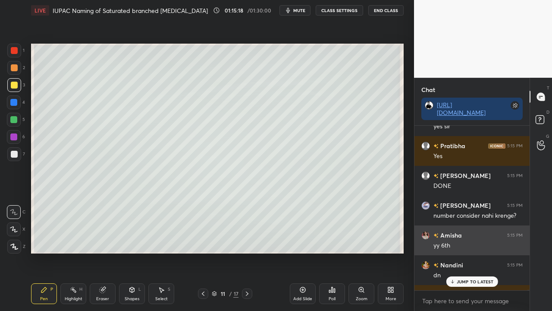
scroll to position [162, 113]
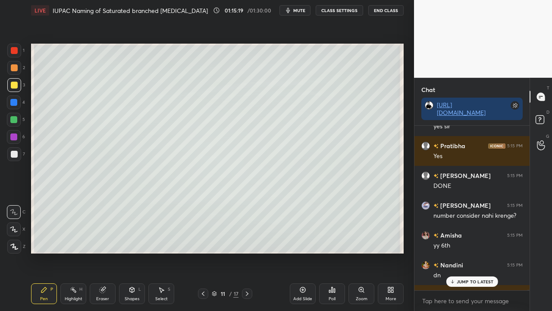
click at [467, 277] on p "JUMP TO LATEST" at bounding box center [475, 281] width 37 height 5
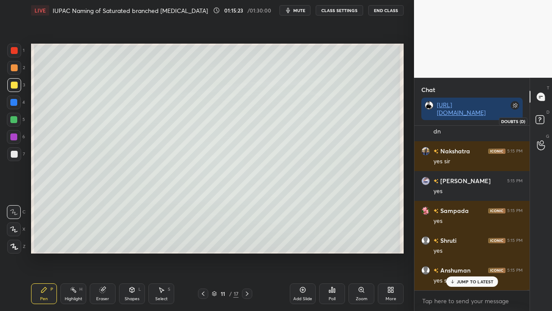
scroll to position [97058, 0]
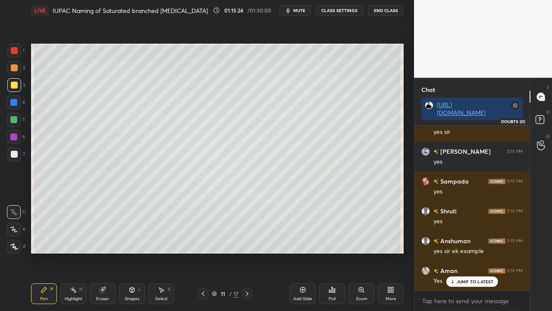
drag, startPoint x: 539, startPoint y: 121, endPoint x: 544, endPoint y: 111, distance: 11.0
click at [539, 121] on rect at bounding box center [540, 120] width 8 height 8
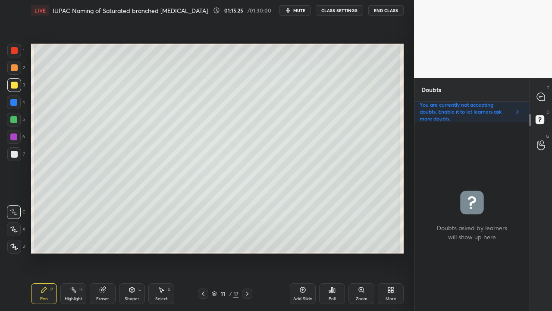
click at [245, 277] on icon at bounding box center [247, 293] width 7 height 7
click at [13, 89] on div at bounding box center [14, 85] width 14 height 14
click at [540, 95] on icon at bounding box center [541, 97] width 8 height 8
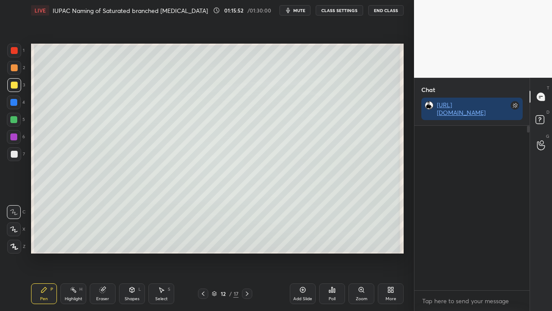
scroll to position [162, 113]
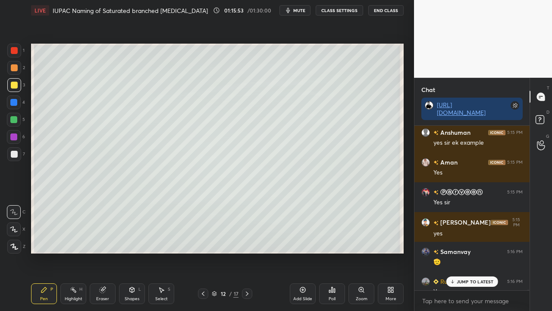
drag, startPoint x: 468, startPoint y: 276, endPoint x: 445, endPoint y: 282, distance: 23.6
click at [468, 276] on div "JUMP TO LATEST" at bounding box center [472, 281] width 52 height 10
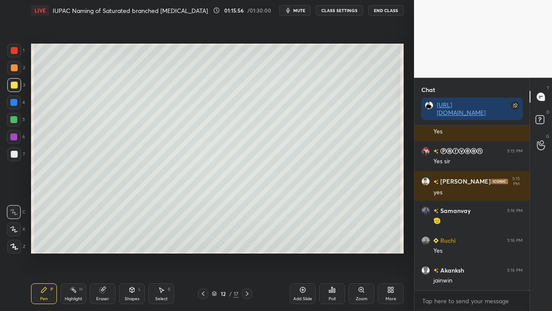
click at [15, 155] on div at bounding box center [14, 154] width 7 height 7
click at [15, 156] on div at bounding box center [14, 154] width 7 height 7
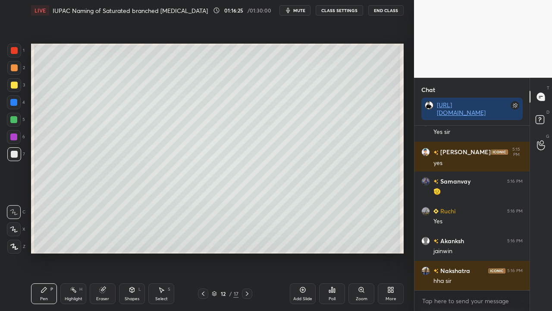
scroll to position [97267, 0]
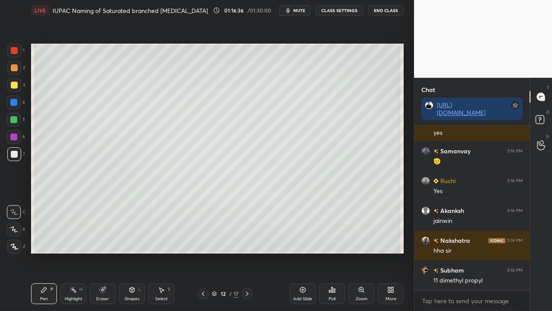
click at [16, 84] on div at bounding box center [14, 85] width 7 height 7
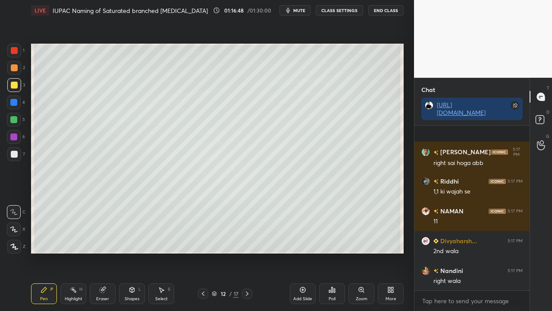
scroll to position [97475, 0]
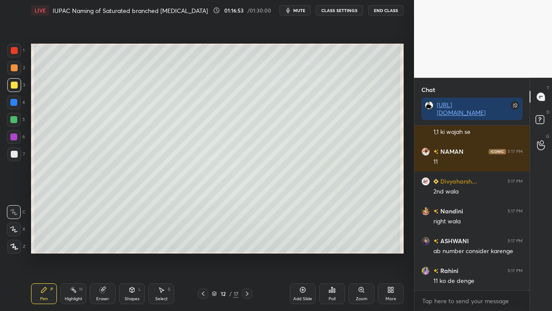
click at [11, 156] on div at bounding box center [14, 154] width 7 height 7
click at [15, 156] on div at bounding box center [14, 154] width 7 height 7
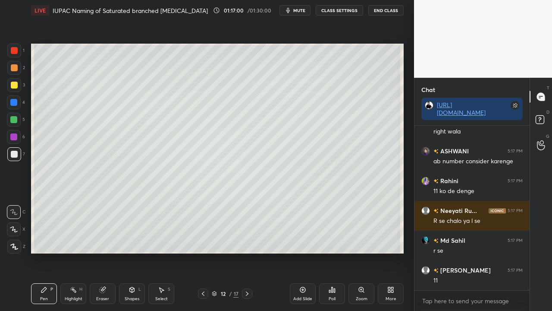
scroll to position [97594, 0]
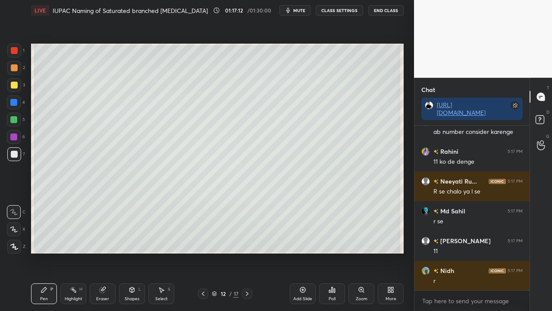
click at [204, 277] on icon at bounding box center [203, 293] width 3 height 4
click at [245, 277] on div at bounding box center [247, 293] width 10 height 10
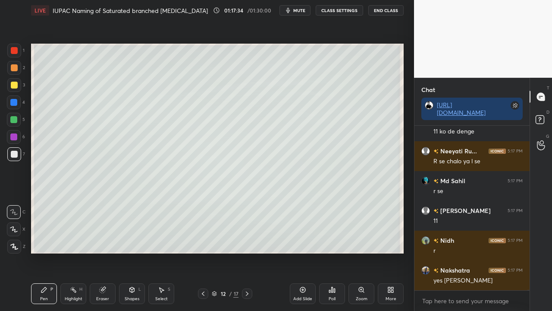
scroll to position [97661, 0]
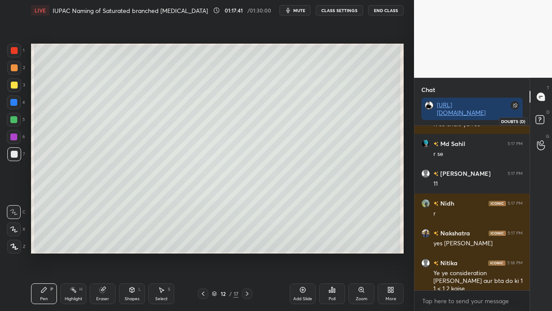
click at [543, 114] on icon at bounding box center [541, 121] width 16 height 16
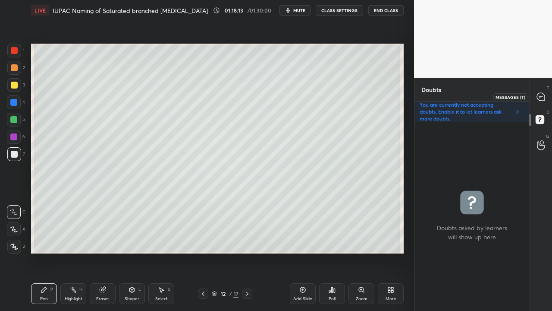
click at [545, 95] on div at bounding box center [541, 97] width 17 height 16
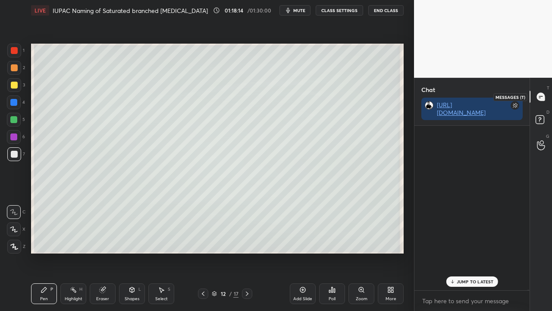
scroll to position [162, 113]
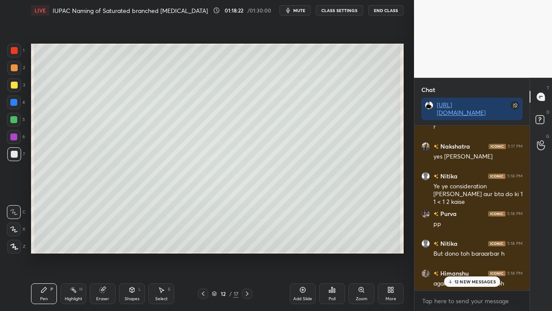
click at [474, 277] on p "12 NEW MESSAGES" at bounding box center [475, 281] width 41 height 5
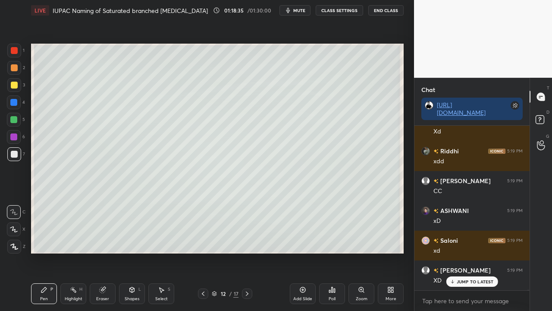
scroll to position [98502, 0]
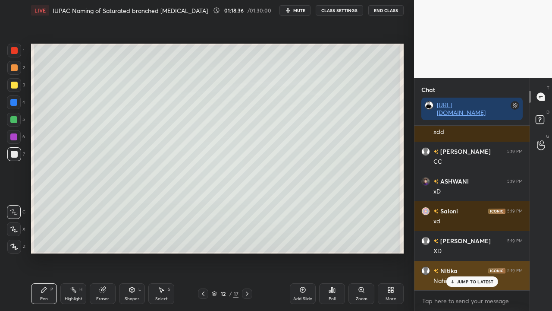
click at [471, 277] on p "JUMP TO LATEST" at bounding box center [475, 281] width 37 height 5
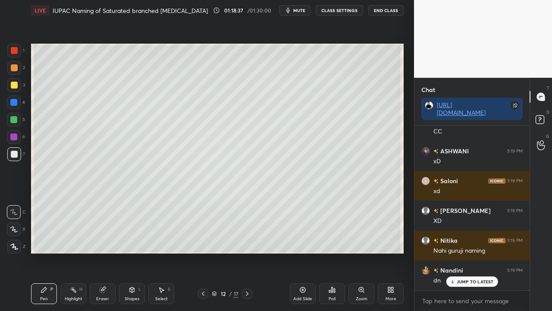
scroll to position [98569, 0]
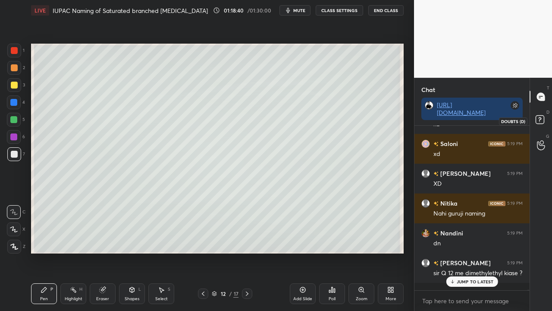
click at [543, 118] on rect at bounding box center [540, 120] width 8 height 8
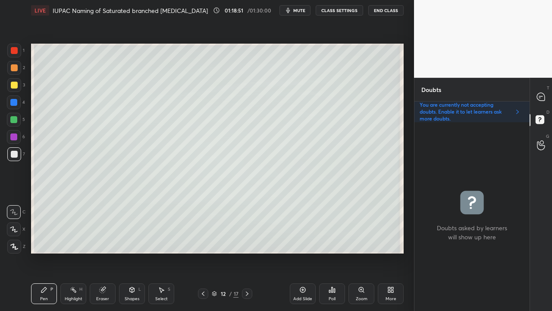
click at [542, 98] on icon at bounding box center [541, 97] width 8 height 8
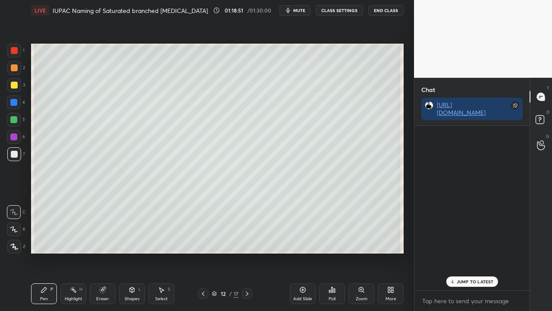
scroll to position [162, 113]
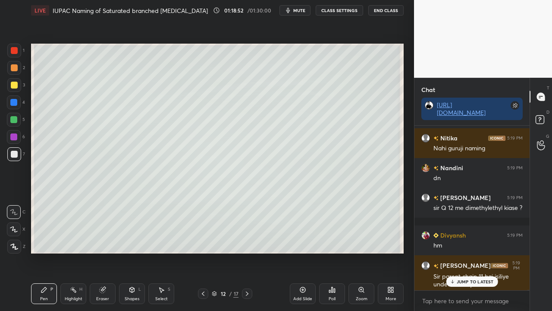
drag, startPoint x: 466, startPoint y: 281, endPoint x: 419, endPoint y: 305, distance: 52.5
click at [466, 277] on p "JUMP TO LATEST" at bounding box center [475, 281] width 37 height 5
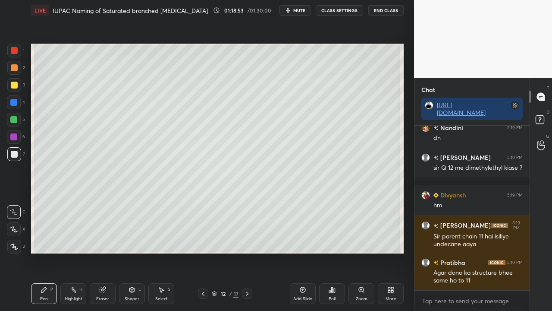
scroll to position [98704, 0]
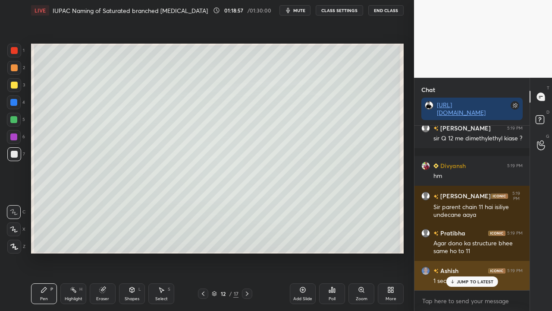
drag, startPoint x: 467, startPoint y: 281, endPoint x: 461, endPoint y: 283, distance: 6.3
click at [467, 277] on p "JUMP TO LATEST" at bounding box center [475, 281] width 37 height 5
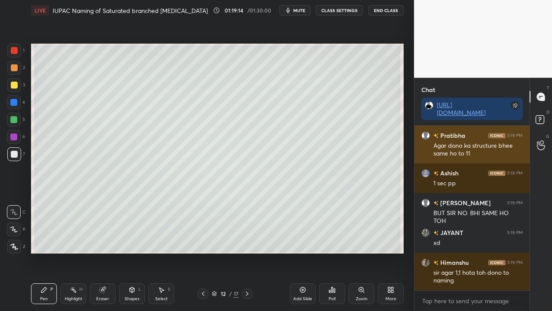
scroll to position [98838, 0]
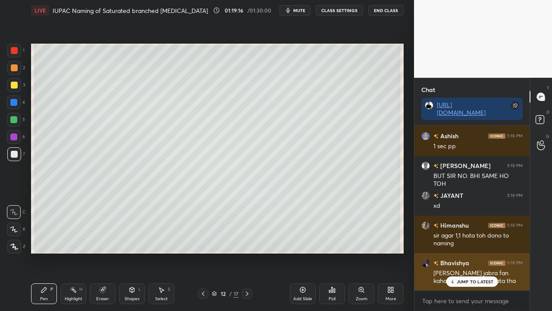
click at [474, 277] on p "JUMP TO LATEST" at bounding box center [475, 281] width 37 height 5
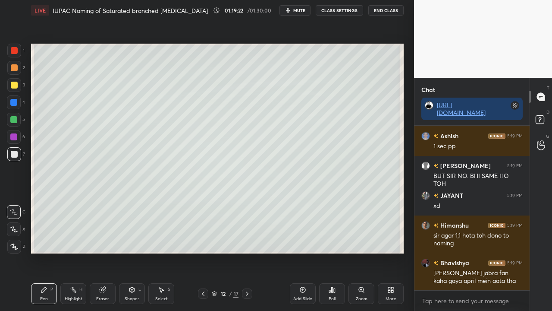
scroll to position [98884, 0]
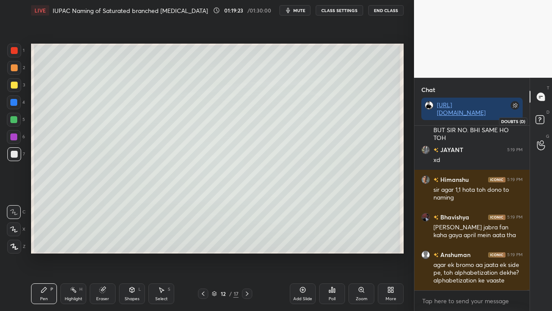
click at [544, 120] on rect at bounding box center [540, 120] width 8 height 8
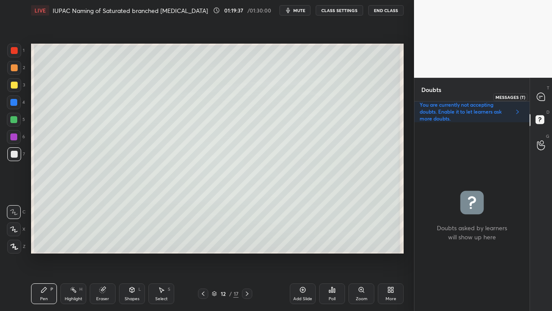
click at [543, 94] on icon at bounding box center [541, 97] width 8 height 8
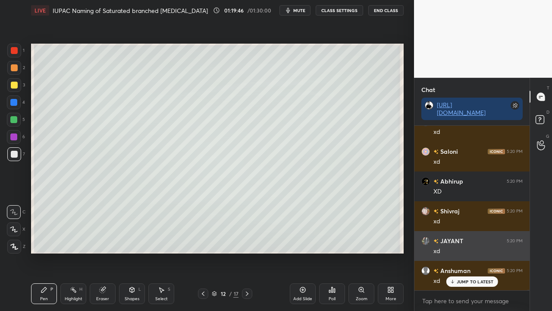
scroll to position [99368, 0]
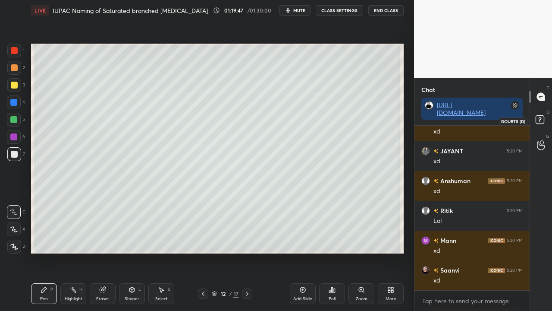
click at [544, 119] on icon at bounding box center [541, 121] width 16 height 16
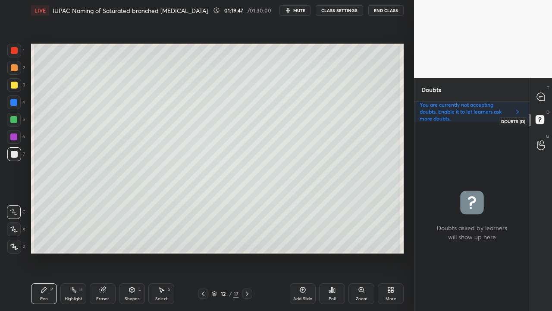
scroll to position [186, 113]
click at [544, 93] on icon at bounding box center [540, 96] width 9 height 9
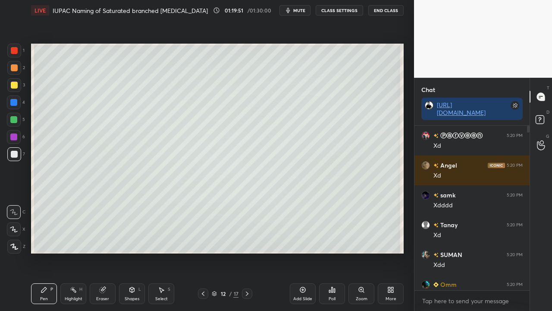
scroll to position [162, 113]
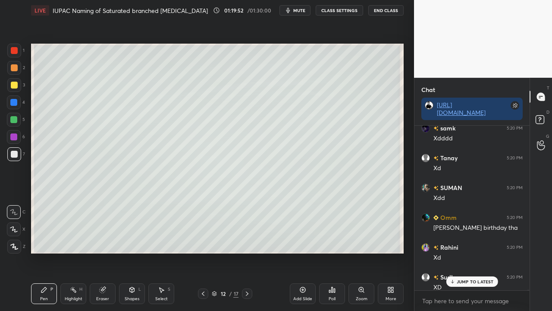
click at [467, 277] on p "JUMP TO LATEST" at bounding box center [475, 281] width 37 height 5
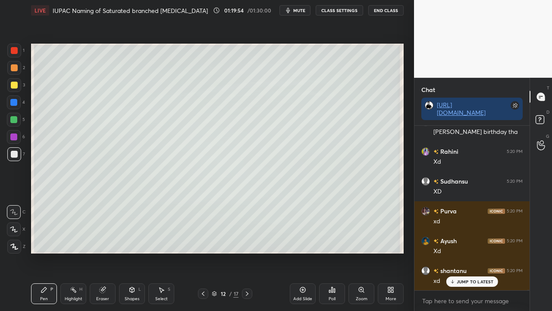
click at [464, 277] on p "JUMP TO LATEST" at bounding box center [475, 281] width 37 height 5
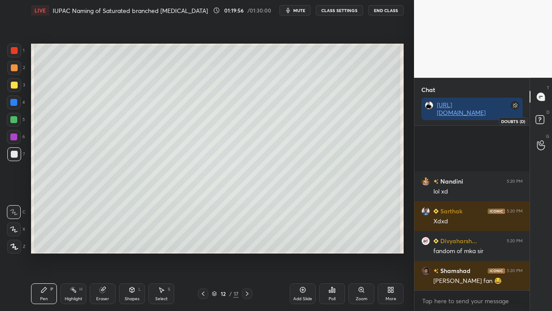
scroll to position [100210, 0]
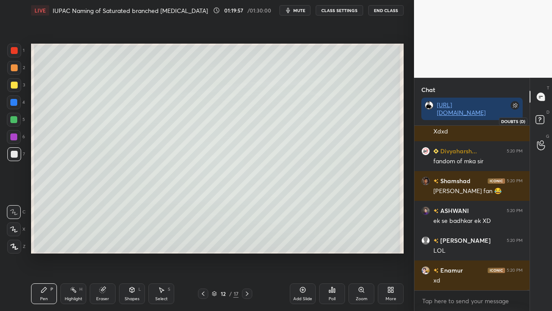
click at [539, 118] on rect at bounding box center [540, 120] width 8 height 8
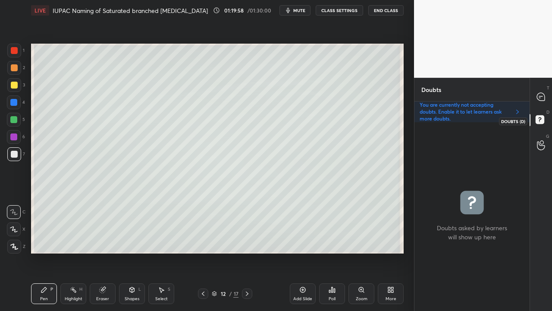
scroll to position [186, 113]
click at [204, 277] on icon at bounding box center [203, 293] width 7 height 7
click at [203, 277] on icon at bounding box center [203, 293] width 7 height 7
click at [203, 277] on icon at bounding box center [203, 293] width 3 height 4
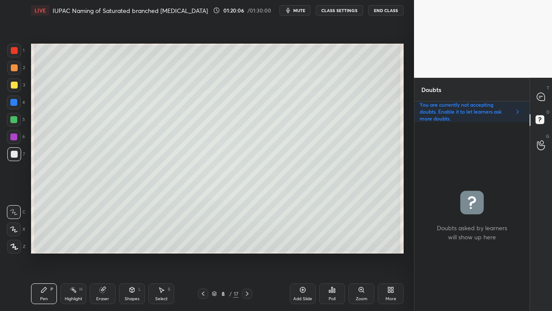
click at [203, 277] on icon at bounding box center [203, 293] width 7 height 7
click at [100, 277] on div "Eraser" at bounding box center [102, 298] width 13 height 4
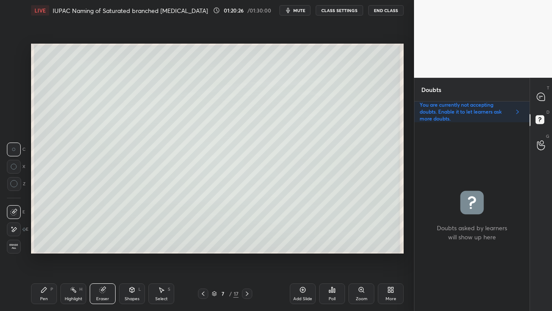
click at [16, 227] on icon at bounding box center [14, 229] width 5 height 4
drag, startPoint x: 39, startPoint y: 295, endPoint x: 44, endPoint y: 294, distance: 4.8
click at [44, 277] on div "Pen P" at bounding box center [44, 293] width 26 height 21
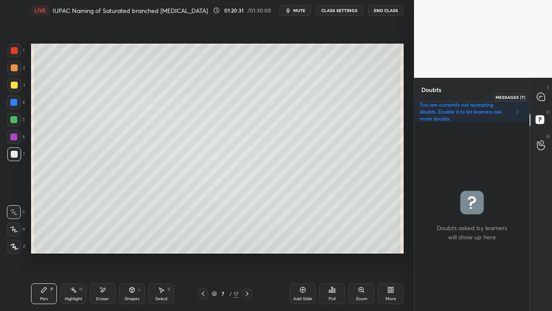
click at [539, 95] on icon at bounding box center [541, 97] width 8 height 8
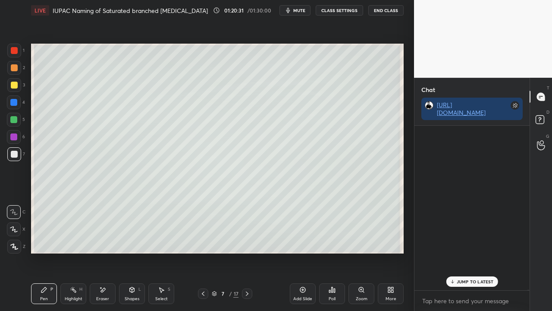
scroll to position [162, 113]
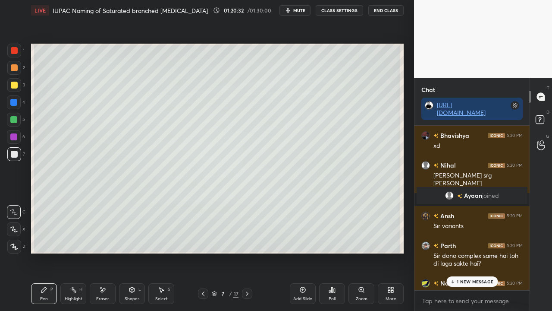
click at [461, 277] on p "1 NEW MESSAGE" at bounding box center [475, 281] width 37 height 5
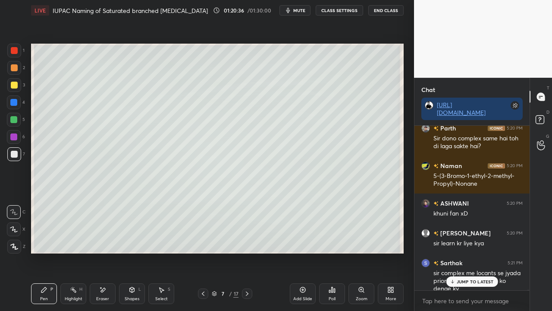
scroll to position [100610, 0]
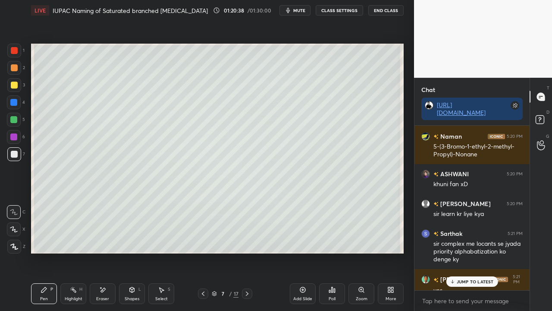
click at [456, 277] on div "JUMP TO LATEST" at bounding box center [472, 281] width 52 height 10
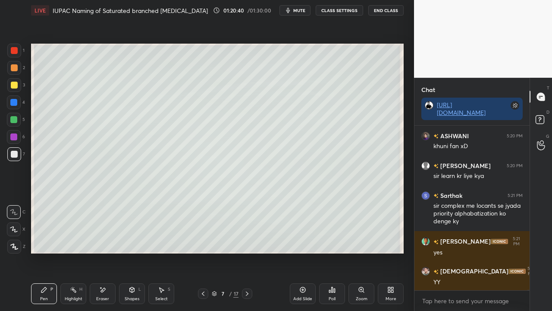
scroll to position [100686, 0]
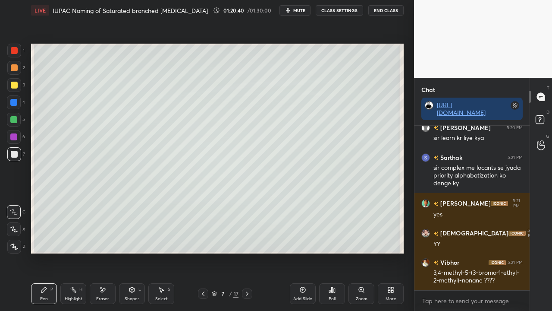
click at [13, 83] on div at bounding box center [14, 85] width 7 height 7
click at [548, 118] on icon at bounding box center [541, 121] width 16 height 16
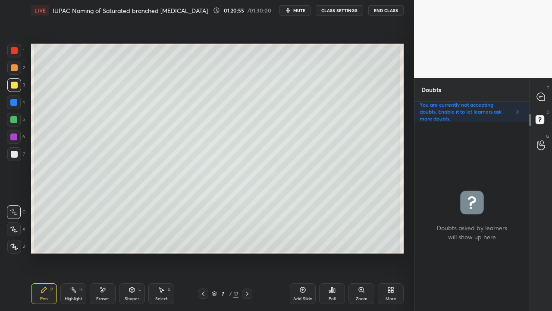
click at [545, 93] on icon at bounding box center [540, 96] width 9 height 9
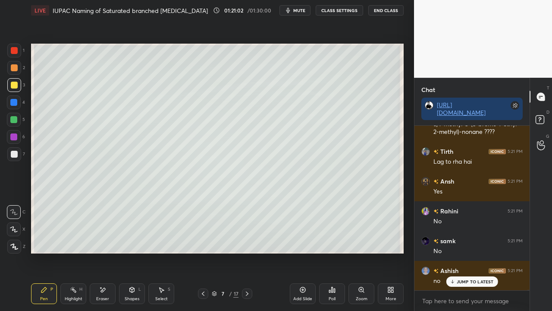
scroll to position [100953, 0]
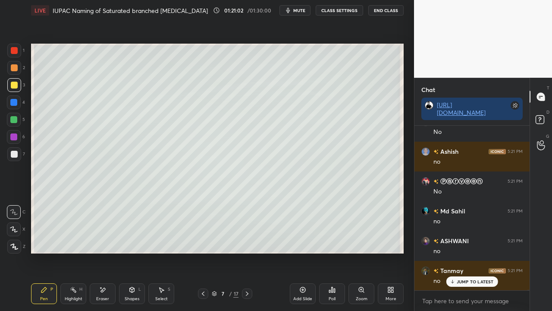
click at [15, 154] on div at bounding box center [14, 154] width 7 height 7
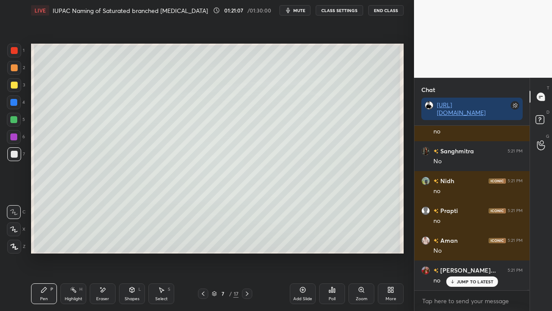
scroll to position [101132, 0]
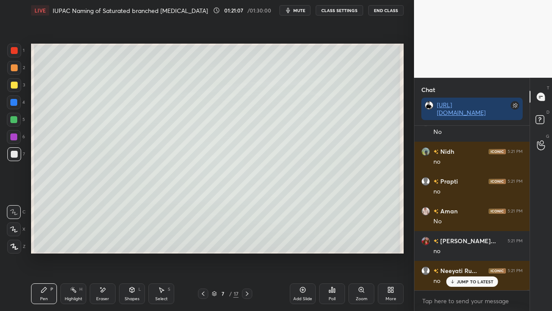
click at [362, 277] on div "Zoom" at bounding box center [362, 298] width 12 height 4
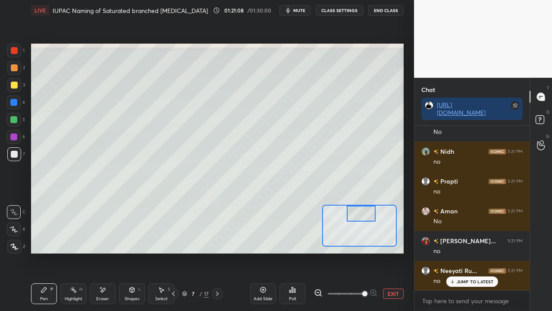
click at [367, 210] on div at bounding box center [361, 213] width 29 height 16
click at [321, 277] on icon at bounding box center [318, 292] width 9 height 9
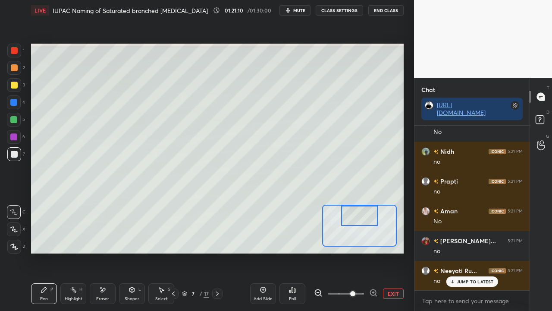
click at [351, 216] on div at bounding box center [359, 215] width 36 height 20
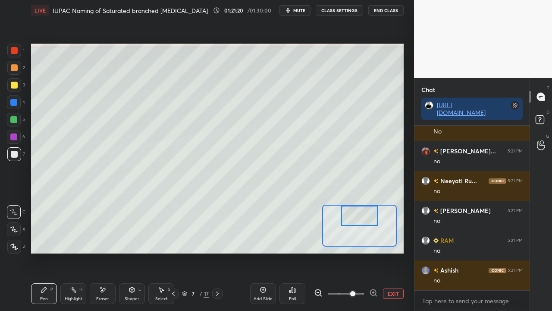
scroll to position [101251, 0]
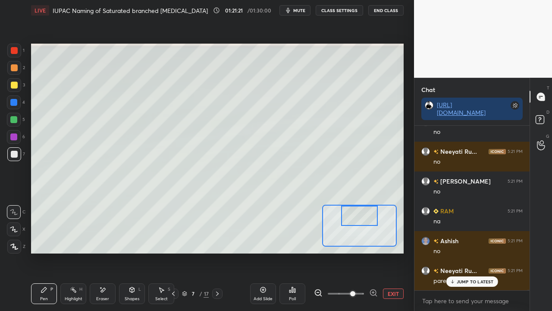
click at [466, 277] on p "JUMP TO LATEST" at bounding box center [475, 281] width 37 height 5
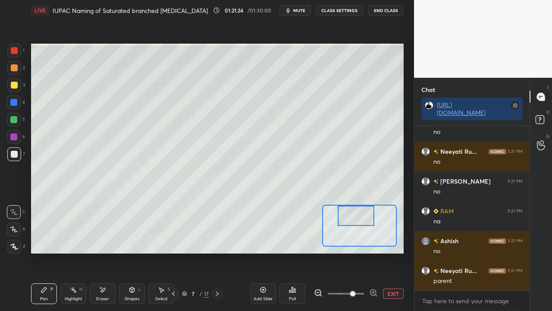
click at [356, 222] on div at bounding box center [356, 215] width 36 height 20
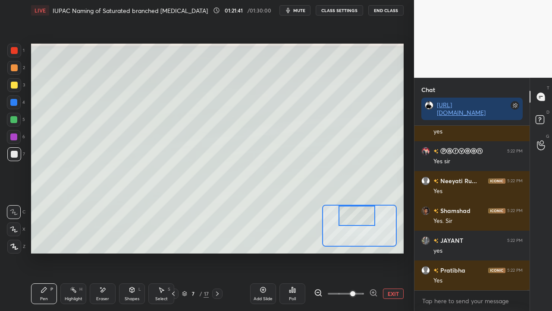
scroll to position [101608, 0]
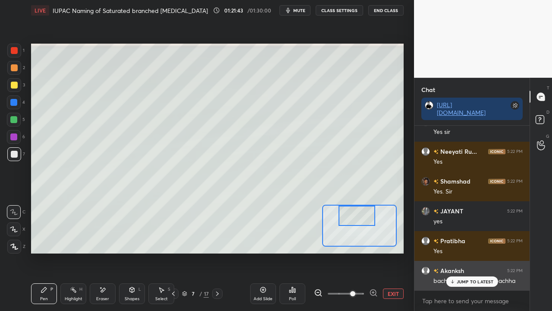
click at [469, 277] on p "JUMP TO LATEST" at bounding box center [475, 281] width 37 height 5
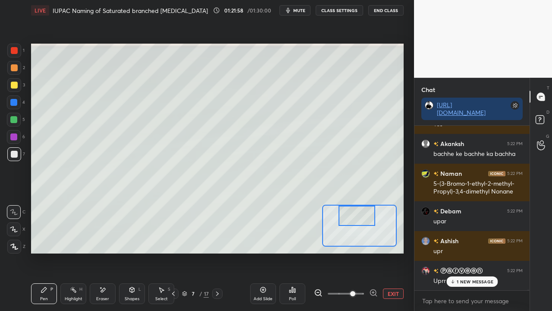
scroll to position [101765, 0]
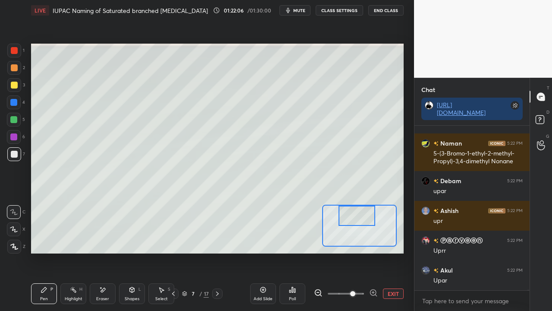
click at [14, 153] on div at bounding box center [14, 154] width 7 height 7
drag, startPoint x: 362, startPoint y: 219, endPoint x: 370, endPoint y: 215, distance: 9.1
click at [374, 215] on div at bounding box center [371, 215] width 36 height 20
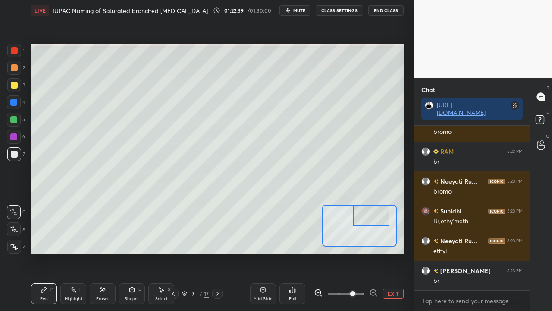
scroll to position [102598, 0]
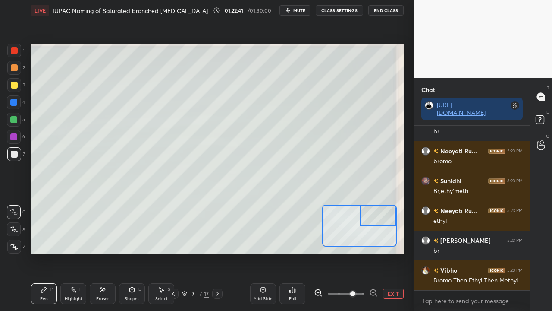
drag, startPoint x: 373, startPoint y: 217, endPoint x: 377, endPoint y: 216, distance: 4.4
click at [377, 216] on div at bounding box center [378, 215] width 36 height 20
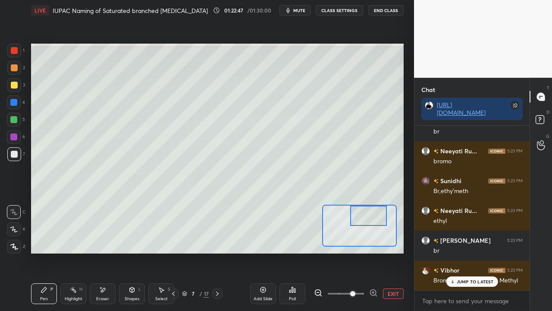
scroll to position [102635, 0]
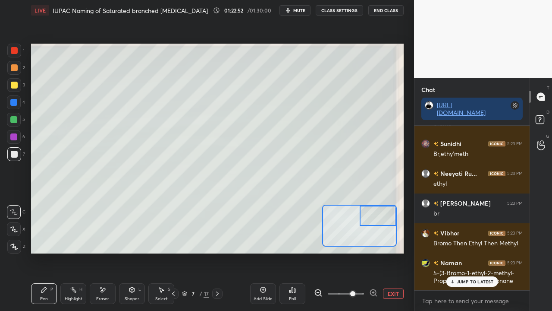
click at [379, 217] on div at bounding box center [378, 215] width 36 height 20
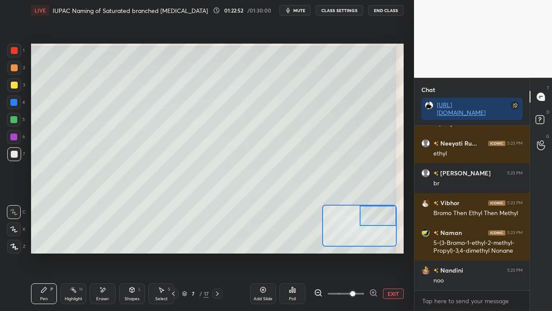
click at [93, 277] on div "Eraser" at bounding box center [103, 293] width 26 height 21
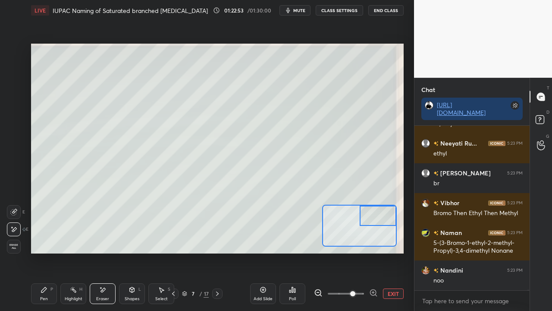
scroll to position [102695, 0]
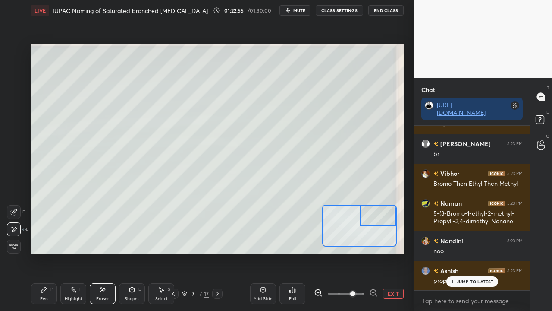
drag, startPoint x: 45, startPoint y: 296, endPoint x: 87, endPoint y: 277, distance: 45.5
click at [45, 277] on div "Pen" at bounding box center [44, 298] width 8 height 4
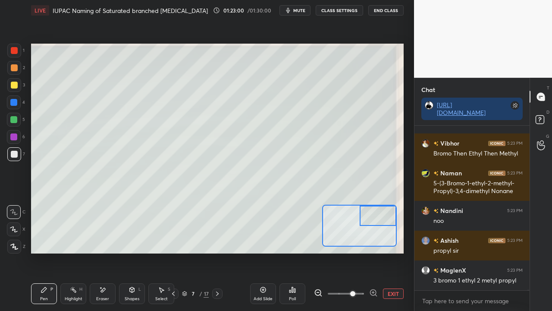
scroll to position [102754, 0]
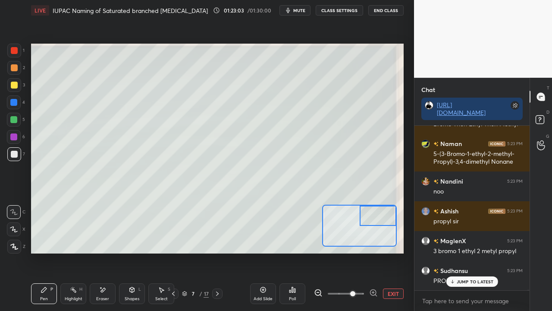
click at [393, 277] on button "EXIT" at bounding box center [393, 293] width 21 height 10
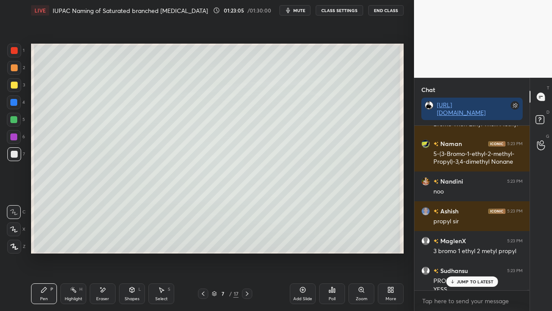
scroll to position [102763, 0]
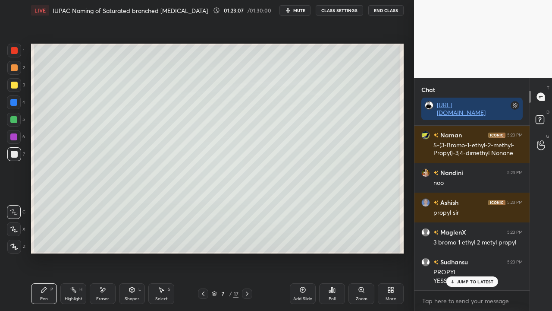
click at [15, 87] on div at bounding box center [14, 85] width 7 height 7
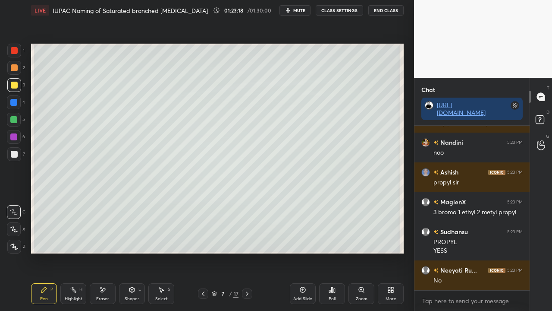
scroll to position [102822, 0]
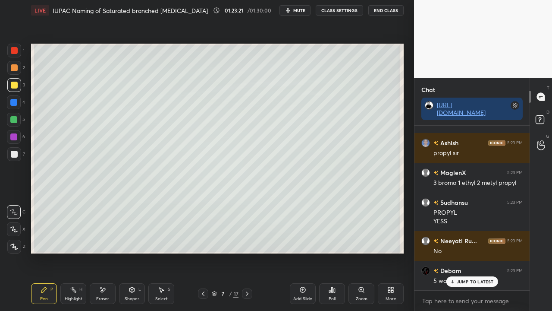
click at [8, 151] on div "1 2 3 4 5 6 7 C X Z E E Erase all H H" at bounding box center [14, 149] width 28 height 210
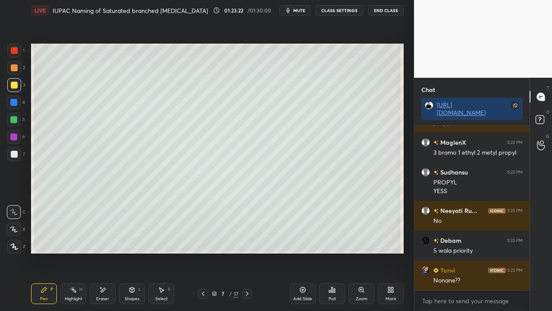
scroll to position [102882, 0]
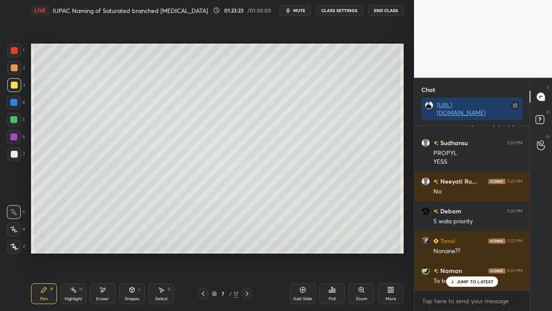
click at [16, 101] on div at bounding box center [13, 102] width 7 height 7
click at [16, 104] on div at bounding box center [13, 102] width 7 height 7
drag, startPoint x: 14, startPoint y: 154, endPoint x: 11, endPoint y: 149, distance: 6.2
click at [14, 154] on div at bounding box center [14, 154] width 7 height 7
click at [305, 10] on span "mute" at bounding box center [299, 10] width 12 height 6
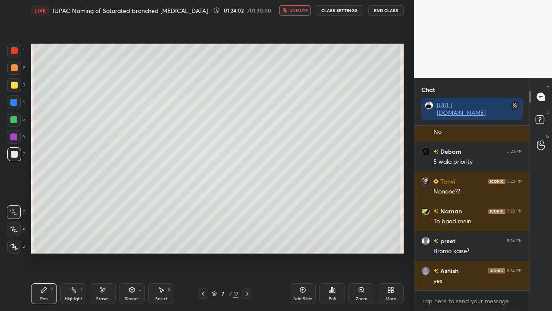
scroll to position [102979, 0]
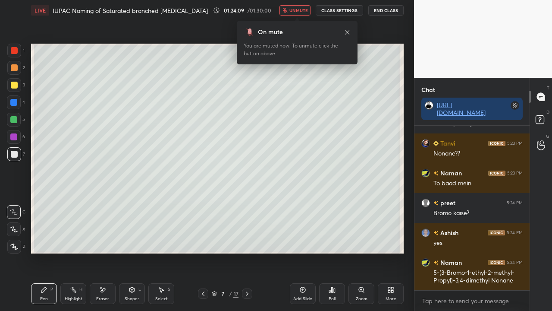
click at [297, 15] on button "unmute" at bounding box center [294, 10] width 31 height 10
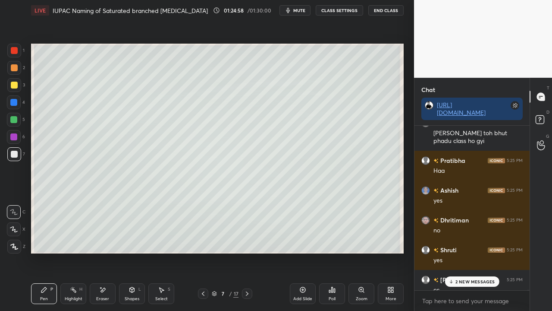
scroll to position [104167, 0]
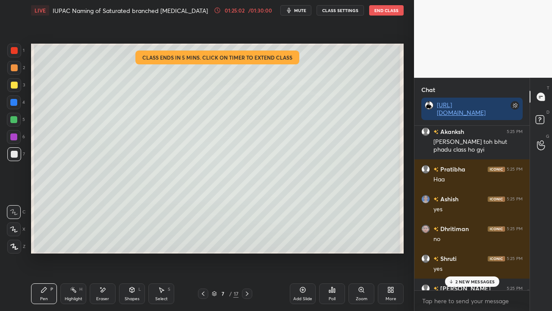
click at [468, 277] on p "2 NEW MESSAGES" at bounding box center [475, 281] width 40 height 5
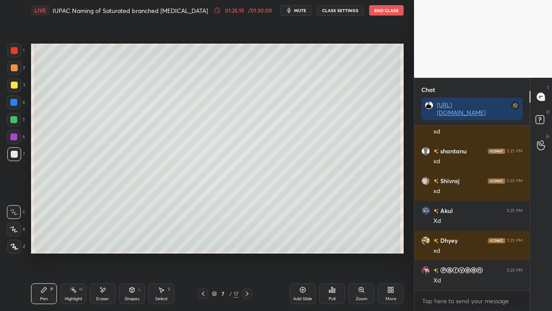
scroll to position [105472, 0]
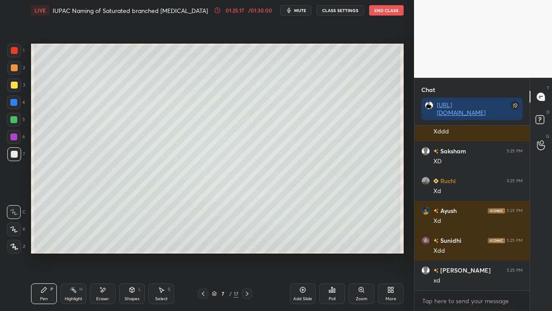
click at [245, 277] on icon at bounding box center [247, 293] width 7 height 7
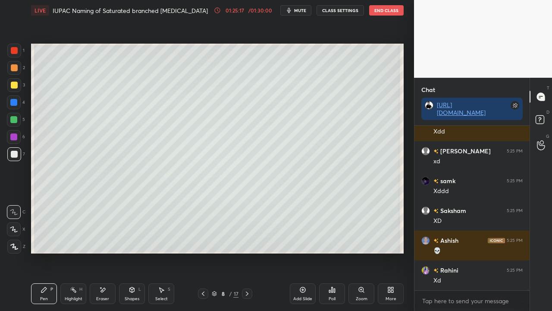
click at [247, 277] on icon at bounding box center [247, 293] width 7 height 7
click at [246, 277] on icon at bounding box center [247, 293] width 7 height 7
click at [248, 277] on icon at bounding box center [247, 293] width 3 height 4
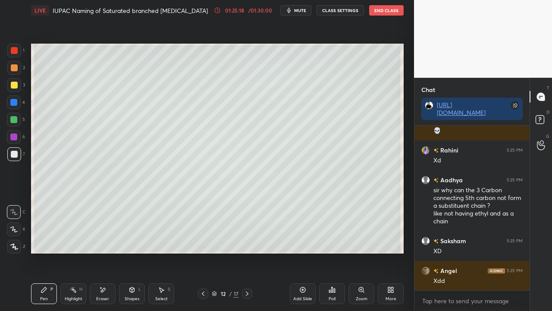
click at [246, 277] on icon at bounding box center [247, 293] width 7 height 7
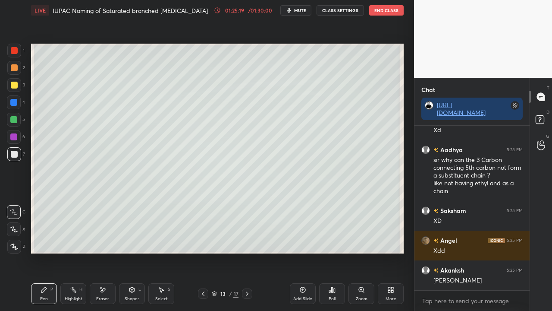
click at [209, 277] on div "13 / 17" at bounding box center [225, 293] width 54 height 10
click at [203, 277] on icon at bounding box center [203, 293] width 7 height 7
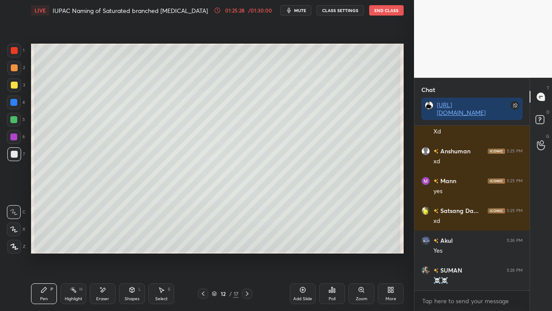
scroll to position [106217, 0]
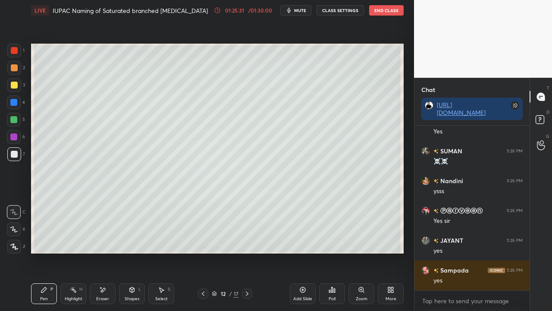
click at [541, 117] on rect at bounding box center [540, 120] width 8 height 8
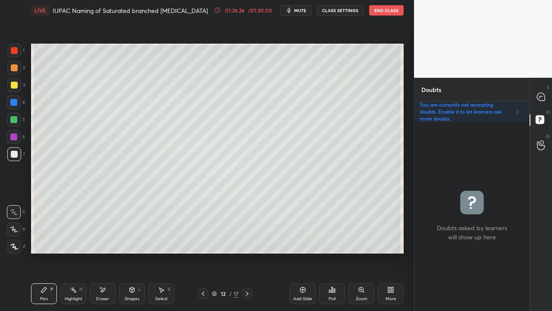
click at [253, 277] on div "12 / 17" at bounding box center [224, 293] width 129 height 10
click at [249, 277] on icon at bounding box center [247, 293] width 7 height 7
click at [11, 84] on div at bounding box center [14, 85] width 7 height 7
click at [543, 94] on icon at bounding box center [541, 97] width 8 height 8
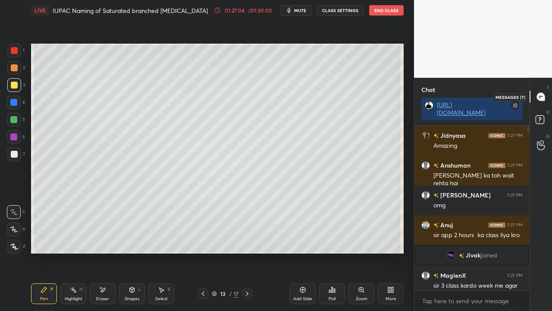
scroll to position [162, 113]
drag, startPoint x: 552, startPoint y: 169, endPoint x: 552, endPoint y: 109, distance: 59.9
click at [552, 142] on div "T Messages (T) D Doubts (D) G Raise Hand (G)" at bounding box center [541, 194] width 22 height 233
click at [544, 115] on icon at bounding box center [541, 121] width 16 height 16
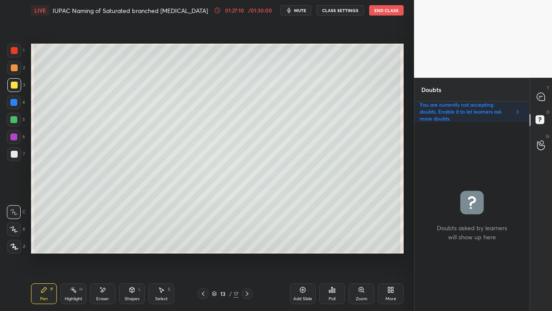
scroll to position [186, 113]
click at [543, 93] on icon at bounding box center [541, 97] width 8 height 8
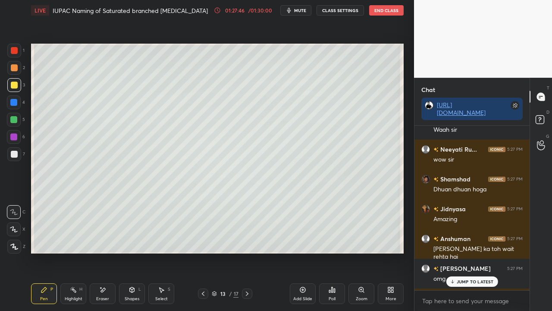
scroll to position [107324, 0]
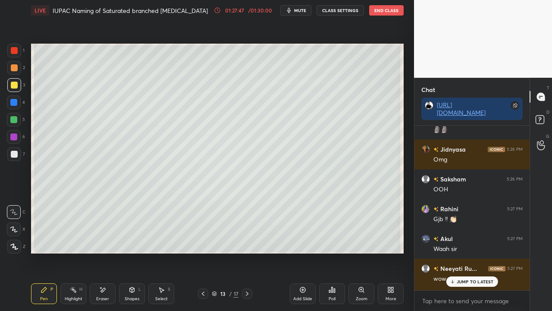
click at [473, 277] on p "JUMP TO LATEST" at bounding box center [475, 281] width 37 height 5
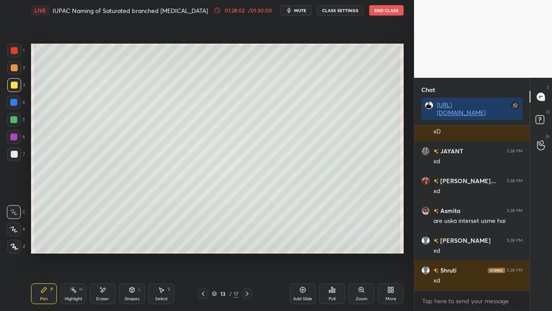
scroll to position [108094, 0]
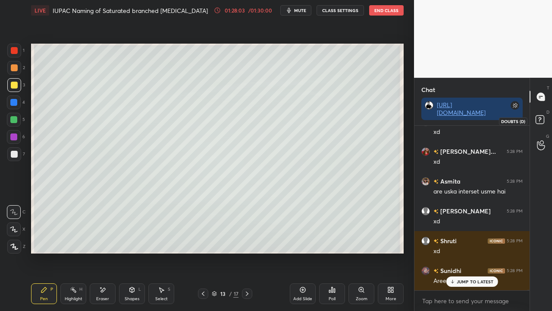
drag, startPoint x: 537, startPoint y: 121, endPoint x: 530, endPoint y: 122, distance: 7.0
click at [537, 121] on rect at bounding box center [540, 120] width 8 height 8
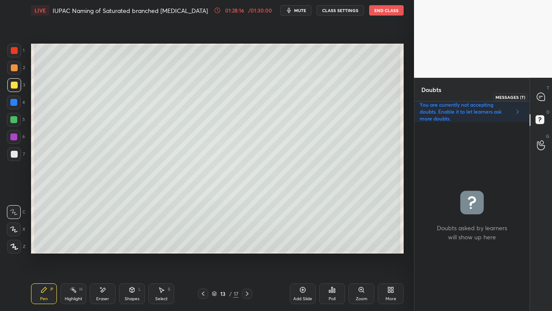
click at [546, 92] on div at bounding box center [541, 97] width 17 height 16
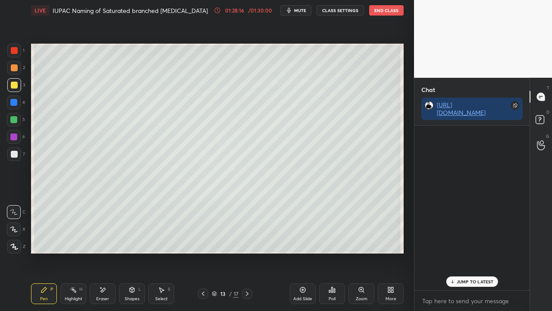
scroll to position [162, 113]
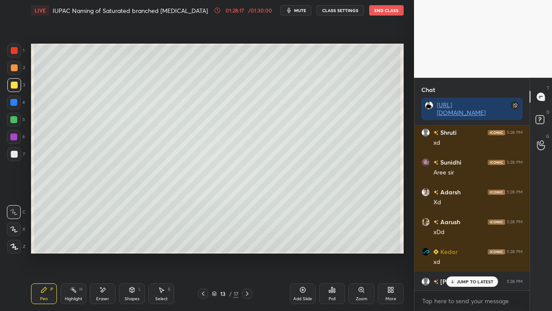
click at [461, 277] on p "JUMP TO LATEST" at bounding box center [475, 281] width 37 height 5
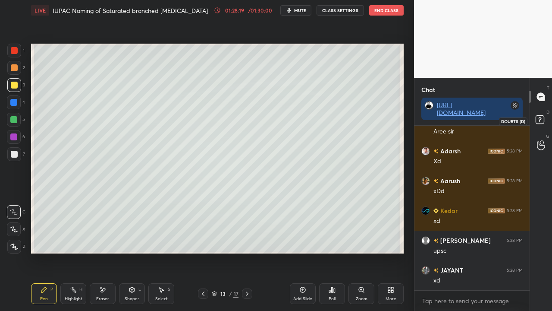
scroll to position [108273, 0]
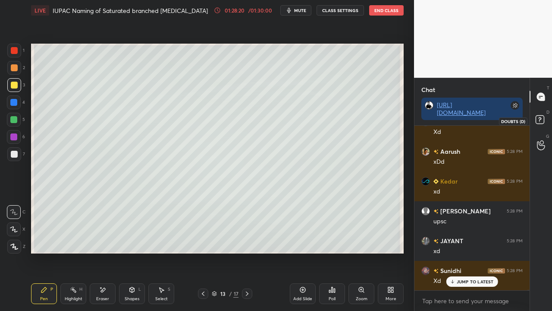
click at [541, 119] on rect at bounding box center [540, 120] width 8 height 8
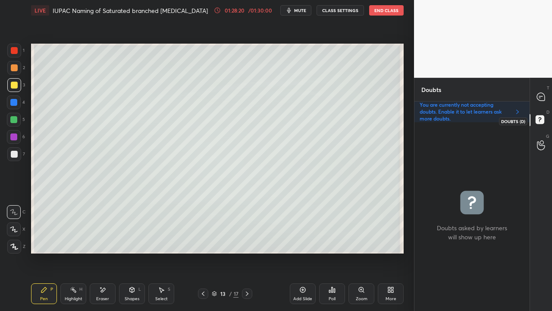
scroll to position [186, 113]
click at [540, 95] on icon at bounding box center [541, 97] width 8 height 8
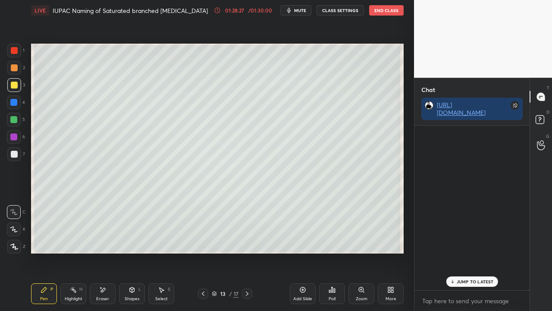
scroll to position [108381, 0]
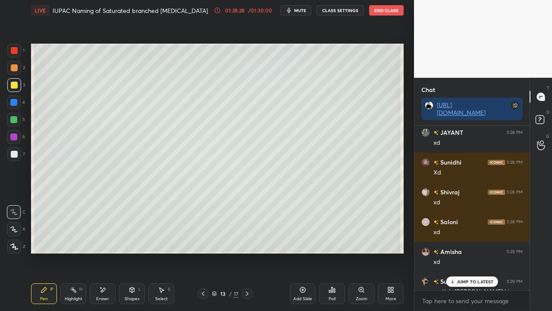
click at [471, 277] on p "JUMP TO LATEST" at bounding box center [475, 281] width 37 height 5
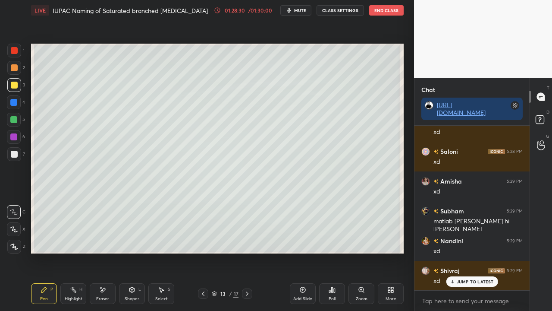
click at [470, 277] on p "JUMP TO LATEST" at bounding box center [475, 281] width 37 height 5
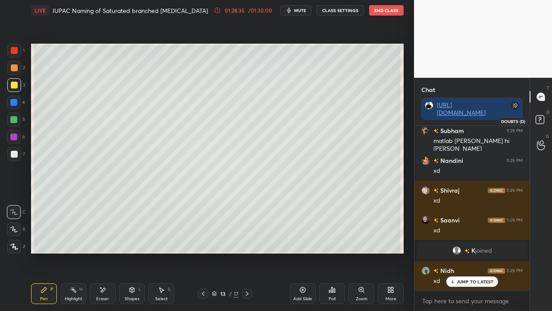
click at [540, 124] on icon at bounding box center [541, 121] width 16 height 16
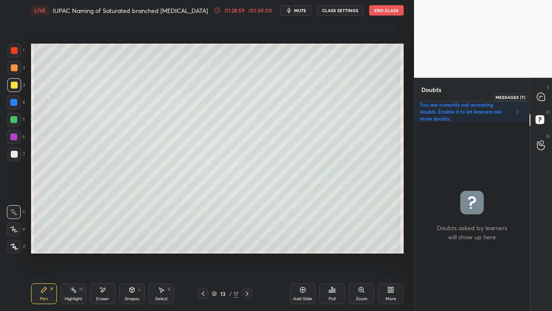
click at [540, 100] on icon at bounding box center [541, 97] width 8 height 8
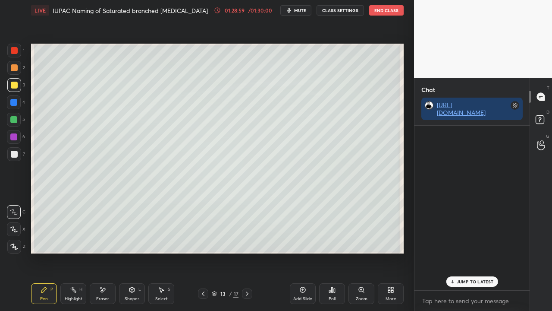
scroll to position [162, 113]
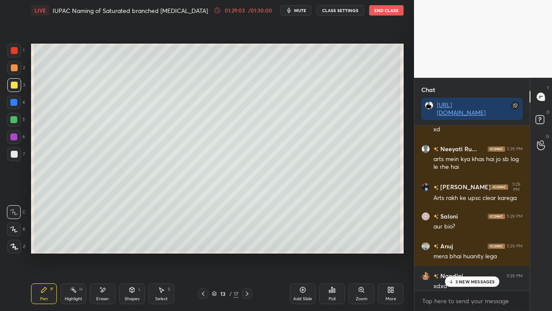
click at [467, 277] on p "3 NEW MESSAGES" at bounding box center [475, 281] width 40 height 5
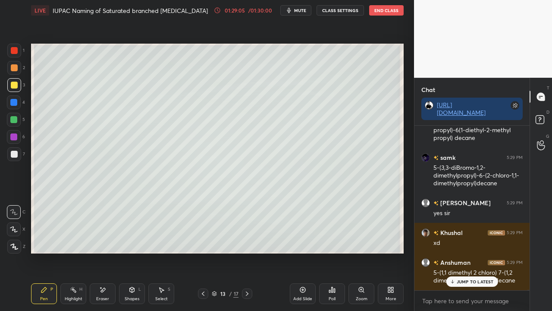
scroll to position [98720, 0]
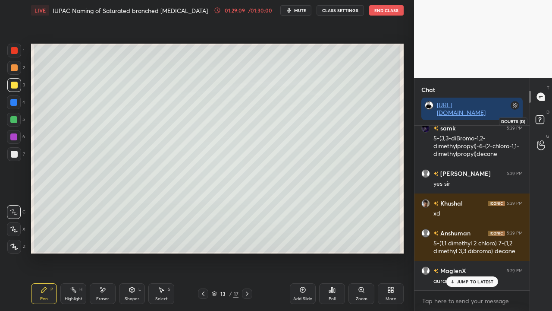
drag, startPoint x: 542, startPoint y: 119, endPoint x: 527, endPoint y: 126, distance: 16.2
click at [542, 119] on rect at bounding box center [540, 120] width 8 height 8
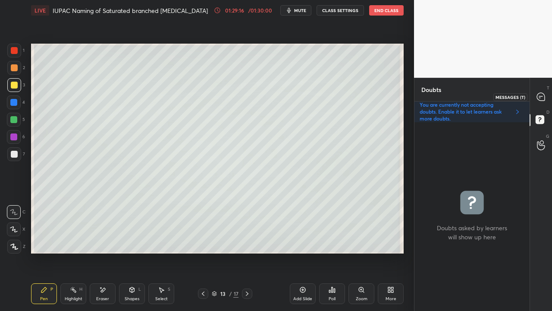
click at [540, 97] on icon at bounding box center [541, 97] width 8 height 8
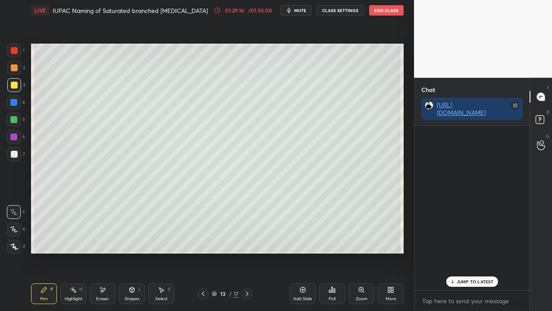
scroll to position [162, 113]
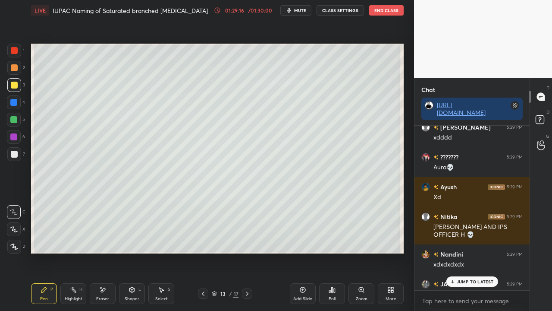
click at [459, 277] on div "JUMP TO LATEST" at bounding box center [472, 281] width 52 height 10
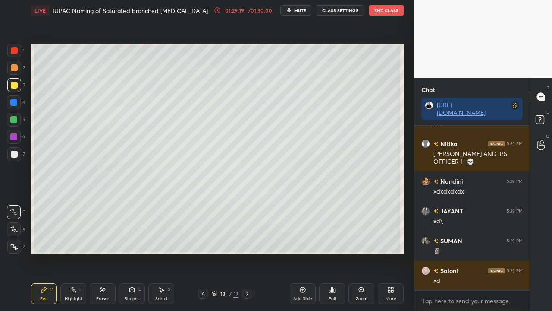
scroll to position [98996, 0]
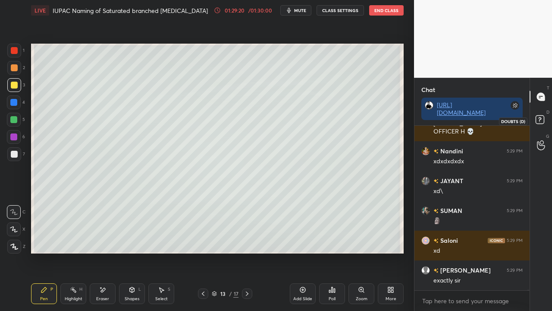
click at [540, 116] on rect at bounding box center [540, 120] width 8 height 8
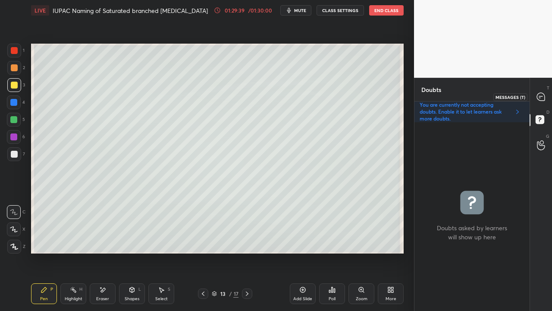
click at [543, 96] on icon at bounding box center [541, 97] width 8 height 8
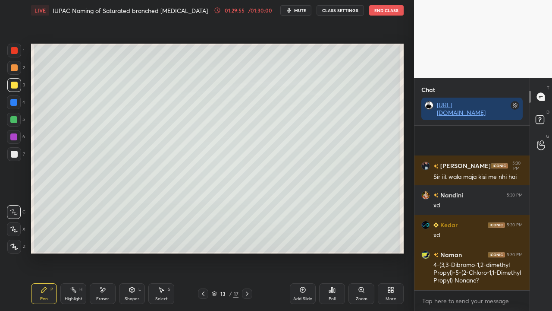
scroll to position [99560, 0]
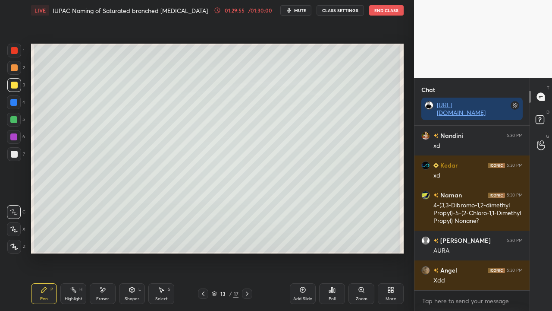
click at [15, 154] on div at bounding box center [14, 154] width 7 height 7
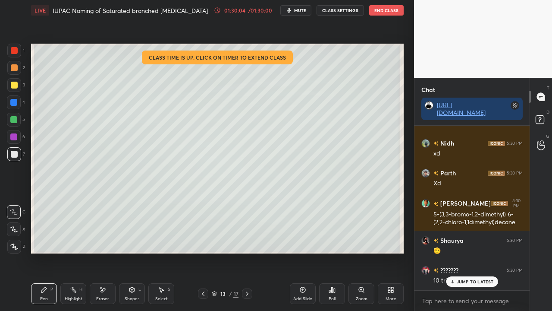
scroll to position [100149, 0]
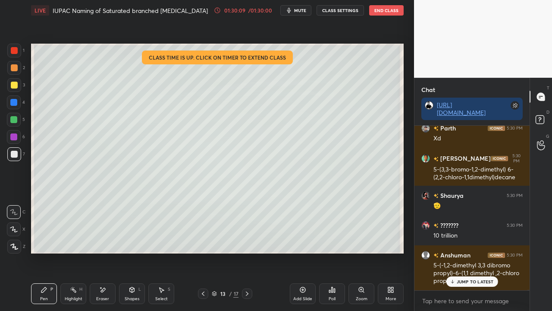
click at [252, 12] on div "/ 01:30:00" at bounding box center [260, 10] width 27 height 5
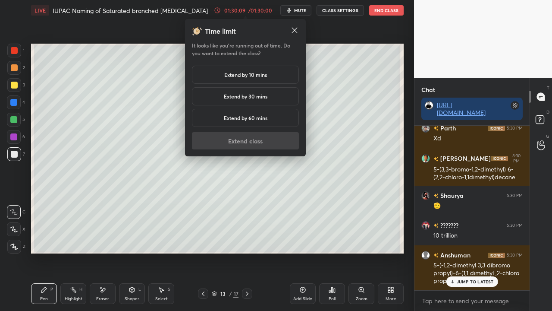
click at [233, 75] on h5 "Extend by 10 mins" at bounding box center [245, 75] width 43 height 8
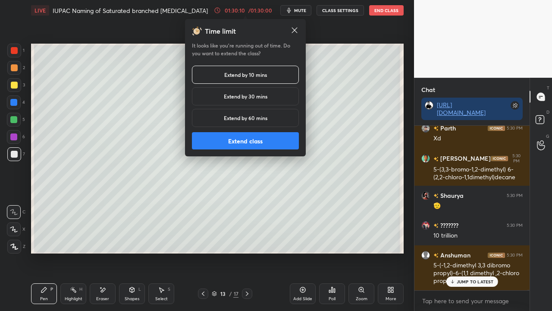
click at [238, 142] on button "Extend class" at bounding box center [245, 140] width 107 height 17
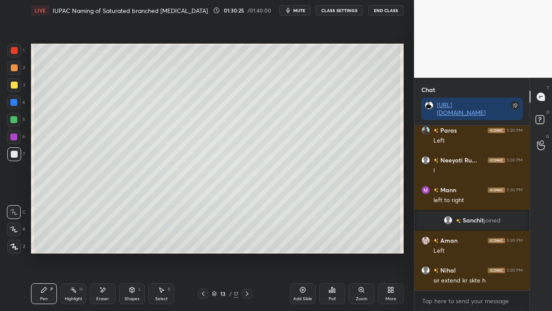
scroll to position [100094, 0]
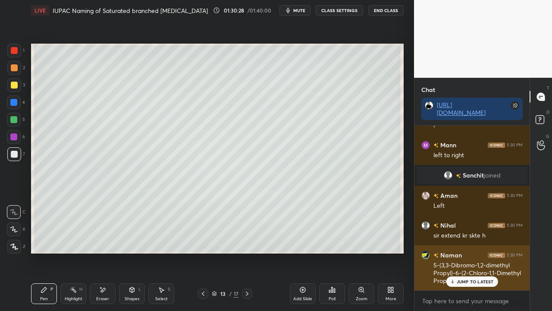
click at [475, 277] on p "JUMP TO LATEST" at bounding box center [475, 281] width 37 height 5
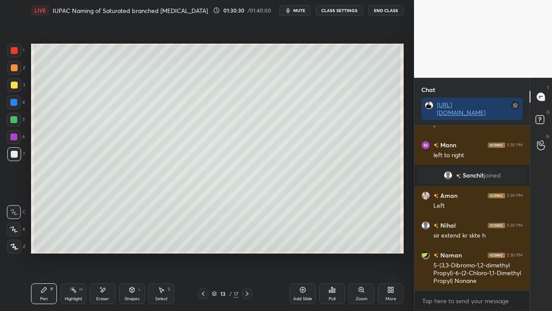
scroll to position [100124, 0]
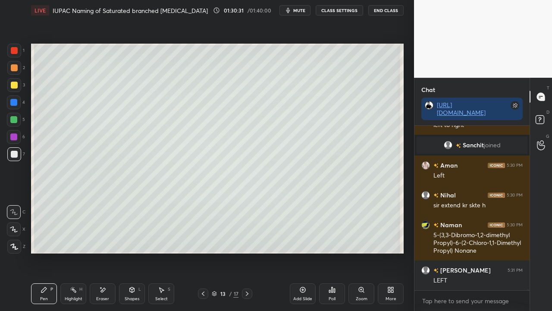
drag, startPoint x: 14, startPoint y: 82, endPoint x: 14, endPoint y: 76, distance: 6.5
click at [16, 83] on div at bounding box center [14, 85] width 7 height 7
click at [16, 153] on div at bounding box center [14, 154] width 7 height 7
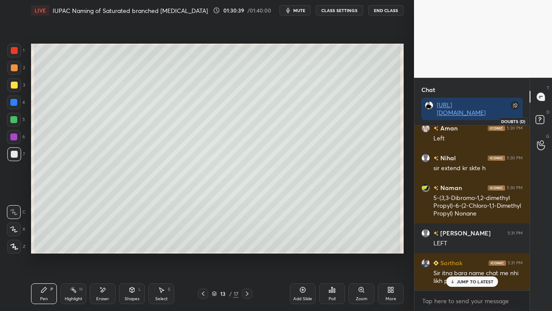
click at [543, 117] on rect at bounding box center [540, 120] width 8 height 8
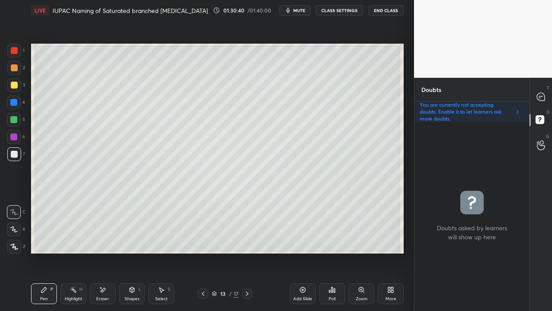
click at [102, 277] on div "Eraser" at bounding box center [102, 298] width 13 height 4
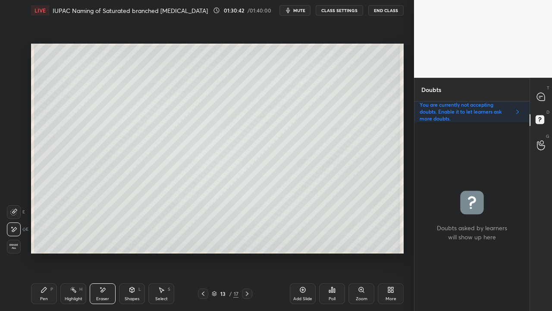
click at [12, 214] on icon at bounding box center [14, 212] width 6 height 6
drag, startPoint x: 49, startPoint y: 292, endPoint x: 52, endPoint y: 282, distance: 9.4
click at [50, 277] on div "Pen P" at bounding box center [44, 293] width 26 height 21
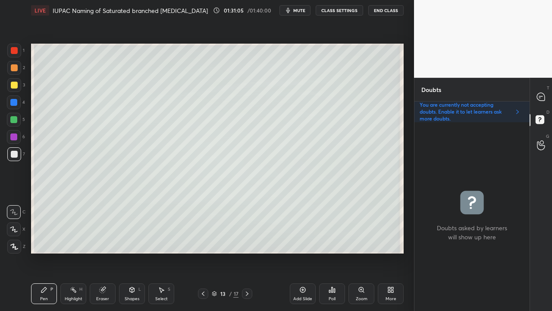
click at [542, 94] on icon at bounding box center [541, 97] width 8 height 8
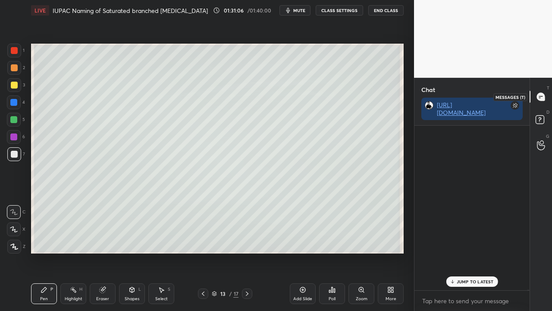
scroll to position [162, 113]
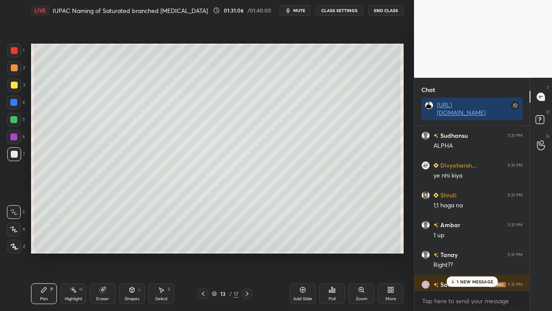
drag, startPoint x: 462, startPoint y: 280, endPoint x: 455, endPoint y: 283, distance: 7.4
click at [463, 277] on p "1 NEW MESSAGE" at bounding box center [475, 281] width 37 height 5
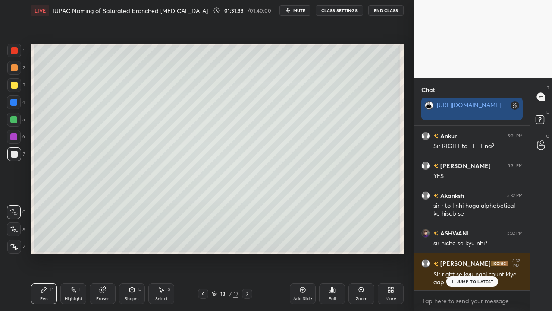
scroll to position [102023, 0]
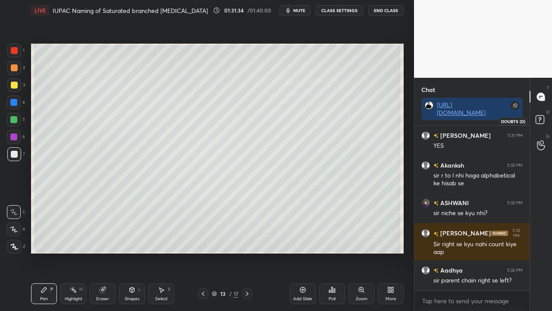
click at [537, 118] on rect at bounding box center [540, 120] width 8 height 8
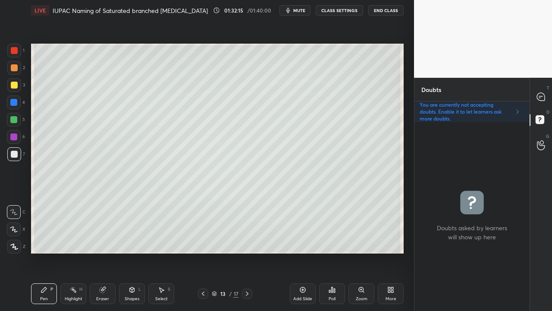
click at [544, 93] on div at bounding box center [541, 97] width 17 height 16
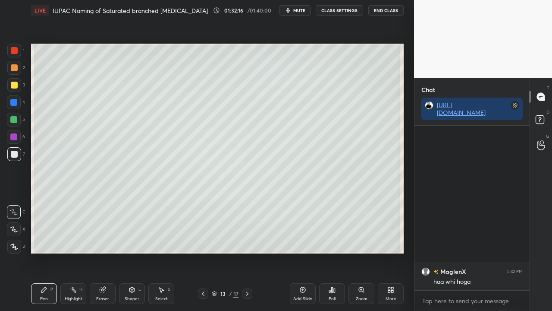
scroll to position [102383, 0]
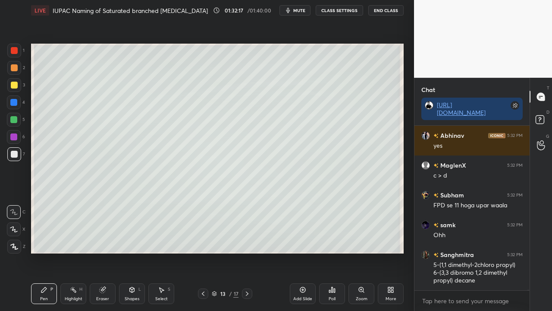
click at [13, 79] on div at bounding box center [14, 85] width 14 height 14
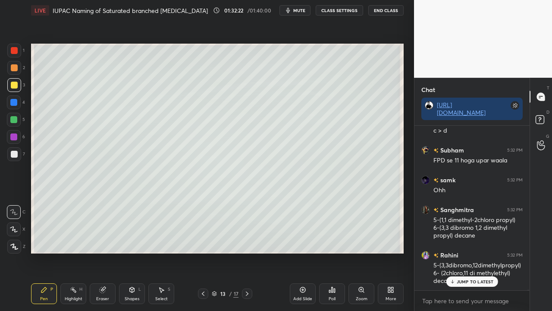
click at [110, 277] on div "Eraser" at bounding box center [103, 293] width 26 height 21
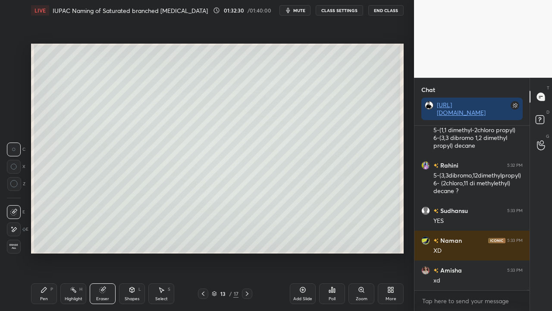
scroll to position [102546, 0]
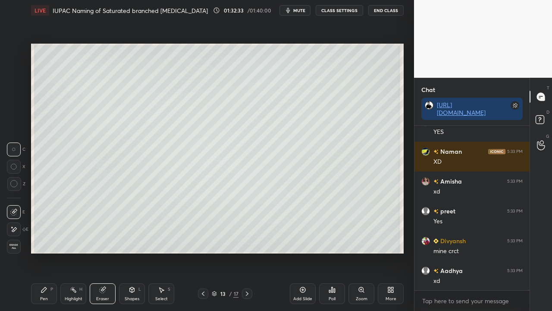
drag, startPoint x: 48, startPoint y: 298, endPoint x: 42, endPoint y: 276, distance: 22.3
click at [48, 277] on div "Pen P" at bounding box center [44, 293] width 26 height 21
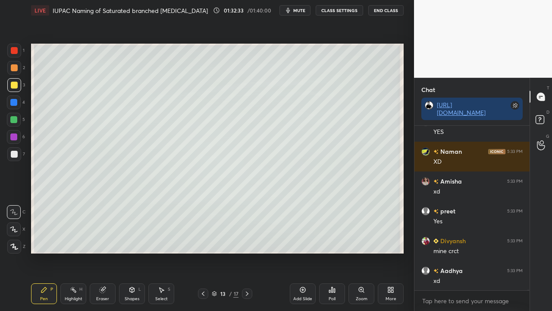
scroll to position [102636, 0]
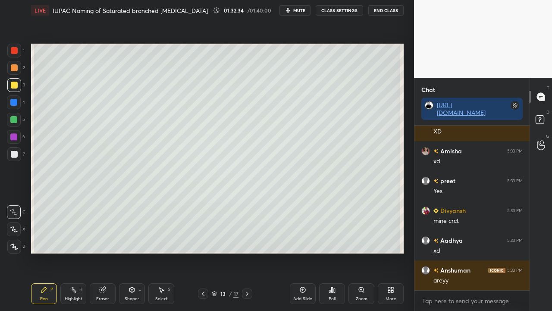
click at [15, 152] on div at bounding box center [14, 154] width 7 height 7
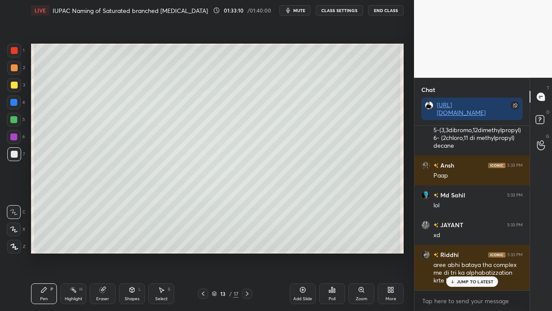
scroll to position [103449, 0]
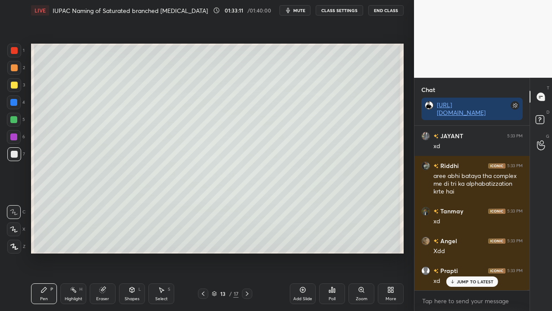
click at [549, 121] on div at bounding box center [541, 121] width 17 height 16
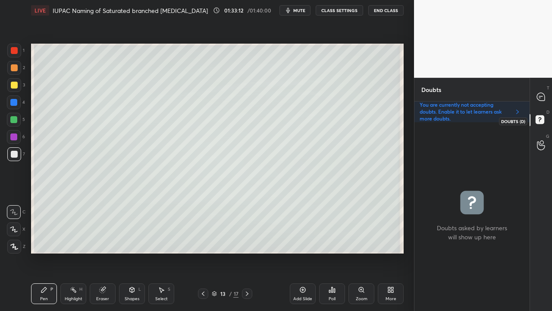
scroll to position [186, 113]
click at [204, 277] on icon at bounding box center [203, 293] width 7 height 7
click at [204, 277] on icon at bounding box center [203, 293] width 3 height 4
click at [201, 277] on icon at bounding box center [203, 293] width 7 height 7
click at [204, 277] on icon at bounding box center [203, 293] width 7 height 7
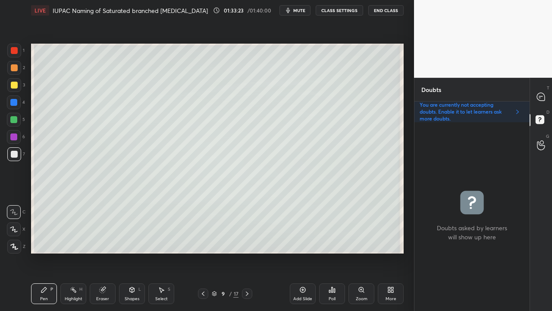
click at [204, 277] on icon at bounding box center [203, 293] width 7 height 7
click at [205, 277] on icon at bounding box center [203, 293] width 7 height 7
click at [248, 277] on icon at bounding box center [247, 293] width 7 height 7
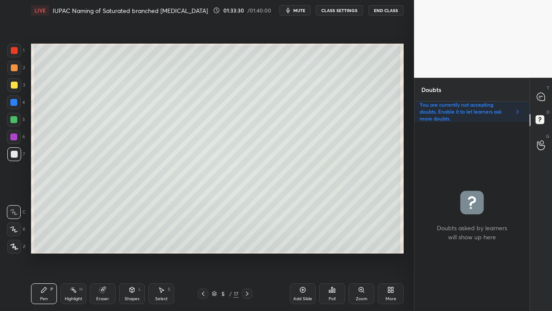
click at [248, 277] on icon at bounding box center [247, 293] width 7 height 7
click at [249, 277] on icon at bounding box center [247, 293] width 7 height 7
click at [248, 277] on icon at bounding box center [247, 293] width 7 height 7
click at [249, 277] on icon at bounding box center [247, 293] width 7 height 7
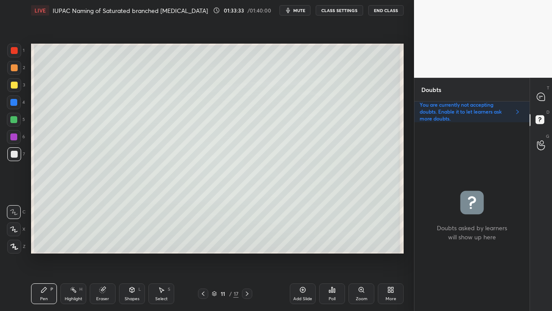
click at [247, 277] on icon at bounding box center [247, 293] width 7 height 7
click at [244, 277] on icon at bounding box center [247, 293] width 7 height 7
click at [204, 277] on icon at bounding box center [203, 293] width 7 height 7
click at [542, 98] on icon at bounding box center [541, 97] width 8 height 8
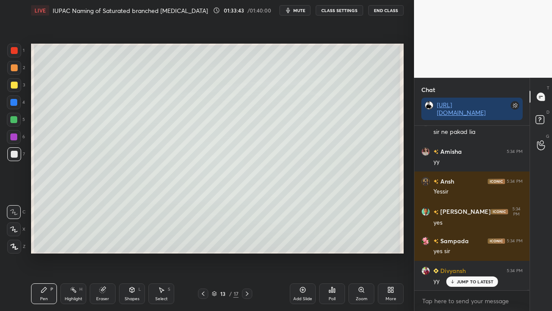
scroll to position [104046, 0]
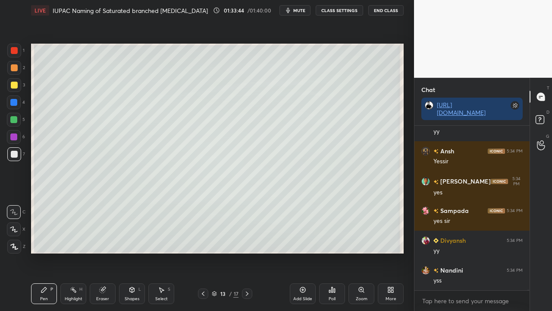
click at [13, 84] on div at bounding box center [14, 85] width 7 height 7
click at [13, 85] on div at bounding box center [14, 85] width 7 height 7
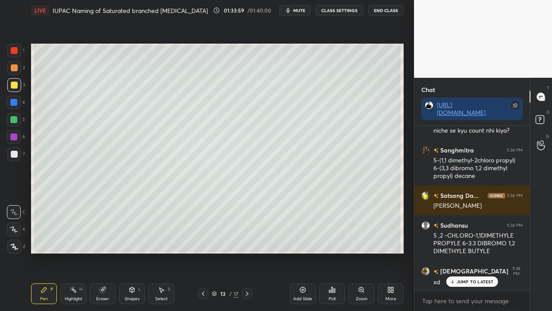
scroll to position [104264, 0]
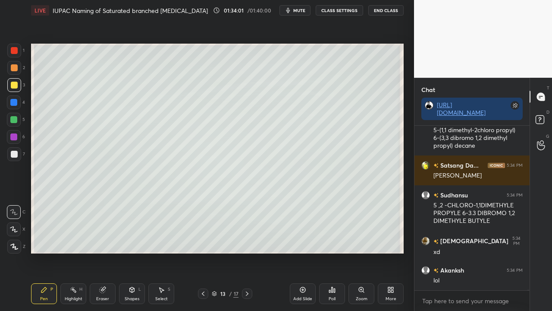
click at [199, 277] on div at bounding box center [203, 293] width 10 height 10
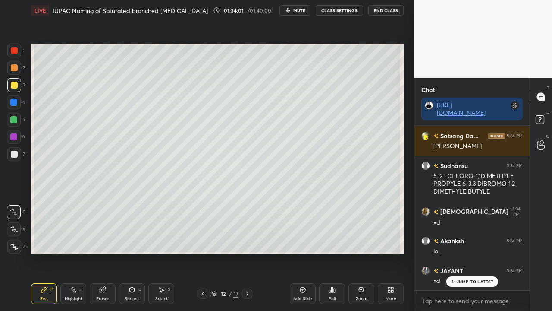
click at [199, 277] on div at bounding box center [203, 293] width 10 height 10
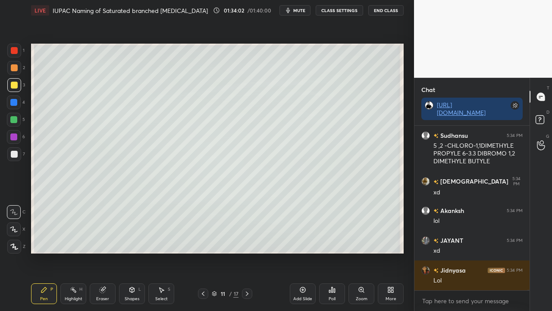
click at [199, 277] on div at bounding box center [203, 293] width 10 height 10
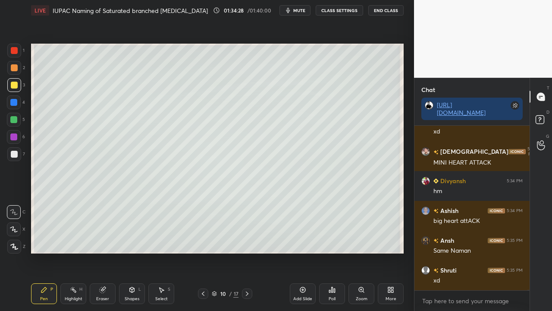
scroll to position [105558, 0]
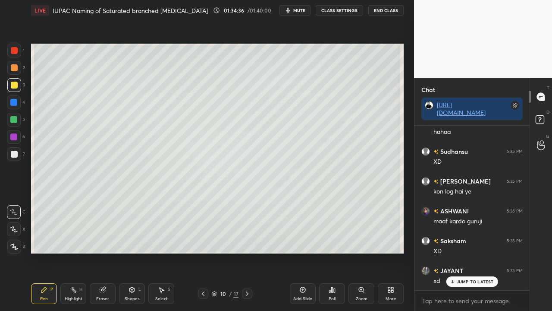
click at [247, 277] on icon at bounding box center [247, 293] width 7 height 7
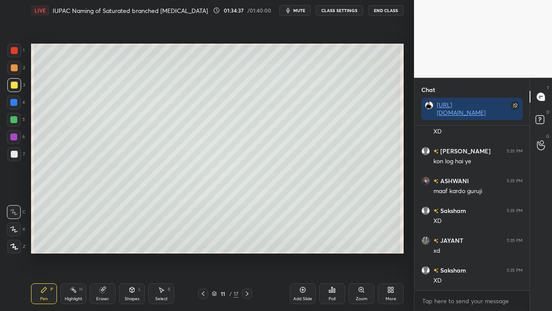
click at [245, 277] on icon at bounding box center [247, 293] width 7 height 7
click at [246, 277] on icon at bounding box center [247, 293] width 7 height 7
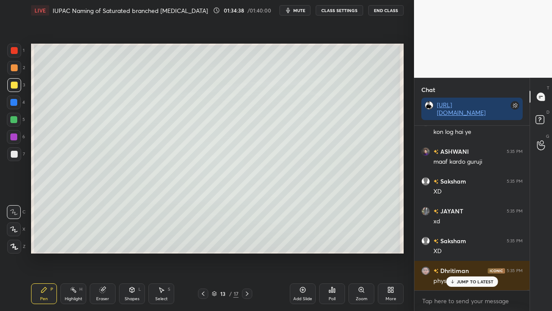
click at [246, 277] on icon at bounding box center [247, 293] width 7 height 7
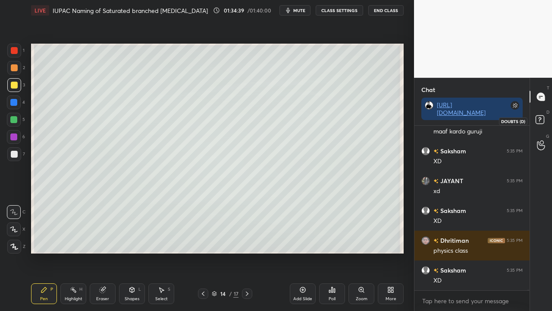
click at [538, 114] on icon at bounding box center [541, 121] width 16 height 16
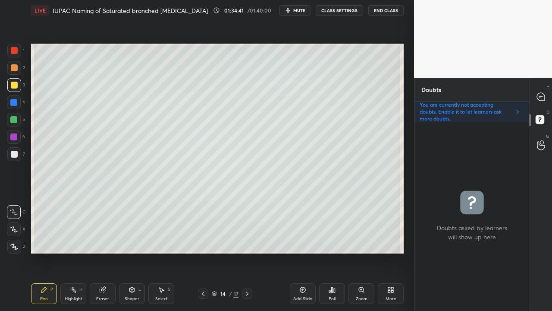
click at [201, 277] on icon at bounding box center [203, 293] width 7 height 7
click at [15, 85] on div at bounding box center [14, 85] width 7 height 7
click at [545, 99] on icon at bounding box center [540, 96] width 9 height 9
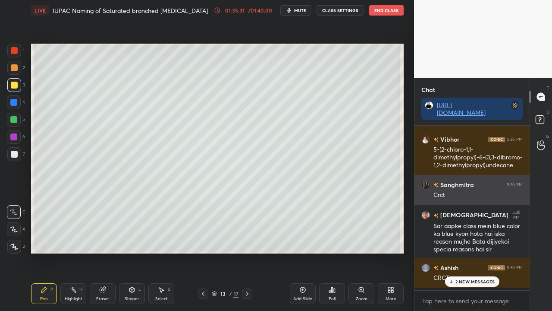
scroll to position [106269, 0]
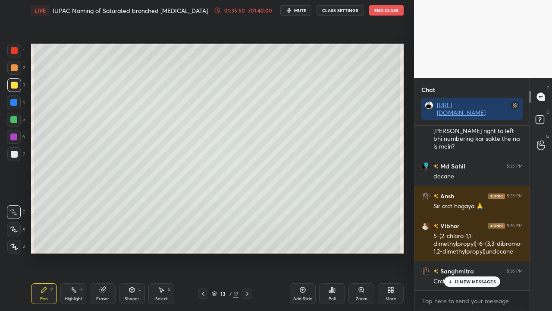
click at [455, 277] on p "13 NEW MESSAGES" at bounding box center [475, 281] width 41 height 5
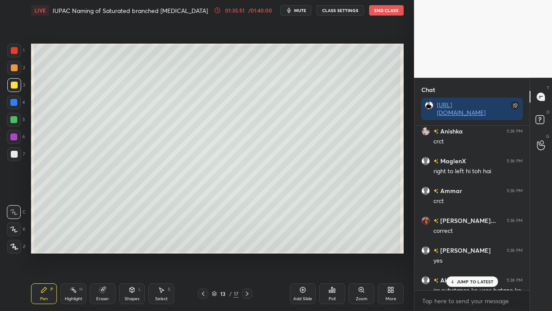
drag, startPoint x: 464, startPoint y: 279, endPoint x: 459, endPoint y: 281, distance: 4.8
click at [464, 277] on p "JUMP TO LATEST" at bounding box center [475, 281] width 37 height 5
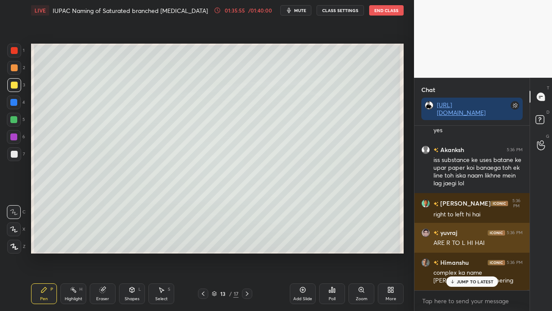
scroll to position [106854, 0]
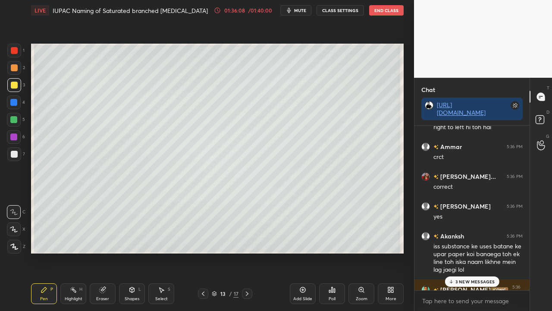
click at [467, 277] on p "3 NEW MESSAGES" at bounding box center [475, 281] width 40 height 5
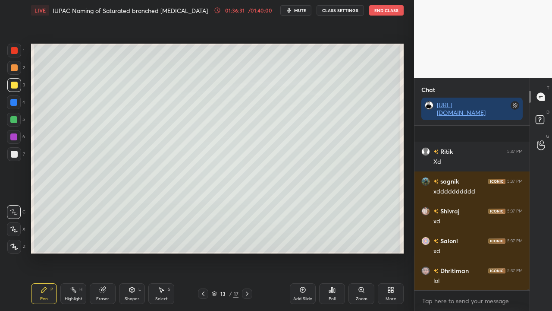
scroll to position [27767, 0]
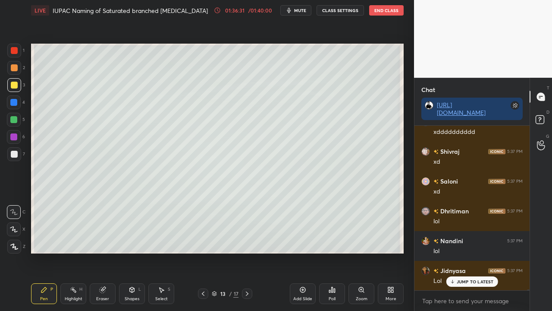
click at [248, 277] on icon at bounding box center [247, 293] width 7 height 7
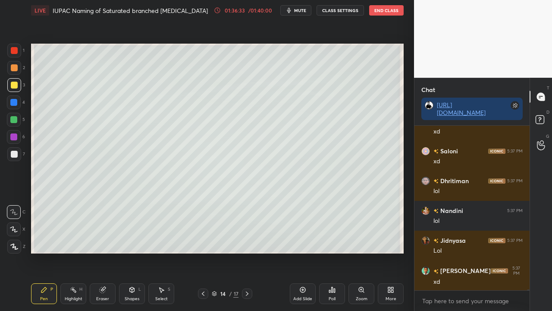
scroll to position [27887, 0]
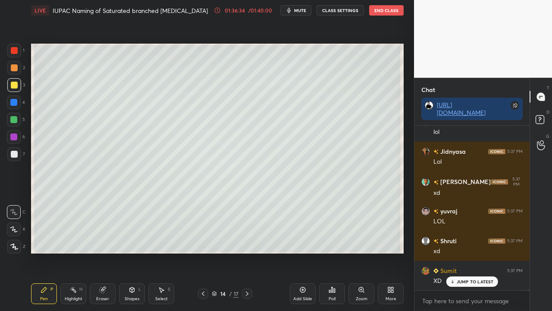
click at [13, 87] on div at bounding box center [14, 85] width 7 height 7
click at [12, 88] on div at bounding box center [14, 85] width 14 height 14
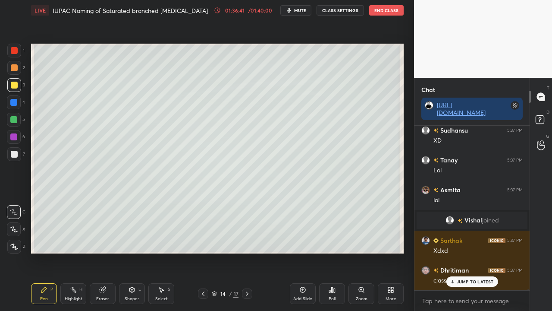
scroll to position [27823, 0]
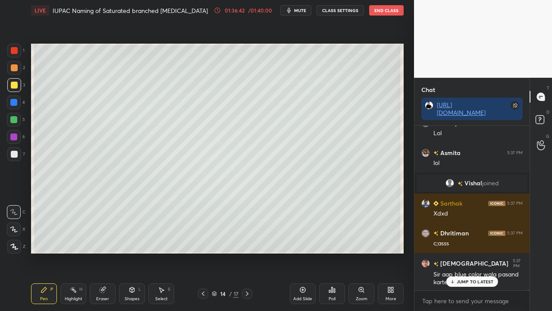
click at [16, 151] on div at bounding box center [14, 154] width 7 height 7
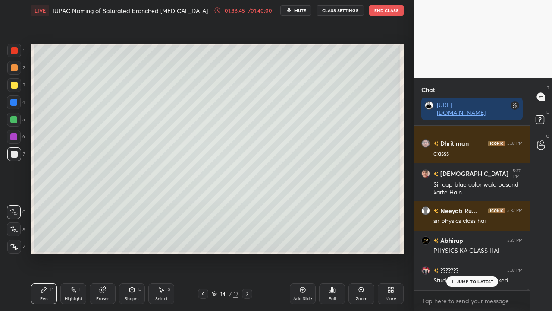
scroll to position [27942, 0]
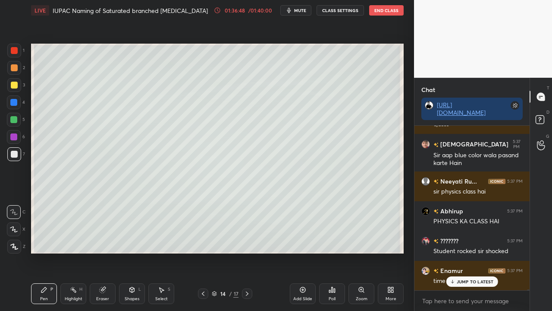
click at [204, 277] on icon at bounding box center [203, 293] width 7 height 7
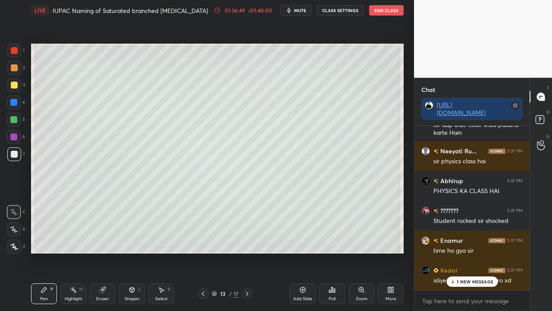
click at [247, 277] on icon at bounding box center [247, 293] width 7 height 7
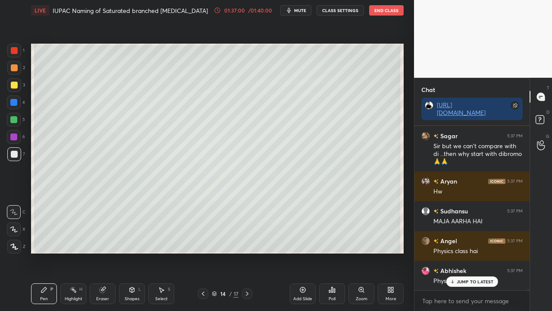
click at [202, 277] on icon at bounding box center [203, 293] width 7 height 7
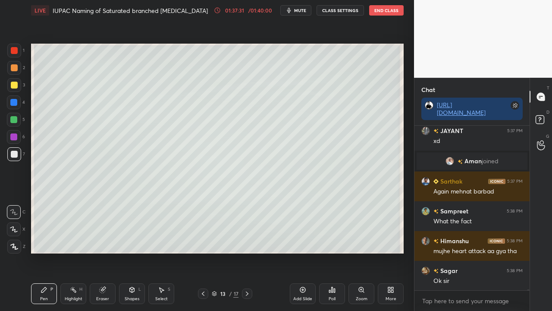
click at [550, 119] on div "D Doubts (D)" at bounding box center [541, 121] width 22 height 24
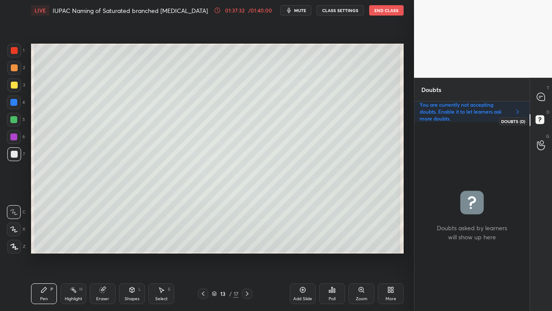
scroll to position [3, 3]
click at [247, 277] on icon at bounding box center [247, 293] width 7 height 7
click at [15, 85] on div at bounding box center [14, 85] width 7 height 7
click at [543, 95] on icon at bounding box center [541, 97] width 8 height 8
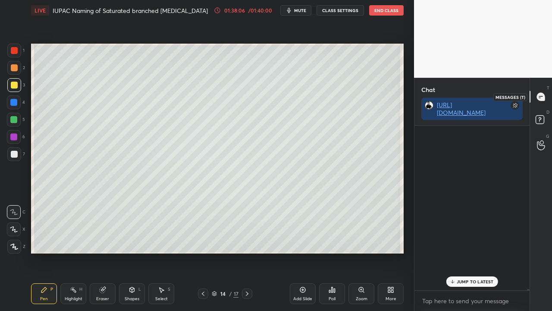
scroll to position [162, 113]
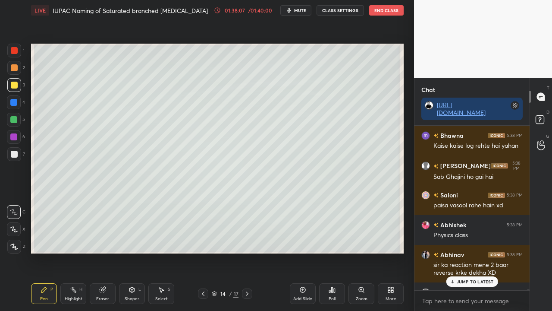
drag, startPoint x: 467, startPoint y: 279, endPoint x: 450, endPoint y: 286, distance: 19.0
click at [467, 277] on p "JUMP TO LATEST" at bounding box center [475, 281] width 37 height 5
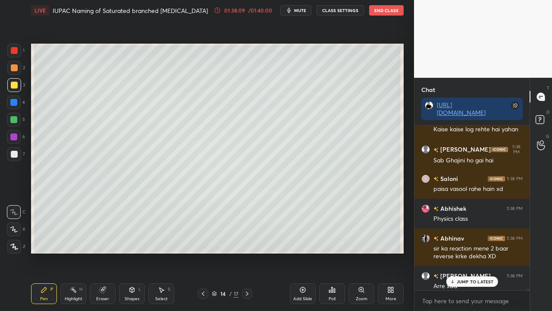
scroll to position [30032, 0]
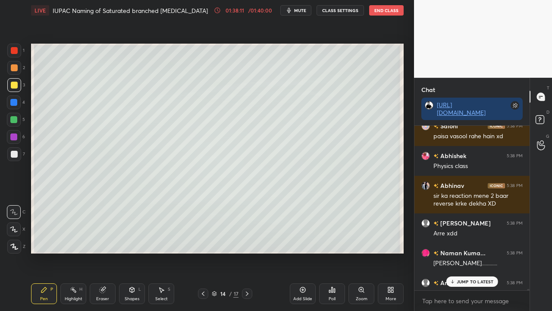
drag, startPoint x: 464, startPoint y: 280, endPoint x: 454, endPoint y: 283, distance: 10.7
click at [462, 277] on p "JUMP TO LATEST" at bounding box center [475, 281] width 37 height 5
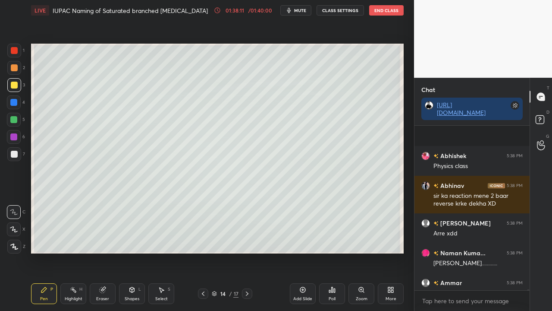
scroll to position [30098, 0]
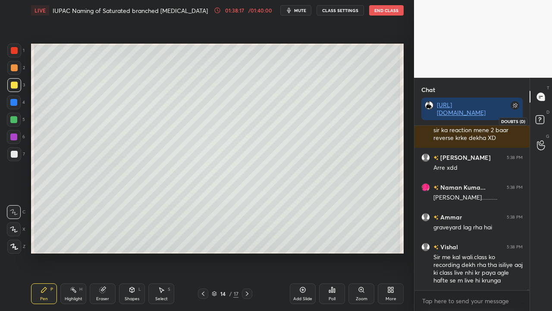
click at [541, 121] on rect at bounding box center [540, 120] width 8 height 8
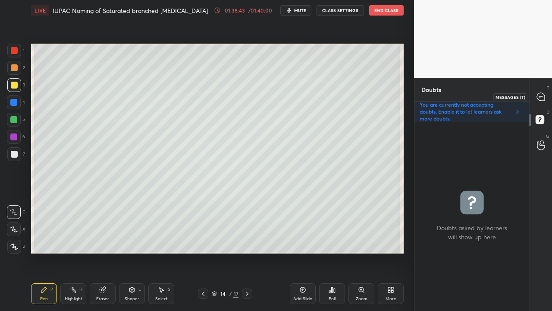
click at [546, 97] on div at bounding box center [541, 97] width 17 height 16
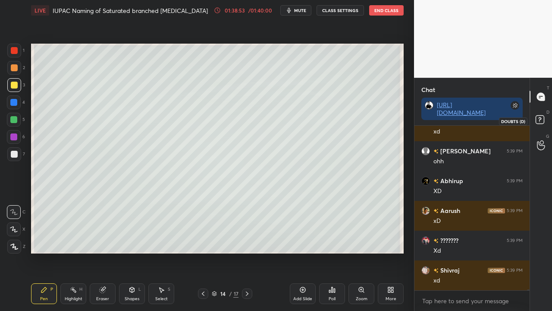
scroll to position [30544, 0]
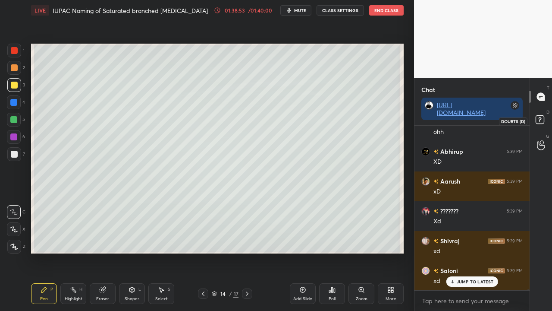
click at [540, 122] on rect at bounding box center [540, 120] width 8 height 8
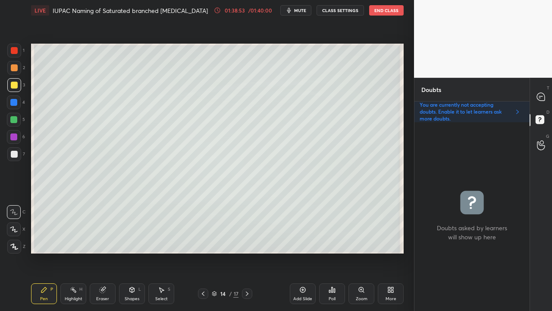
scroll to position [186, 113]
click at [542, 95] on icon at bounding box center [541, 97] width 8 height 8
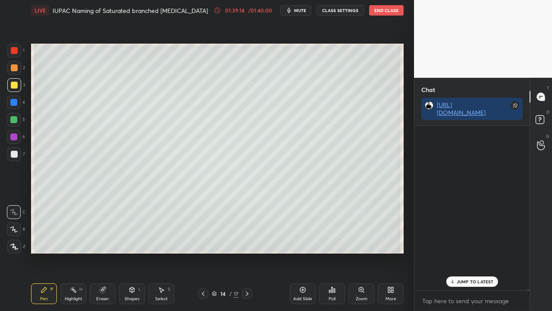
scroll to position [162, 113]
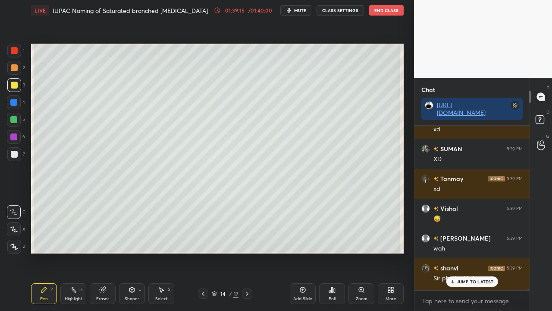
drag, startPoint x: 467, startPoint y: 281, endPoint x: 461, endPoint y: 284, distance: 7.5
click at [467, 277] on p "JUMP TO LATEST" at bounding box center [475, 281] width 37 height 5
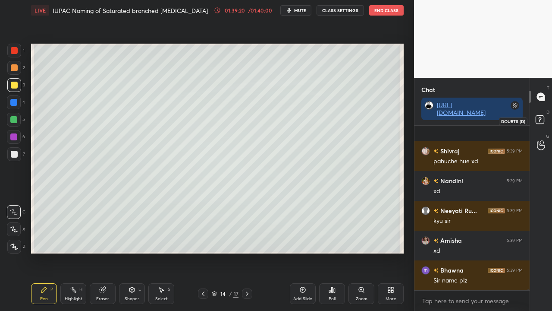
scroll to position [30931, 0]
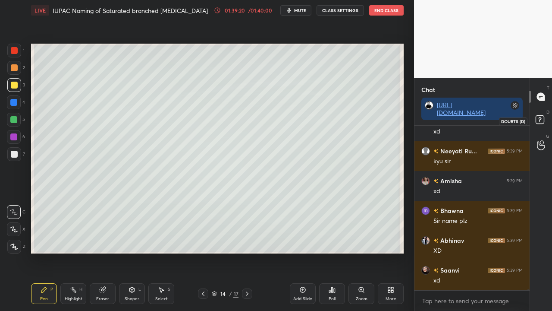
click at [541, 125] on icon at bounding box center [541, 121] width 16 height 16
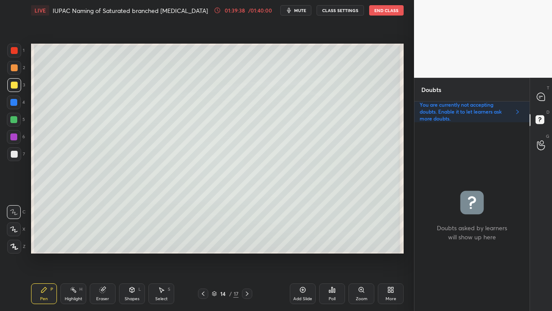
click at [543, 90] on div at bounding box center [541, 97] width 17 height 16
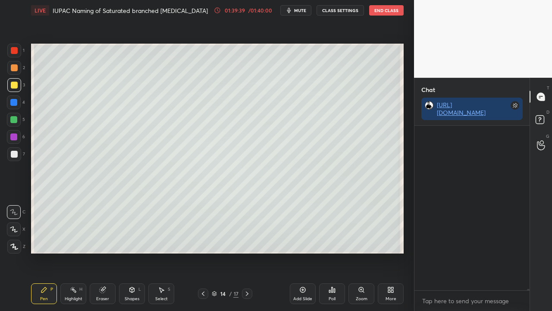
scroll to position [162, 113]
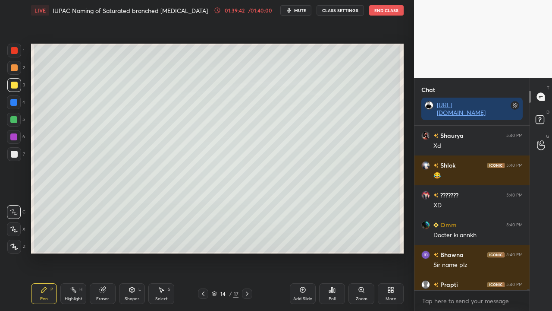
click at [17, 152] on div at bounding box center [14, 154] width 7 height 7
click at [16, 154] on div at bounding box center [14, 154] width 7 height 7
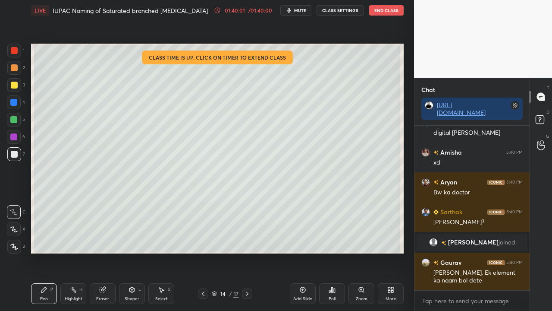
scroll to position [31516, 0]
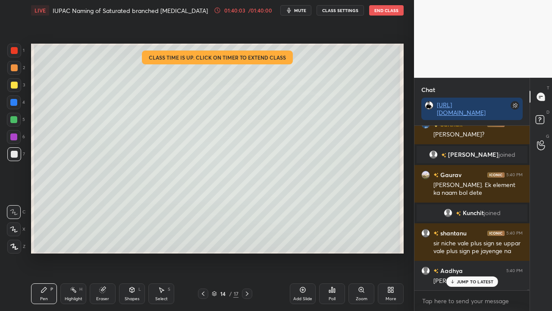
click at [15, 82] on div at bounding box center [14, 85] width 7 height 7
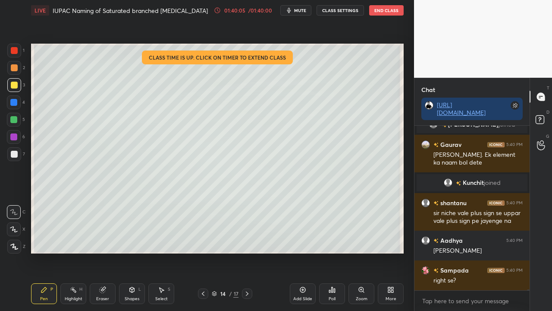
click at [15, 154] on div at bounding box center [14, 154] width 7 height 7
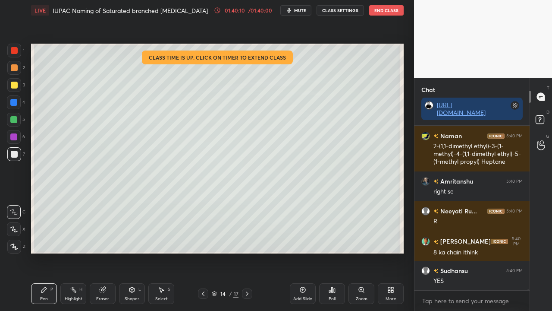
scroll to position [30625, 0]
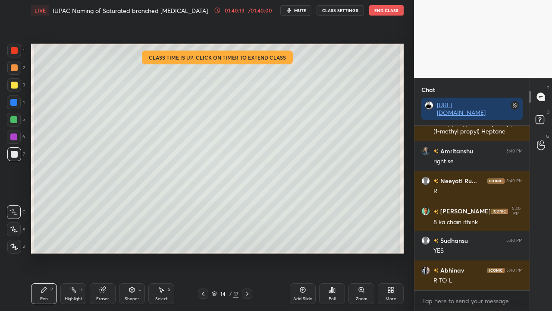
click at [248, 12] on div "/ 01:40:00" at bounding box center [260, 10] width 27 height 5
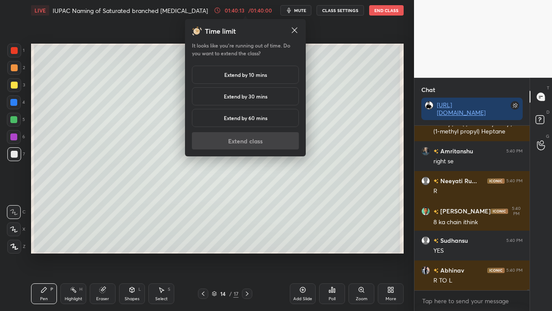
click at [236, 77] on h5 "Extend by 10 mins" at bounding box center [245, 75] width 43 height 8
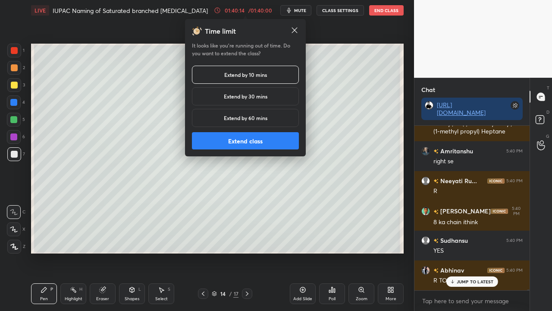
click at [238, 143] on button "Extend class" at bounding box center [245, 140] width 107 height 17
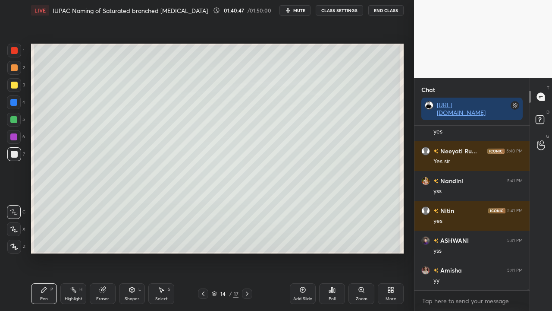
scroll to position [31035, 0]
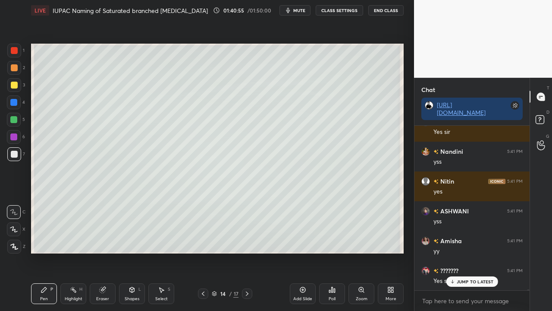
click at [11, 85] on div at bounding box center [14, 85] width 14 height 14
click at [545, 115] on icon at bounding box center [541, 121] width 16 height 16
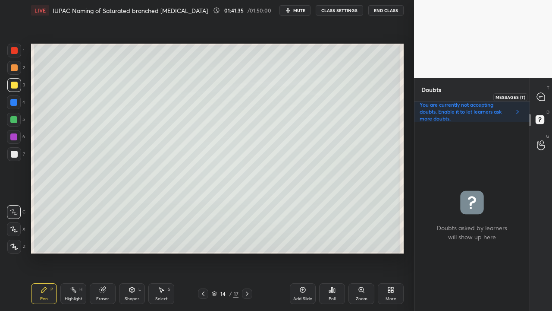
click at [541, 95] on icon at bounding box center [541, 97] width 8 height 8
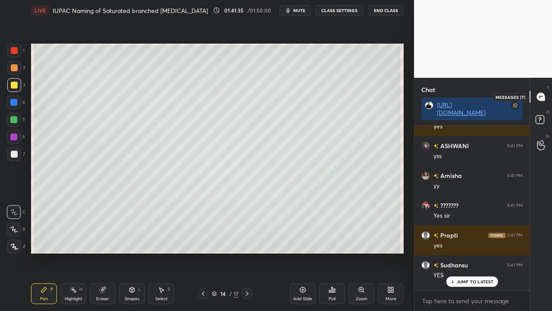
scroll to position [162, 113]
click at [467, 277] on p "1 NEW MESSAGE" at bounding box center [475, 281] width 37 height 5
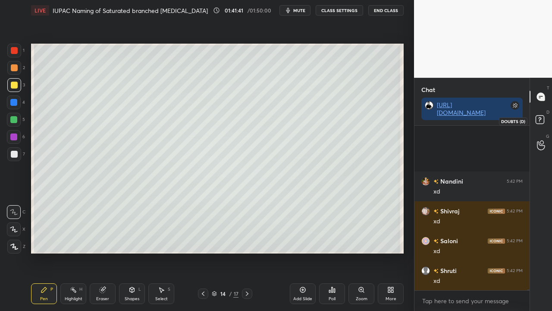
scroll to position [31570, 0]
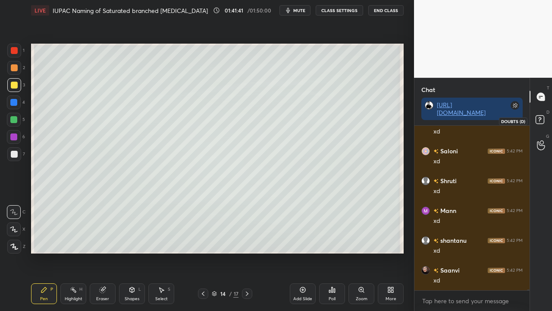
click at [538, 122] on rect at bounding box center [540, 120] width 8 height 8
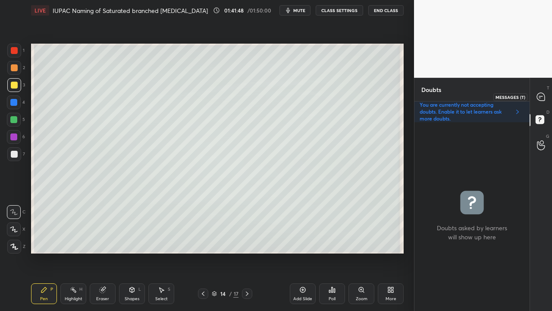
click at [540, 95] on icon at bounding box center [541, 97] width 8 height 8
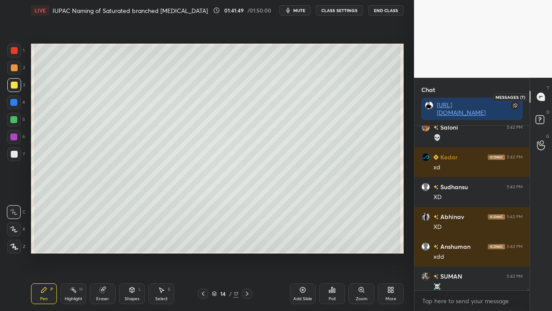
scroll to position [162, 113]
click at [541, 116] on rect at bounding box center [540, 120] width 8 height 8
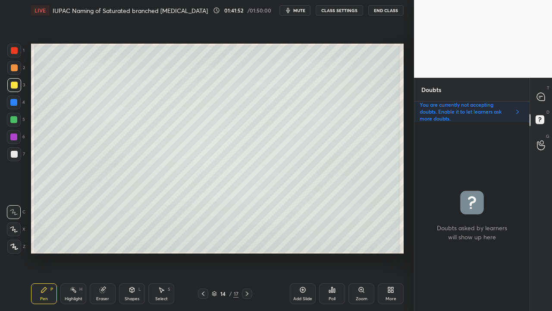
scroll to position [186, 113]
click at [540, 97] on icon at bounding box center [541, 97] width 8 height 8
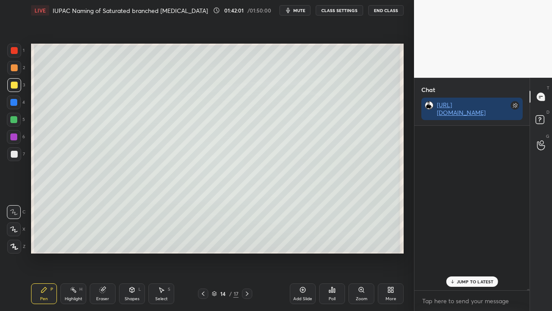
scroll to position [162, 113]
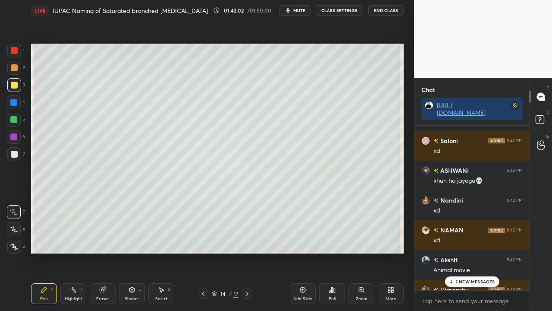
click at [467, 277] on p "2 NEW MESSAGES" at bounding box center [475, 281] width 40 height 5
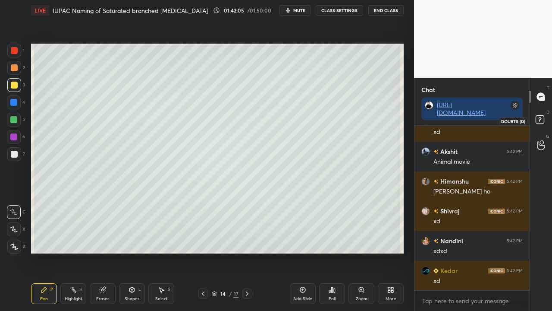
click at [538, 119] on rect at bounding box center [540, 120] width 8 height 8
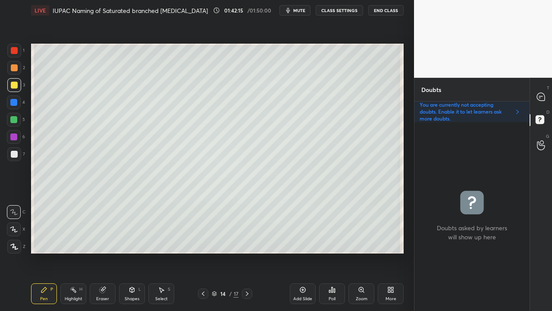
click at [13, 157] on div at bounding box center [14, 154] width 7 height 7
click at [15, 82] on div at bounding box center [14, 85] width 7 height 7
click at [542, 94] on icon at bounding box center [541, 97] width 8 height 8
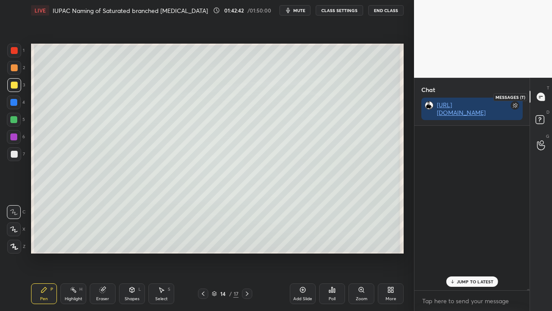
scroll to position [162, 113]
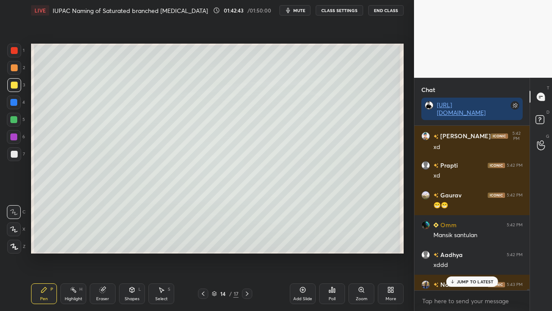
drag, startPoint x: 462, startPoint y: 279, endPoint x: 431, endPoint y: 271, distance: 31.7
click at [462, 277] on p "JUMP TO LATEST" at bounding box center [475, 281] width 37 height 5
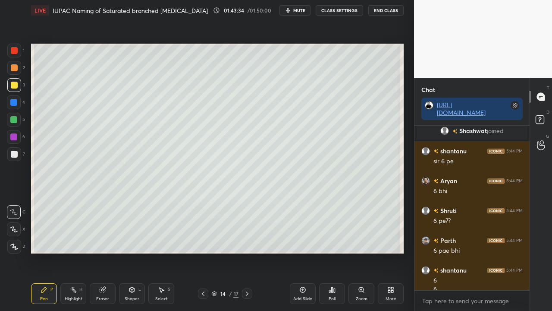
scroll to position [32789, 0]
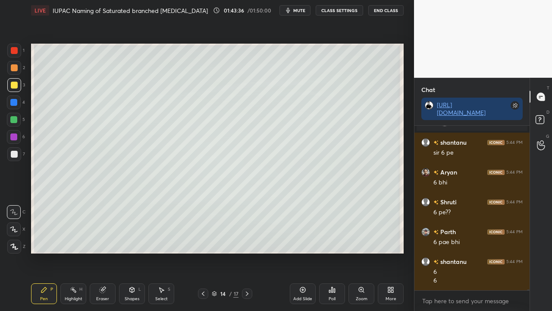
click at [98, 277] on div "Eraser" at bounding box center [103, 293] width 26 height 21
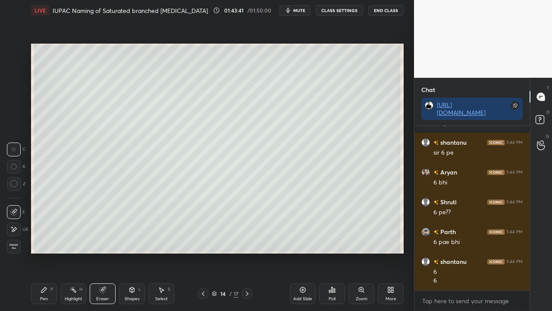
click at [47, 277] on icon at bounding box center [44, 289] width 7 height 7
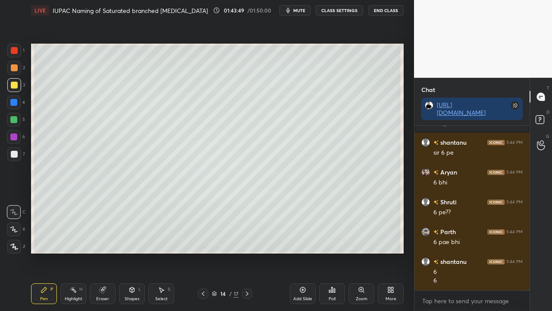
scroll to position [32818, 0]
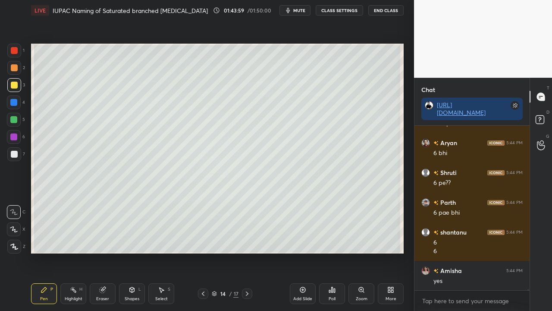
click at [16, 63] on div at bounding box center [14, 68] width 14 height 14
click at [17, 52] on div at bounding box center [14, 50] width 7 height 7
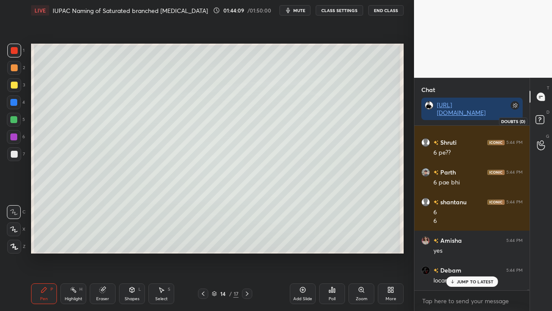
scroll to position [32878, 0]
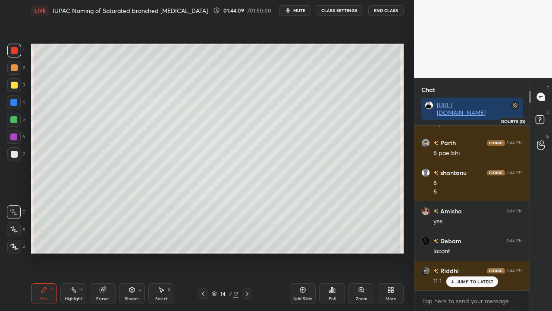
click at [543, 120] on rect at bounding box center [540, 120] width 8 height 8
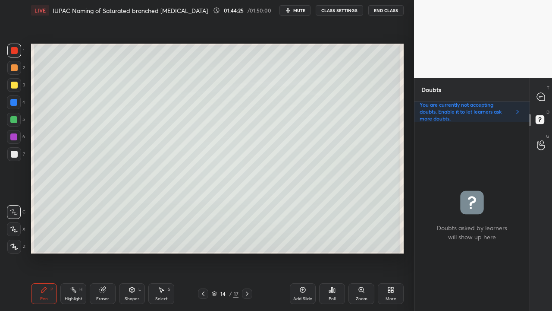
click at [539, 89] on div "T Messages (T)" at bounding box center [541, 97] width 22 height 24
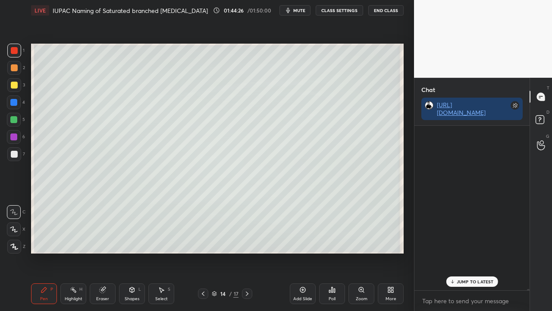
scroll to position [162, 113]
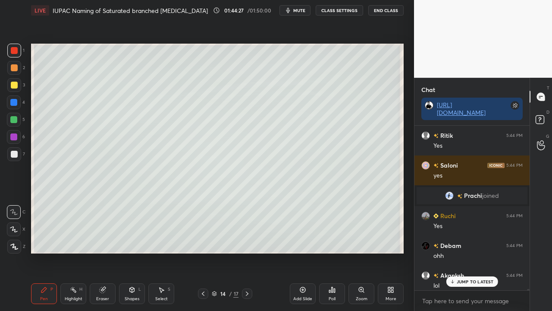
click at [460, 277] on p "JUMP TO LATEST" at bounding box center [475, 281] width 37 height 5
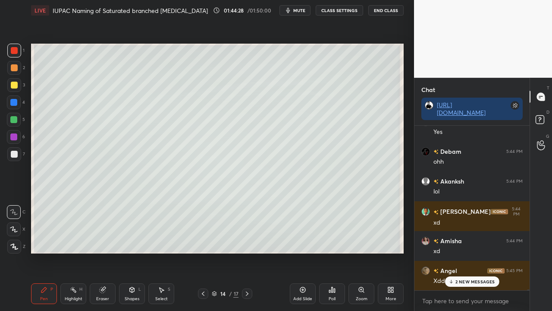
scroll to position [33375, 0]
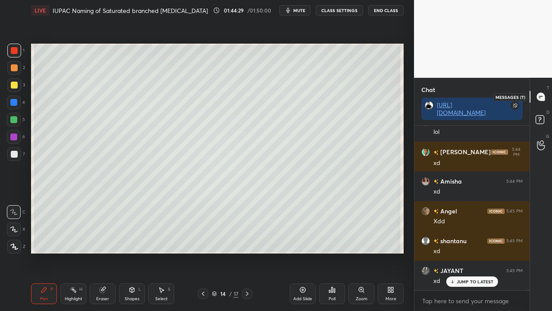
click at [540, 115] on icon at bounding box center [541, 121] width 16 height 16
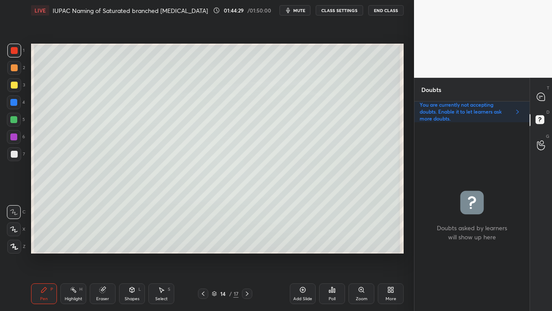
scroll to position [186, 113]
click at [546, 94] on div at bounding box center [541, 97] width 17 height 16
type textarea "x"
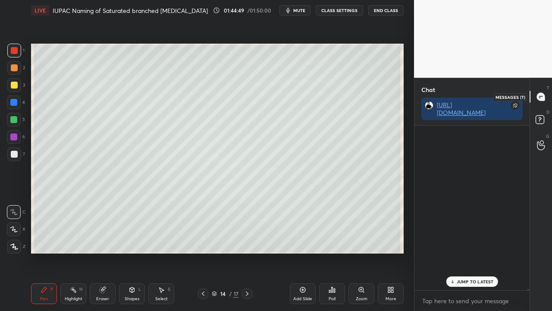
scroll to position [162, 113]
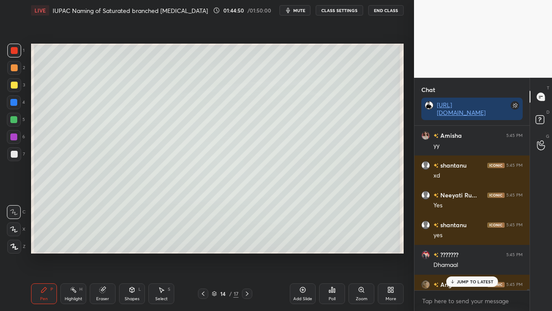
click at [466, 277] on div "JUMP TO LATEST" at bounding box center [472, 281] width 52 height 10
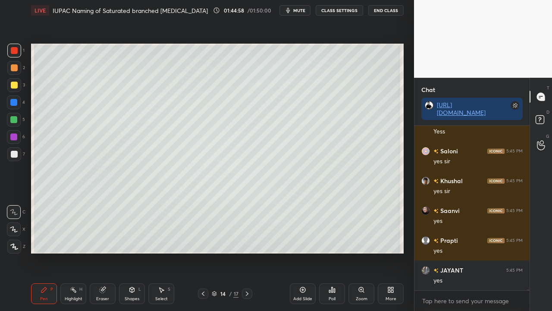
scroll to position [34703, 0]
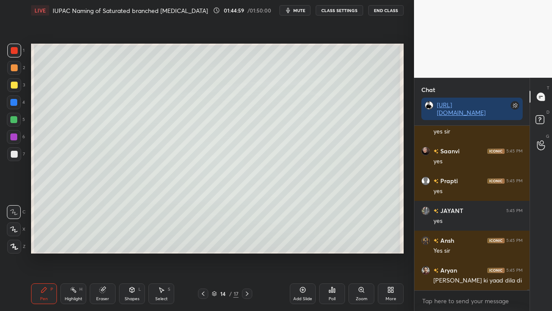
click at [13, 155] on div at bounding box center [14, 154] width 7 height 7
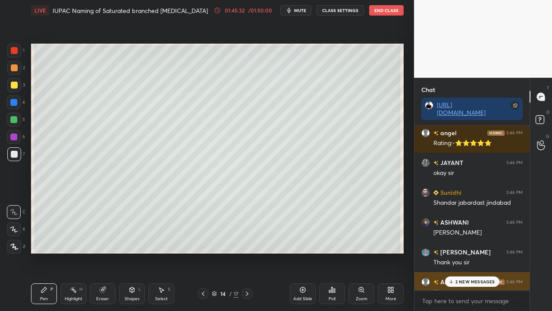
scroll to position [35778, 0]
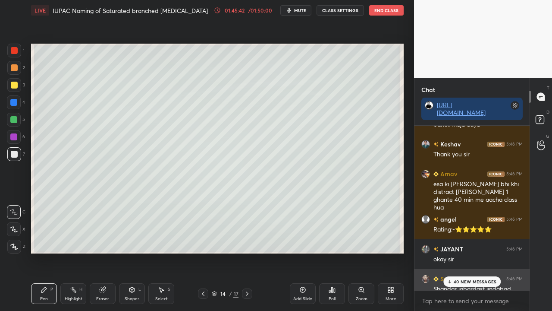
click at [472, 277] on div "Shandar jabardast jindabad" at bounding box center [477, 289] width 89 height 9
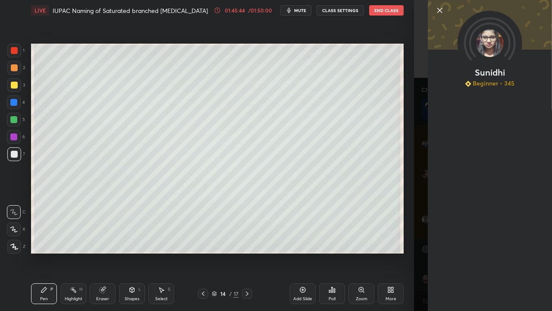
click at [417, 275] on div "[PERSON_NAME] Beginner • 345" at bounding box center [483, 155] width 138 height 311
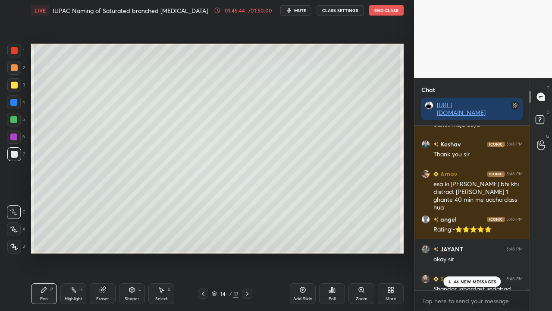
click at [456, 277] on p "44 NEW MESSAGES" at bounding box center [475, 281] width 43 height 5
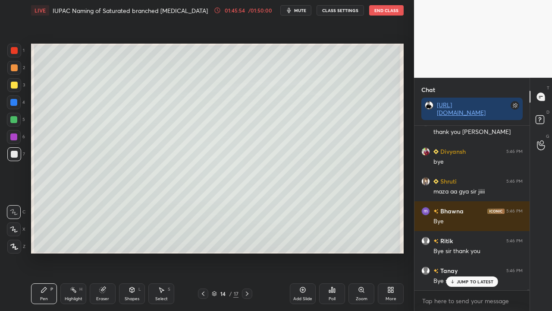
scroll to position [37647, 0]
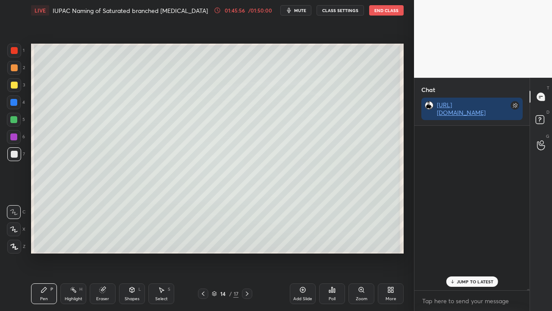
scroll to position [182, 113]
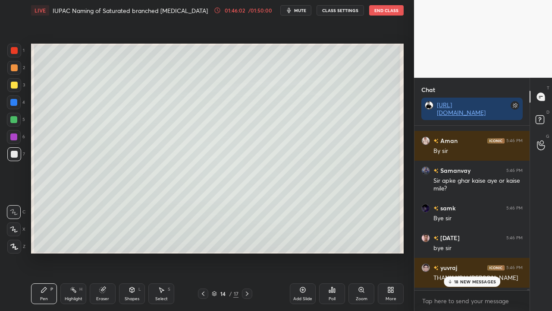
click at [478, 279] on p "18 NEW MESSAGES" at bounding box center [475, 281] width 42 height 5
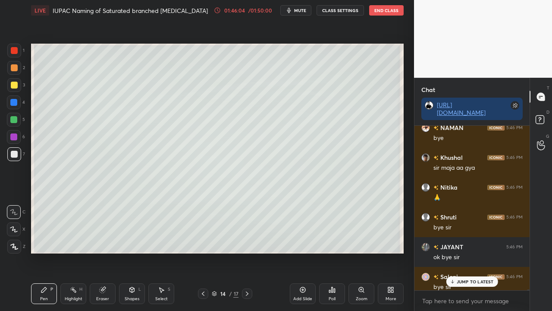
click at [478, 279] on p "JUMP TO LATEST" at bounding box center [475, 281] width 37 height 5
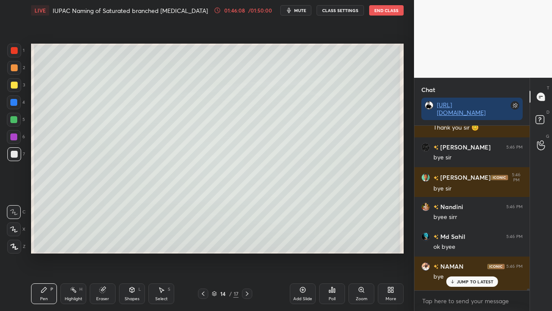
scroll to position [37984, 0]
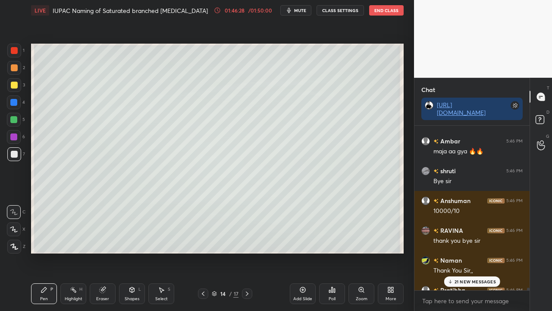
click at [482, 278] on div "21 NEW MESSAGES" at bounding box center [472, 281] width 56 height 10
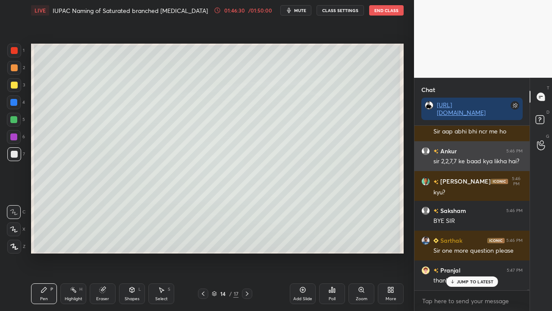
scroll to position [39069, 0]
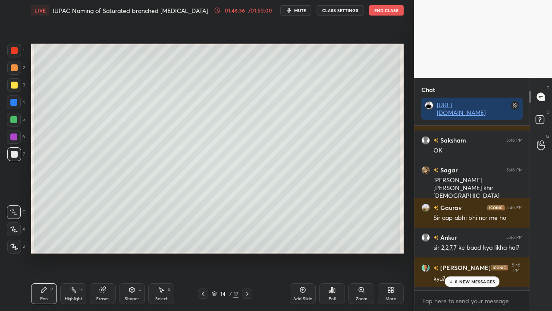
click at [471, 277] on div "8 NEW MESSAGES" at bounding box center [472, 281] width 55 height 10
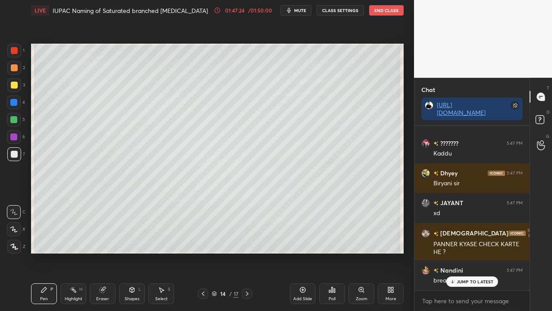
scroll to position [0, 0]
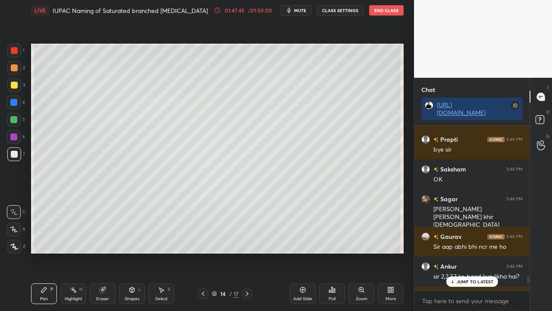
click at [472, 282] on p "JUMP TO LATEST" at bounding box center [475, 281] width 37 height 5
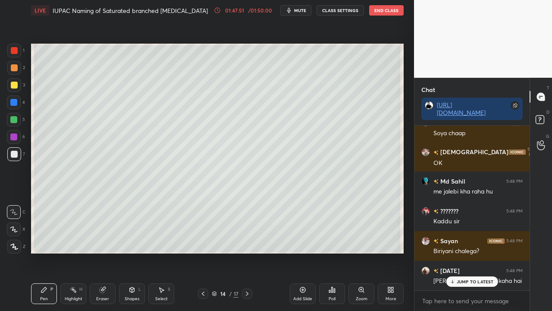
click at [480, 279] on p "JUMP TO LATEST" at bounding box center [475, 281] width 37 height 5
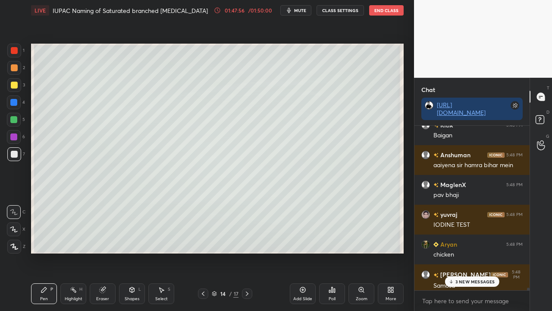
click at [393, 11] on button "End Class" at bounding box center [386, 10] width 35 height 10
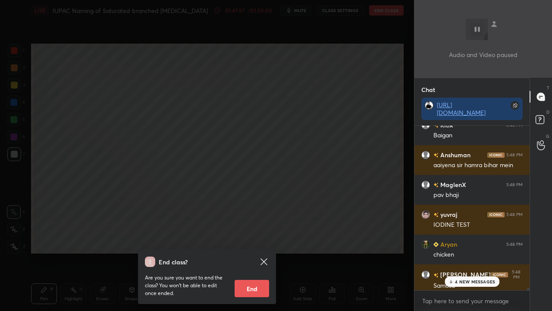
click at [252, 292] on button "End" at bounding box center [252, 287] width 35 height 17
